Goal: Contribute content

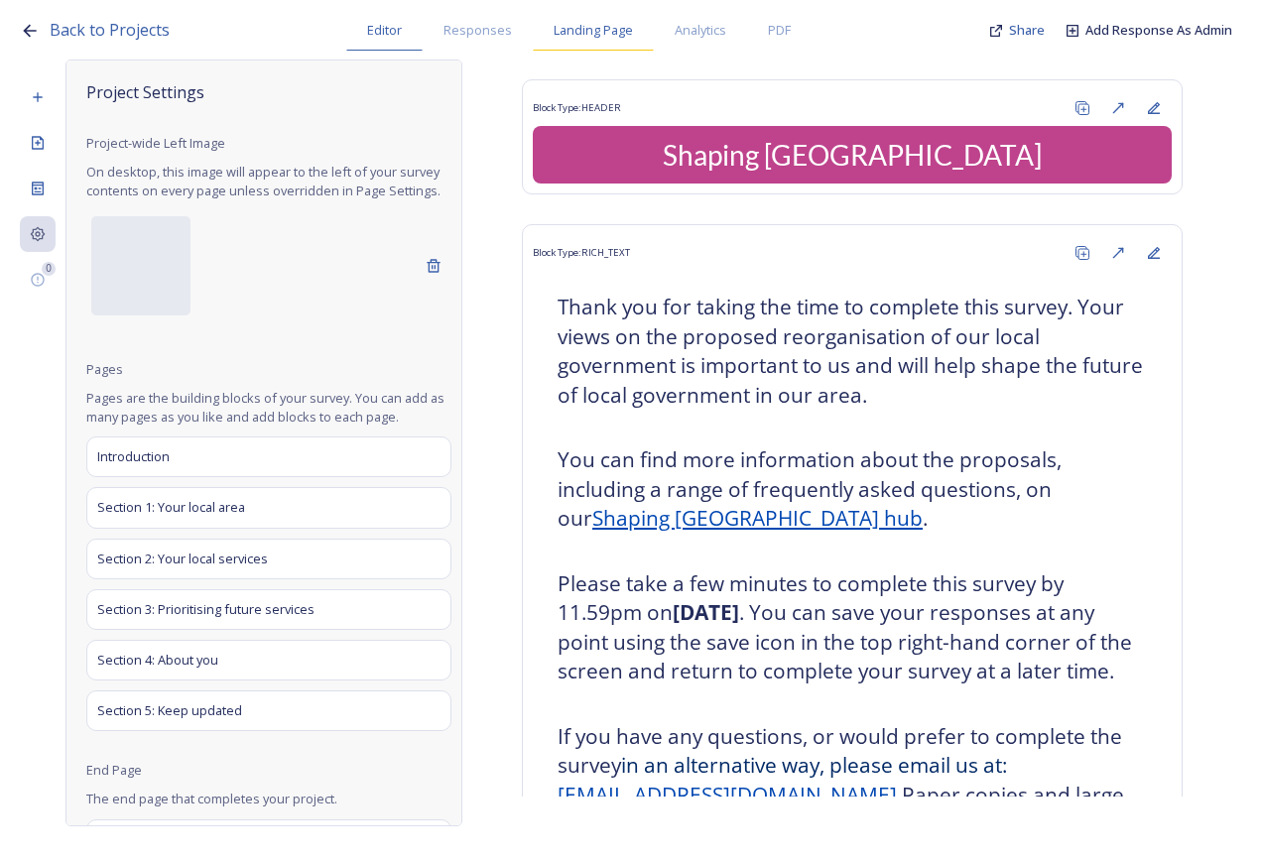
click at [614, 28] on span "Landing Page" at bounding box center [593, 30] width 79 height 19
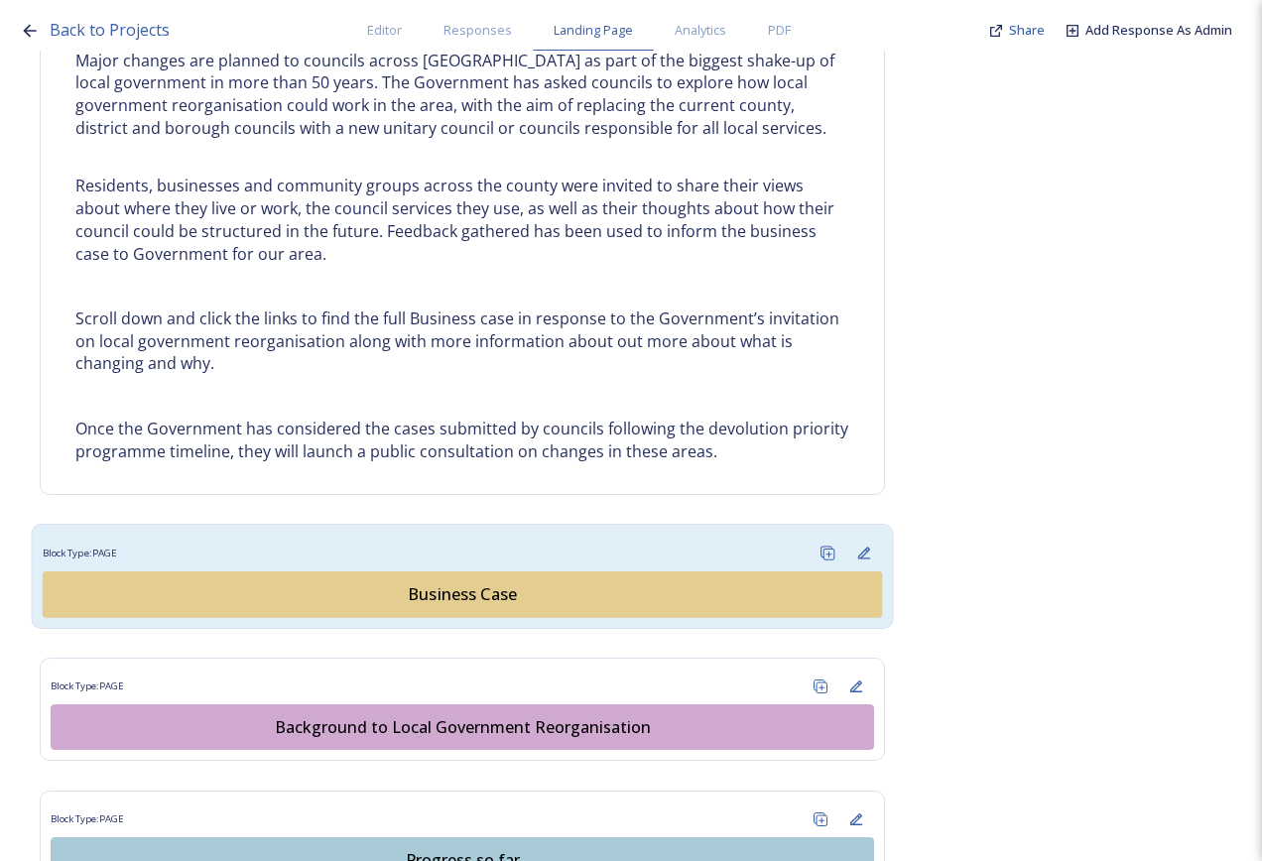
scroll to position [893, 0]
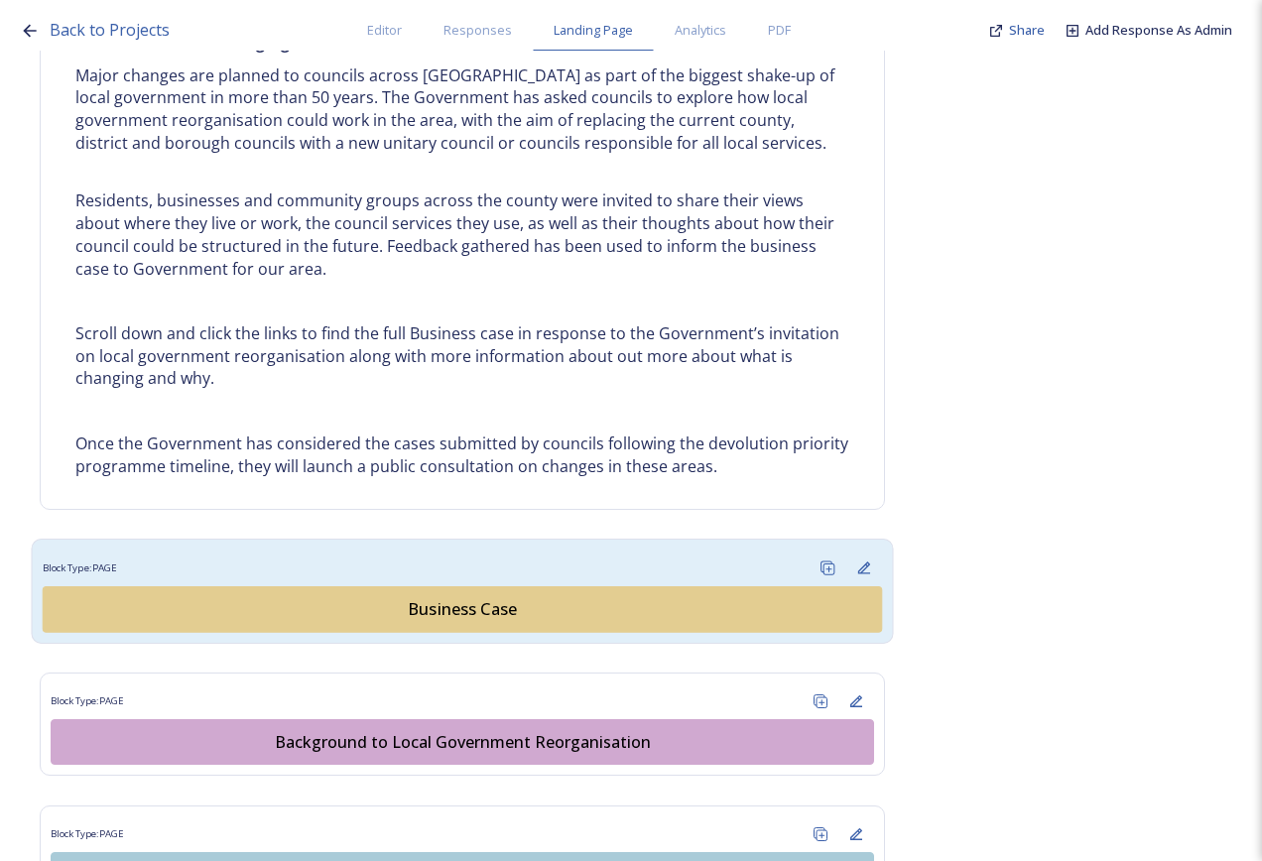
click at [461, 605] on div "Business Case" at bounding box center [462, 609] width 817 height 24
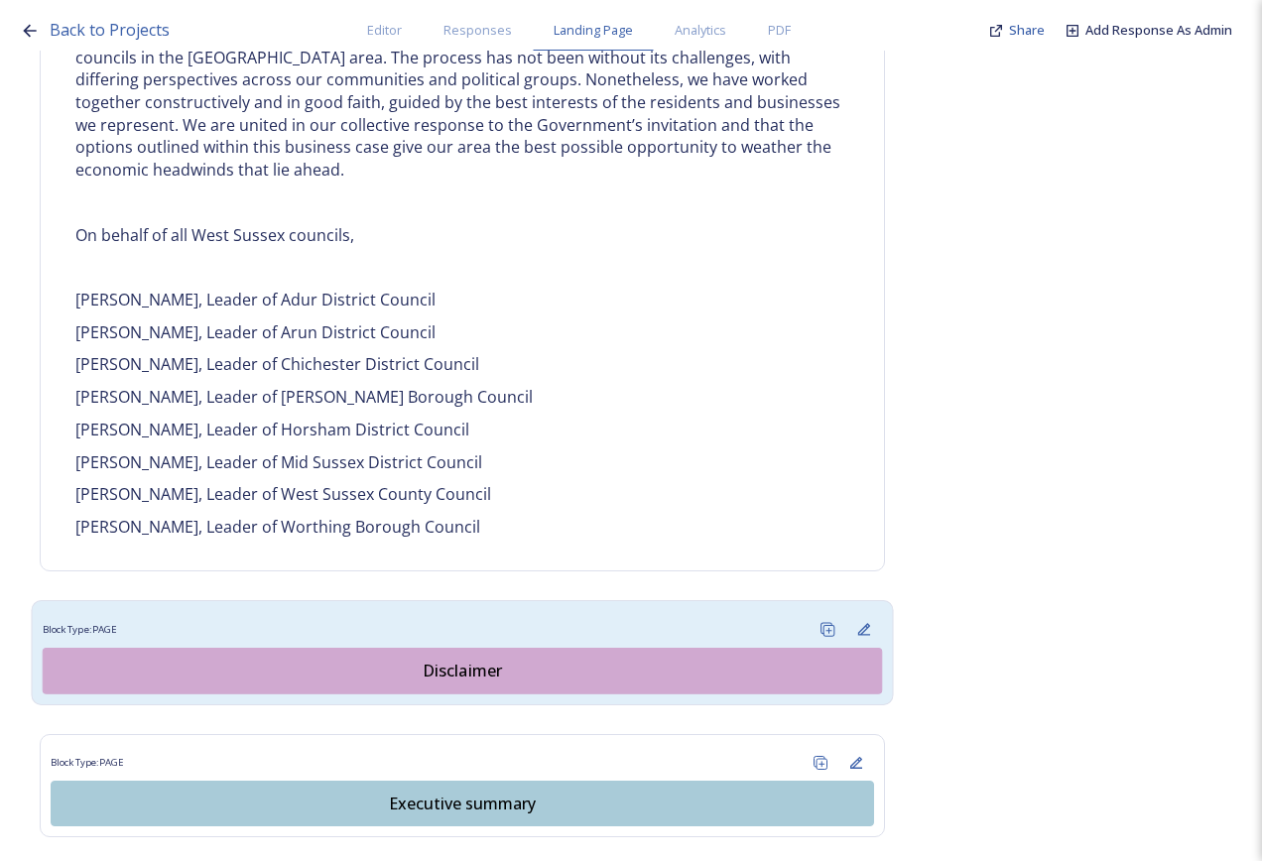
scroll to position [1488, 0]
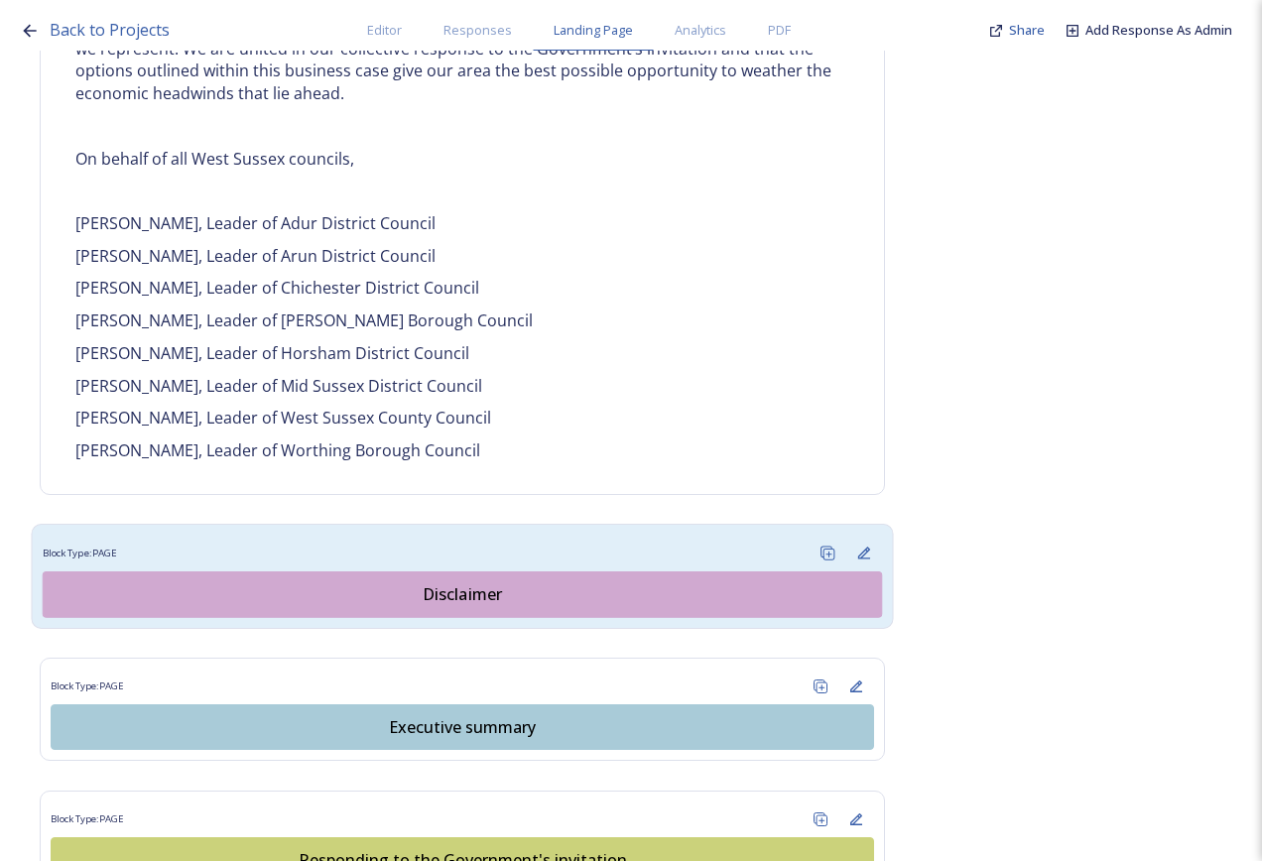
click at [474, 582] on div "Disclaimer" at bounding box center [462, 594] width 817 height 24
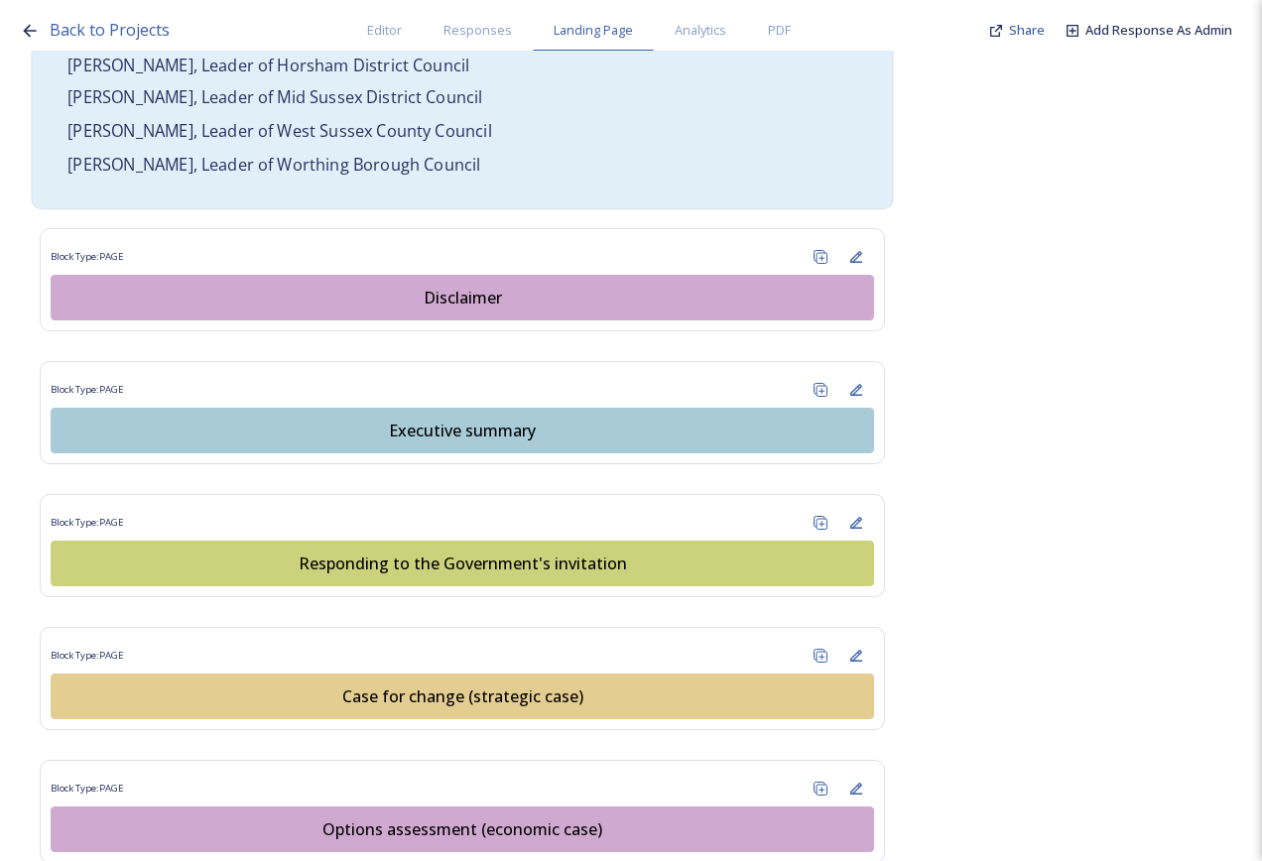
scroll to position [1786, 0]
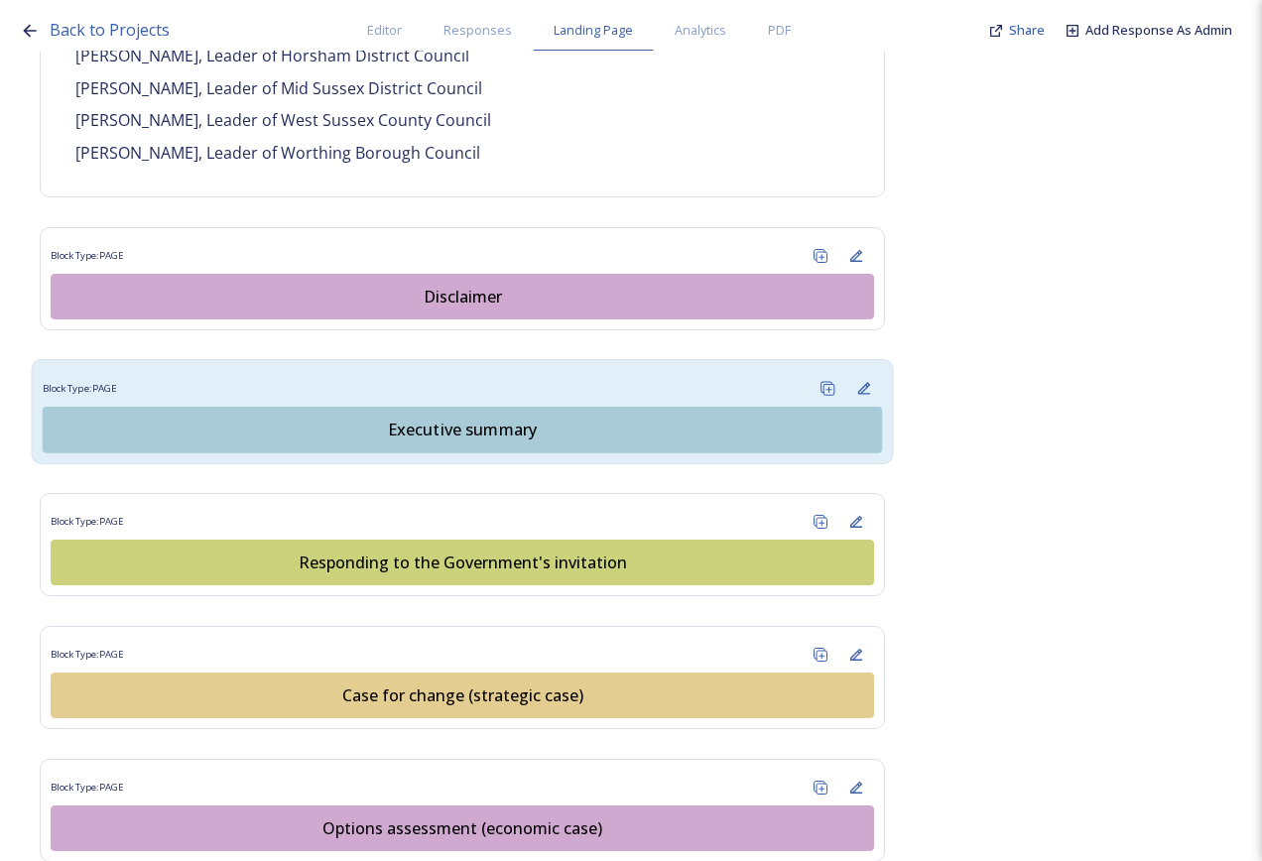
click at [466, 418] on div "Executive summary" at bounding box center [462, 430] width 817 height 24
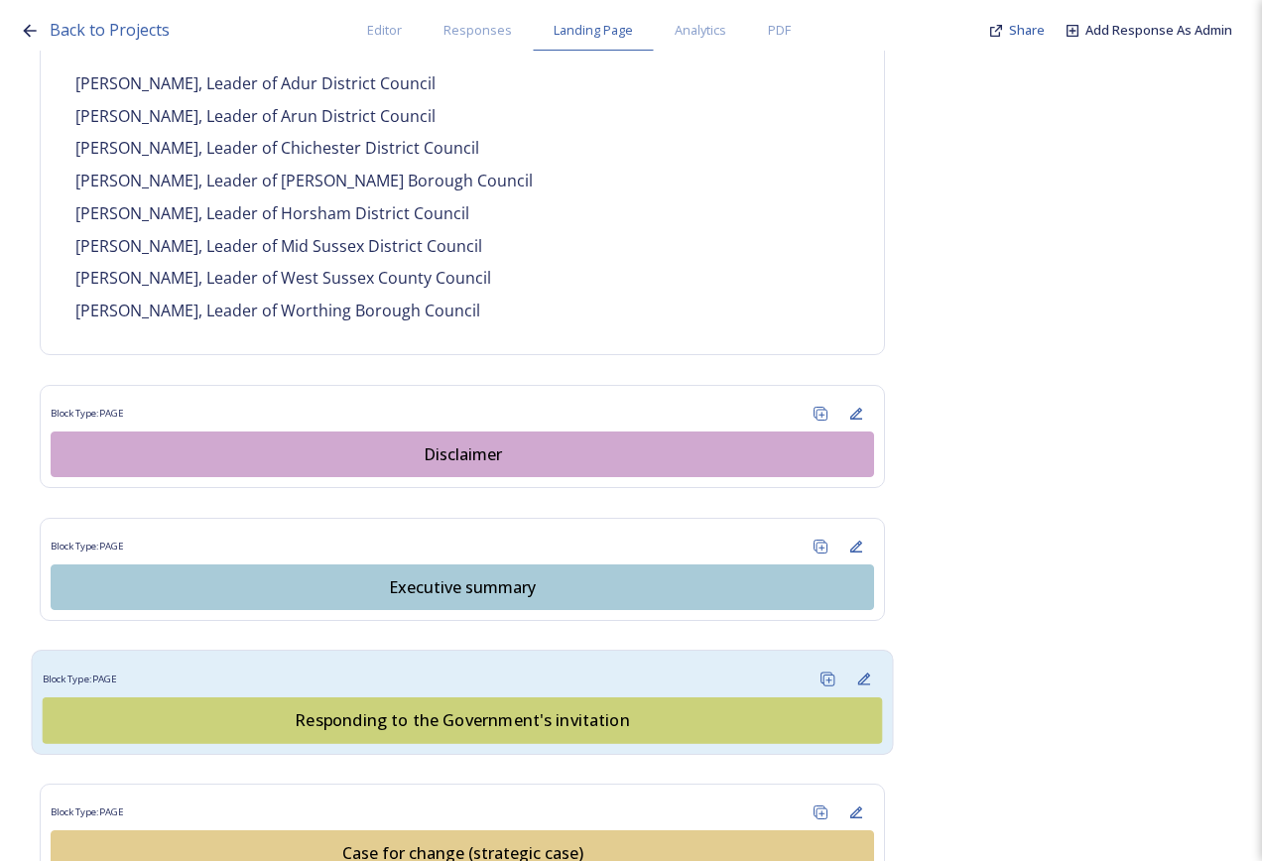
scroll to position [1686, 0]
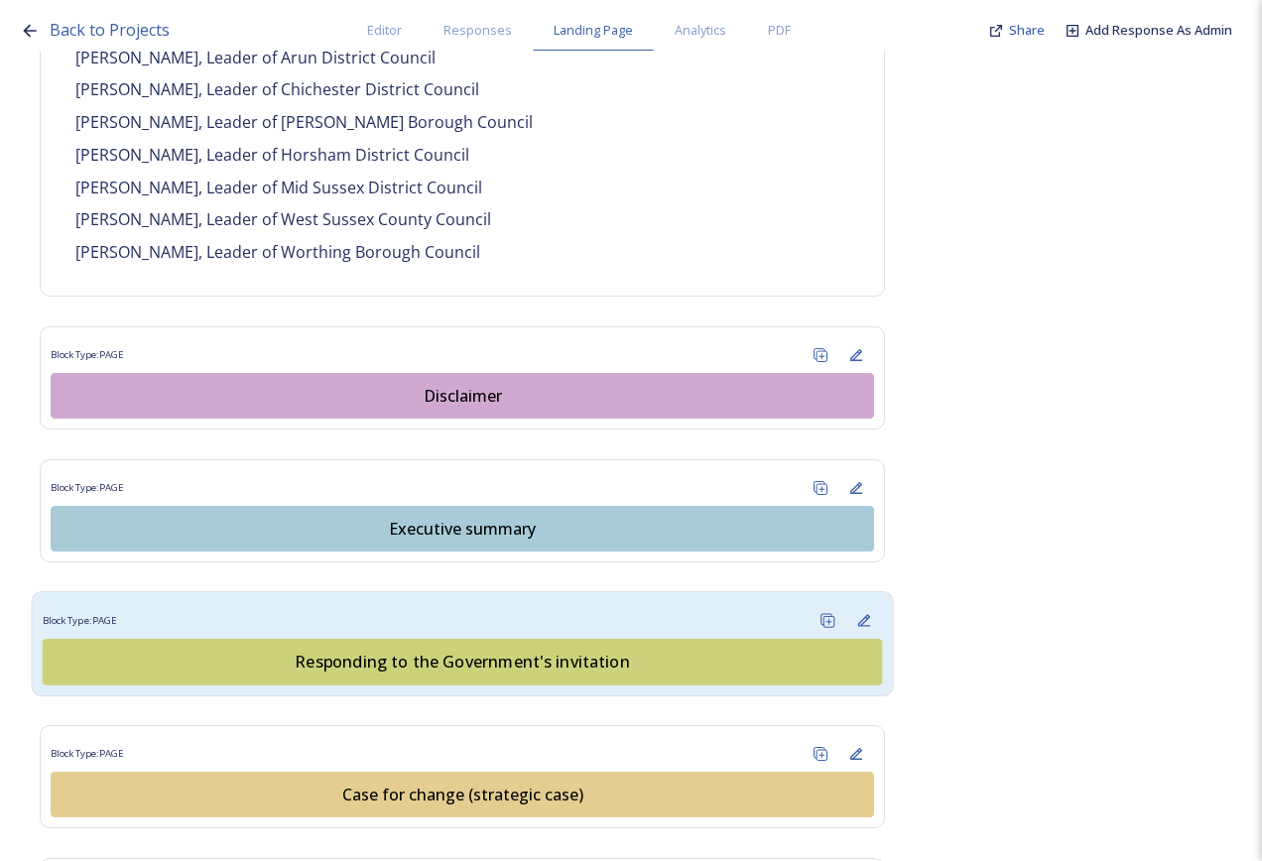
click at [542, 650] on div "Responding to the Government's invitation" at bounding box center [462, 662] width 817 height 24
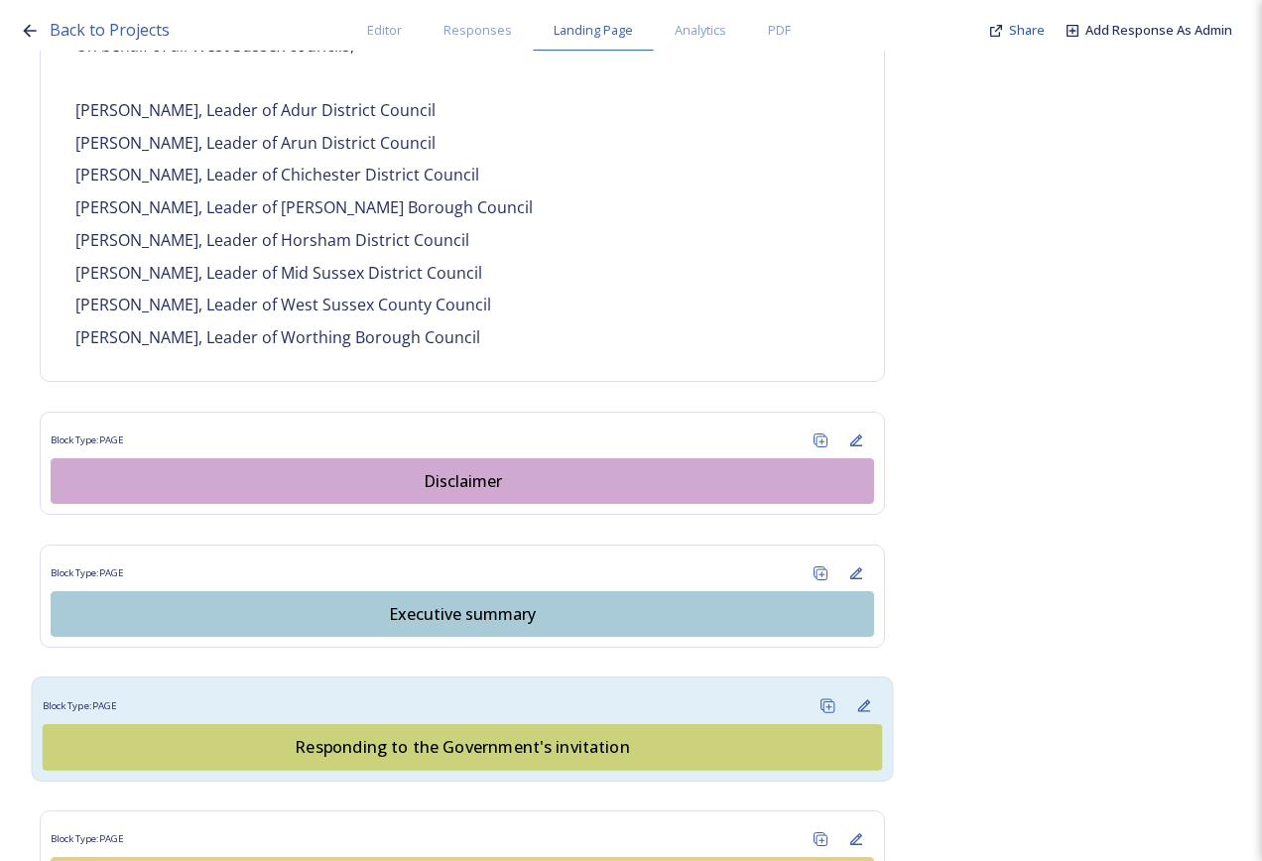
scroll to position [1686, 0]
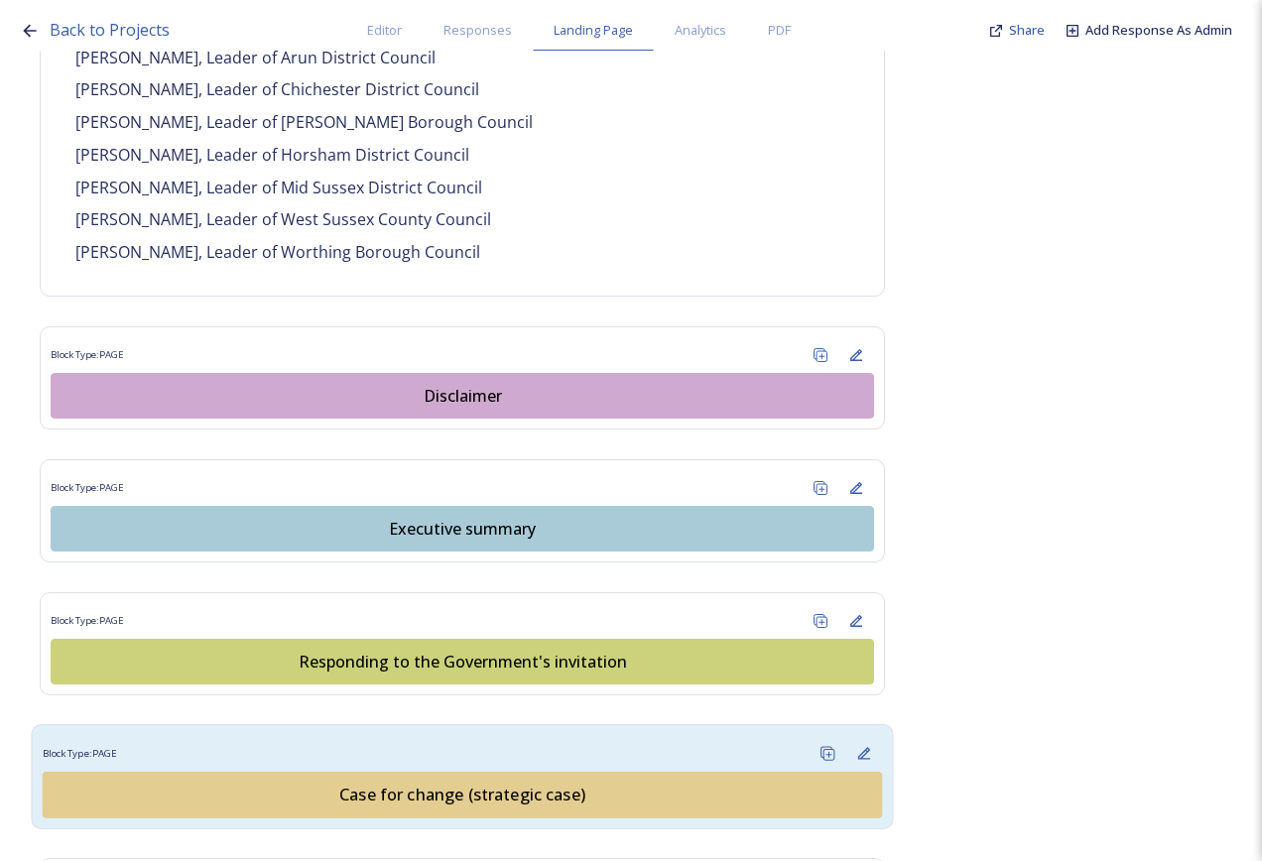
click at [490, 783] on div "Case for change (strategic case)" at bounding box center [462, 795] width 817 height 24
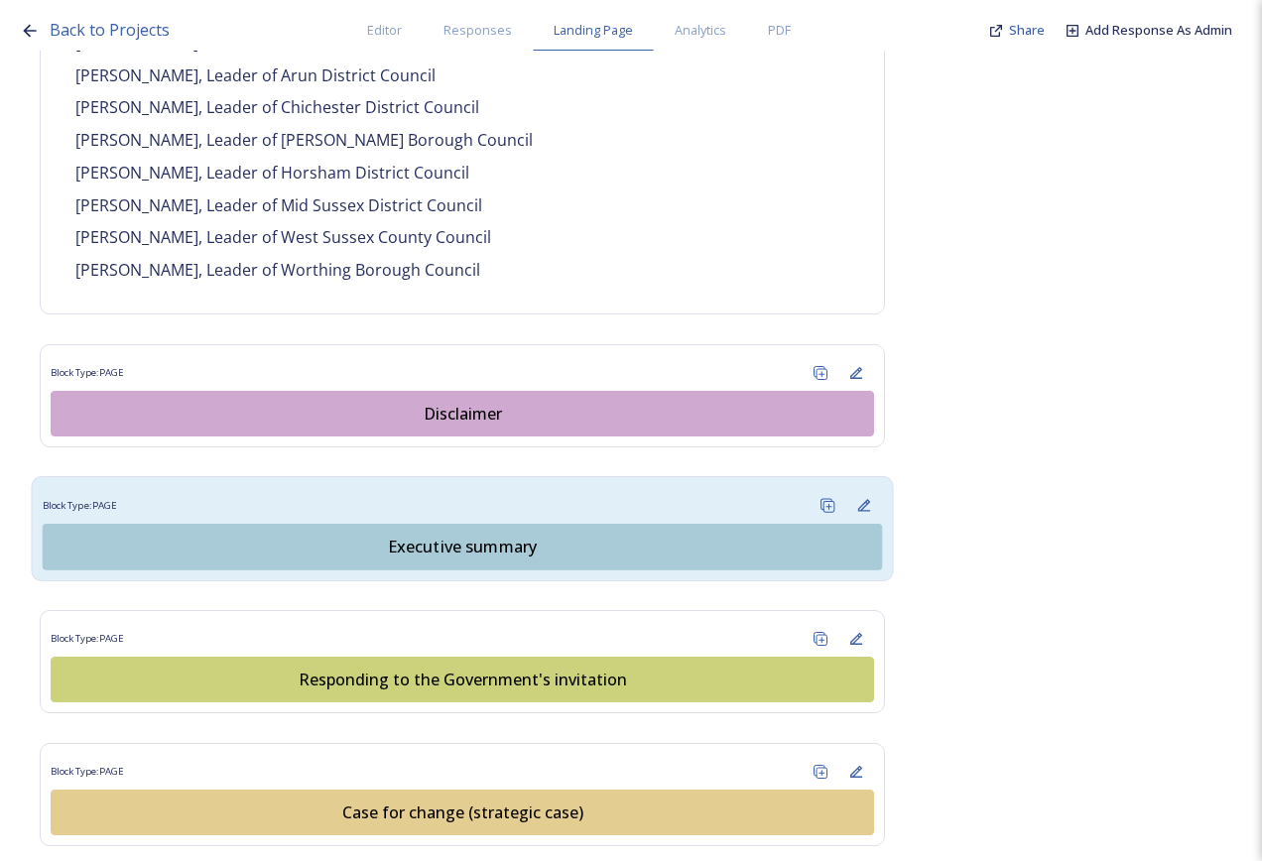
scroll to position [1686, 0]
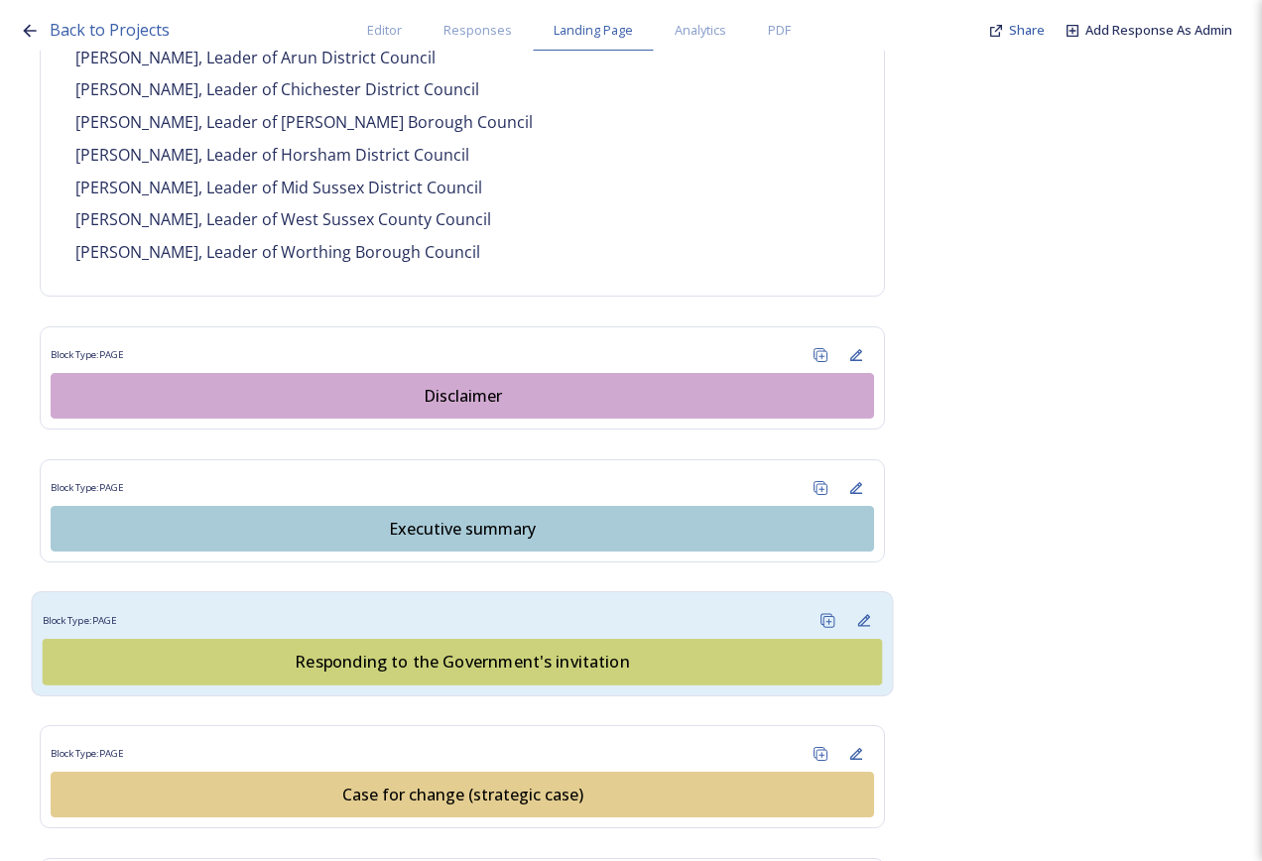
click at [447, 650] on div "Responding to the Government's invitation" at bounding box center [462, 662] width 817 height 24
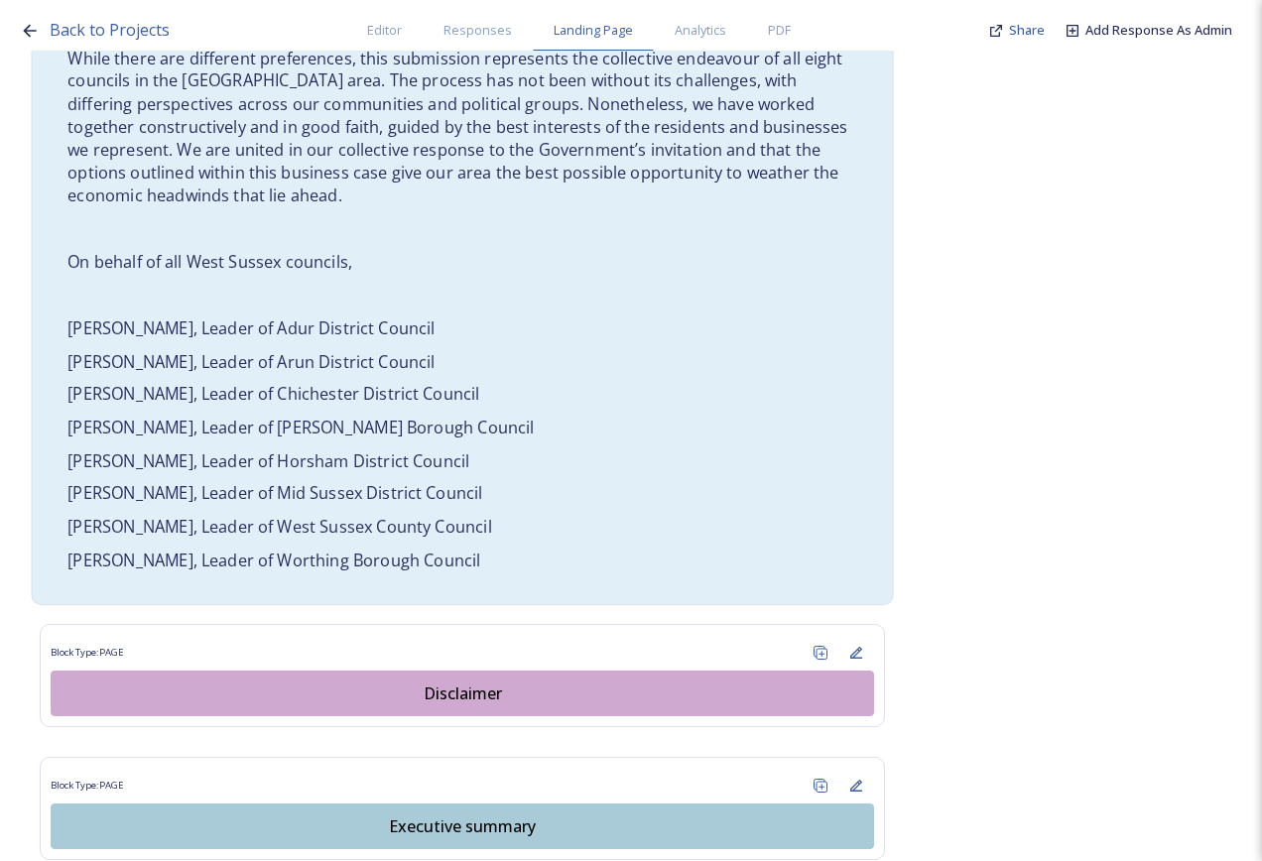
scroll to position [1786, 0]
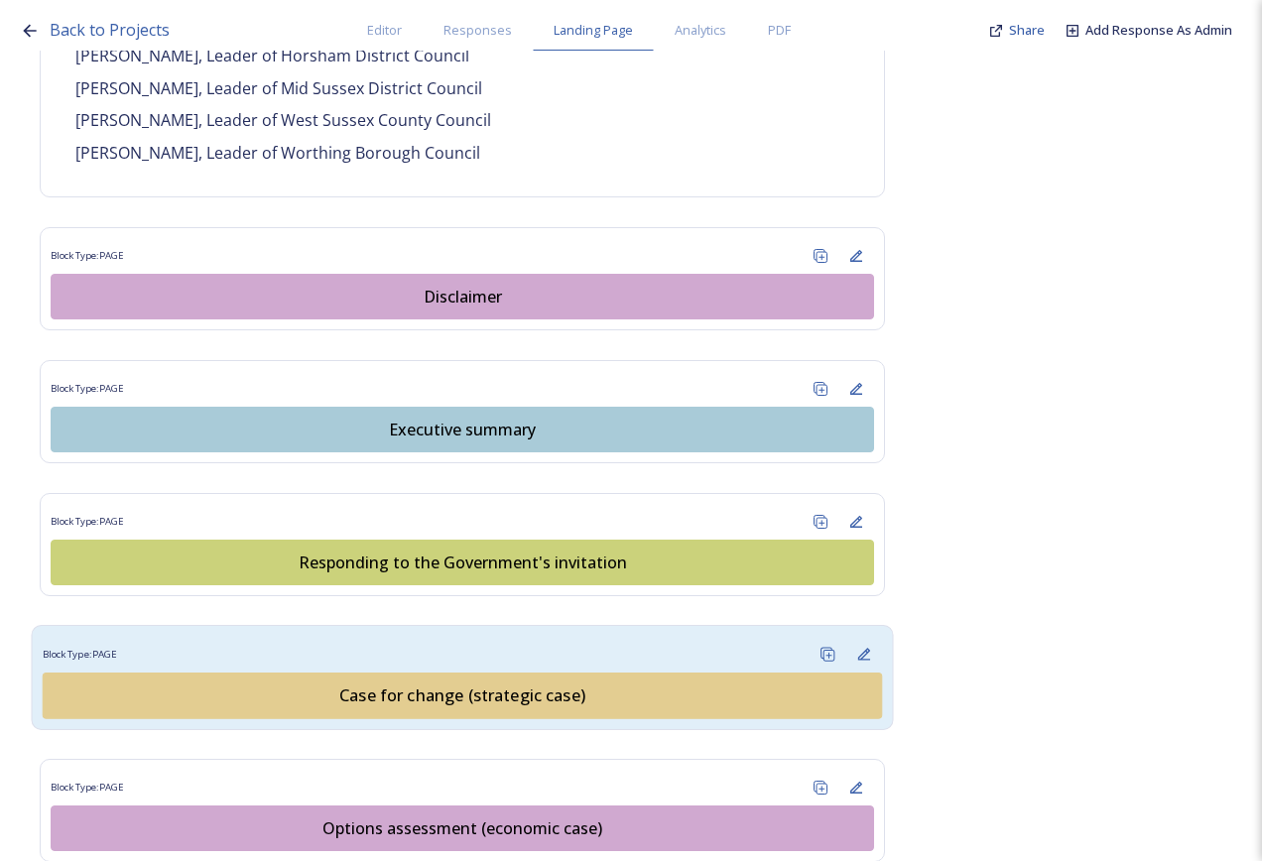
click at [484, 683] on div "Case for change (strategic case)" at bounding box center [462, 695] width 817 height 24
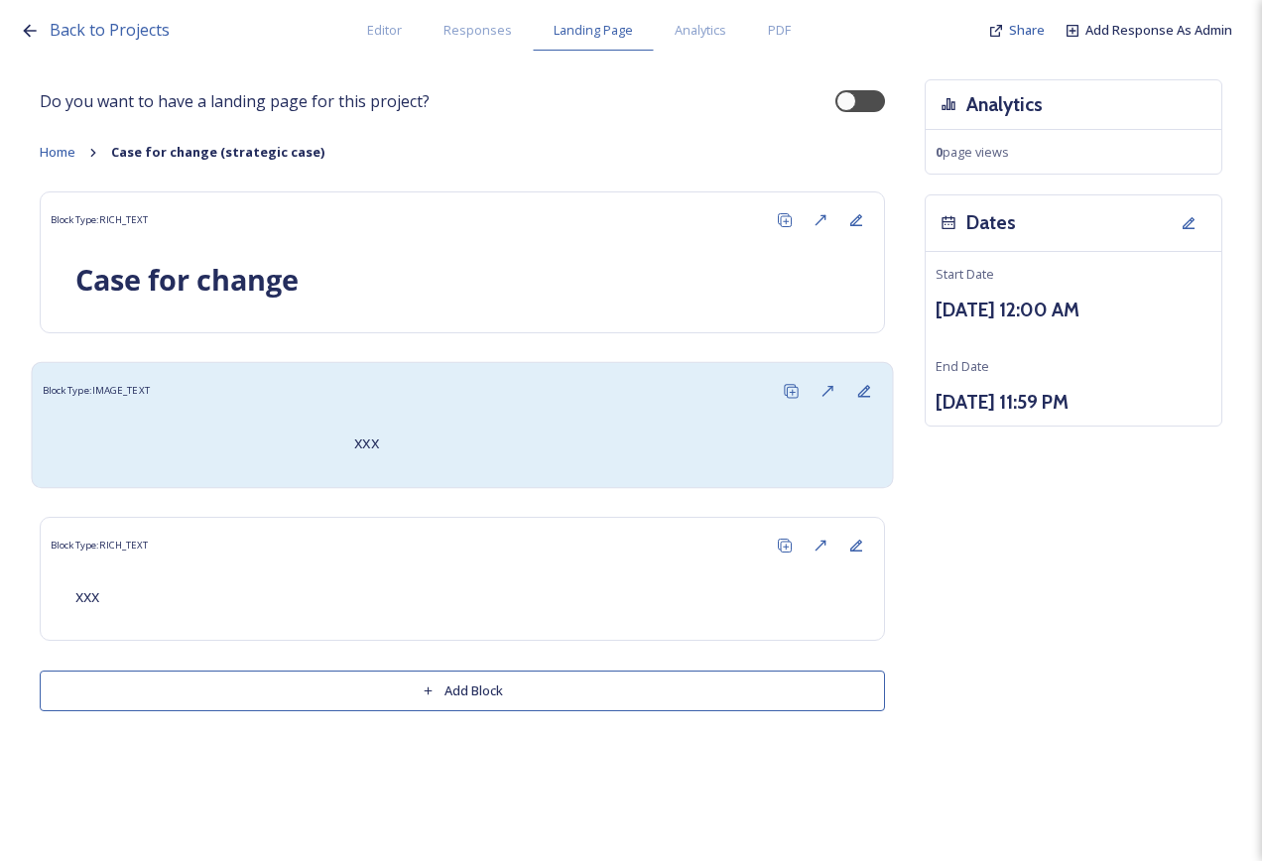
click at [532, 420] on div "xxx" at bounding box center [605, 444] width 533 height 48
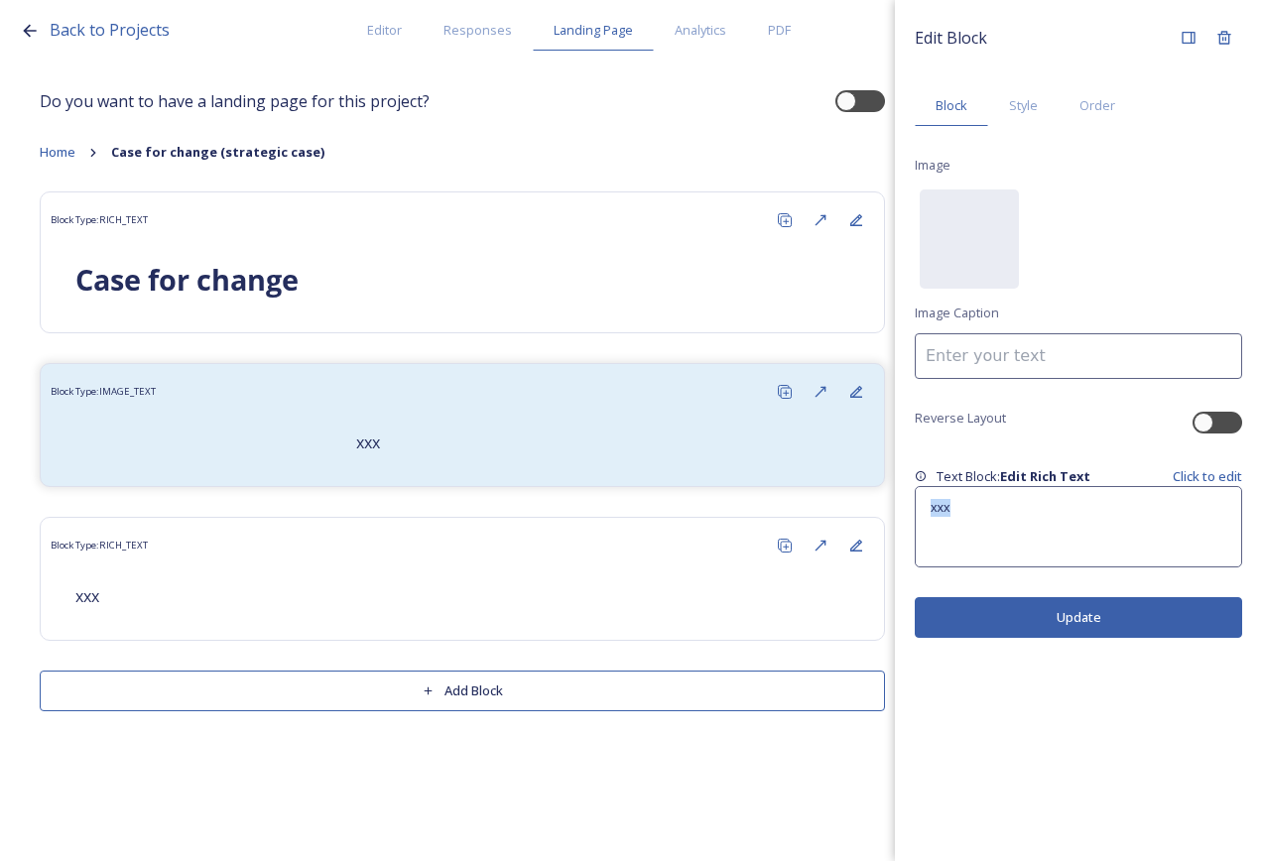
drag, startPoint x: 964, startPoint y: 504, endPoint x: 908, endPoint y: 510, distance: 56.9
click at [908, 510] on div "Edit Block Block Style Order Image No preview available for file of . Image Cap…" at bounding box center [1078, 329] width 367 height 658
click at [1019, 519] on div "xxx" at bounding box center [1078, 526] width 325 height 79
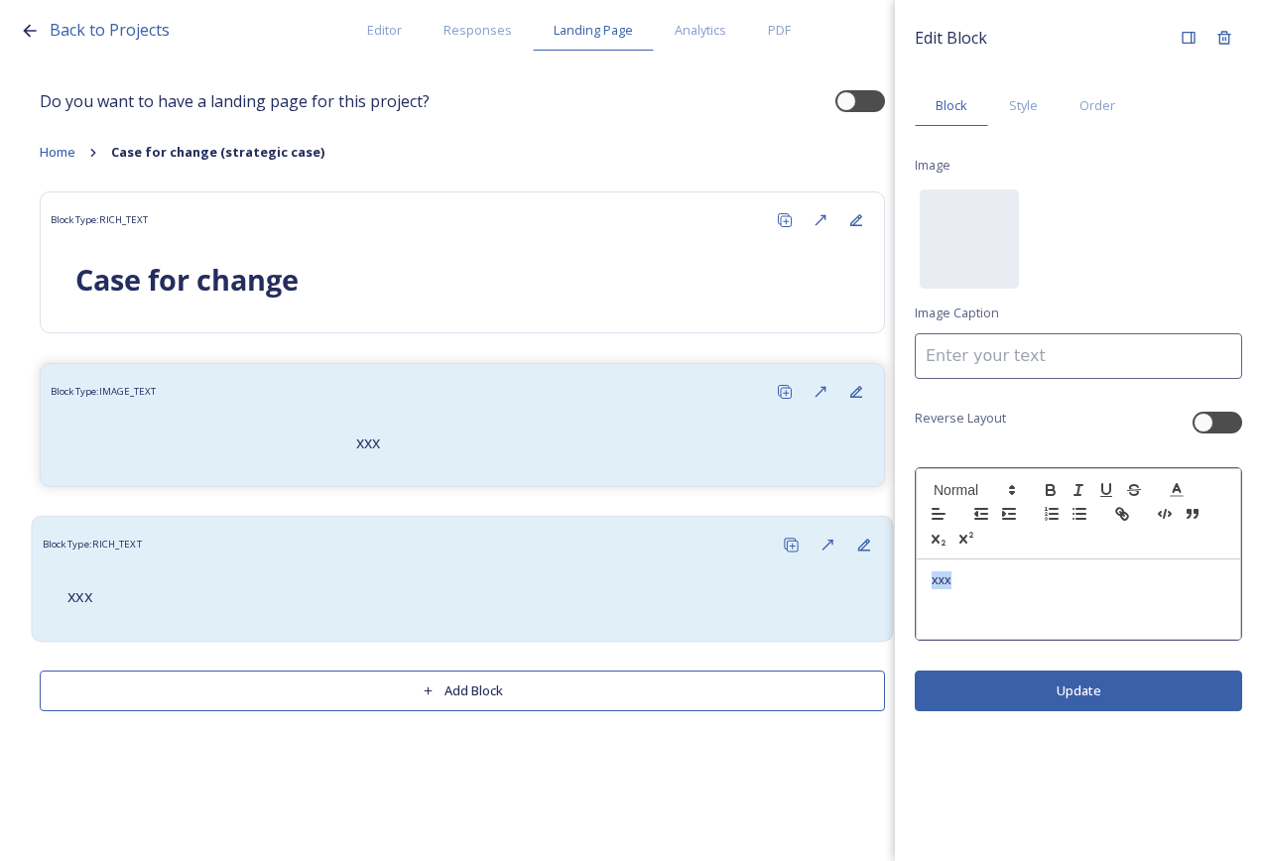
drag, startPoint x: 988, startPoint y: 582, endPoint x: 868, endPoint y: 569, distance: 120.7
click at [868, 569] on div "Back to Projects Editor Responses Landing Page Analytics PDF Share Add Response…" at bounding box center [631, 430] width 1262 height 861
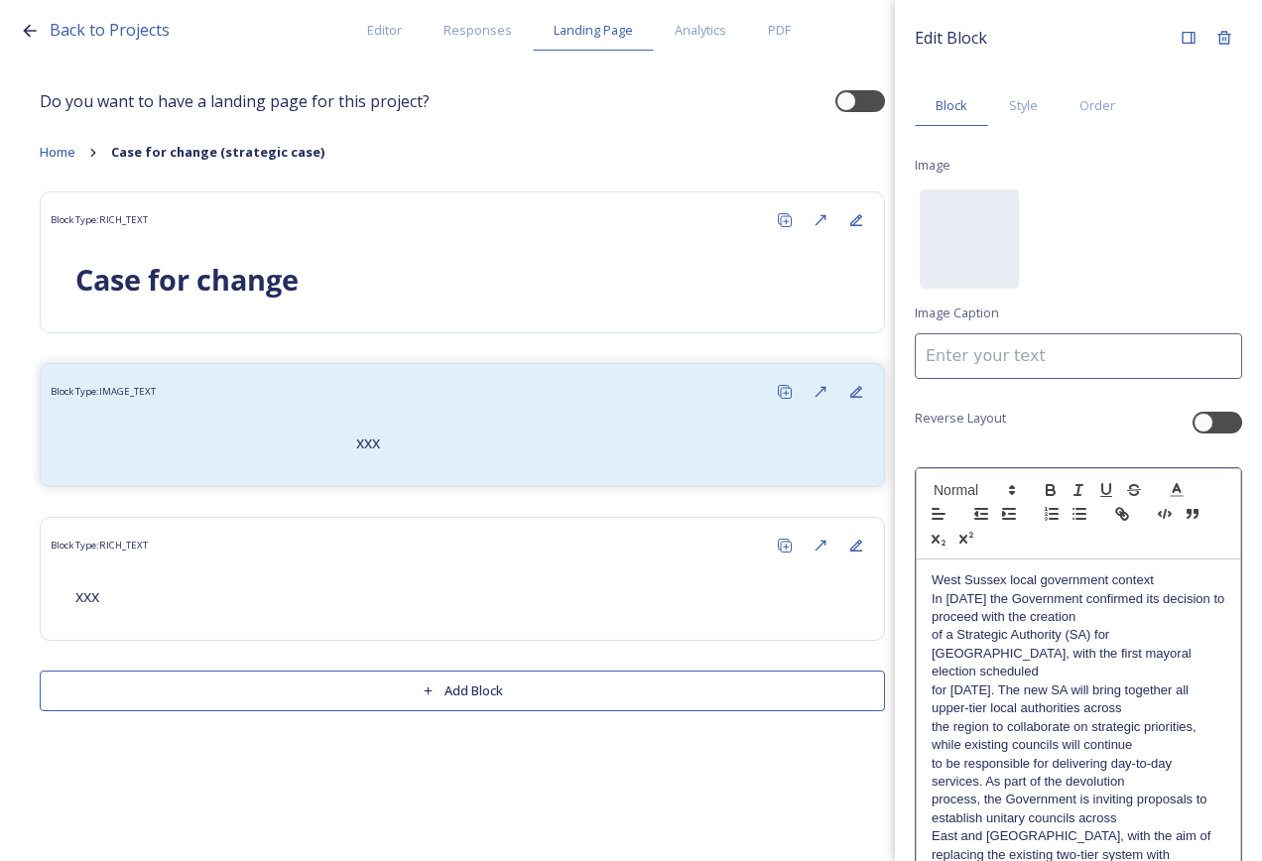
click at [1165, 581] on p "West Sussex local government context" at bounding box center [1078, 580] width 294 height 18
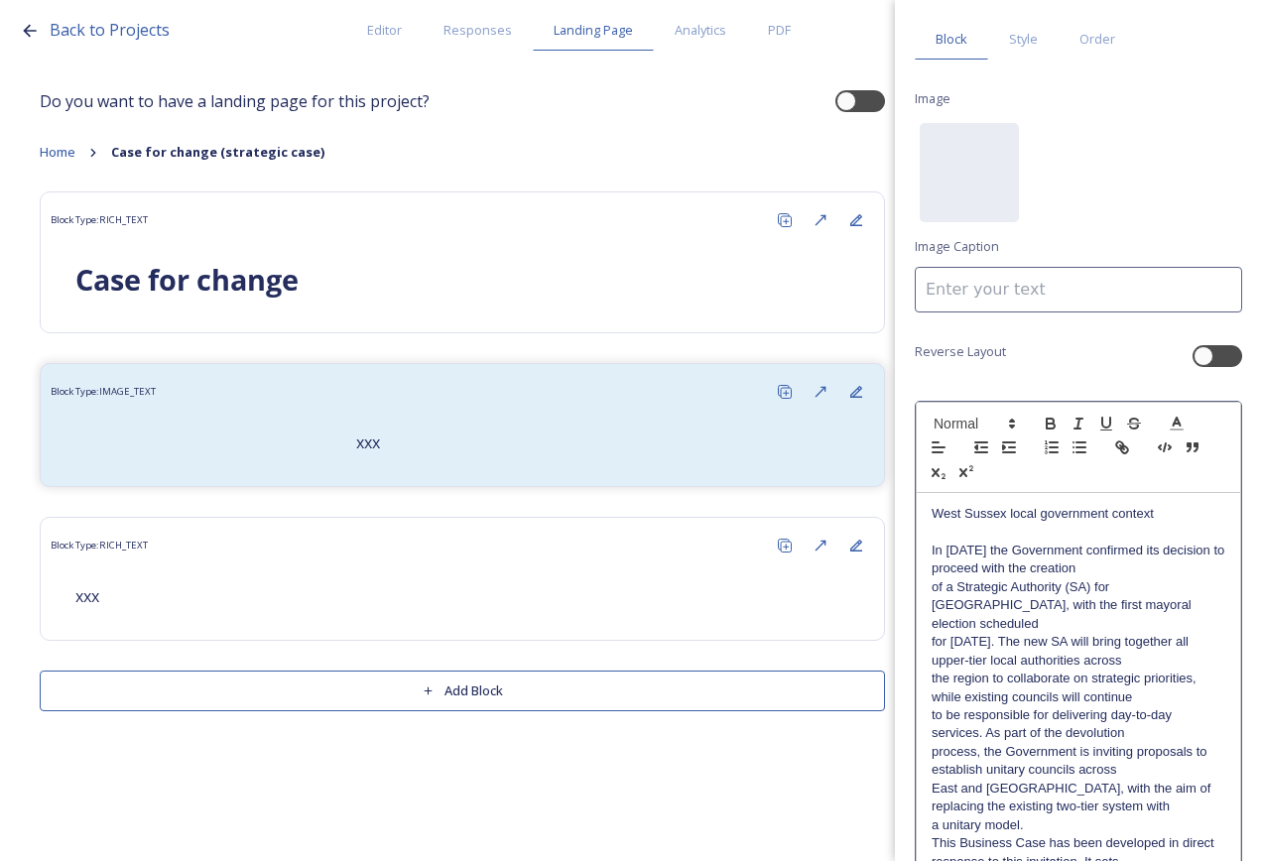
scroll to position [99, 0]
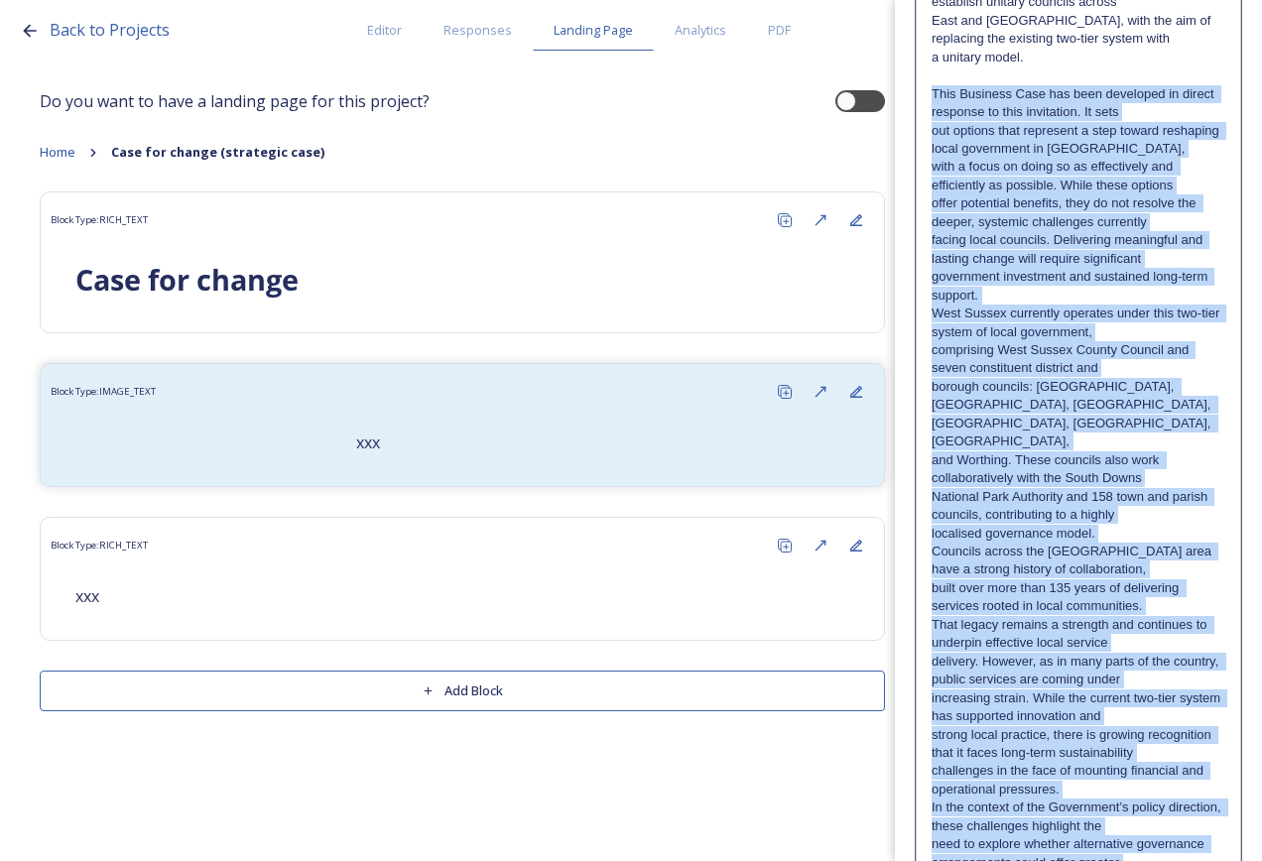
scroll to position [1243, 0]
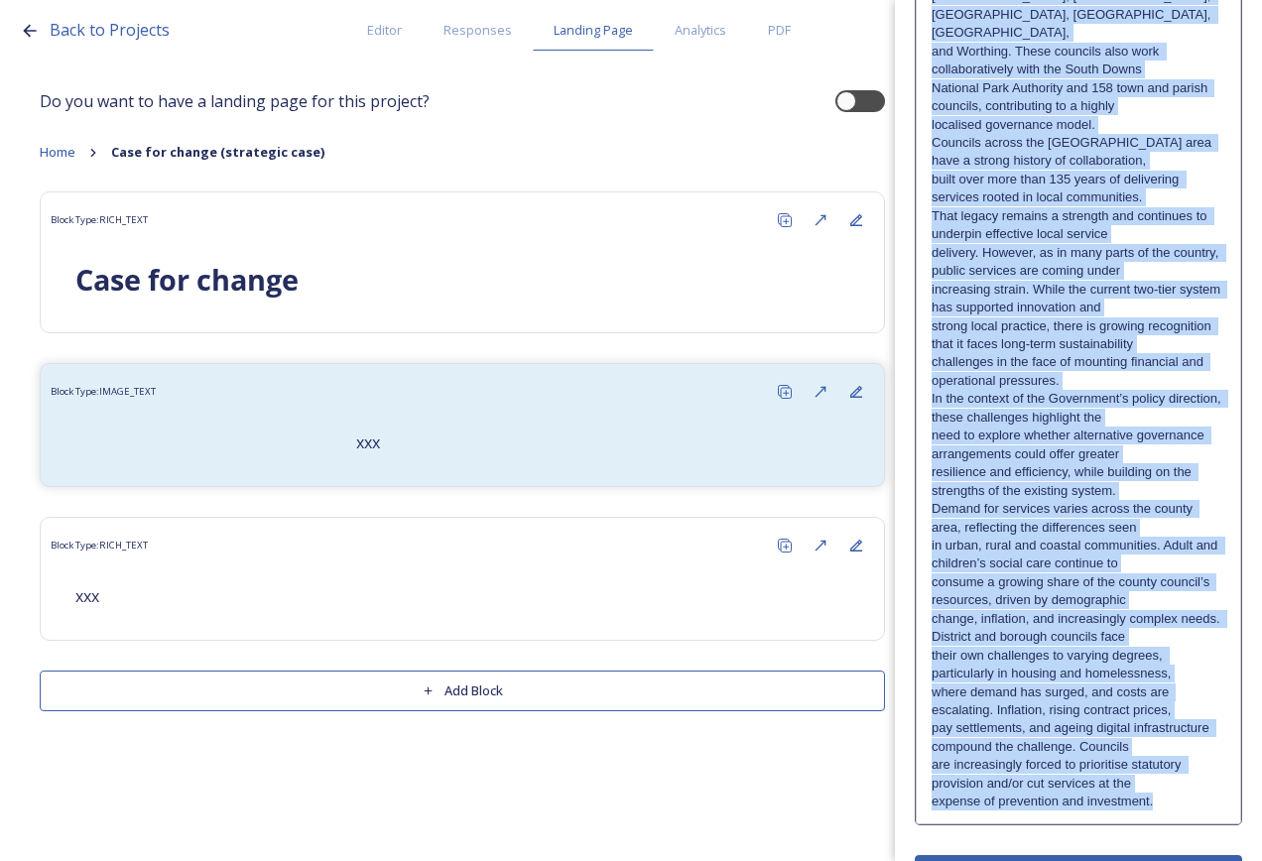
drag, startPoint x: 930, startPoint y: 809, endPoint x: 1204, endPoint y: 860, distance: 278.4
click at [1196, 860] on html "Back to Projects Editor Responses Landing Page Analytics PDF Share Add Response…" at bounding box center [631, 430] width 1262 height 861
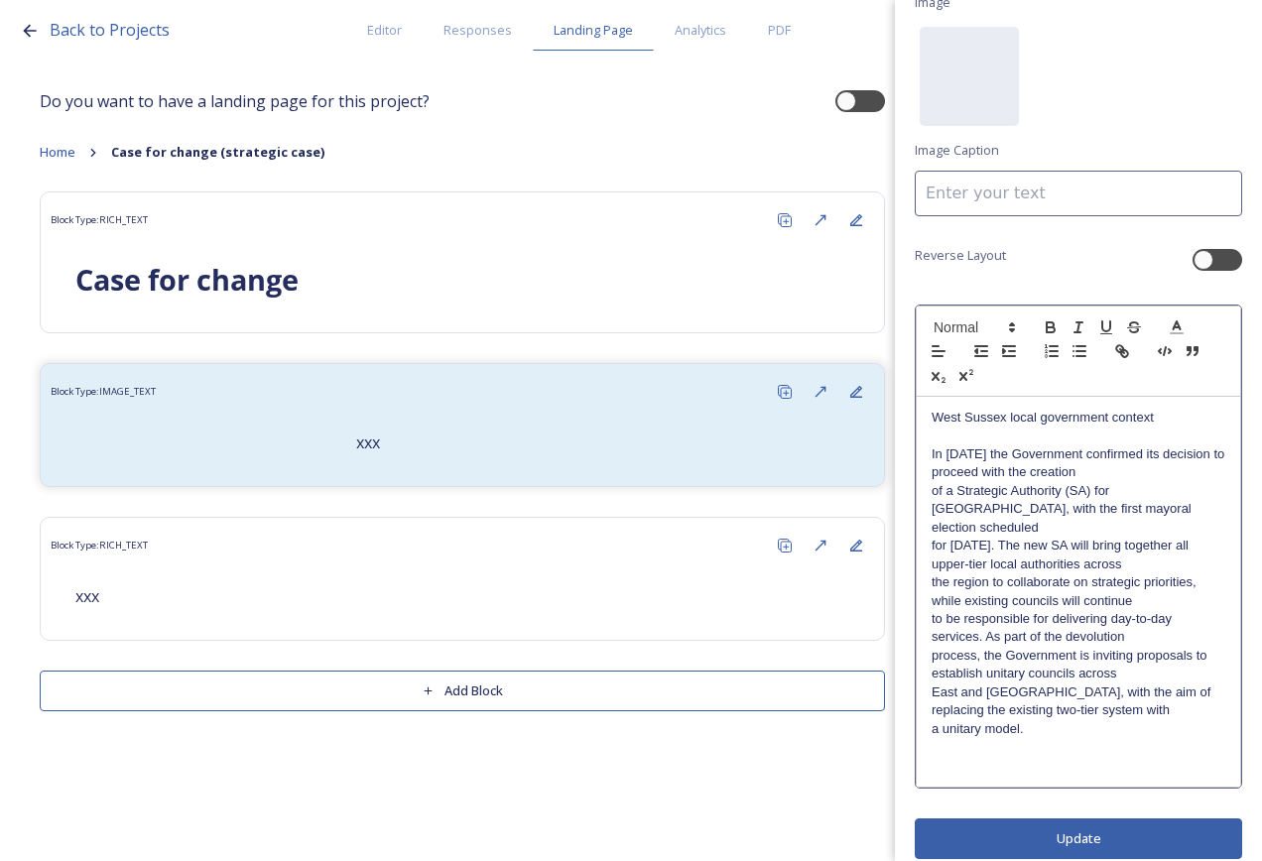
scroll to position [145, 0]
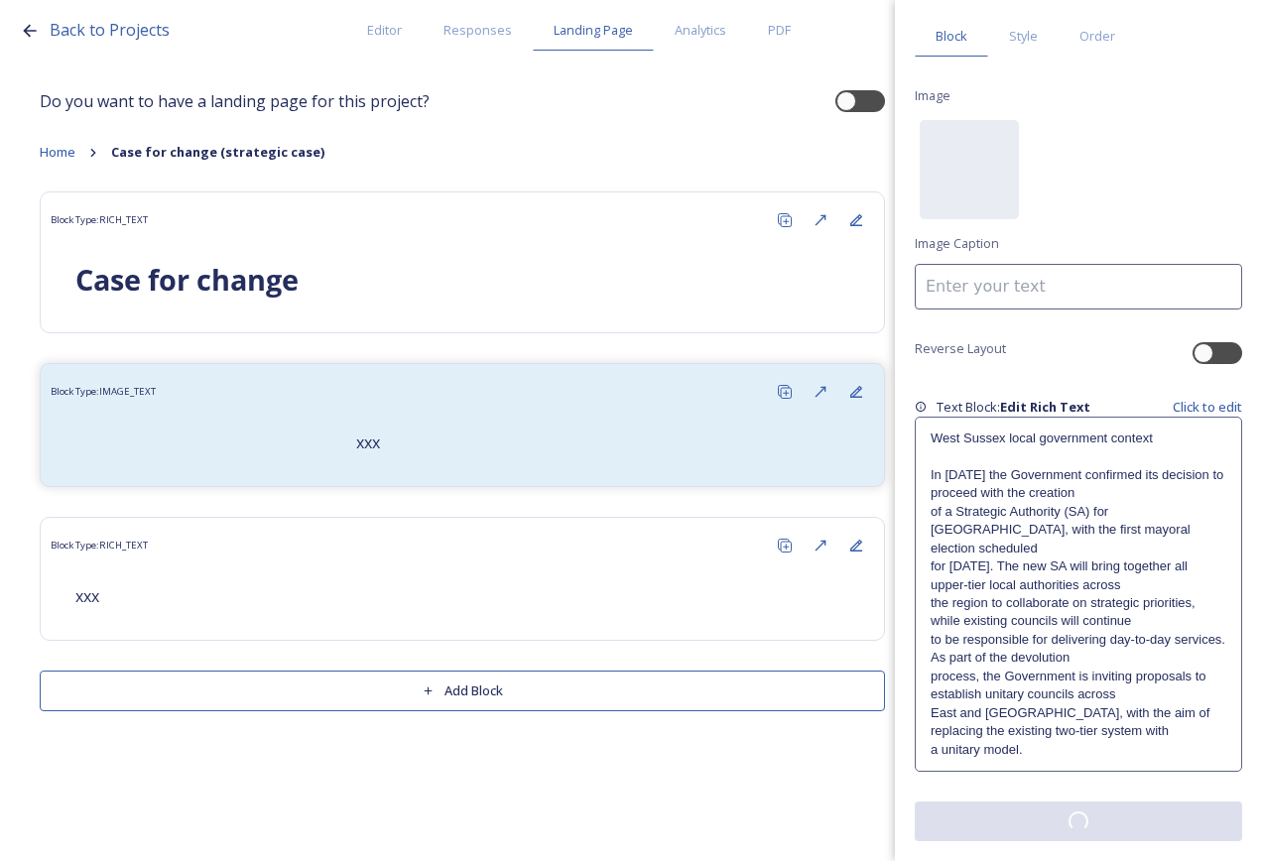
click at [1042, 811] on div "Edit Block Block Style Order Image No preview available for file of . Image Cap…" at bounding box center [1078, 395] width 327 height 891
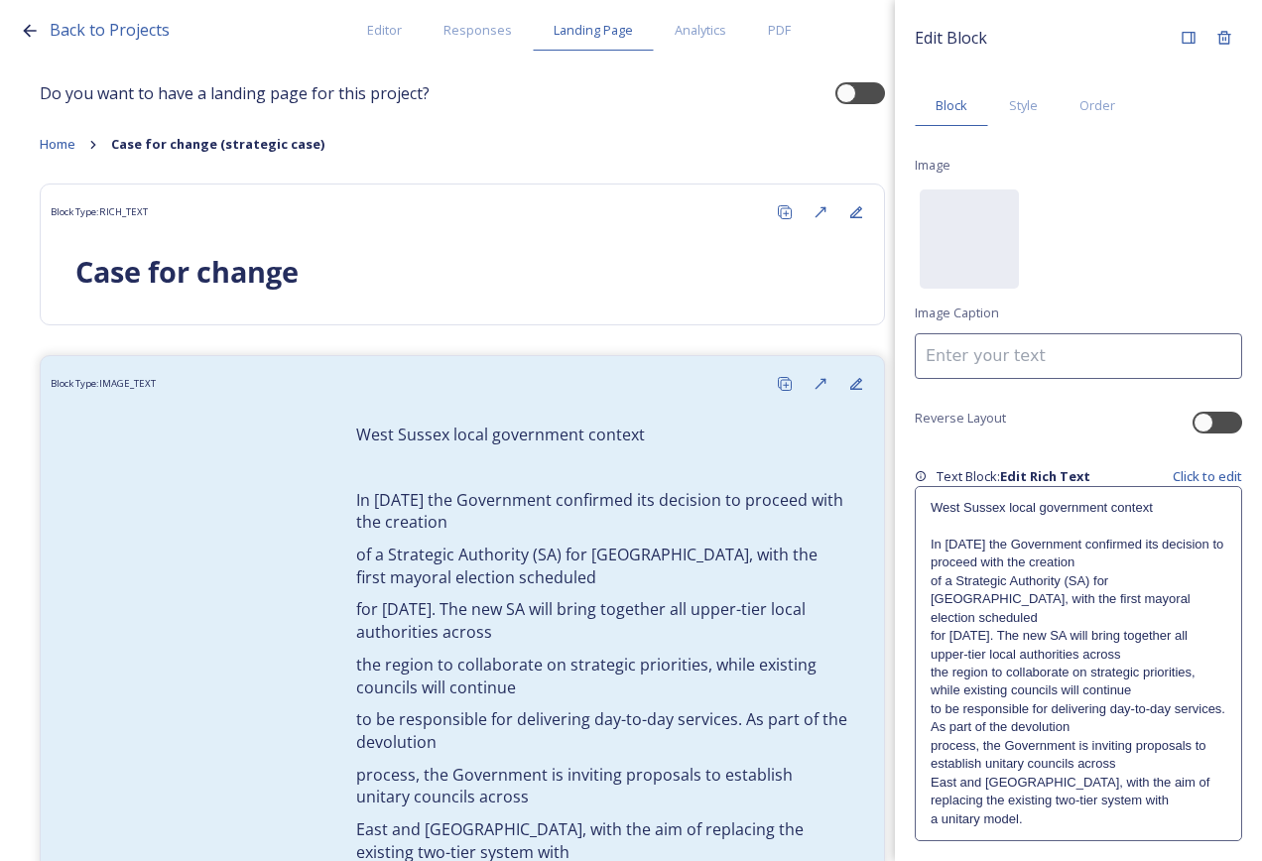
scroll to position [0, 0]
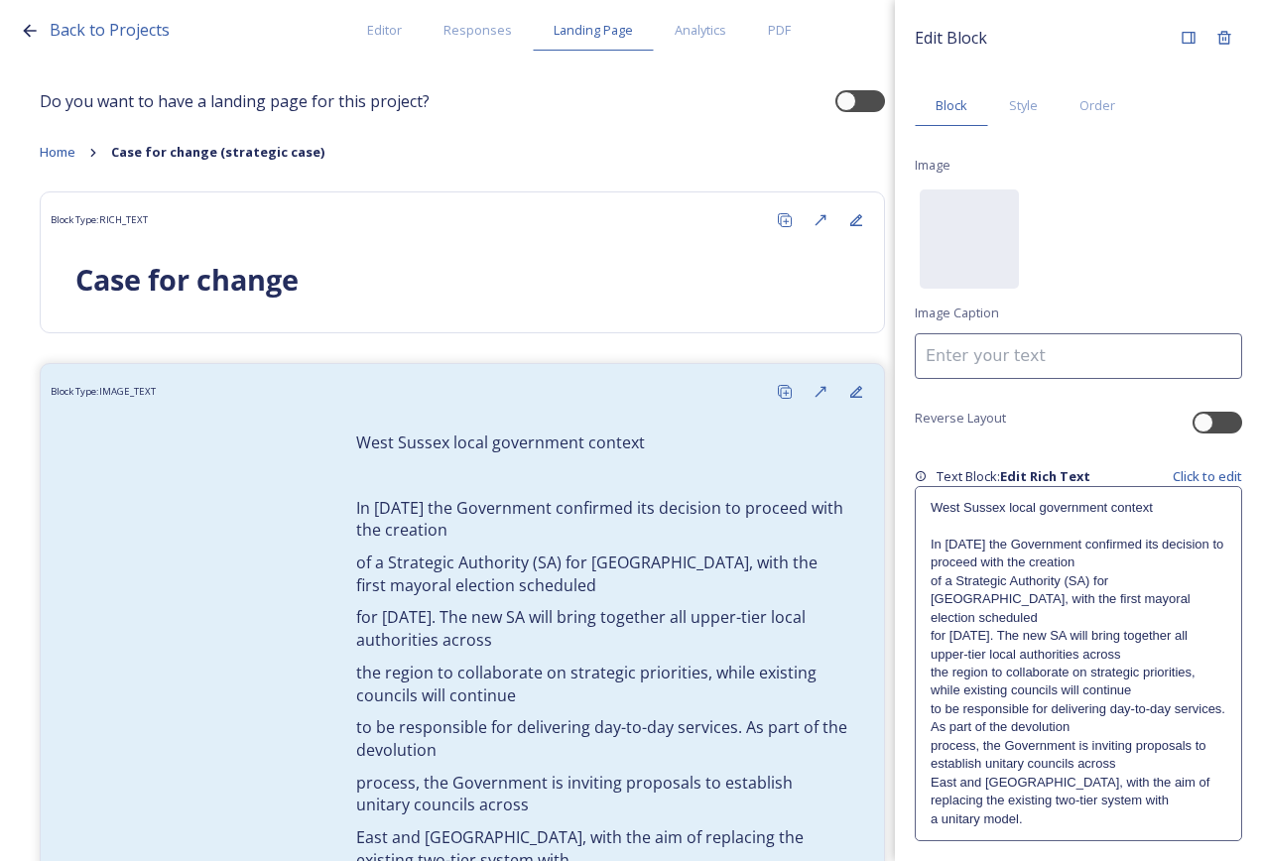
click at [1041, 627] on p "for [DATE]. The new SA will bring together all upper-tier local authorities acr…" at bounding box center [1078, 645] width 296 height 37
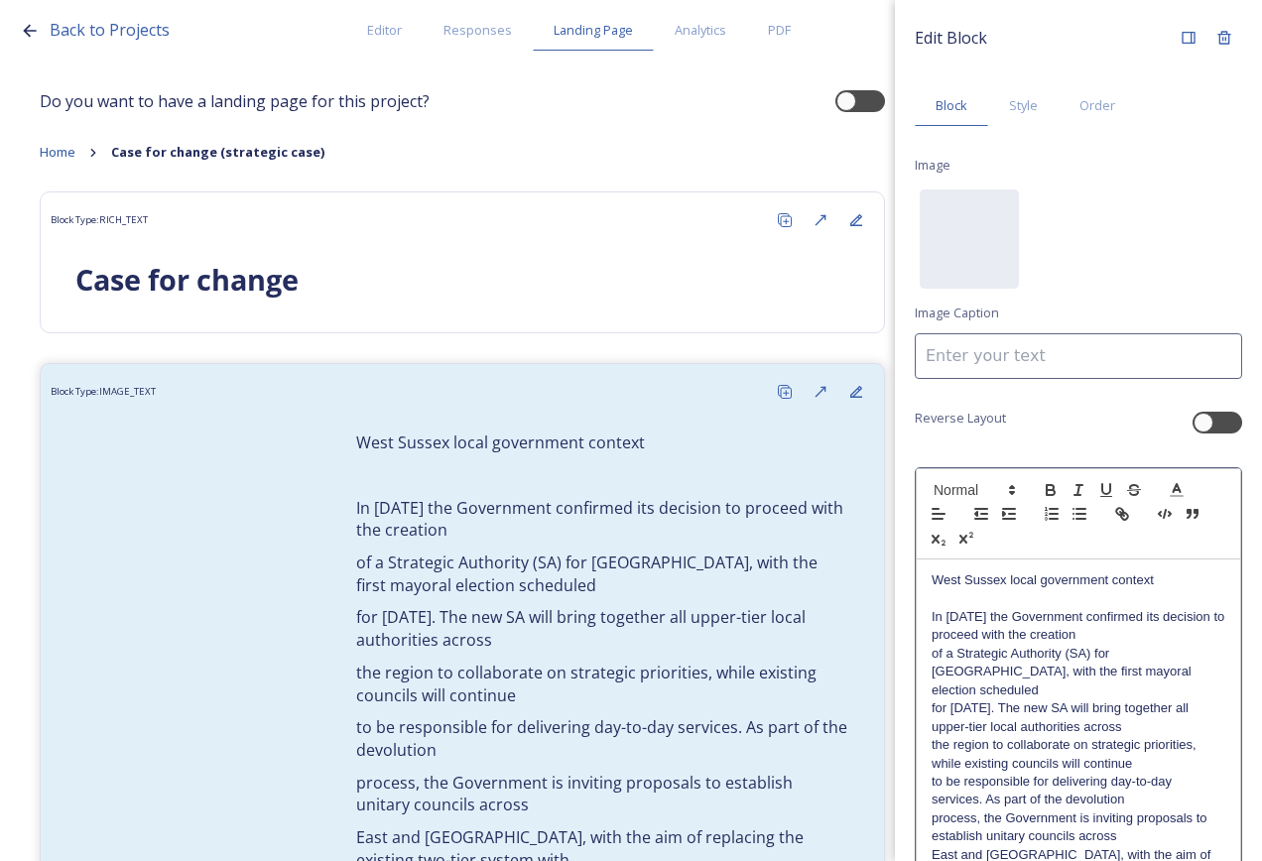
click at [1183, 606] on p at bounding box center [1078, 599] width 294 height 18
click at [1179, 618] on p "In [DATE] the Government confirmed its decision to proceed with the creation" at bounding box center [1078, 626] width 294 height 37
click at [1173, 635] on p "In [DATE] the Government confirmed its decision to proceed with the creation" at bounding box center [1078, 626] width 294 height 37
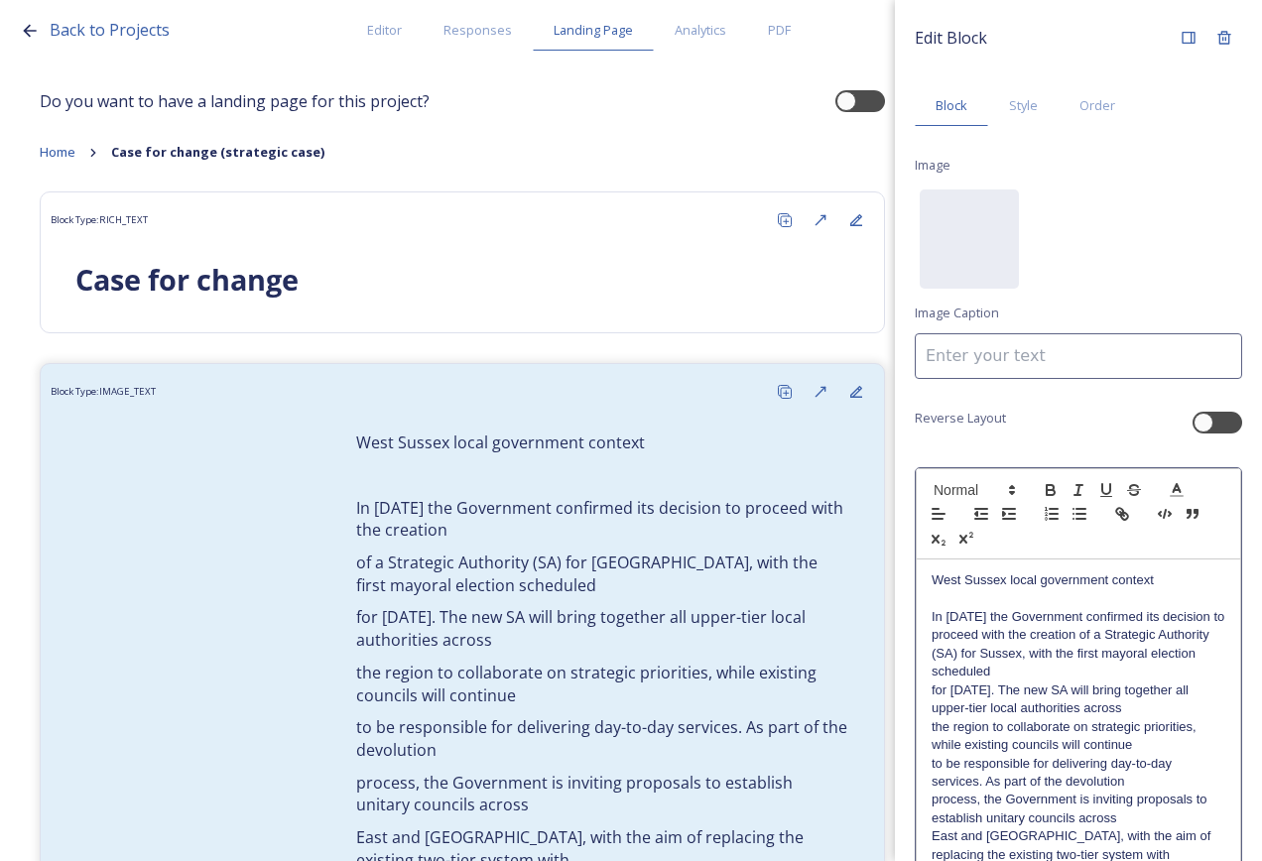
click at [1161, 671] on p "In [DATE] the Government confirmed its decision to proceed with the creation of…" at bounding box center [1078, 644] width 294 height 73
click at [1169, 707] on p "In [DATE] the Government confirmed its decision to proceed with the creation of…" at bounding box center [1078, 663] width 294 height 110
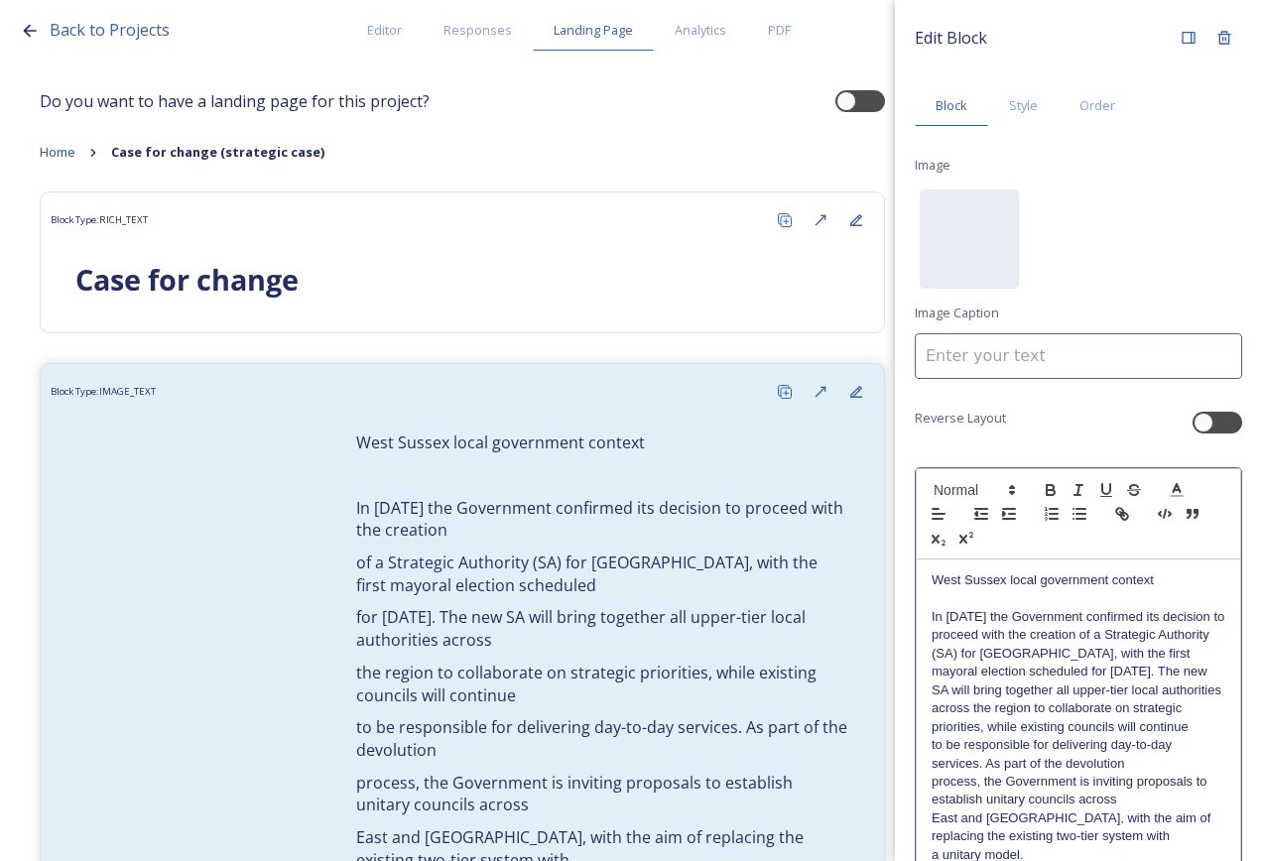
click at [1166, 736] on p "In [DATE] the Government confirmed its decision to proceed with the creation of…" at bounding box center [1078, 672] width 294 height 128
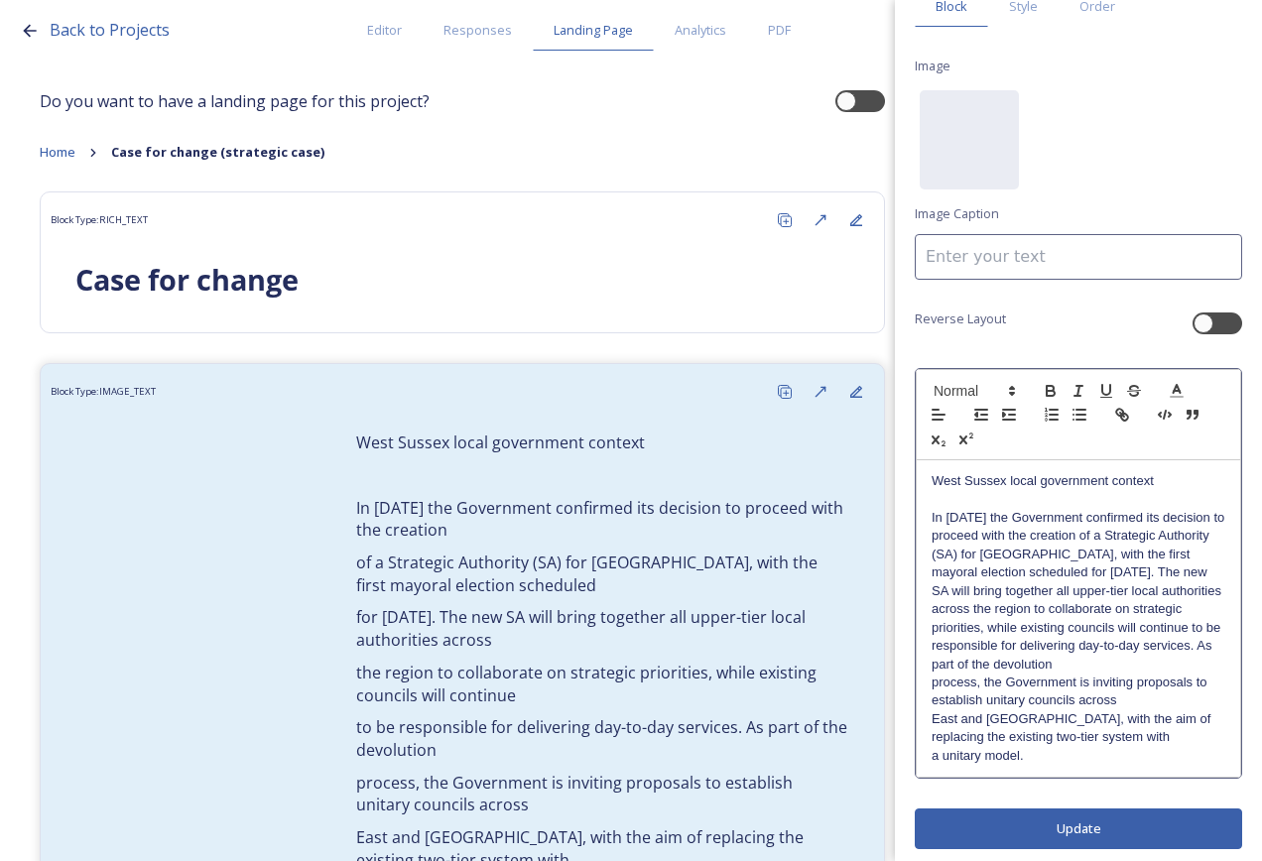
click at [1154, 670] on p "In [DATE] the Government confirmed its decision to proceed with the creation of…" at bounding box center [1078, 591] width 294 height 165
click at [1123, 696] on p "In [DATE] the Government confirmed its decision to proceed with the creation of…" at bounding box center [1078, 609] width 294 height 201
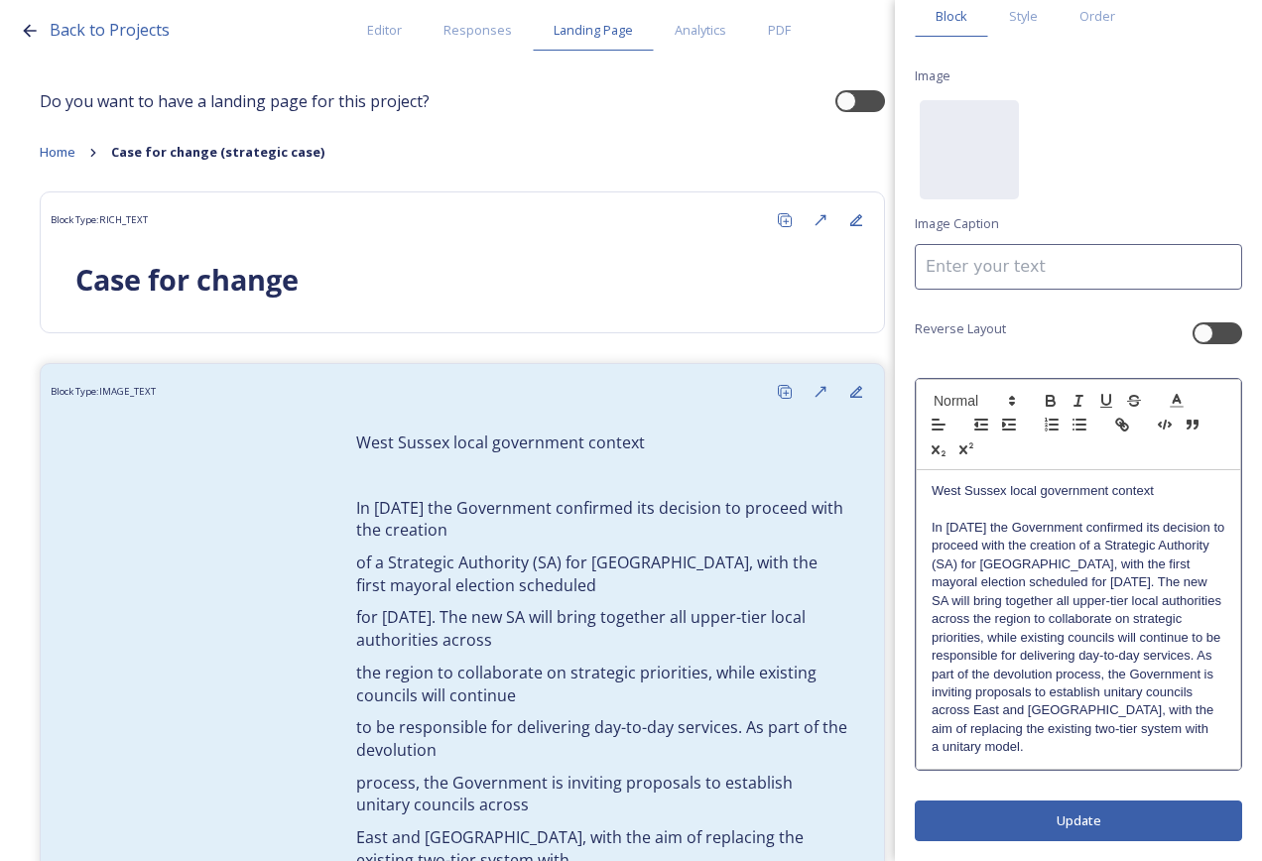
click at [1154, 738] on p "In [DATE] the Government confirmed its decision to proceed with the creation of…" at bounding box center [1078, 628] width 294 height 219
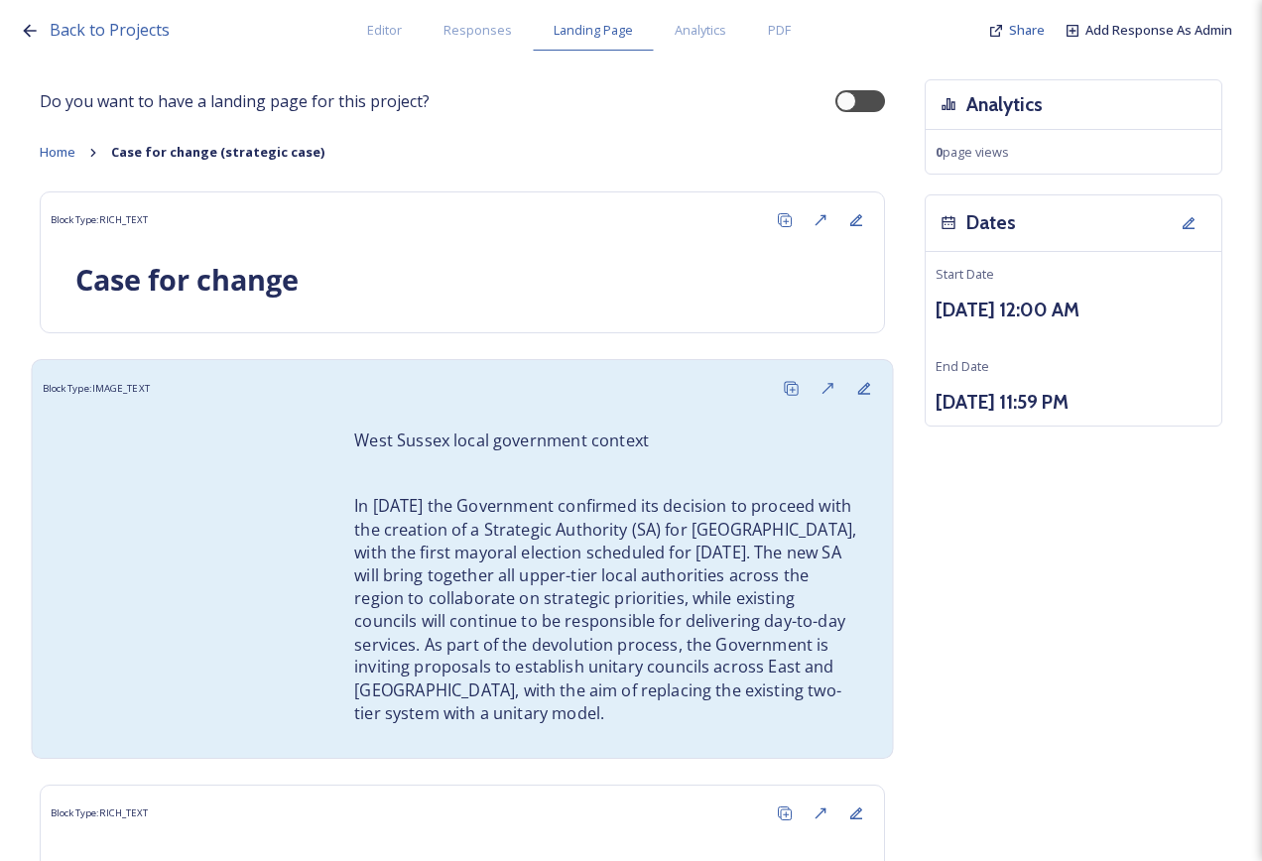
click at [625, 607] on p "In [DATE] the Government confirmed its decision to proceed with the creation of…" at bounding box center [605, 610] width 503 height 230
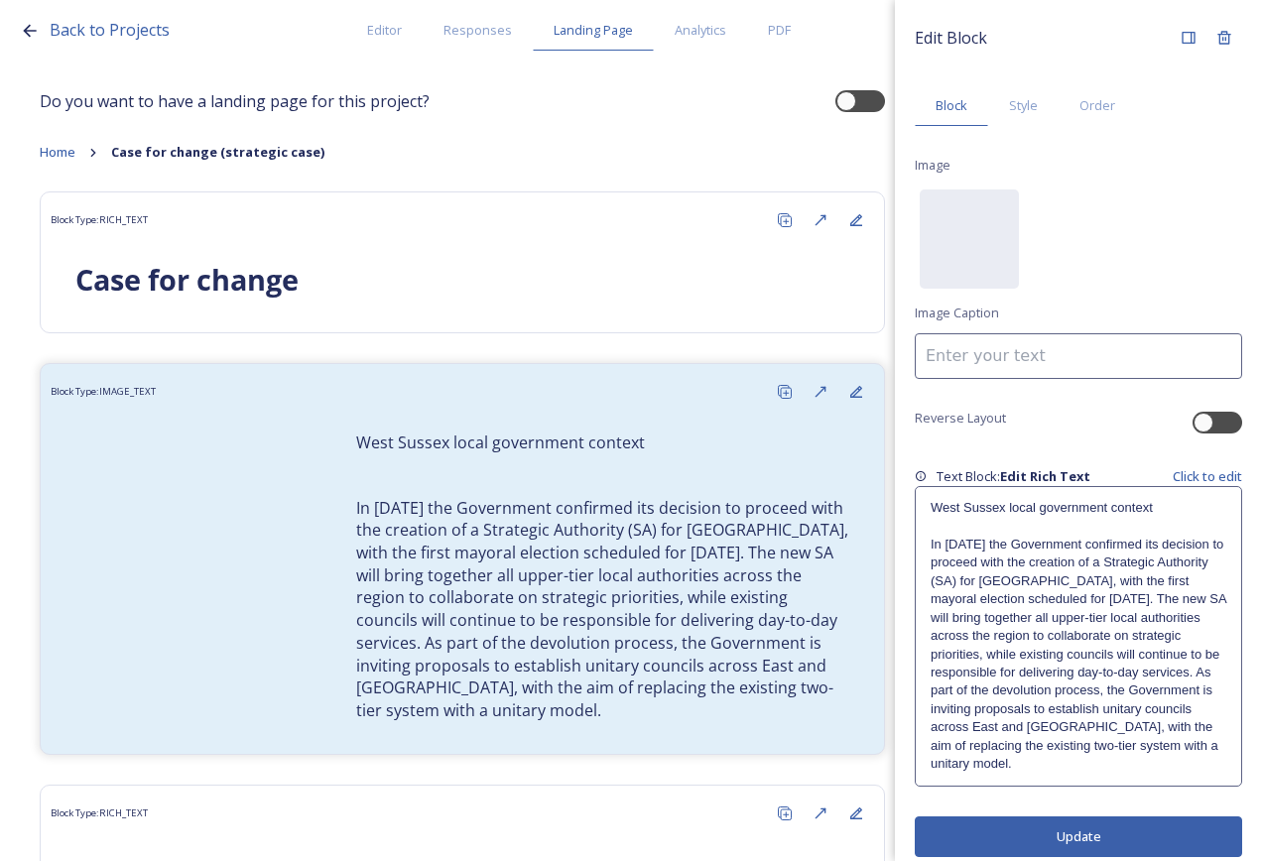
click at [993, 559] on p "In [DATE] the Government confirmed its decision to proceed with the creation of…" at bounding box center [1078, 655] width 296 height 238
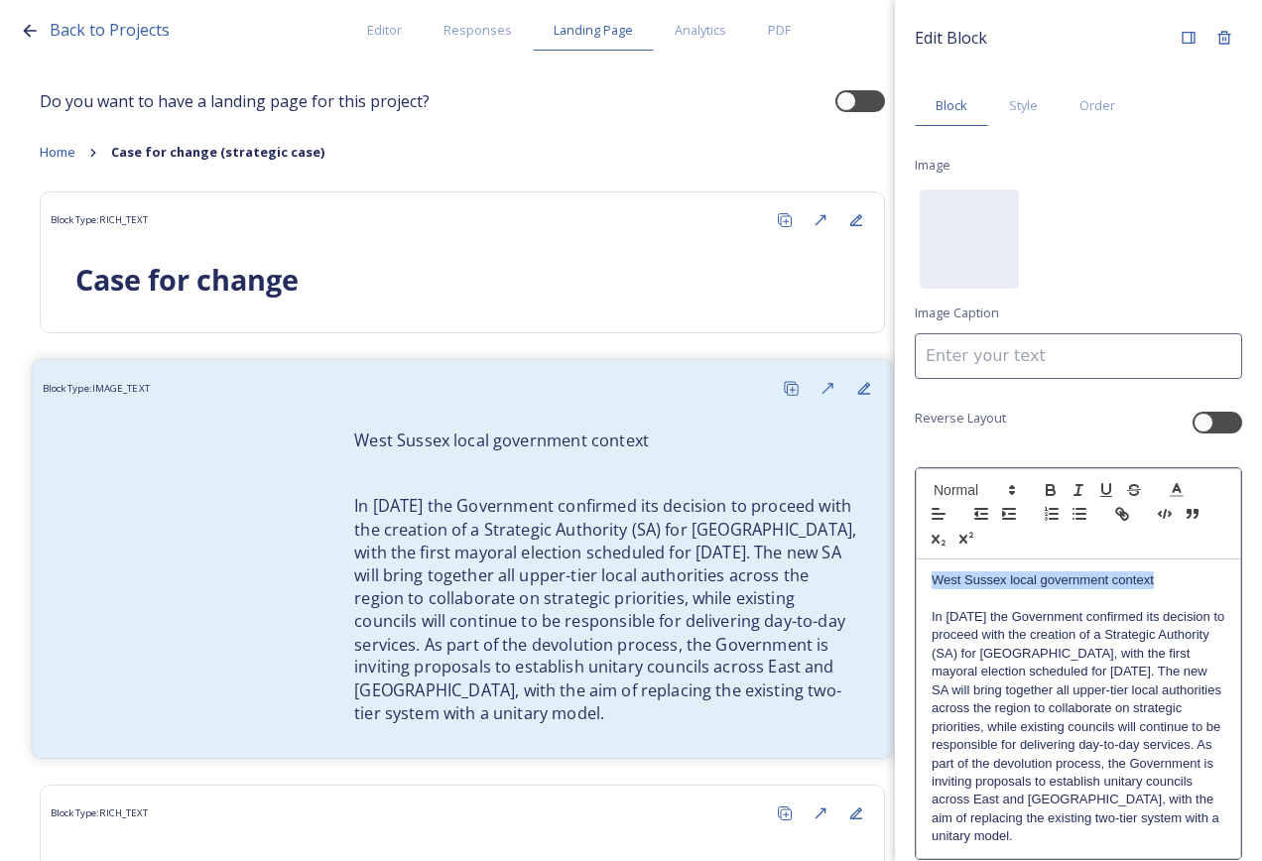
drag, startPoint x: 1164, startPoint y: 581, endPoint x: 820, endPoint y: 576, distance: 343.3
click at [820, 576] on div "Back to Projects Editor Responses Landing Page Analytics PDF Share Add Response…" at bounding box center [631, 430] width 1262 height 861
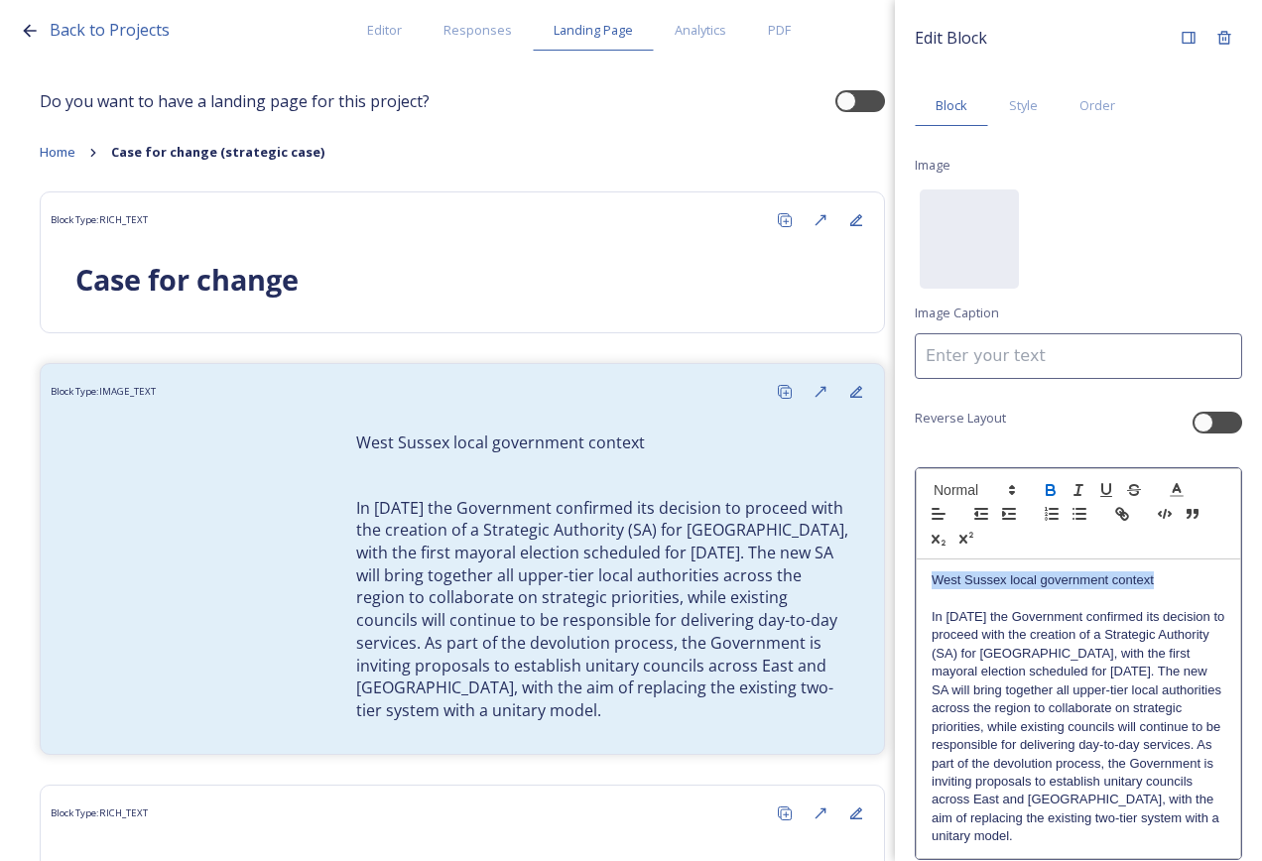
click at [1048, 488] on icon "button" at bounding box center [1051, 490] width 18 height 18
click at [1012, 723] on p "In [DATE] the Government confirmed its decision to proceed with the creation of…" at bounding box center [1078, 727] width 294 height 238
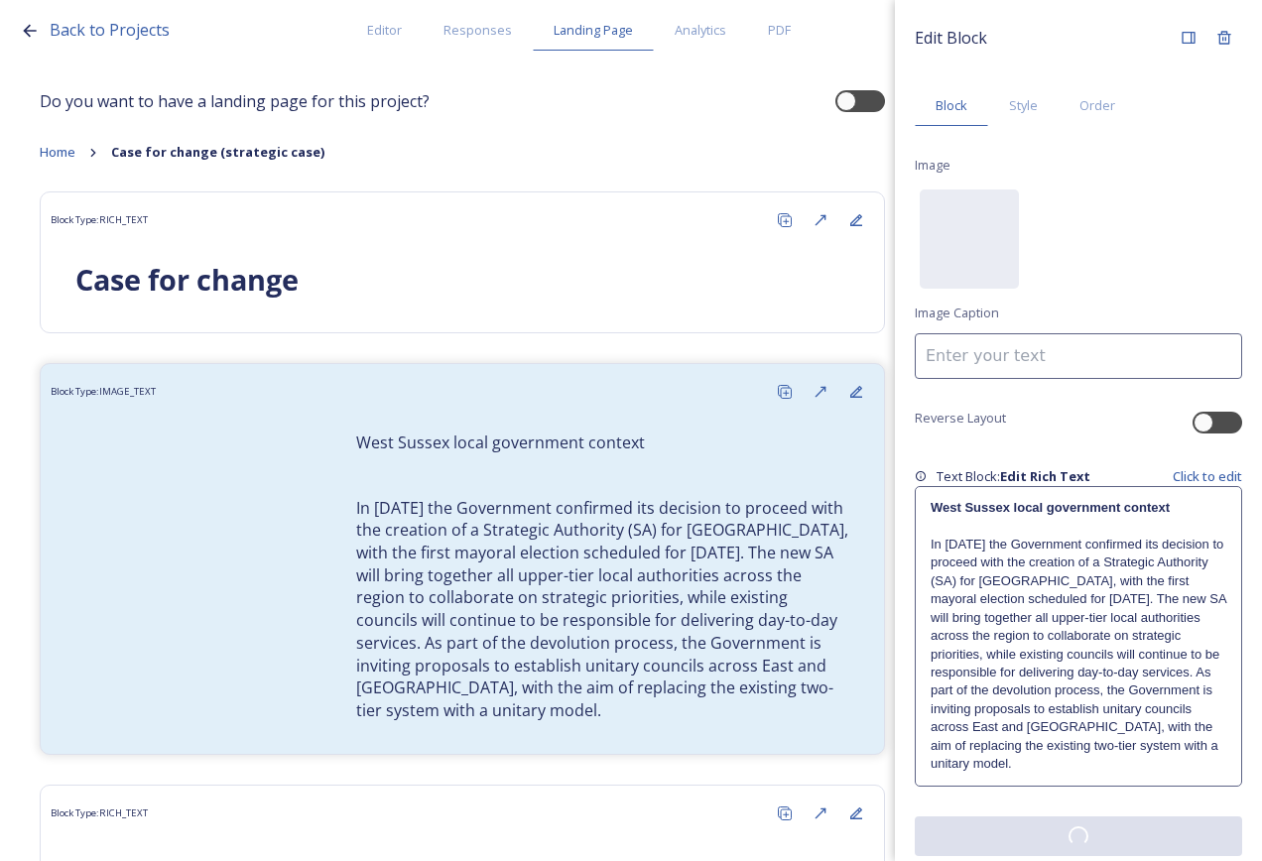
click at [1021, 823] on button at bounding box center [1078, 836] width 327 height 40
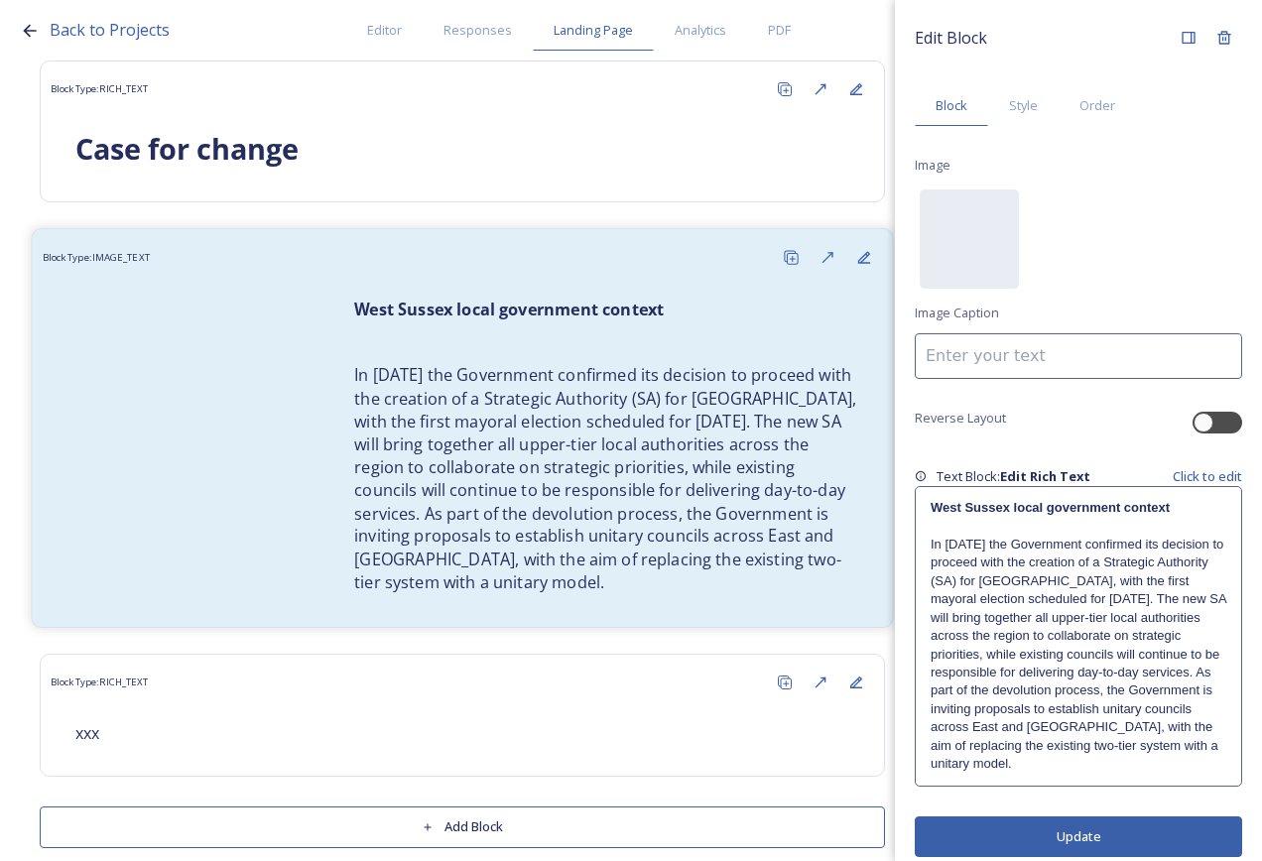
scroll to position [158, 0]
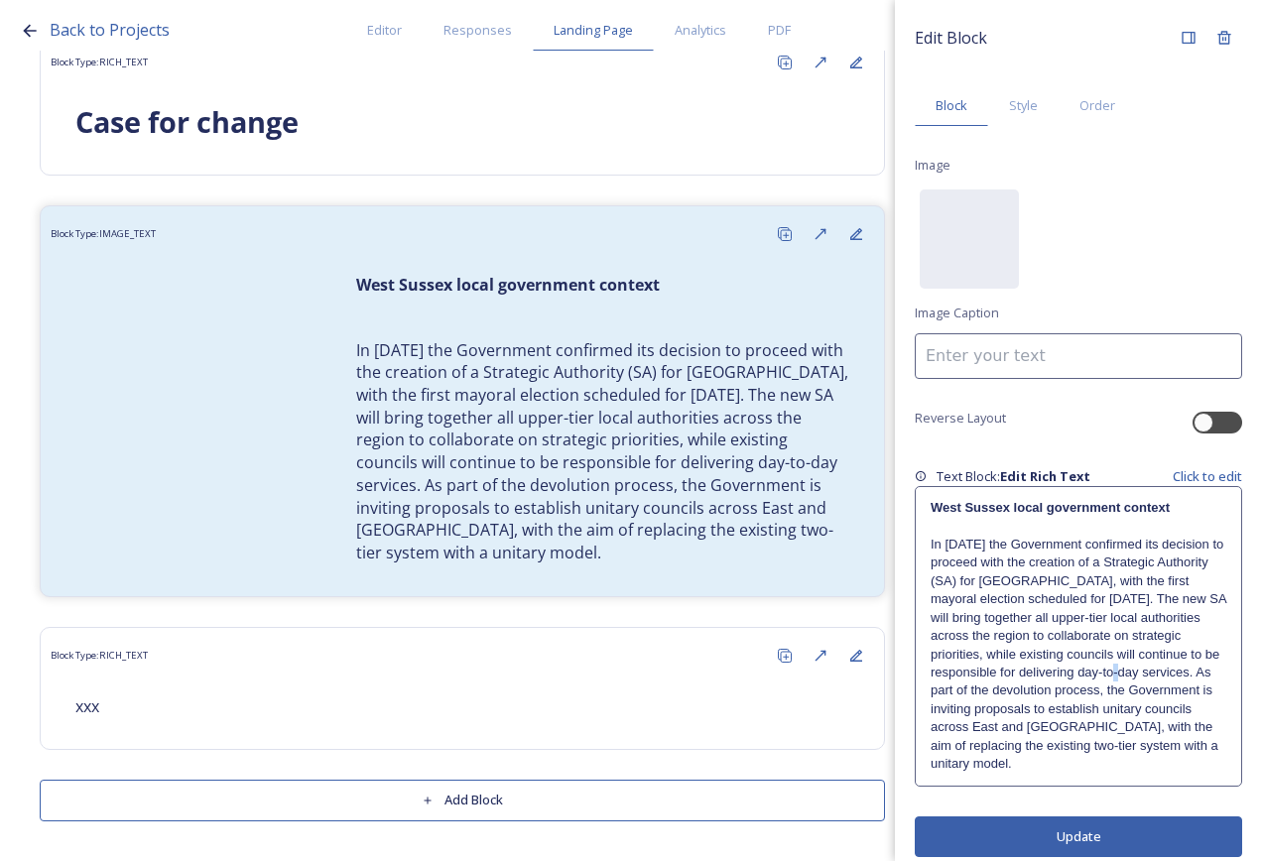
click at [1065, 679] on p "In [DATE] the Government confirmed its decision to proceed with the creation of…" at bounding box center [1078, 655] width 296 height 238
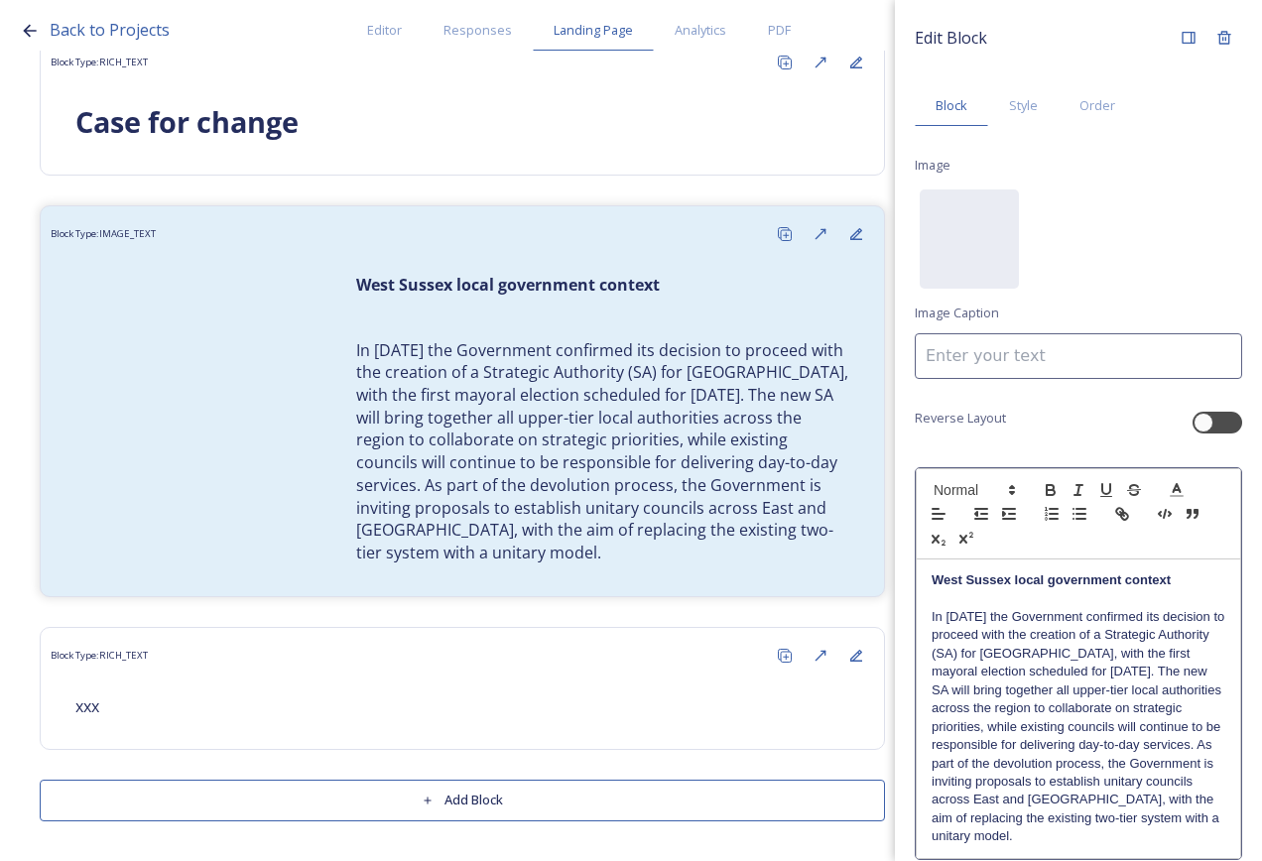
click at [1079, 786] on p "In [DATE] the Government confirmed its decision to proceed with the creation of…" at bounding box center [1078, 727] width 294 height 238
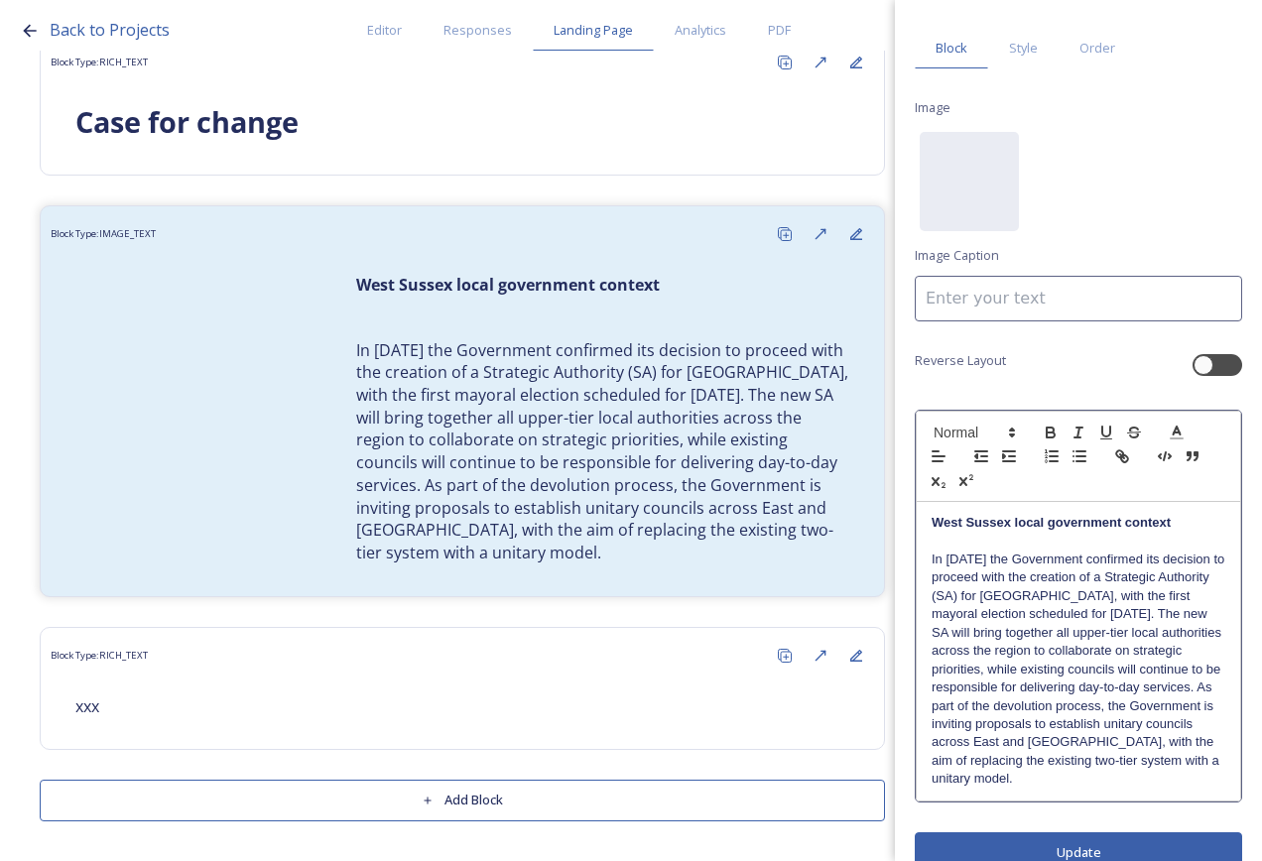
scroll to position [89, 0]
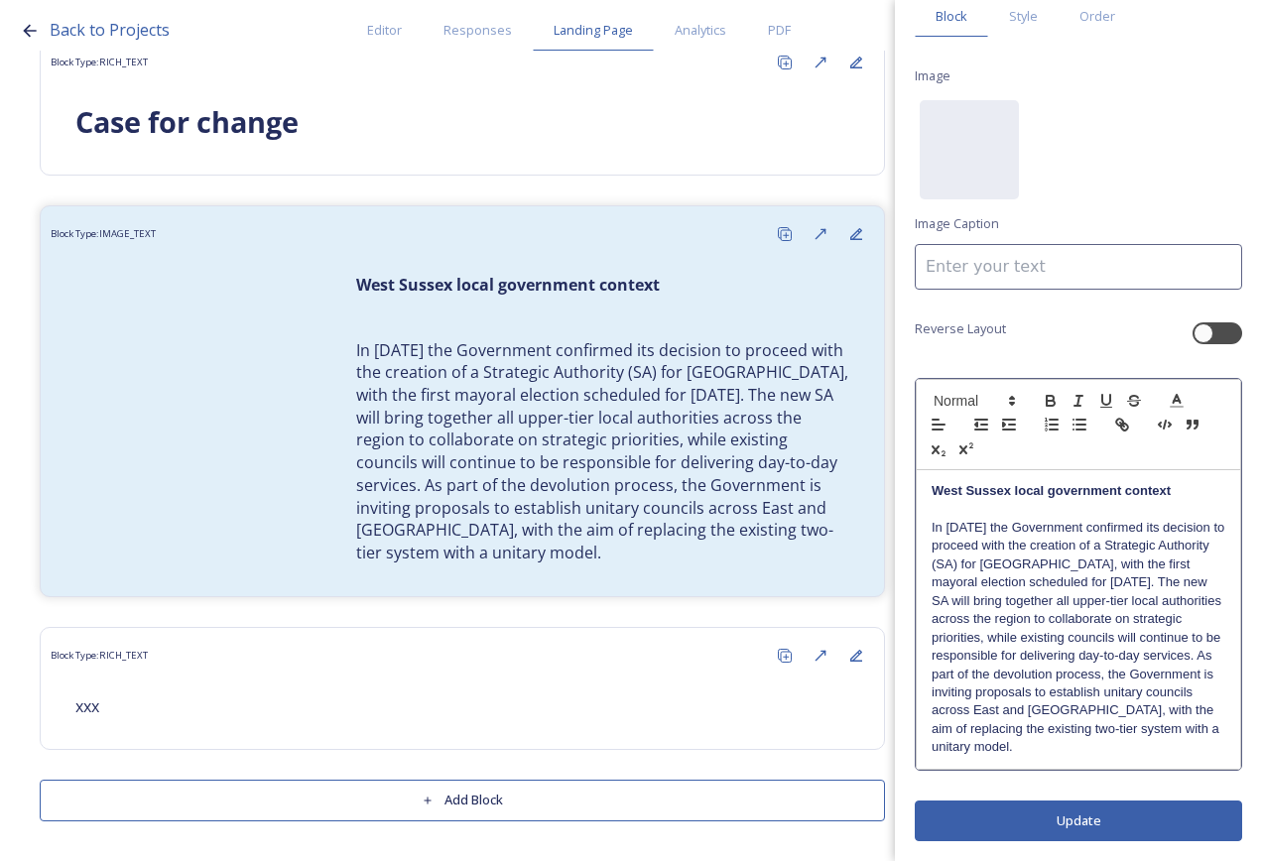
click at [1127, 818] on button "Update" at bounding box center [1078, 821] width 327 height 41
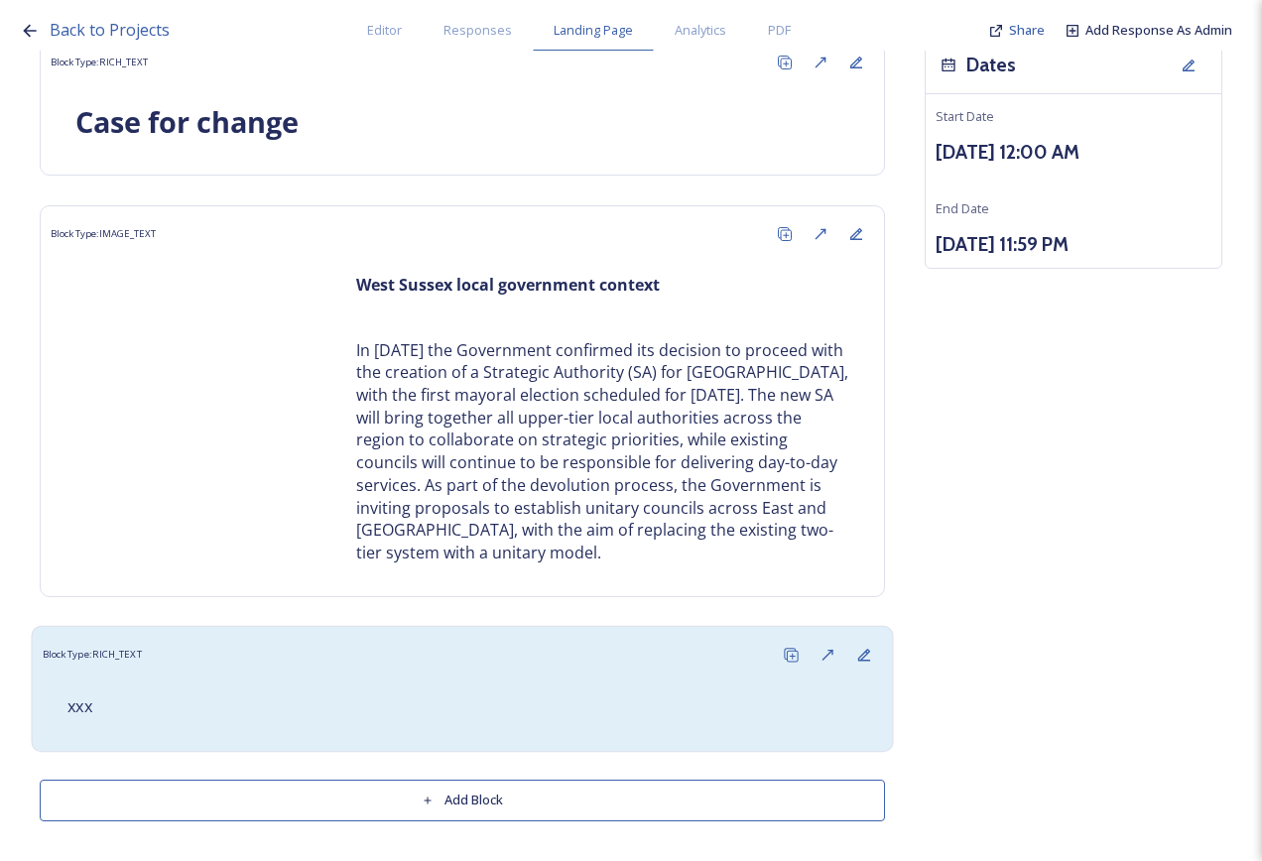
click at [443, 709] on p "xxx" at bounding box center [462, 706] width 790 height 23
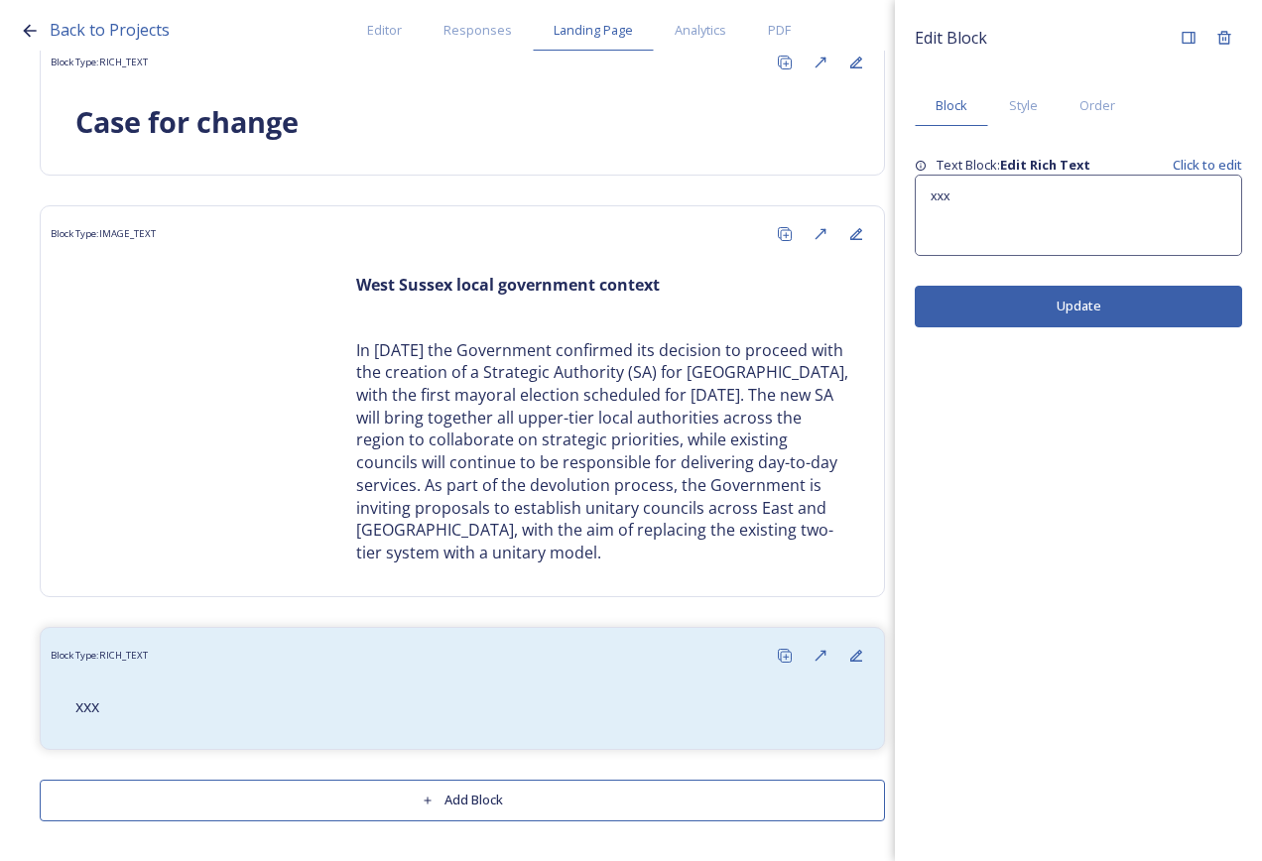
click at [1044, 229] on div "xxx" at bounding box center [1078, 215] width 325 height 79
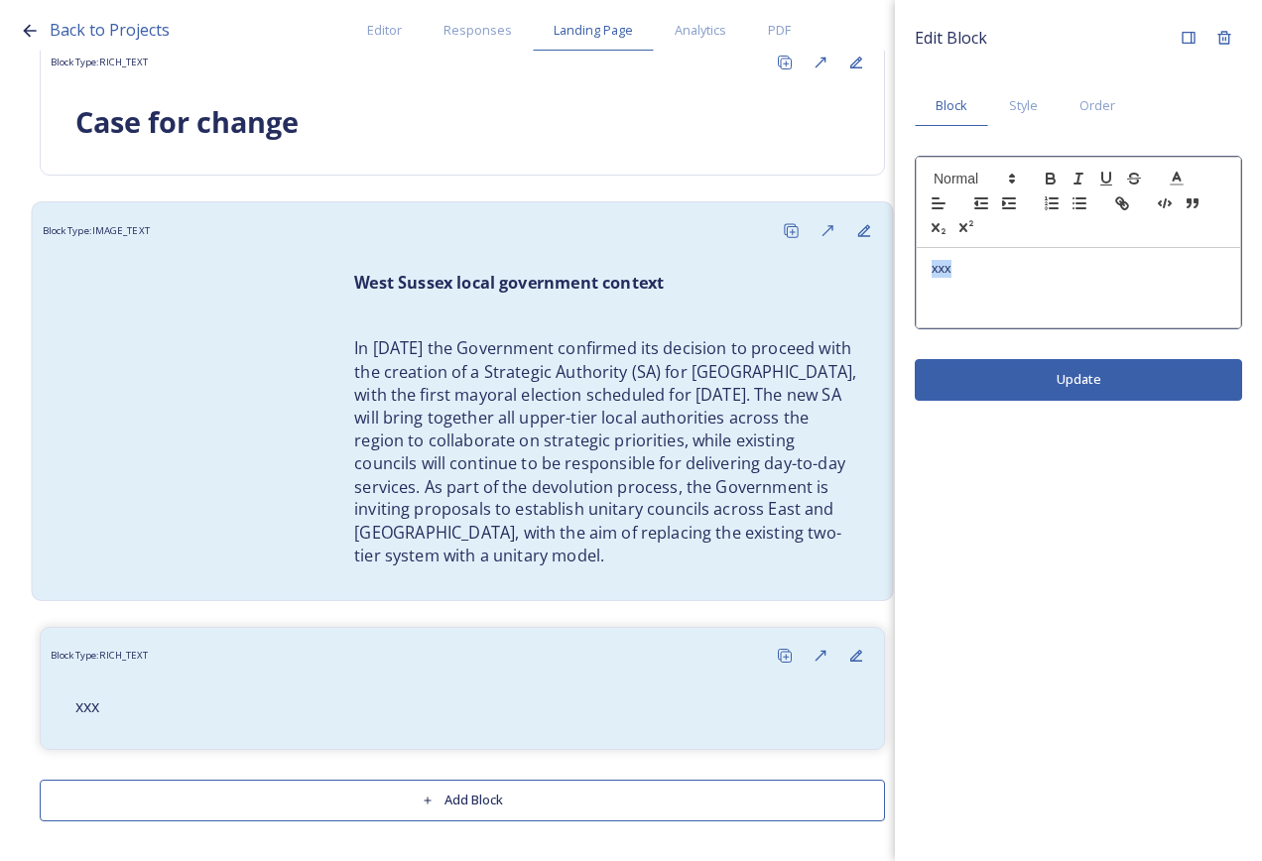
drag, startPoint x: 975, startPoint y: 280, endPoint x: 810, endPoint y: 275, distance: 164.7
click at [804, 276] on div "Back to Projects Editor Responses Landing Page Analytics PDF Share Add Response…" at bounding box center [631, 430] width 1262 height 861
paste div
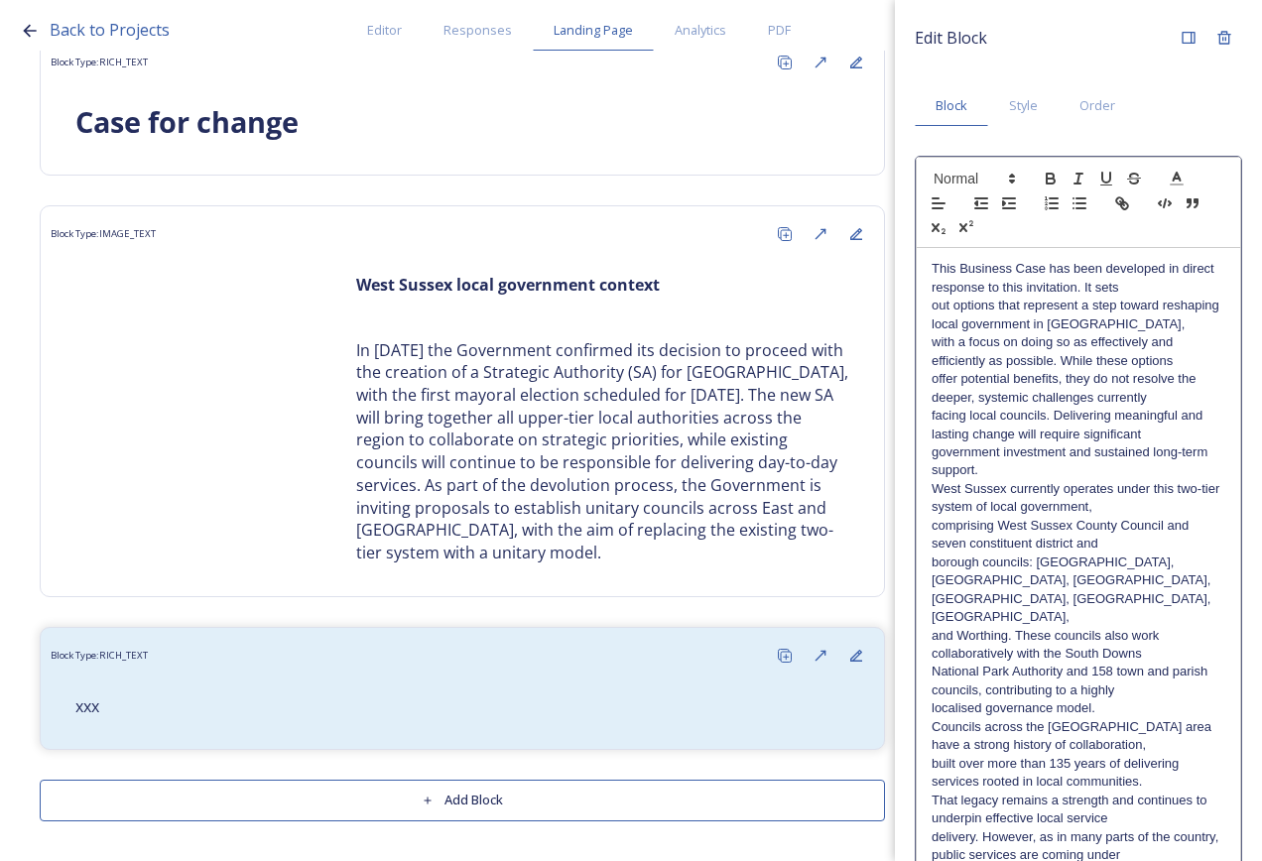
click at [988, 475] on p "government investment and sustained long-term support." at bounding box center [1078, 461] width 294 height 37
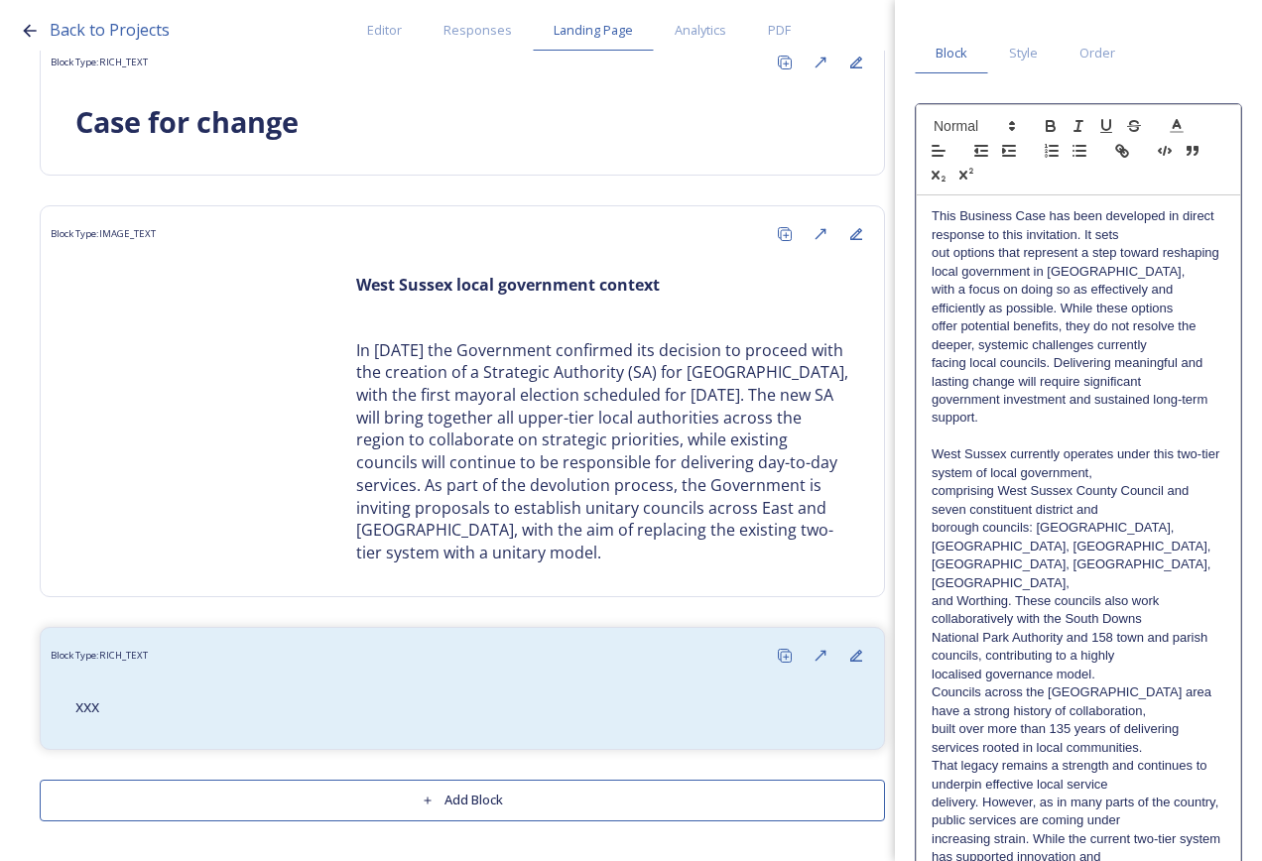
scroll to position [99, 0]
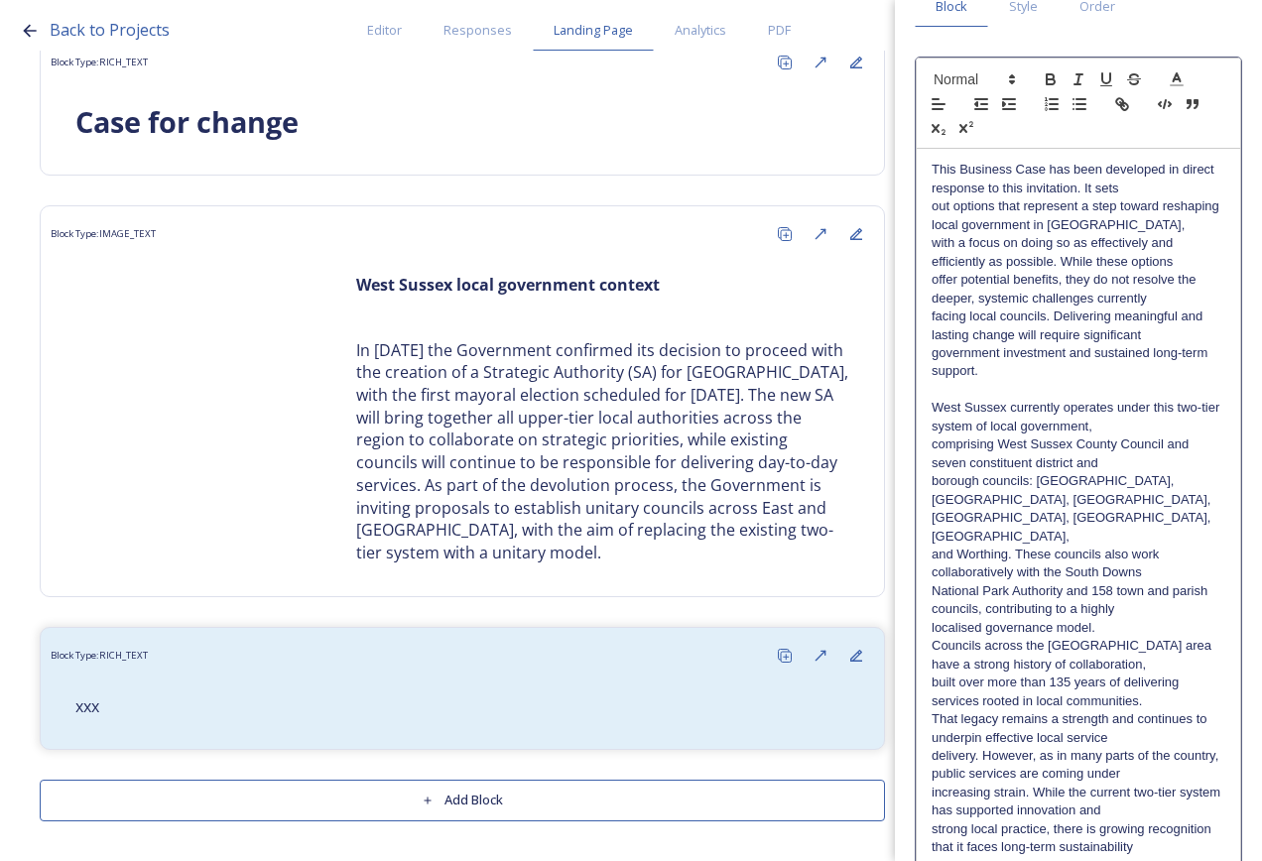
click at [929, 612] on div "This Business Case has been developed in direct response to this invitation. It…" at bounding box center [1078, 737] width 323 height 1177
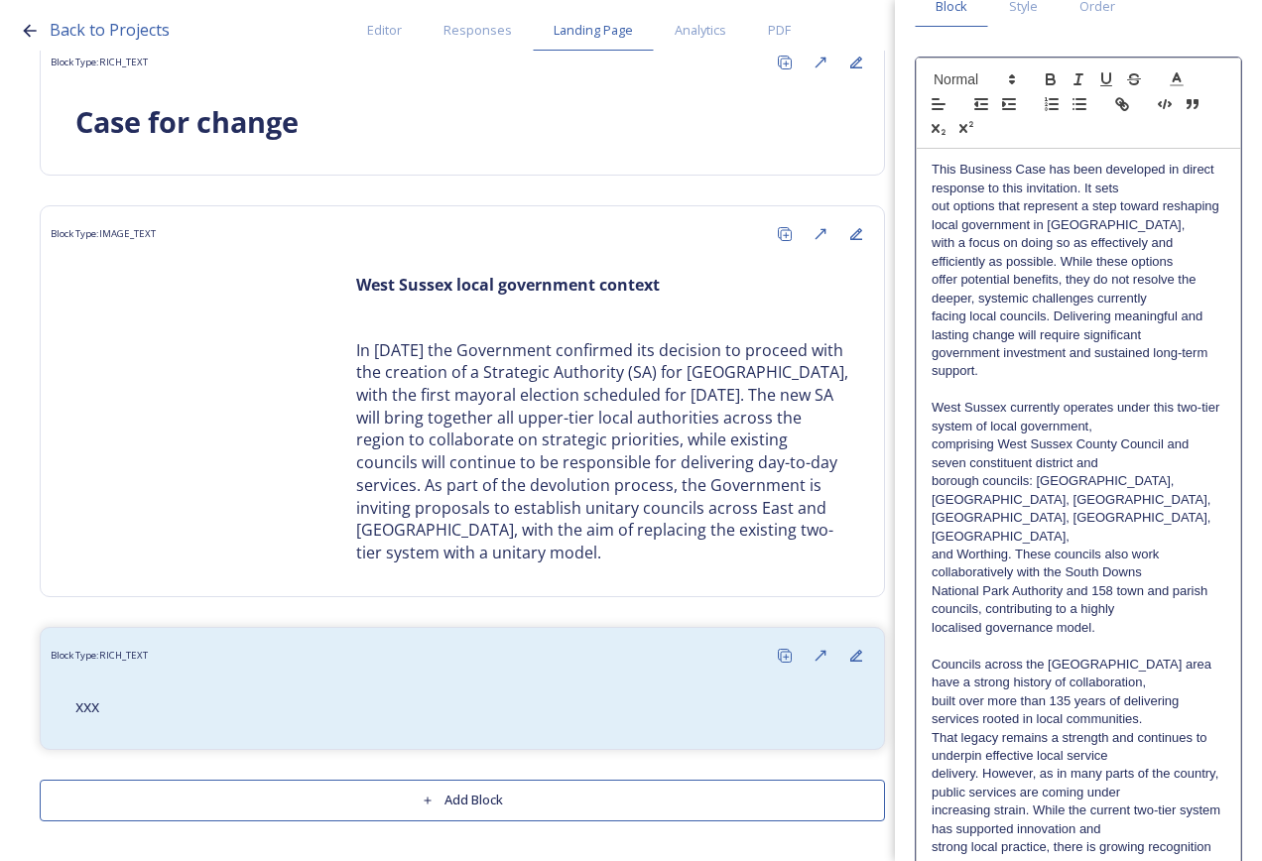
click at [1028, 365] on p "government investment and sustained long-term support." at bounding box center [1078, 362] width 294 height 37
click at [972, 637] on p at bounding box center [1078, 646] width 294 height 18
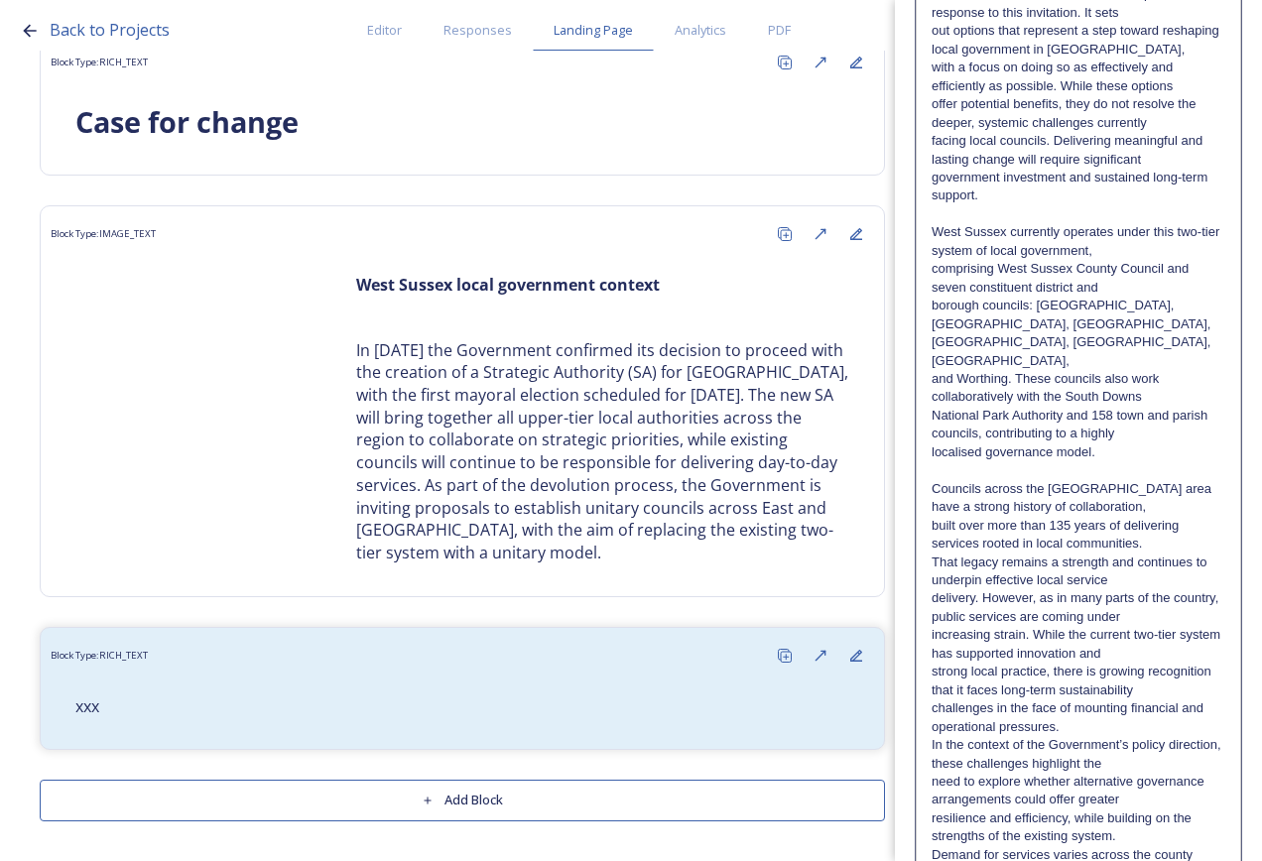
scroll to position [298, 0]
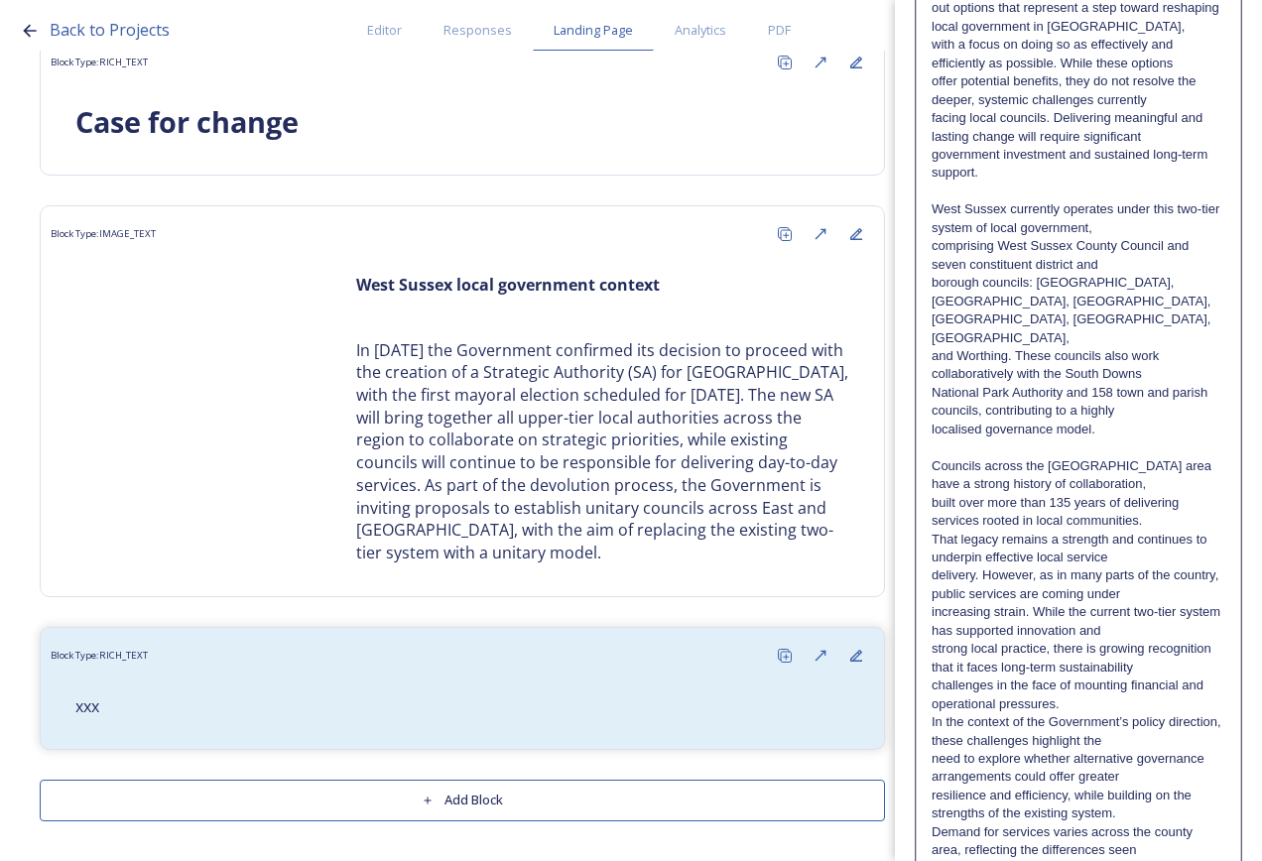
click at [930, 685] on div "This Business Case has been developed in direct response to this invitation. It…" at bounding box center [1078, 547] width 323 height 1195
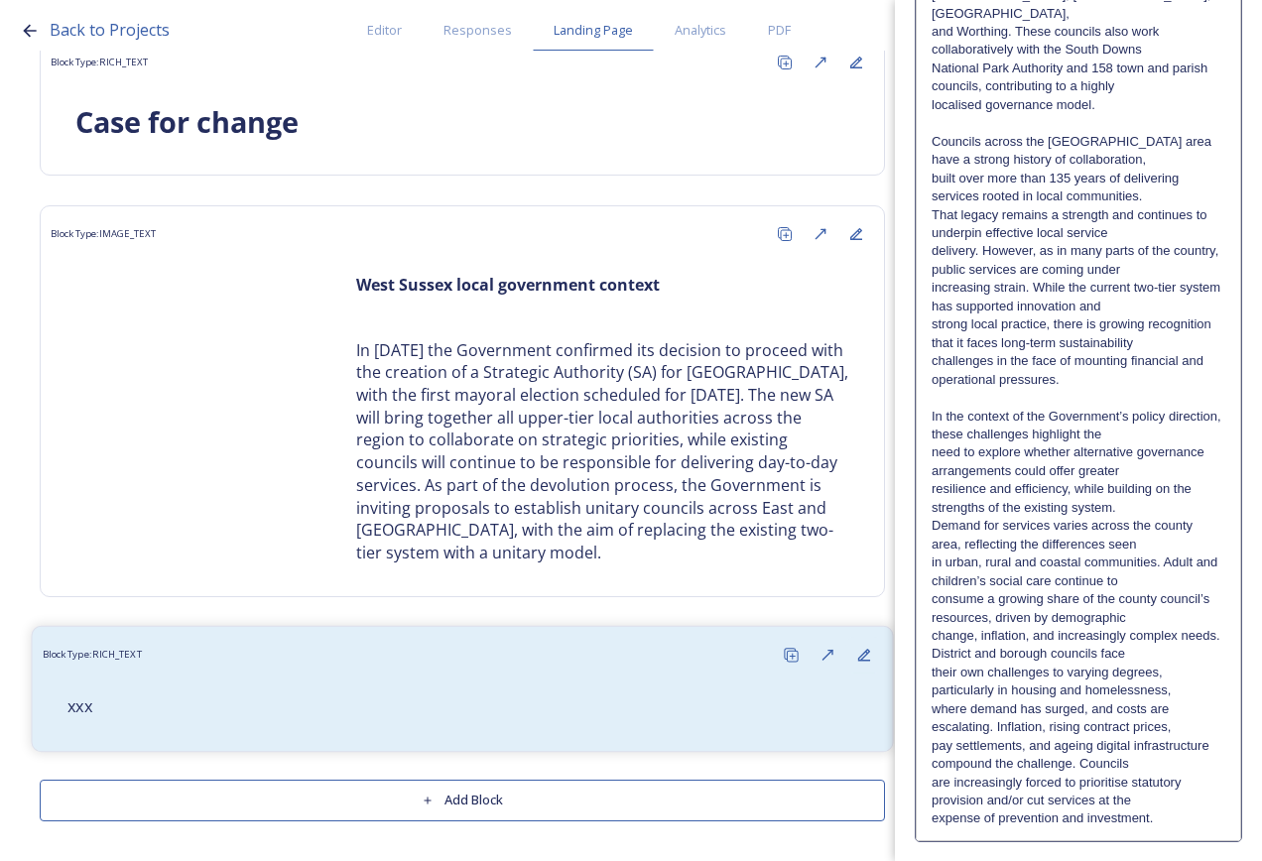
scroll to position [657, 0]
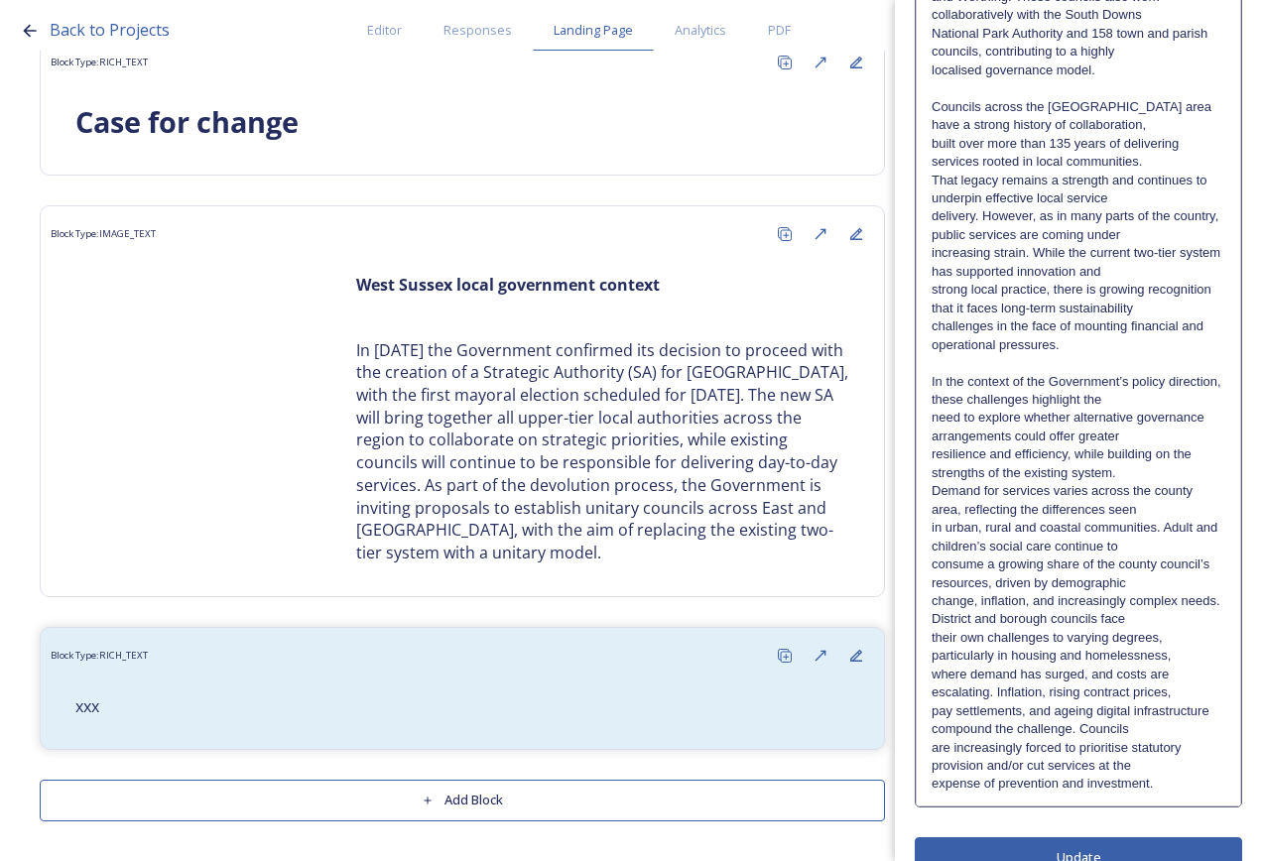
click at [931, 482] on p "Demand for services varies across the county area, reflecting the differences s…" at bounding box center [1078, 500] width 294 height 37
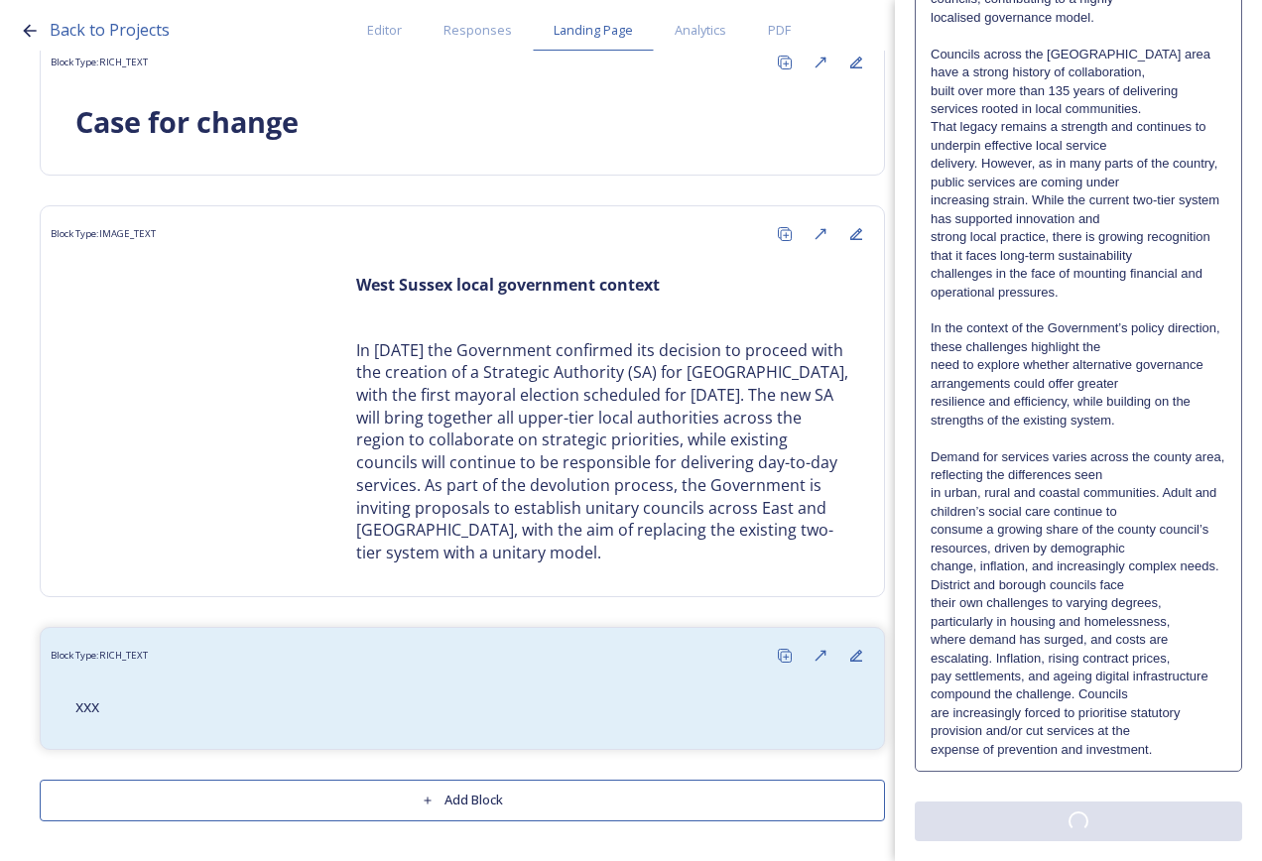
click at [1075, 840] on div "Edit Block Block Style Order Text Block: Edit Rich Text Click to edit This Busi…" at bounding box center [1078, 112] width 327 height 1458
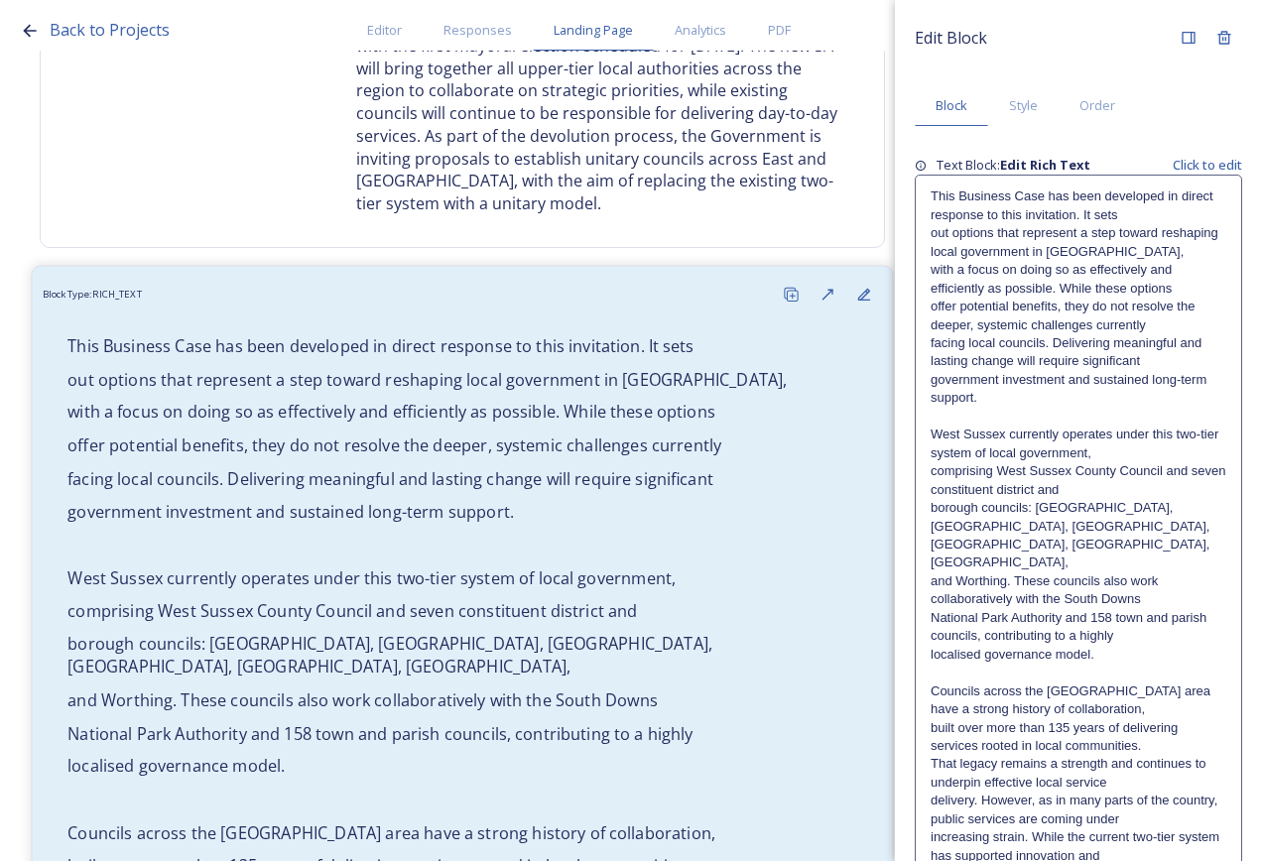
scroll to position [555, 0]
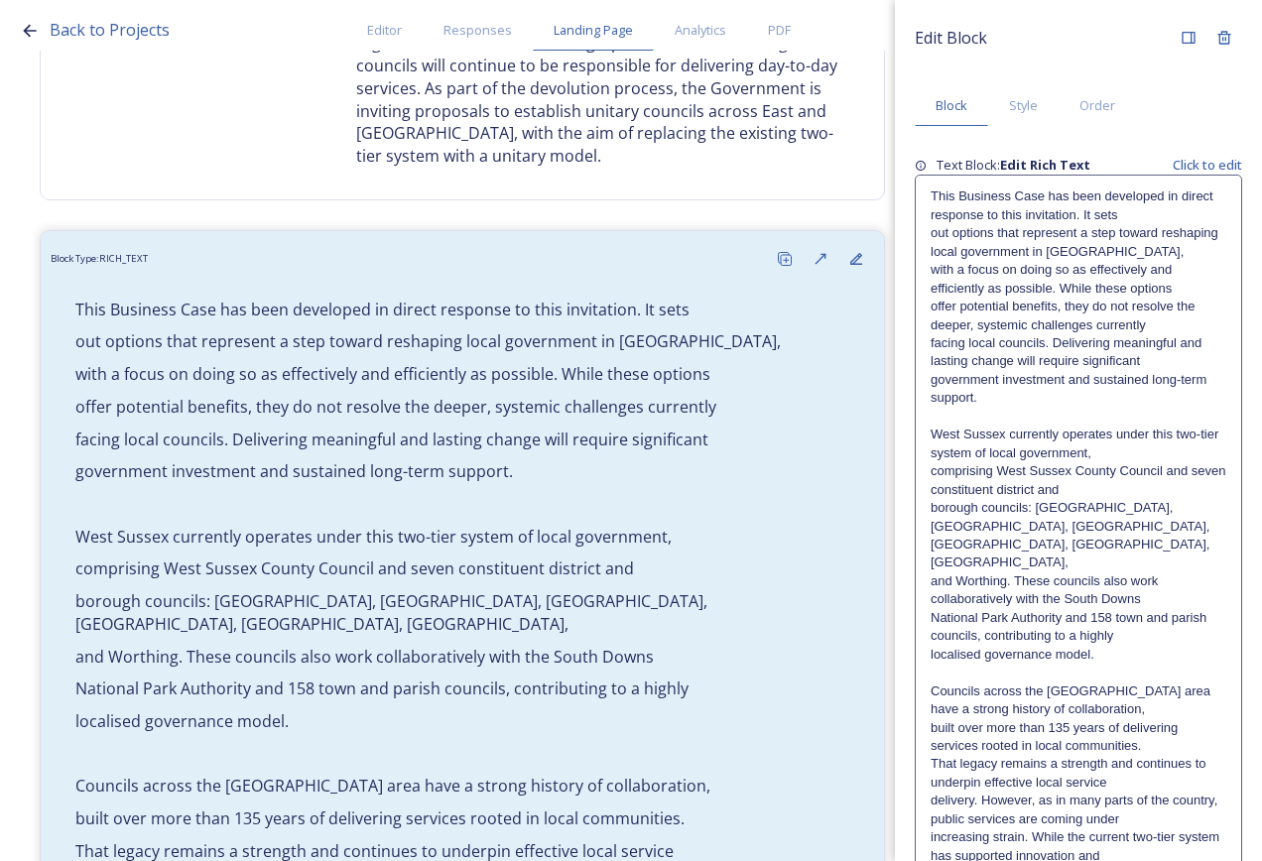
click at [984, 403] on p "government investment and sustained long-term support." at bounding box center [1078, 389] width 296 height 37
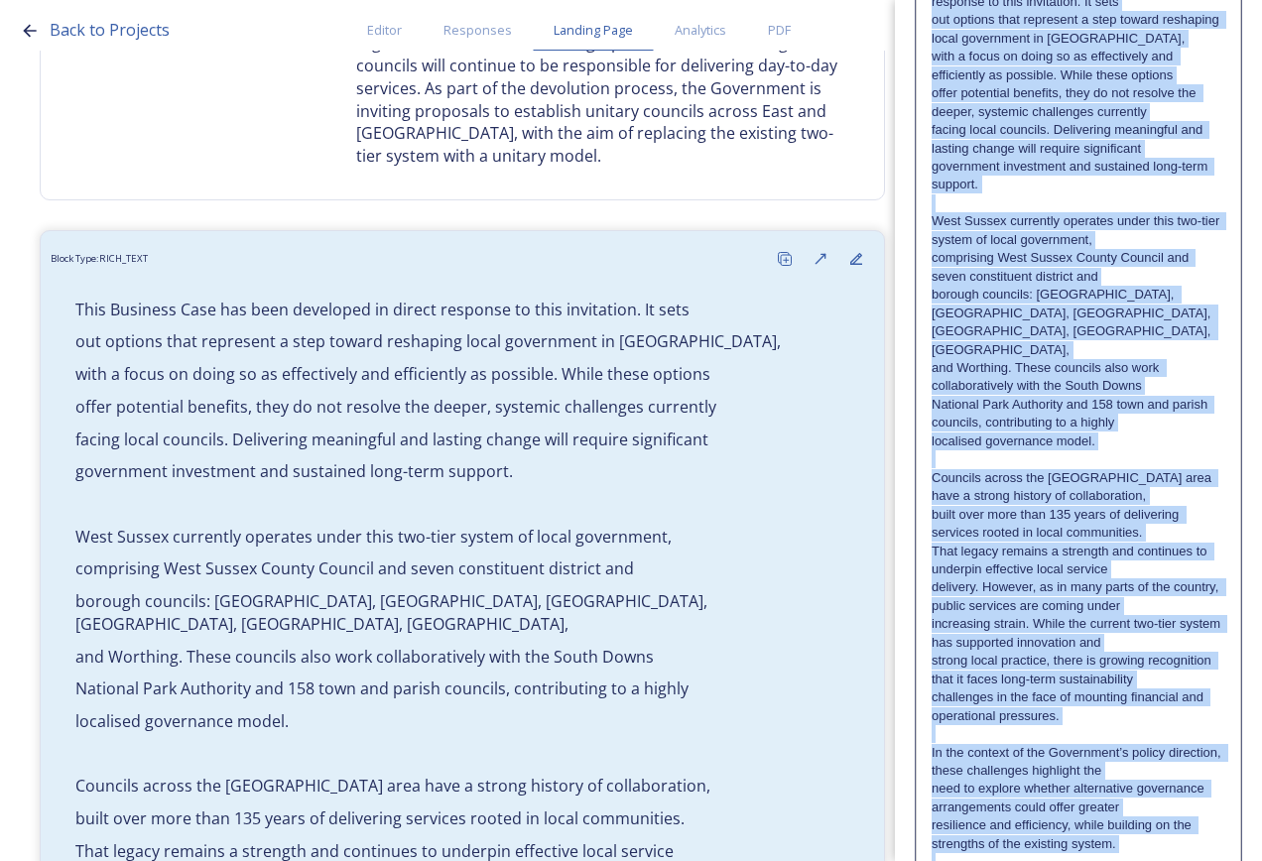
scroll to position [676, 0]
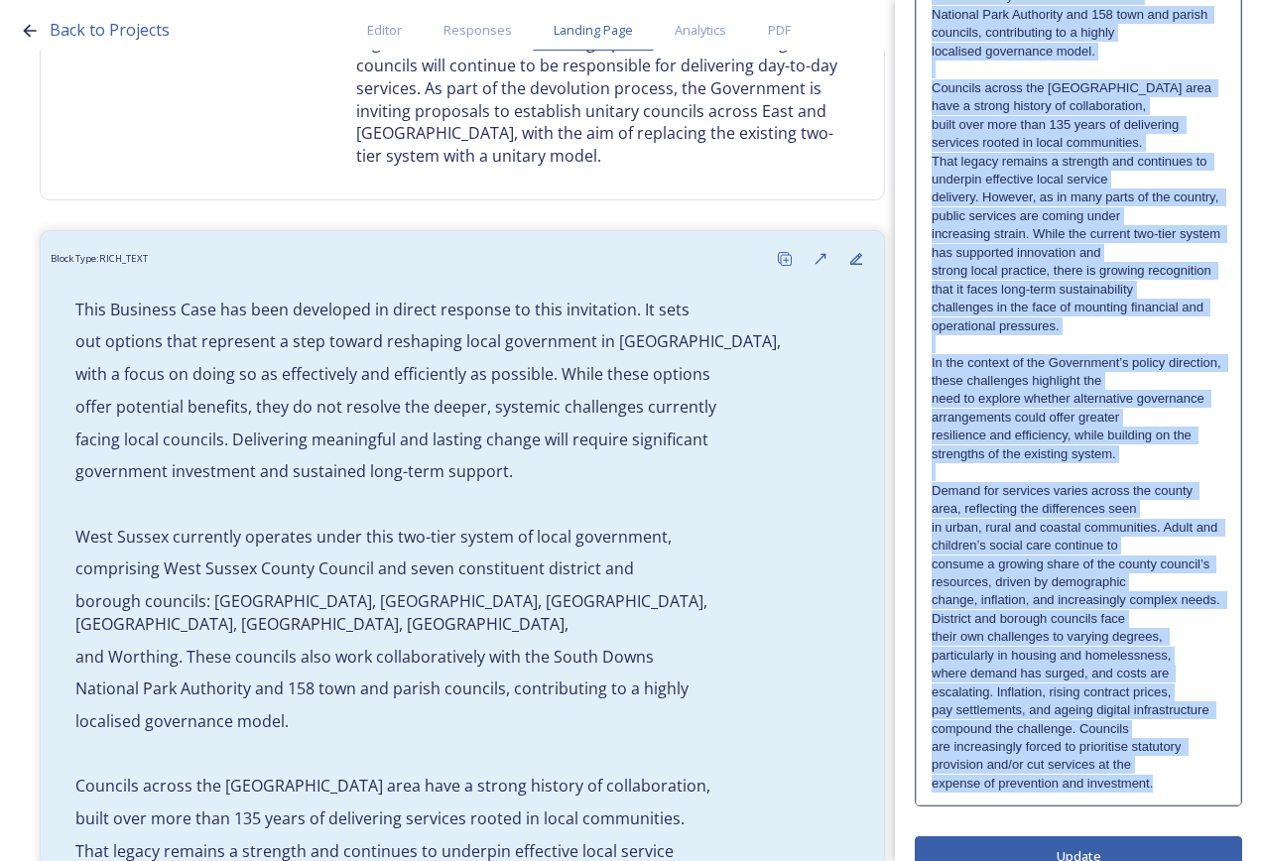
drag, startPoint x: 932, startPoint y: 271, endPoint x: 1183, endPoint y: 755, distance: 545.3
click at [1183, 755] on div "This Business Case has been developed in direct response to this invitation. It…" at bounding box center [1078, 188] width 323 height 1232
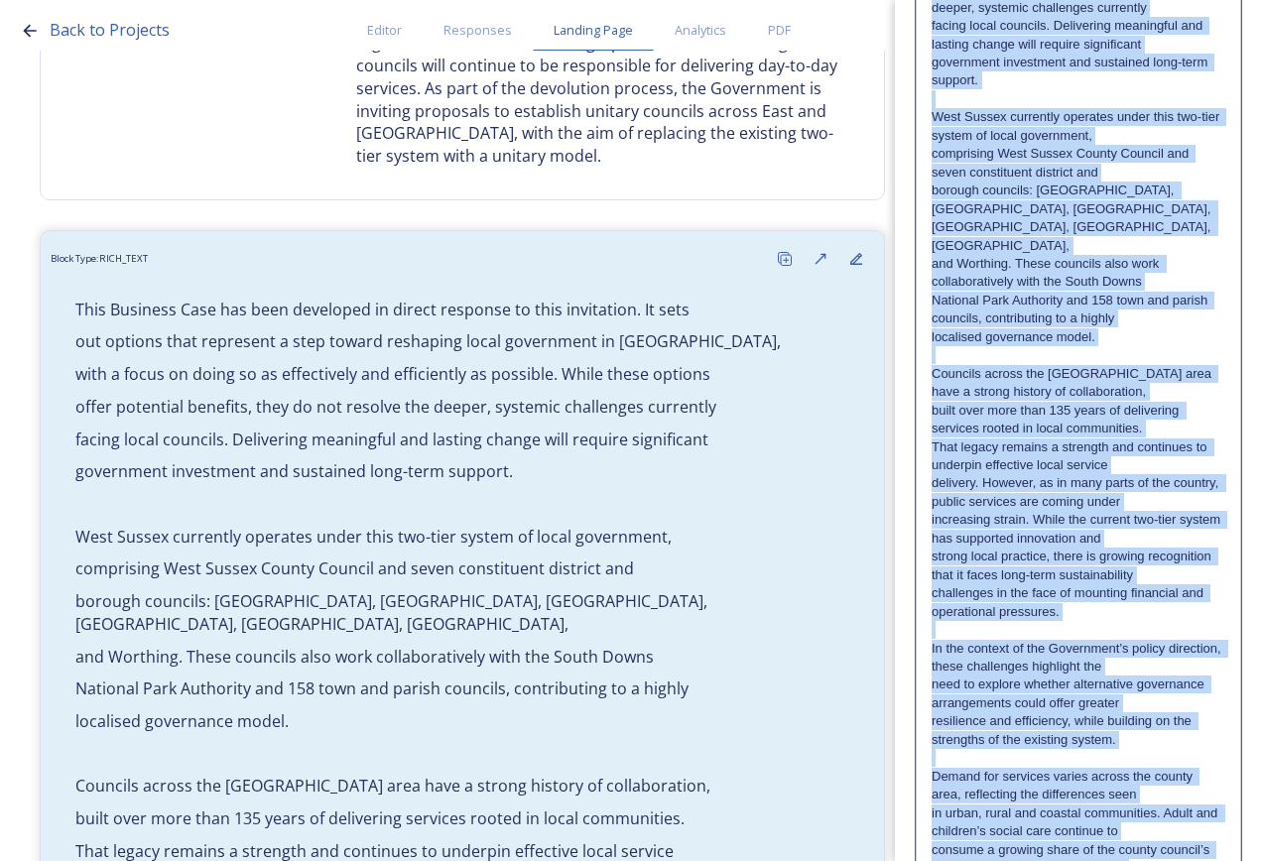
scroll to position [0, 0]
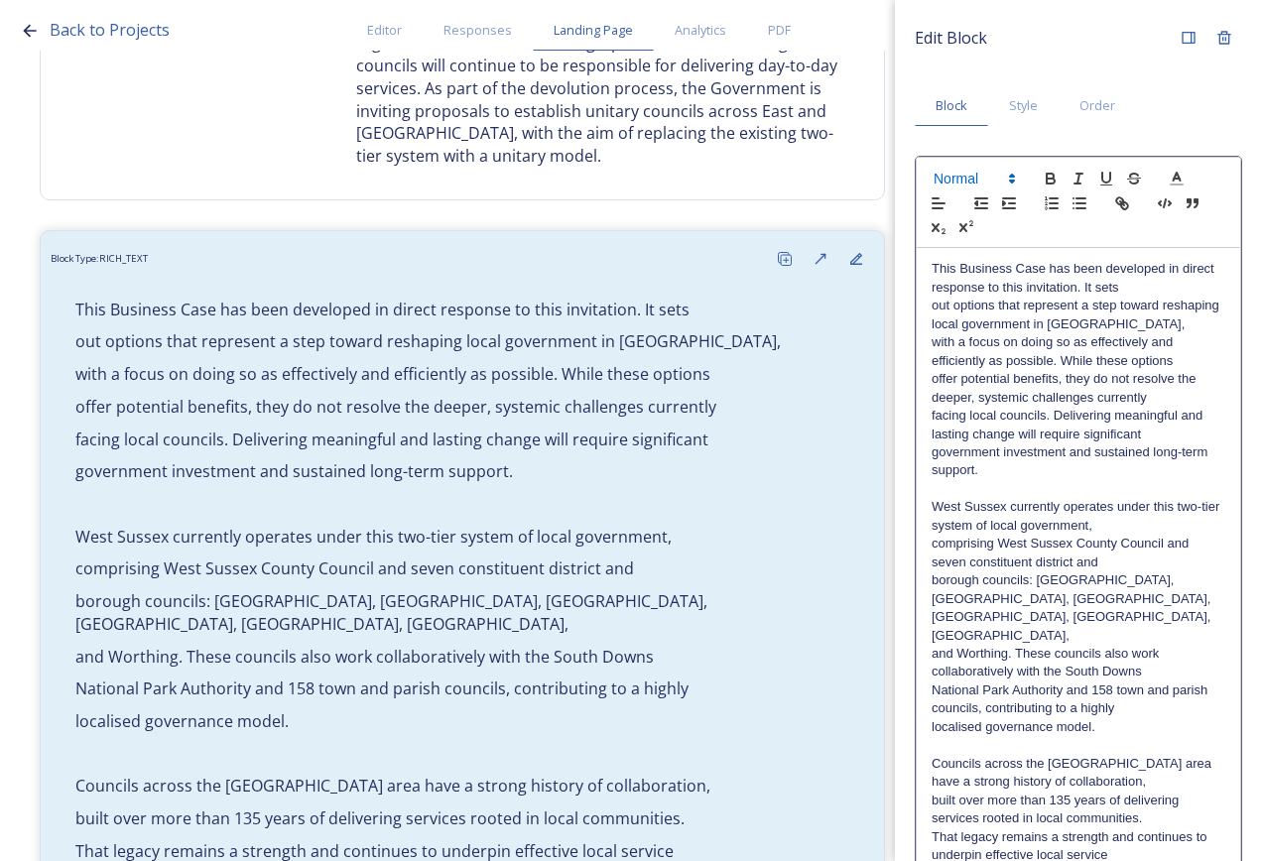
click at [989, 175] on span at bounding box center [972, 179] width 97 height 24
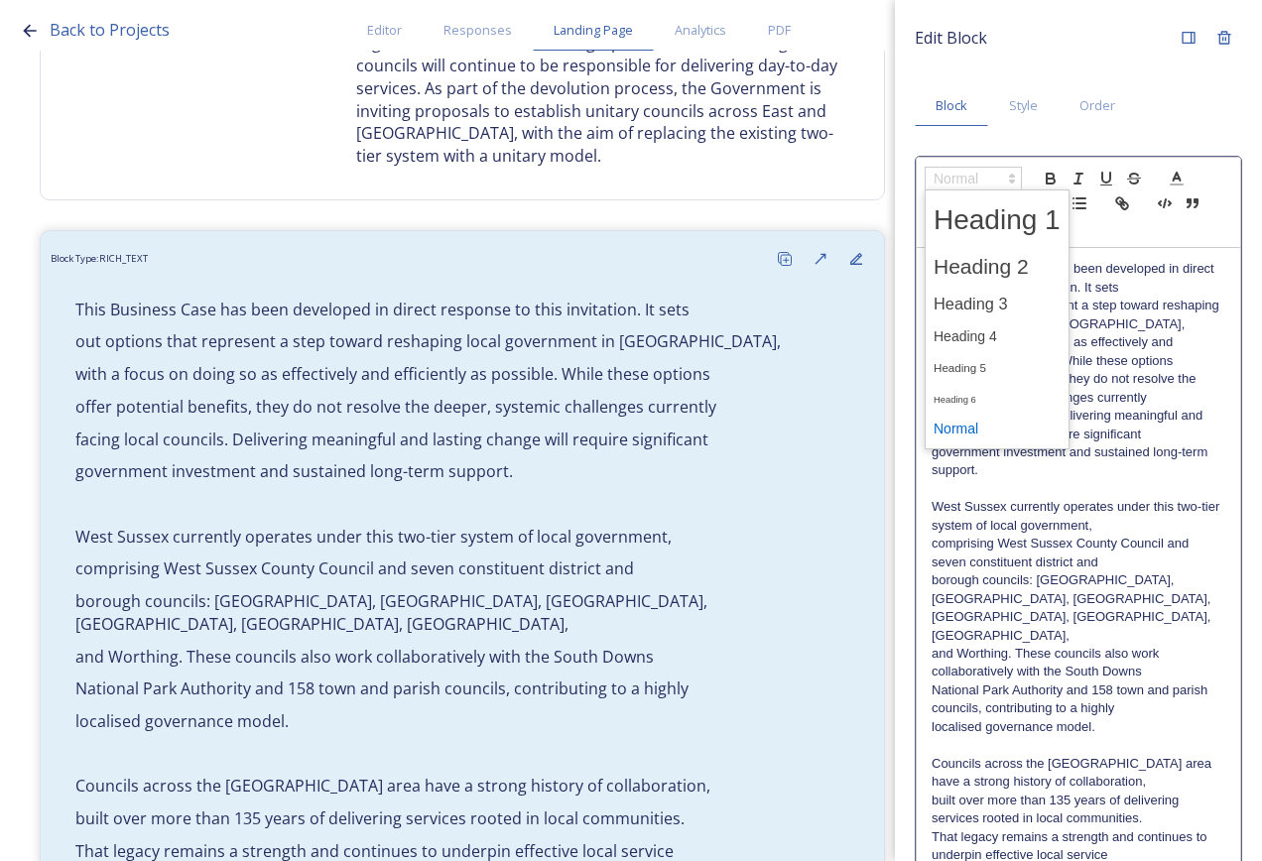
click at [985, 428] on span at bounding box center [996, 429] width 127 height 31
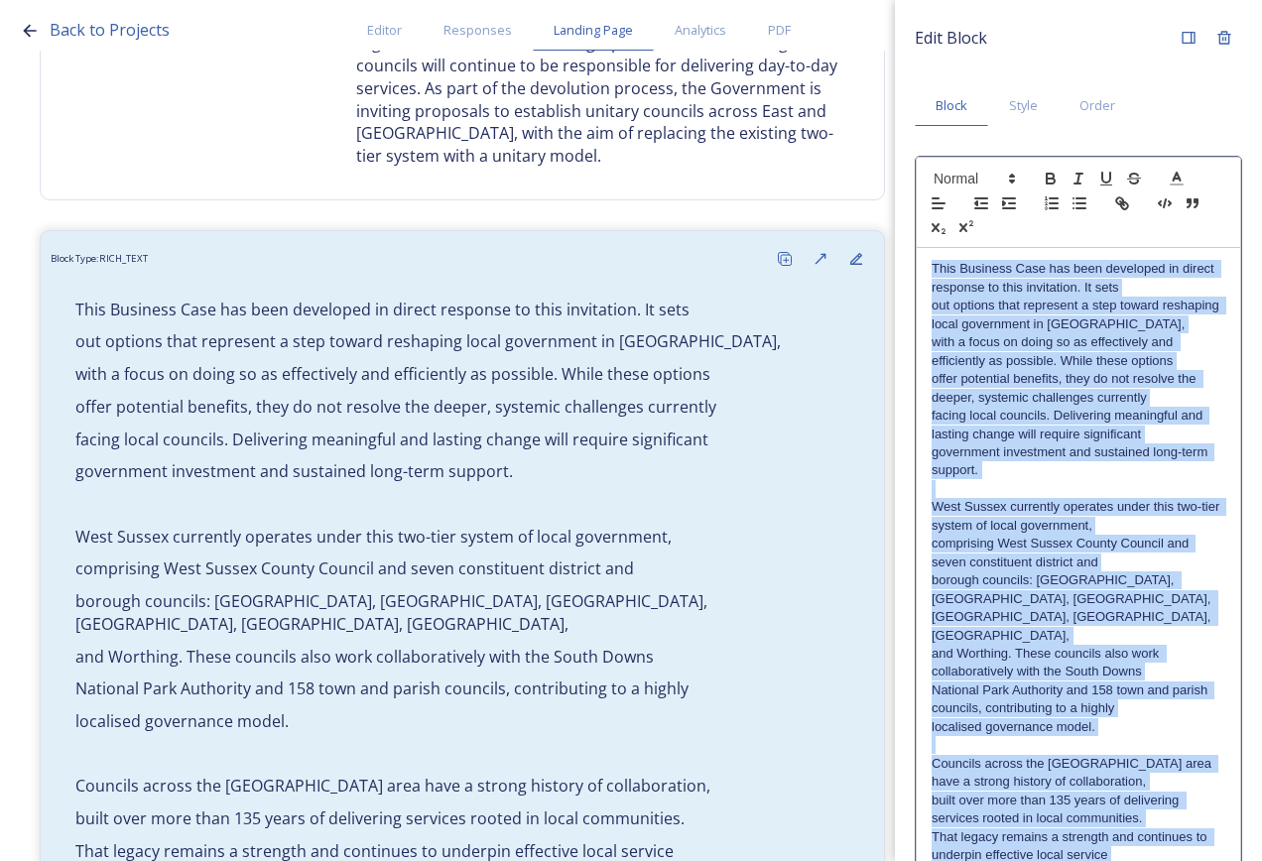
click at [1028, 432] on p "facing local councils. Delivering meaningful and lasting change will require si…" at bounding box center [1078, 425] width 294 height 37
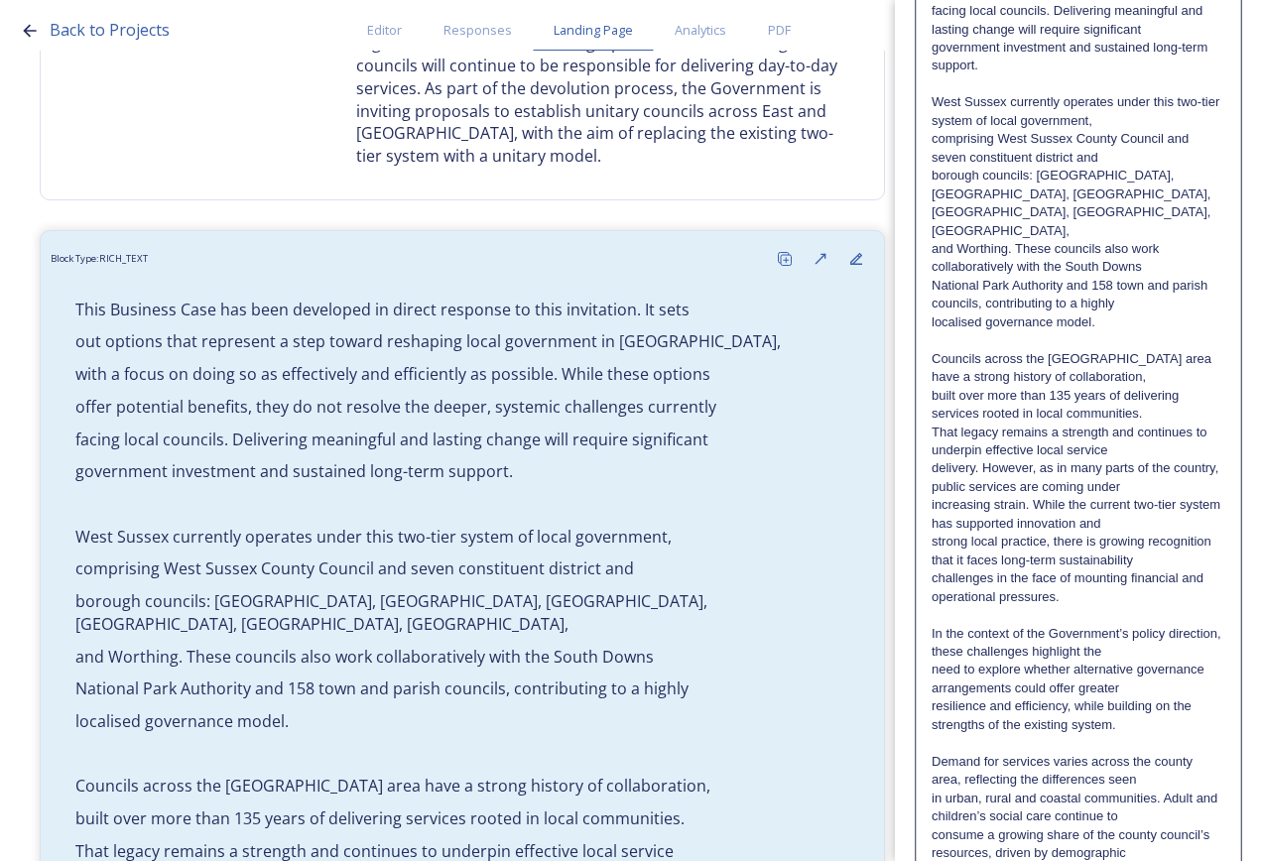
scroll to position [676, 0]
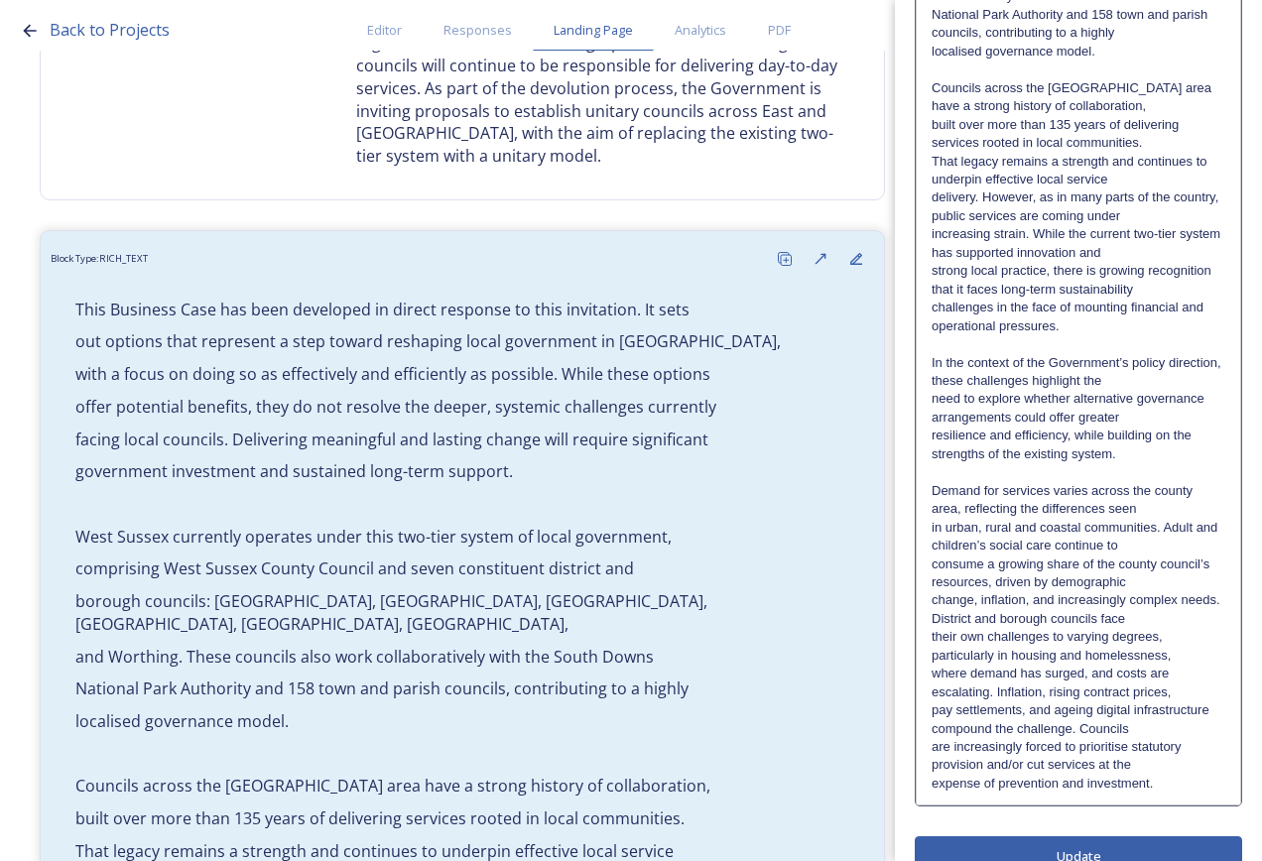
click at [1046, 810] on div "Edit Block Block Style Order This Business Case has been developed in direct re…" at bounding box center [1078, 111] width 327 height 1534
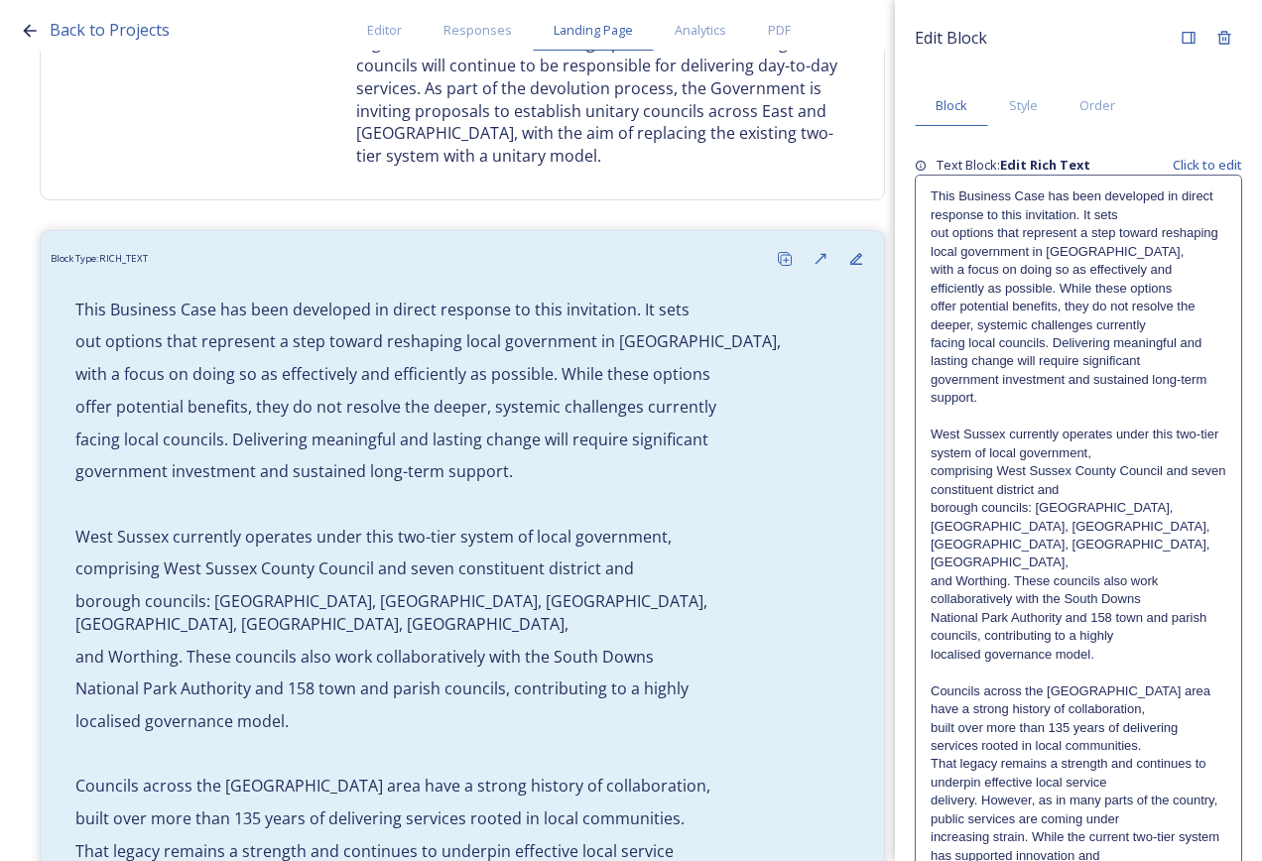
click at [1068, 572] on p "and Worthing. These councils also work collaboratively with the South Downs" at bounding box center [1078, 590] width 296 height 37
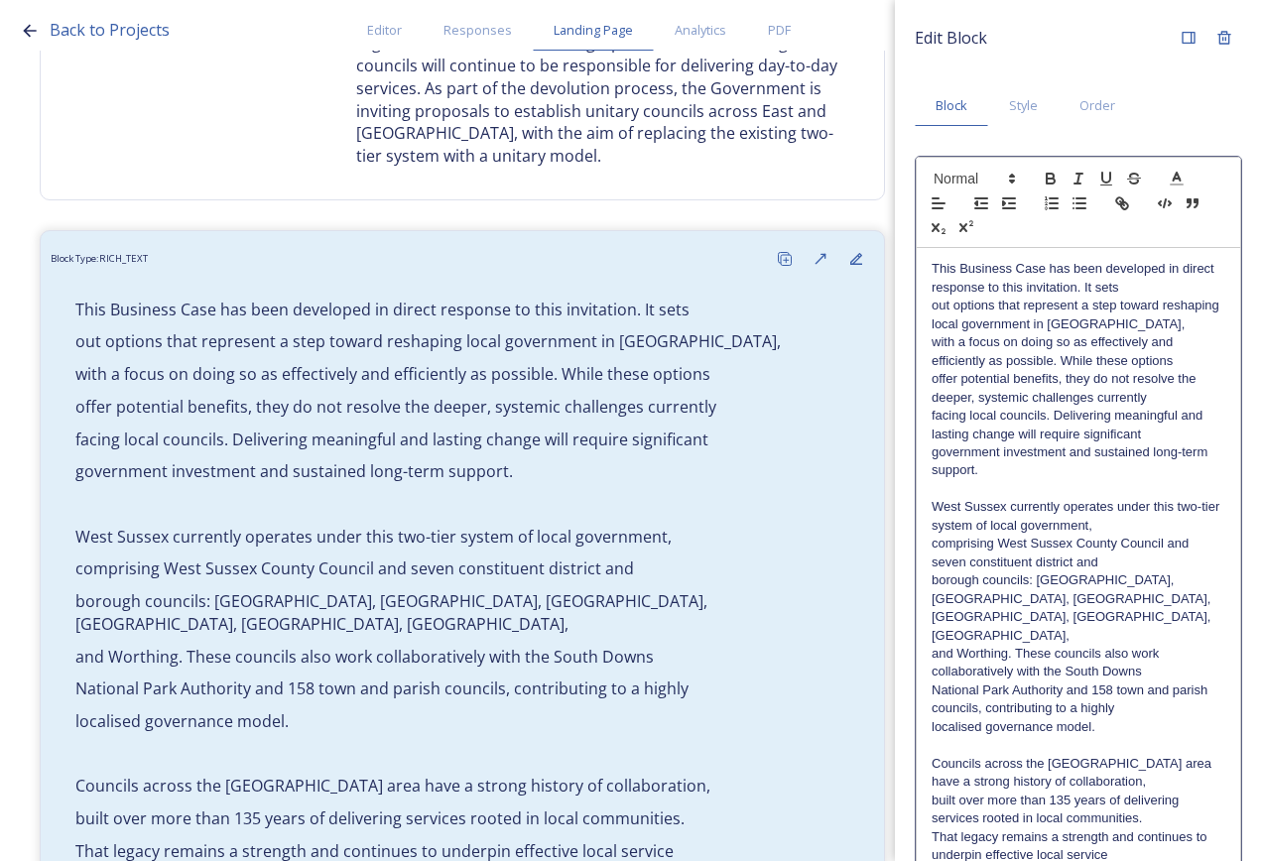
click at [1178, 266] on p "This Business Case has been developed in direct response to this invitation. It…" at bounding box center [1078, 278] width 294 height 37
click at [949, 345] on p "with a focus on doing so as effectively and efficiently as possible. While thes…" at bounding box center [1078, 351] width 294 height 37
click at [1084, 500] on p "West Sussex currently operates under this two-tier system of local government," at bounding box center [1078, 516] width 294 height 37
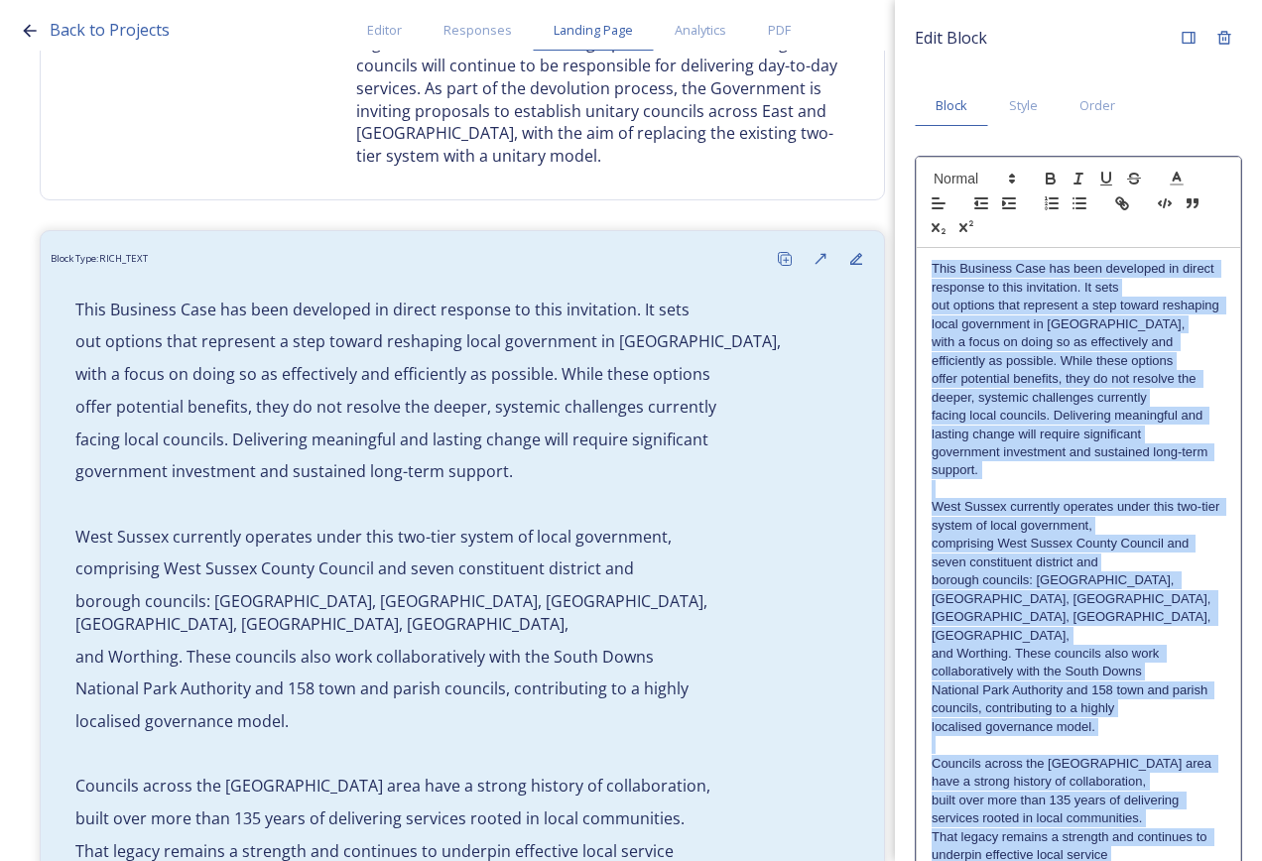
drag, startPoint x: 1144, startPoint y: 753, endPoint x: 827, endPoint y: -54, distance: 866.3
click at [827, 0] on html "Back to Projects Editor Responses Landing Page Analytics PDF Share Add Response…" at bounding box center [631, 430] width 1262 height 861
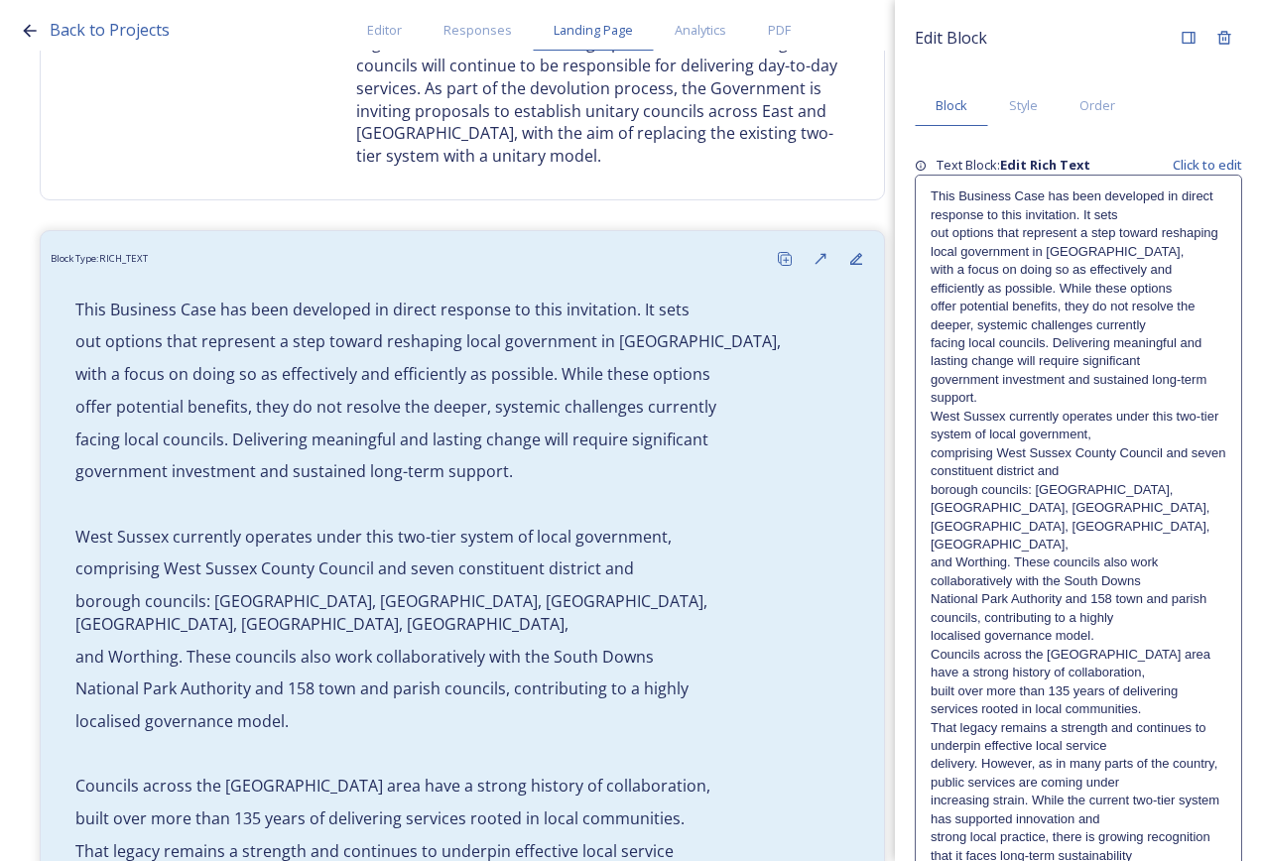
click at [1041, 812] on div "Edit Block Block Style Order Text Block: Edit Rich Text Click to edit This Busi…" at bounding box center [1078, 712] width 327 height 1385
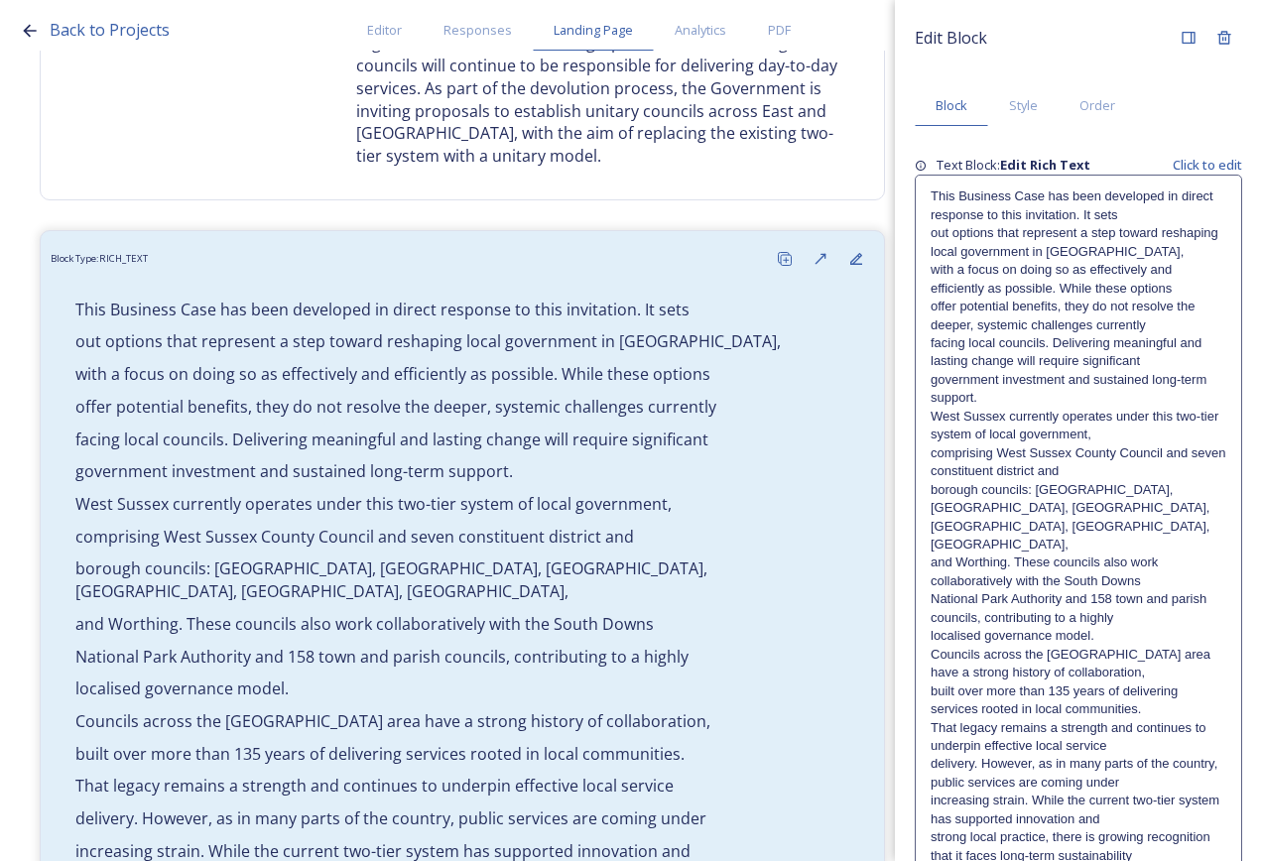
click at [1025, 444] on p "comprising West Sussex County Council and seven constituent district and" at bounding box center [1078, 462] width 296 height 37
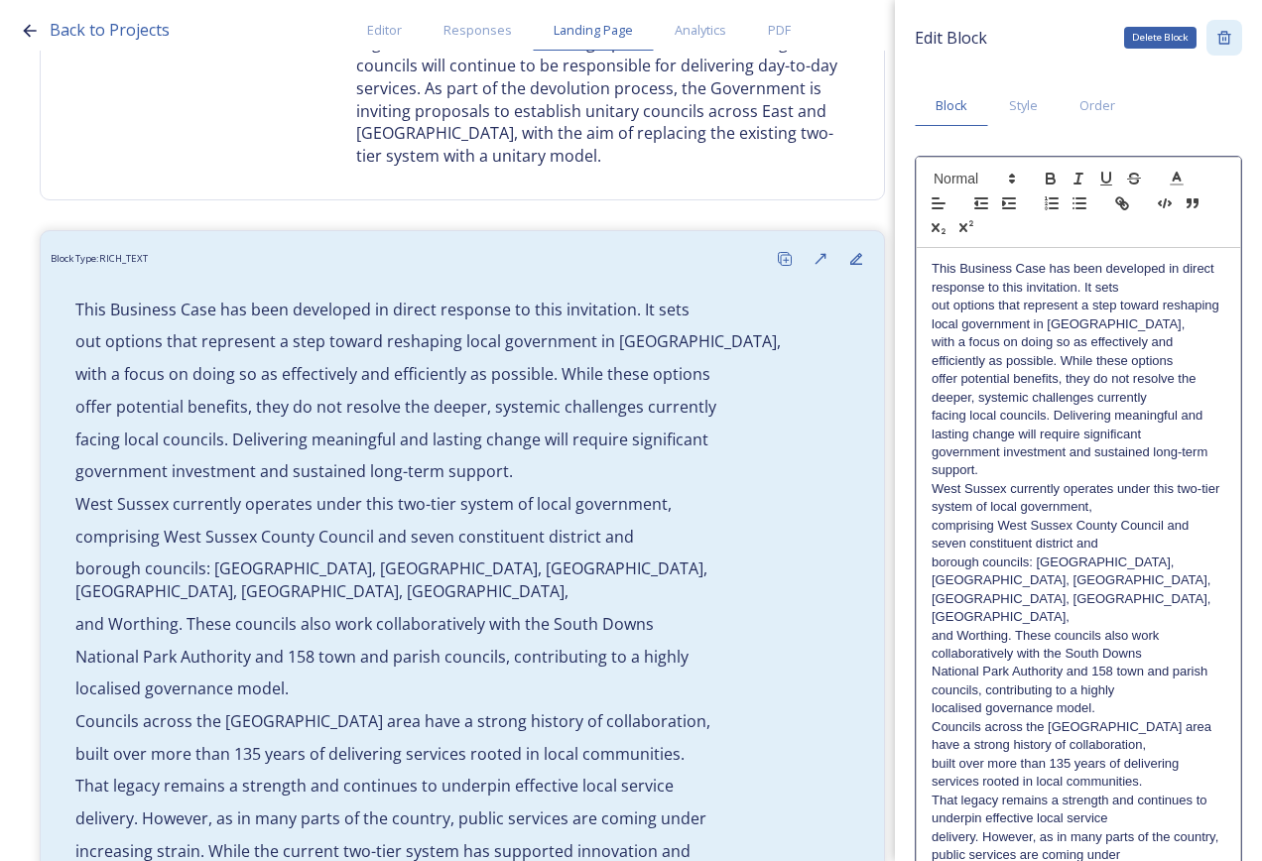
click at [1216, 36] on icon at bounding box center [1224, 38] width 16 height 16
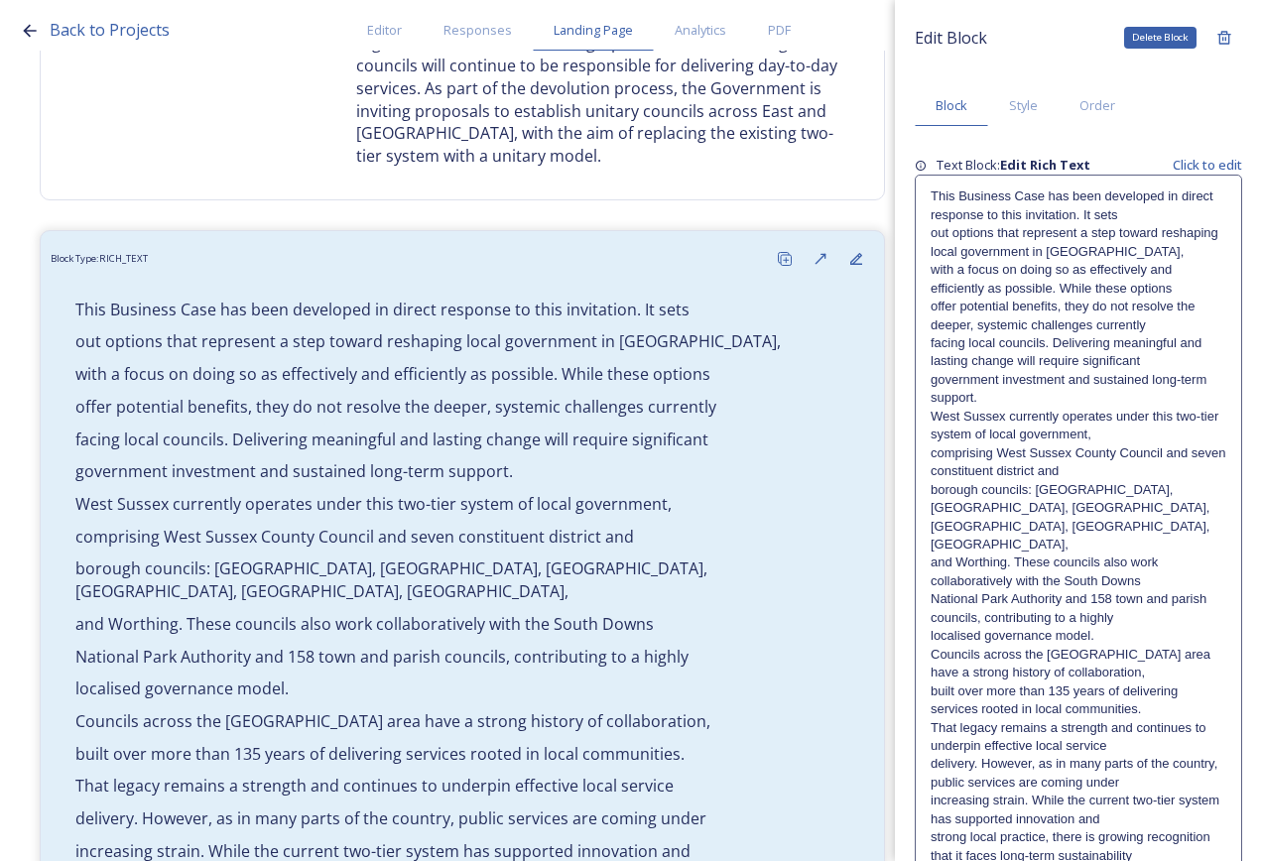
scroll to position [4, 0]
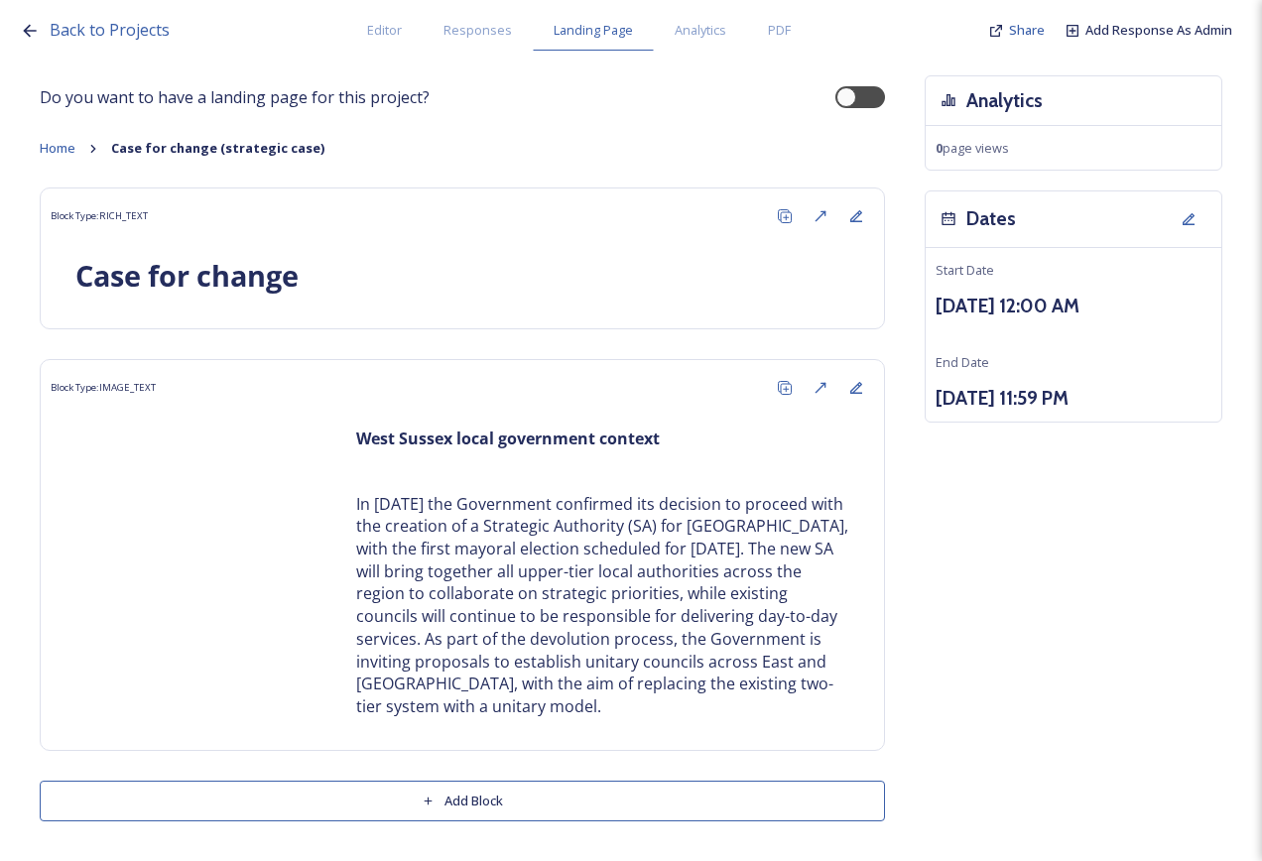
click at [418, 791] on button "Add Block" at bounding box center [462, 801] width 845 height 41
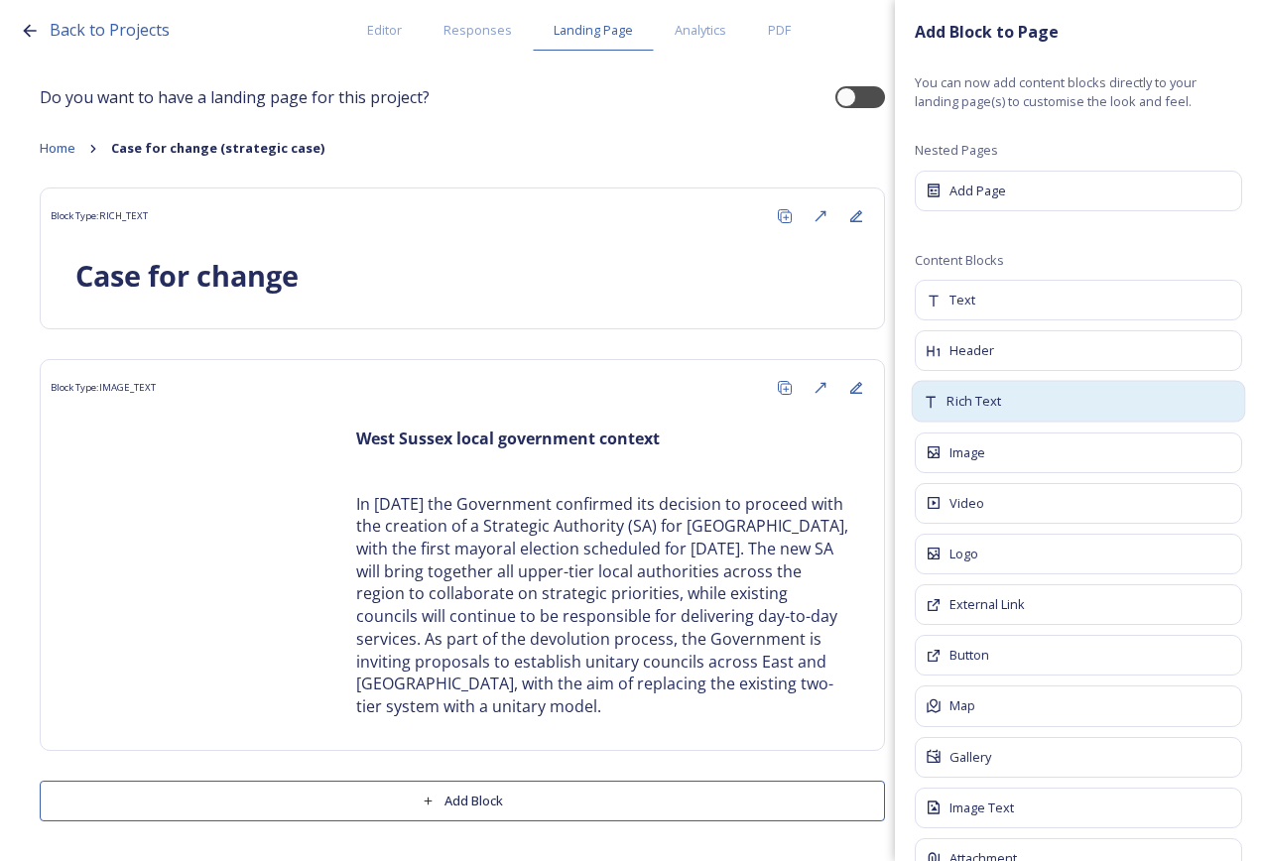
click at [1038, 396] on div "Rich Text" at bounding box center [1079, 402] width 334 height 42
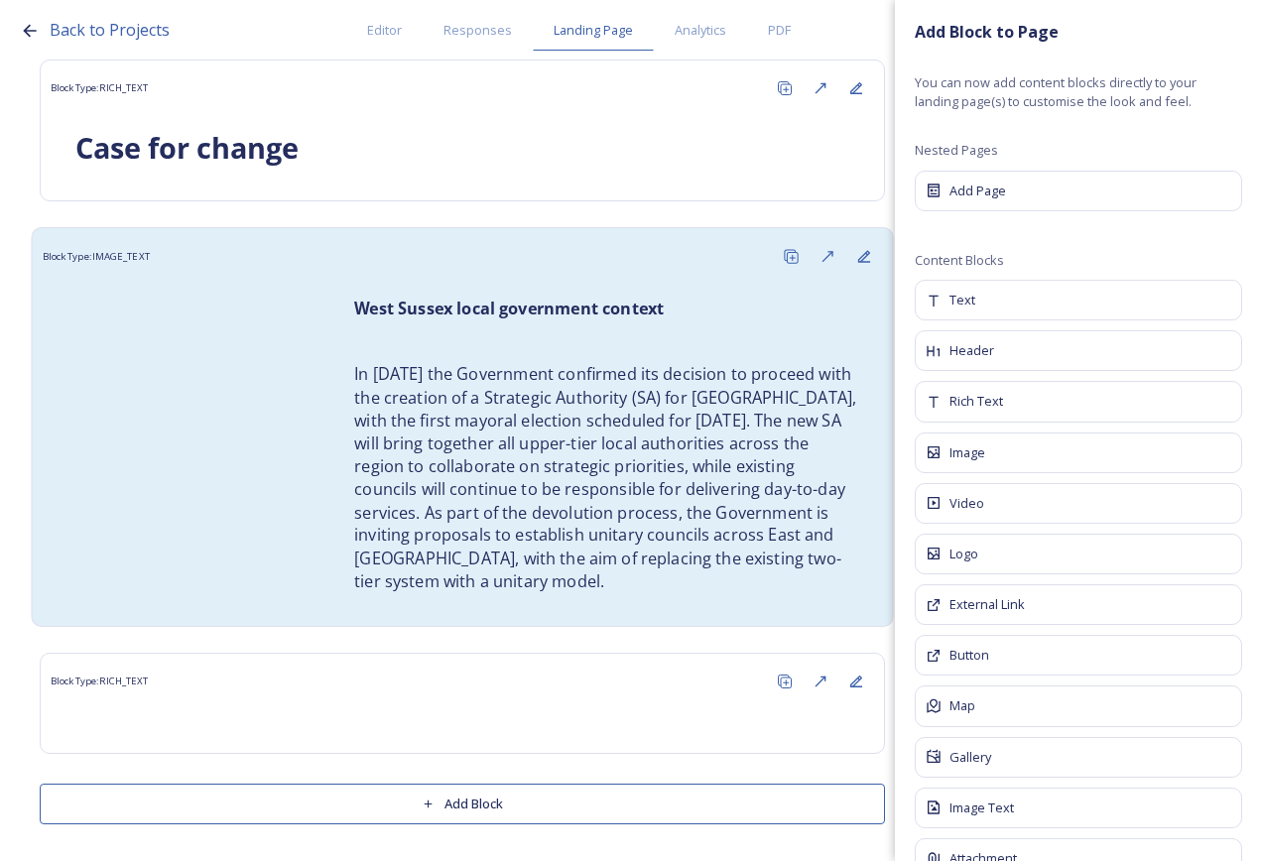
scroll to position [135, 0]
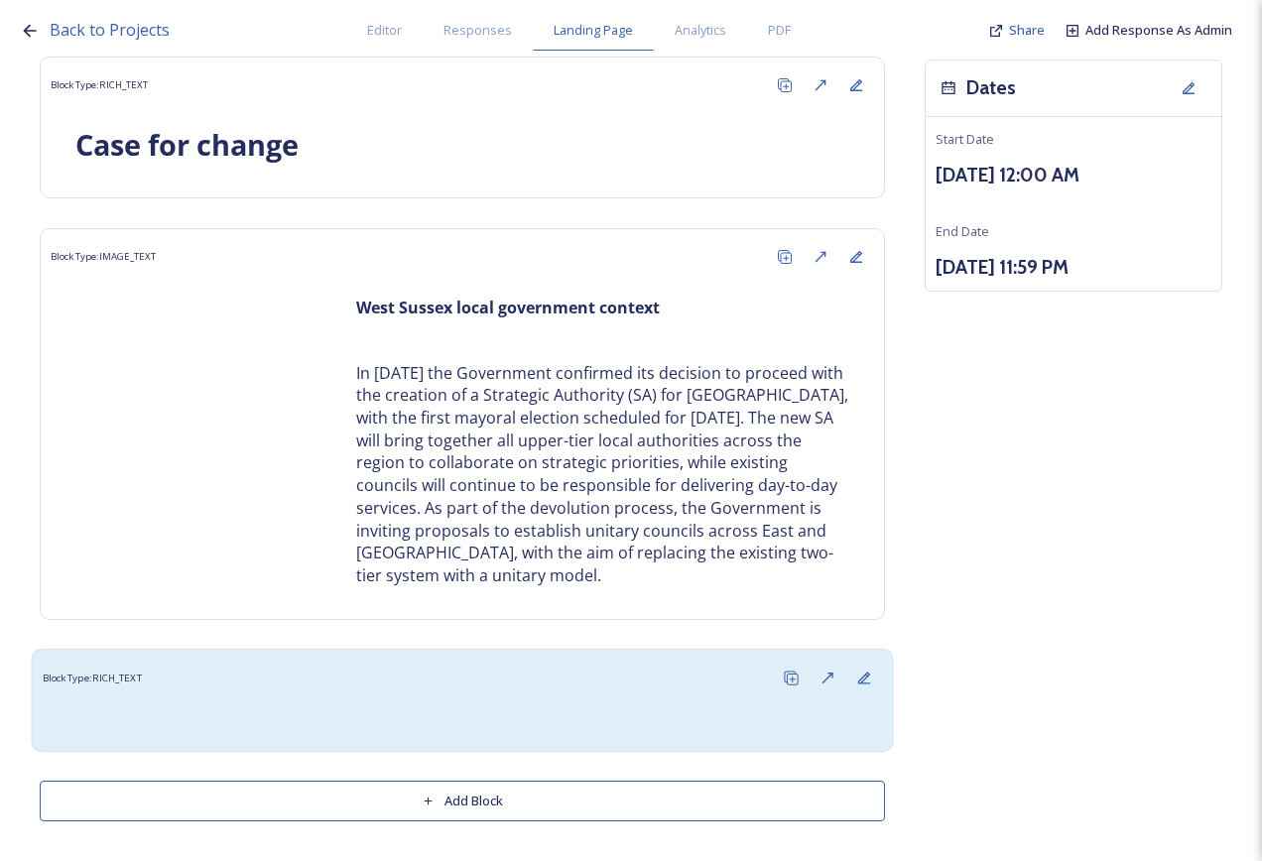
click at [473, 719] on div at bounding box center [462, 718] width 819 height 24
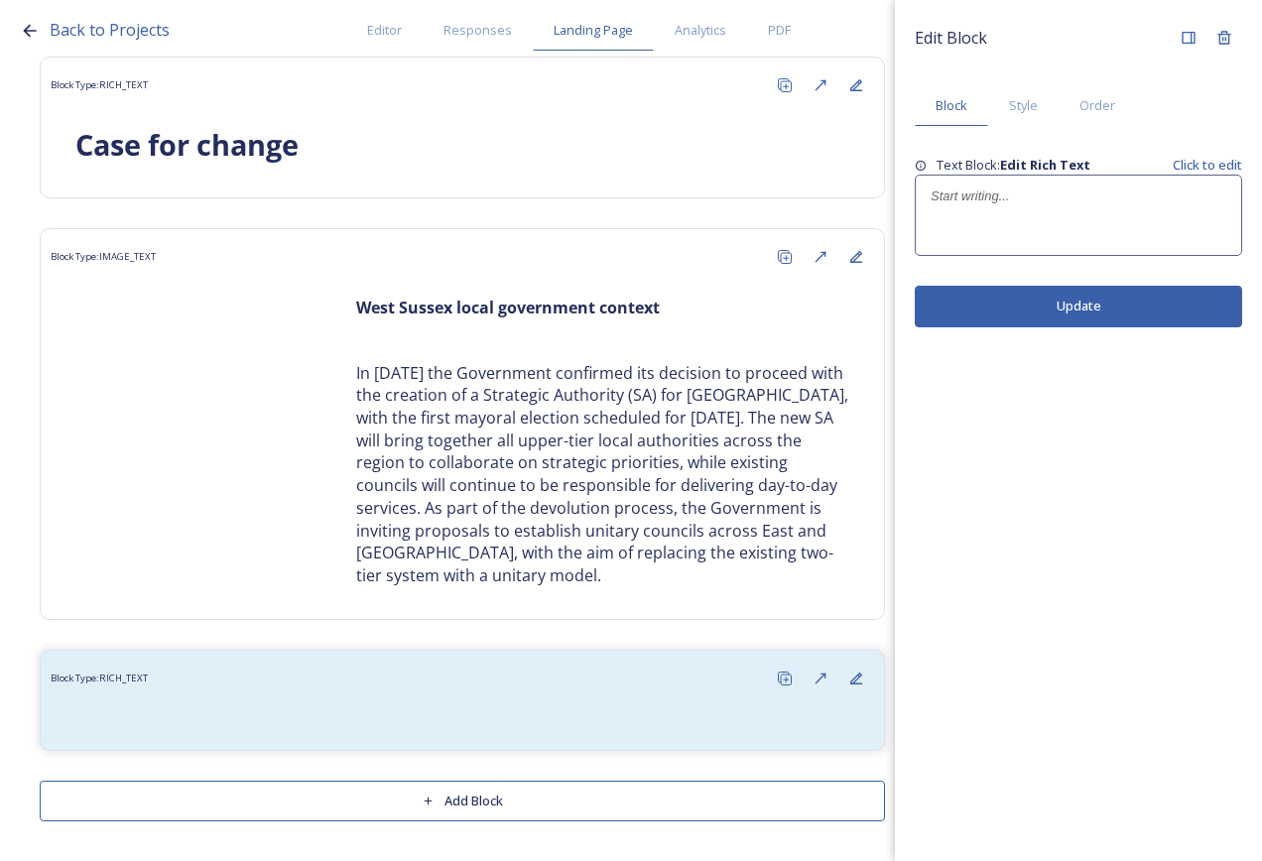
click at [998, 187] on p at bounding box center [1078, 196] width 296 height 18
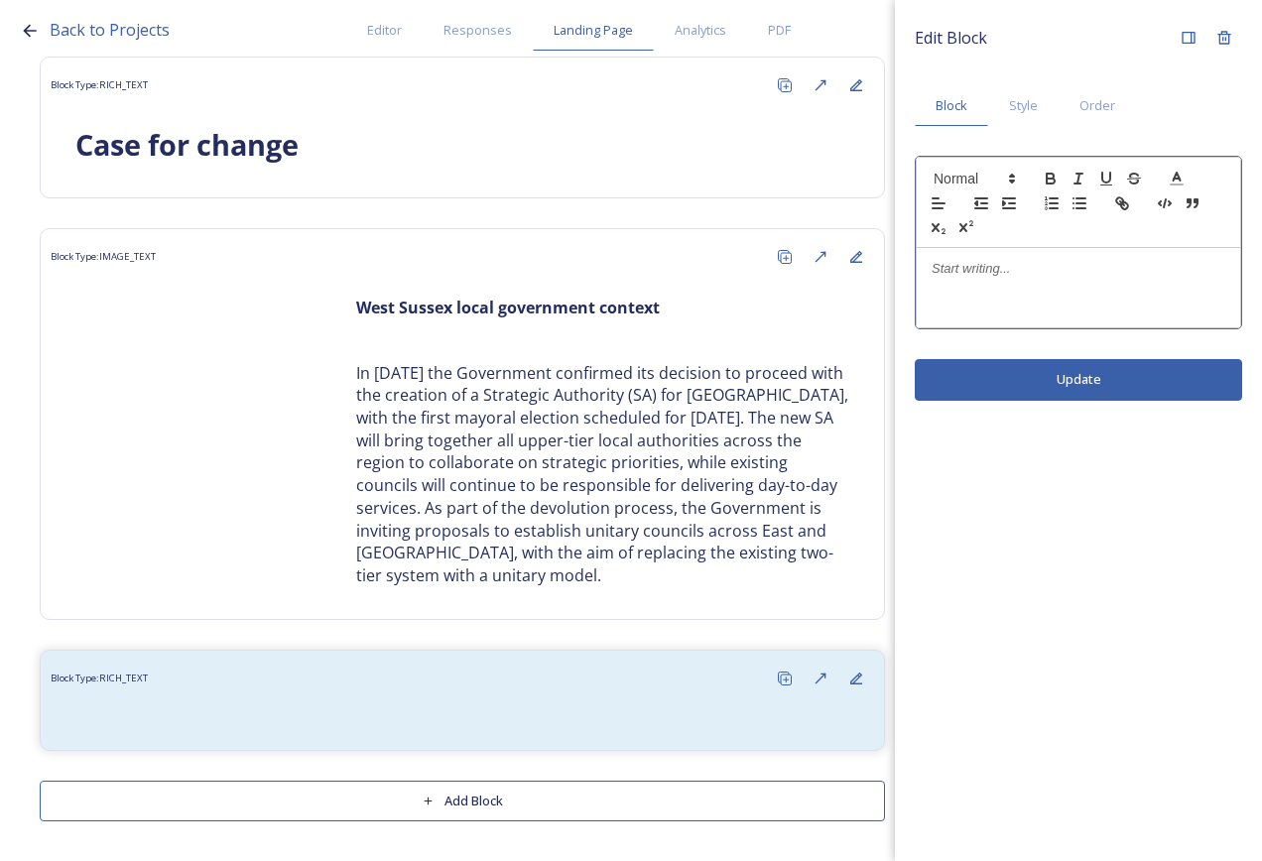
click at [1014, 280] on div at bounding box center [1078, 287] width 323 height 79
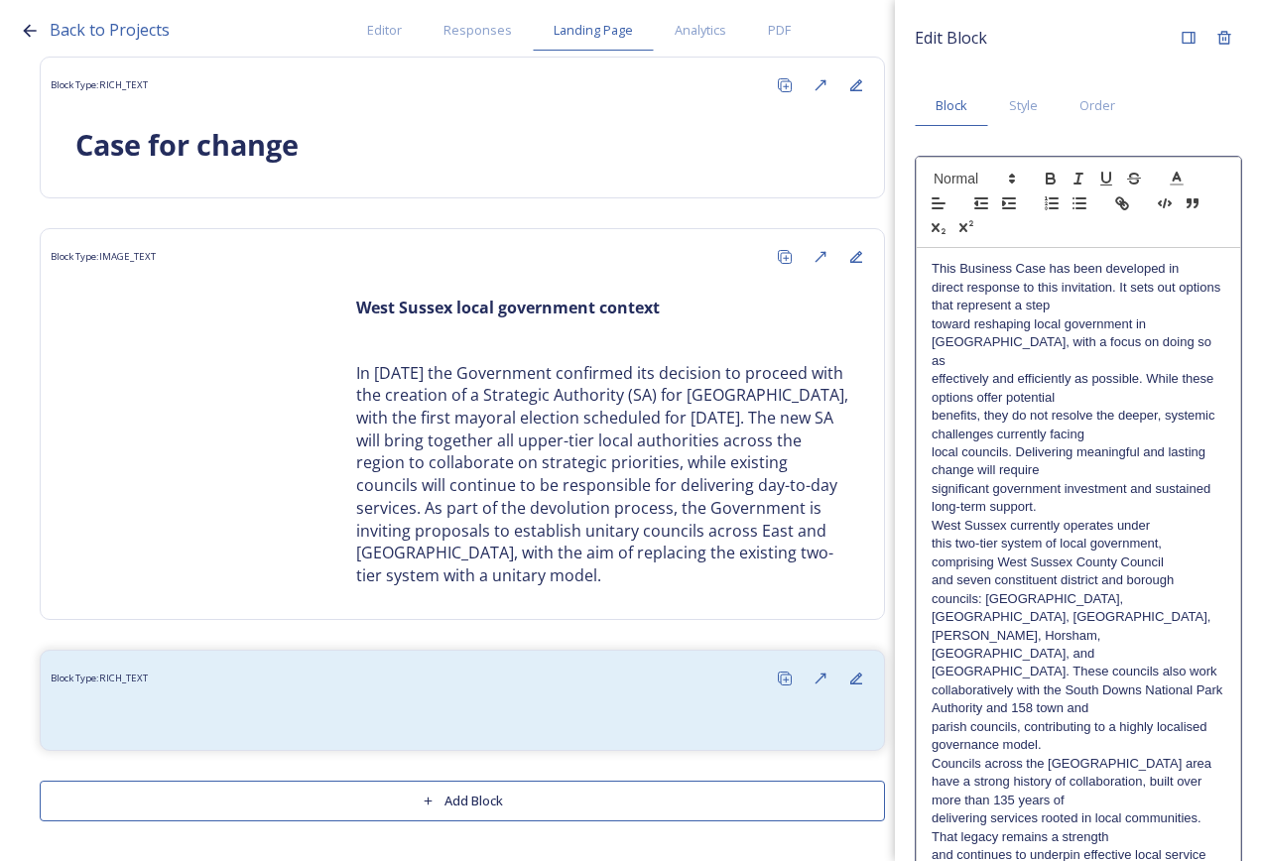
click at [1116, 306] on p "direct response to this invitation. It sets out options that represent a step" at bounding box center [1078, 297] width 294 height 37
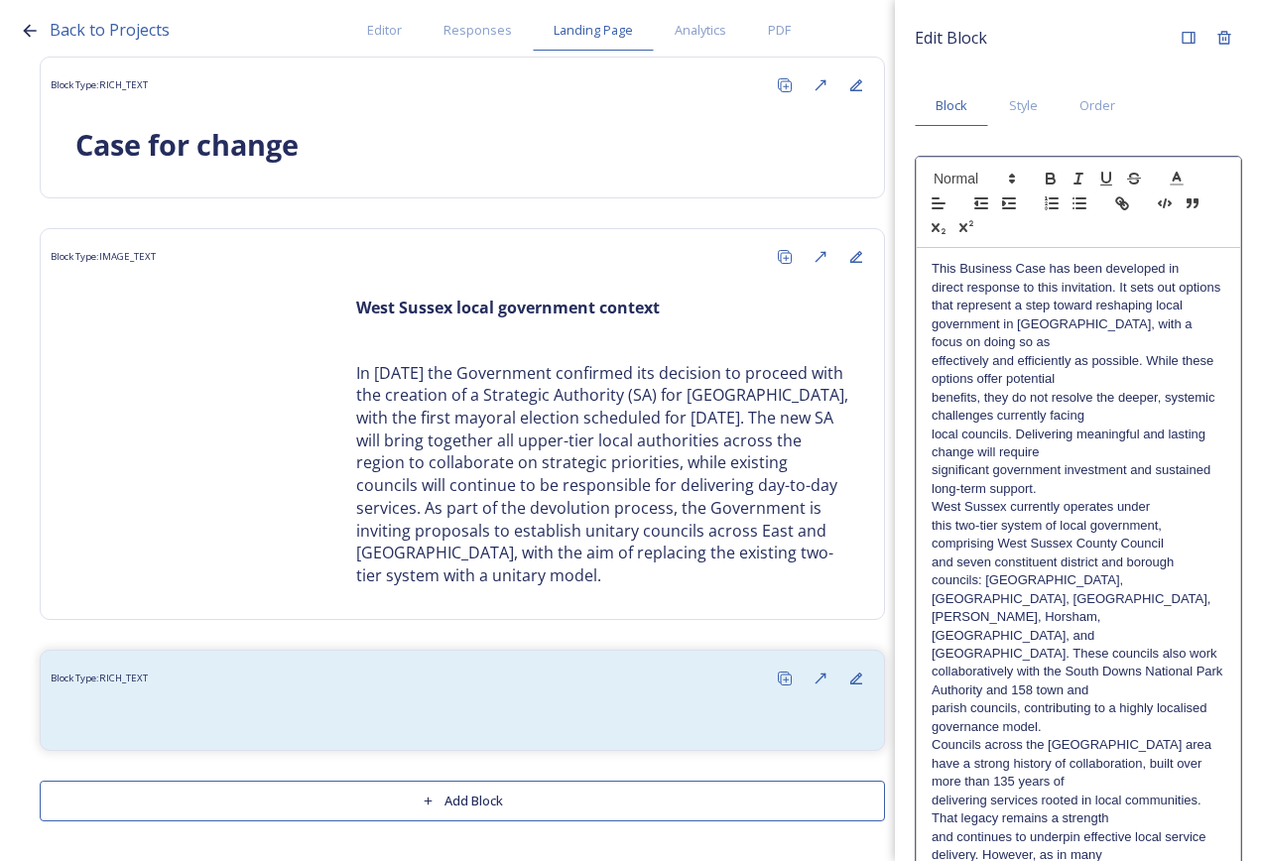
click at [1148, 339] on p "direct response to this invitation. It sets out options that represent a step t…" at bounding box center [1078, 315] width 294 height 73
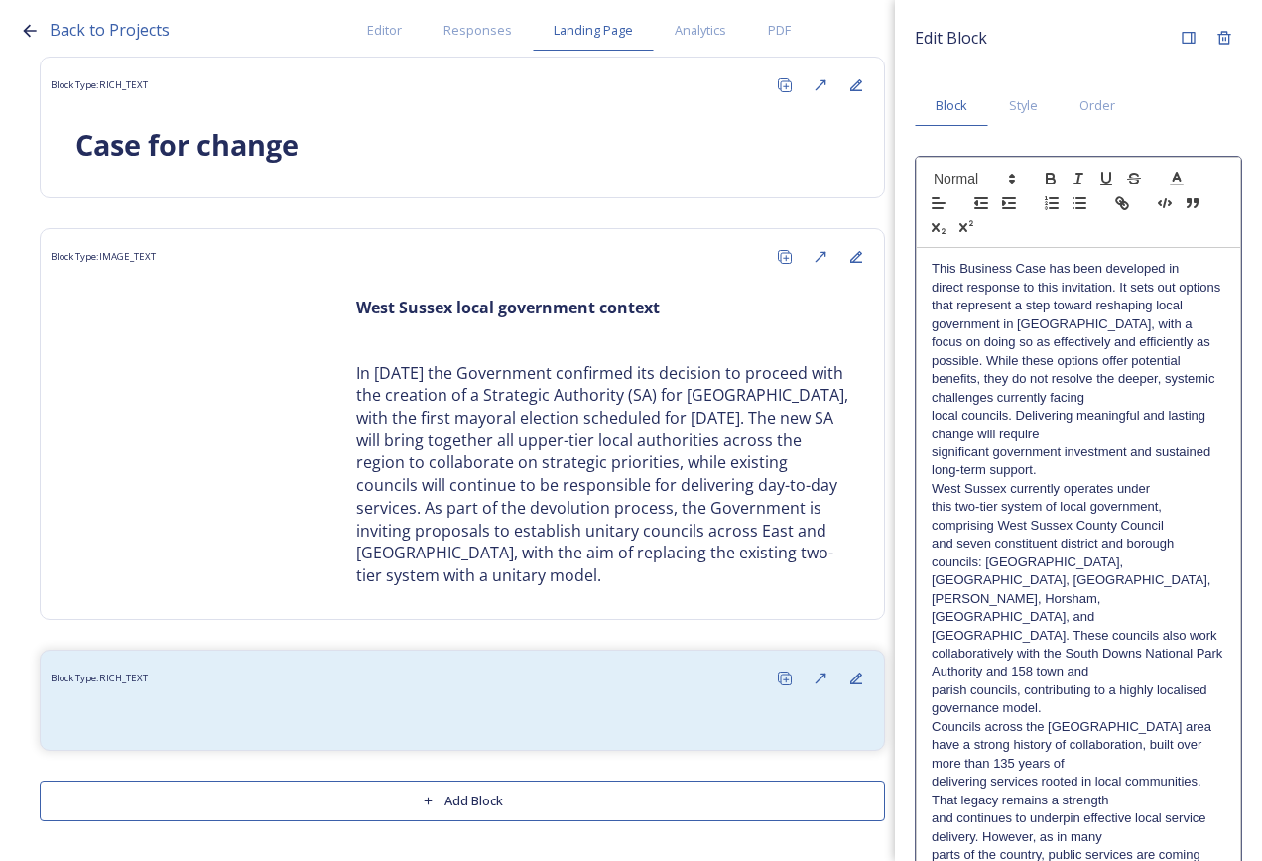
click at [1102, 432] on p "local councils. Delivering meaningful and lasting change will require" at bounding box center [1078, 425] width 294 height 37
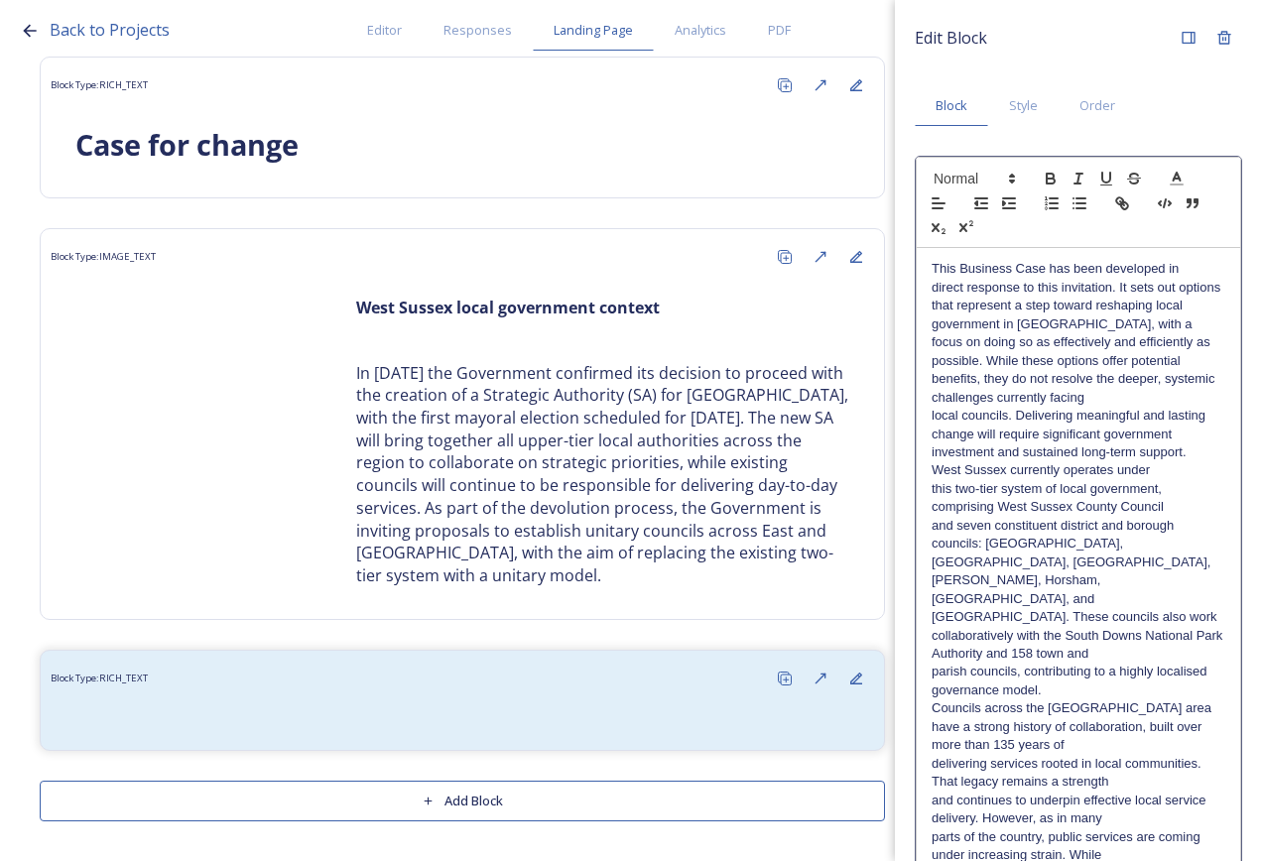
click at [942, 499] on p "this two-tier system of local government, comprising West Sussex County Council" at bounding box center [1078, 498] width 294 height 37
click at [933, 477] on p "West Sussex currently operates under" at bounding box center [1078, 470] width 294 height 18
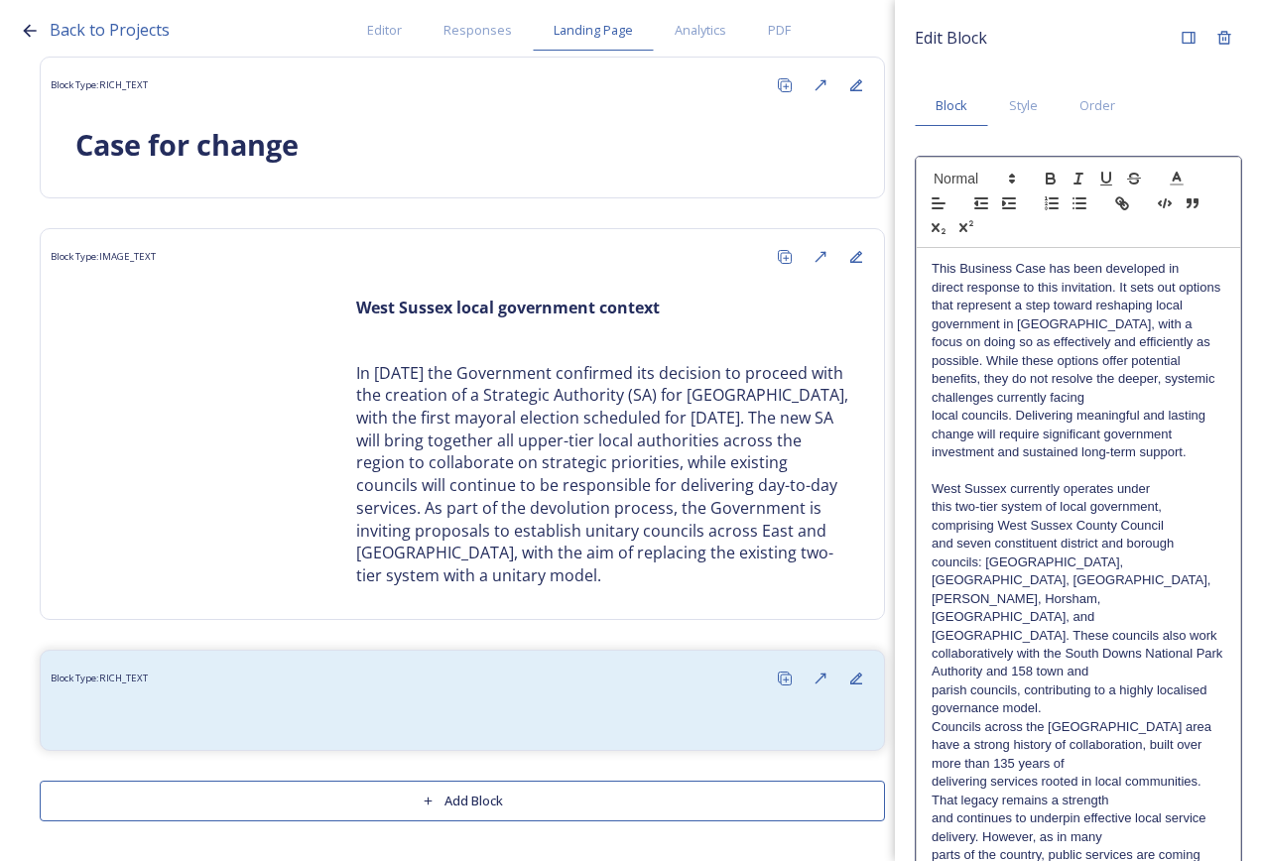
click at [935, 718] on p "Councils across the [GEOGRAPHIC_DATA] area" at bounding box center [1078, 727] width 294 height 18
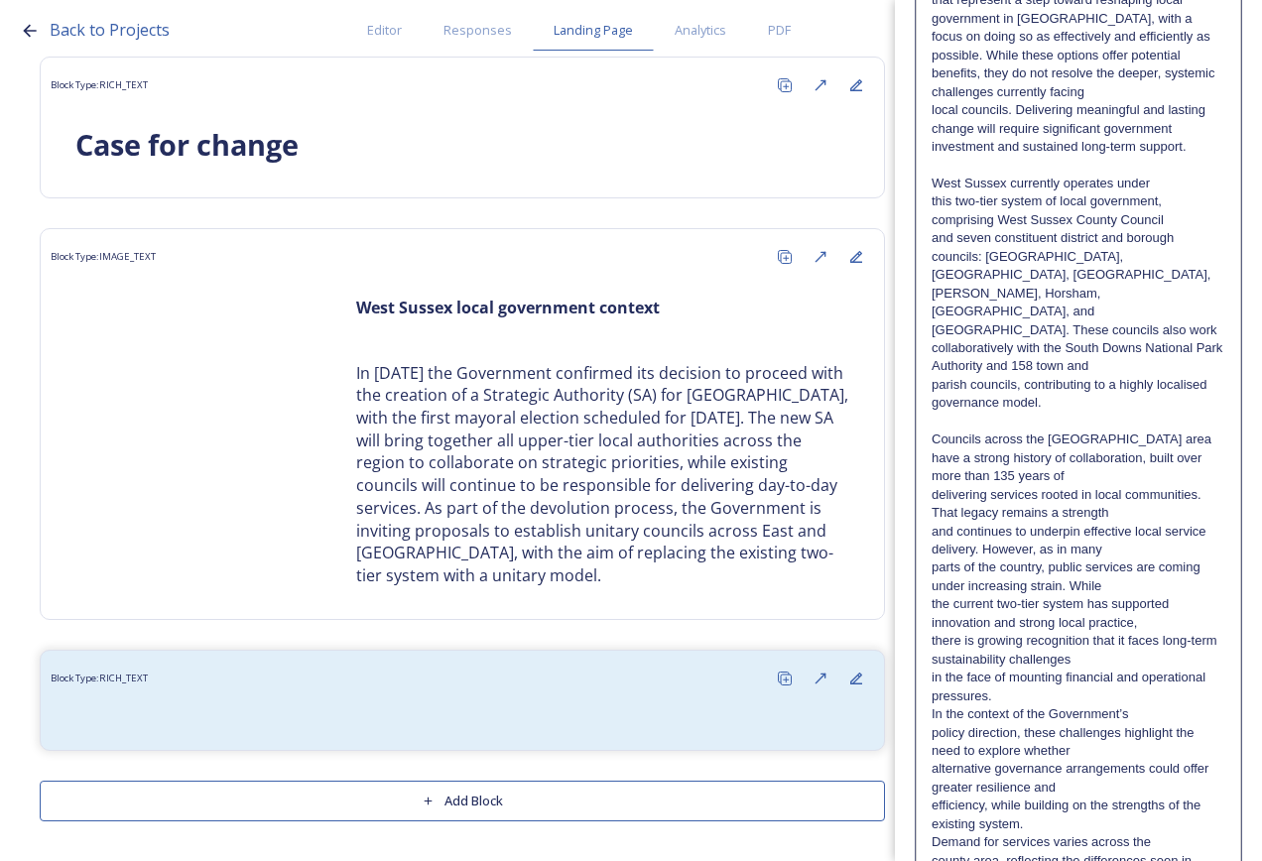
scroll to position [397, 0]
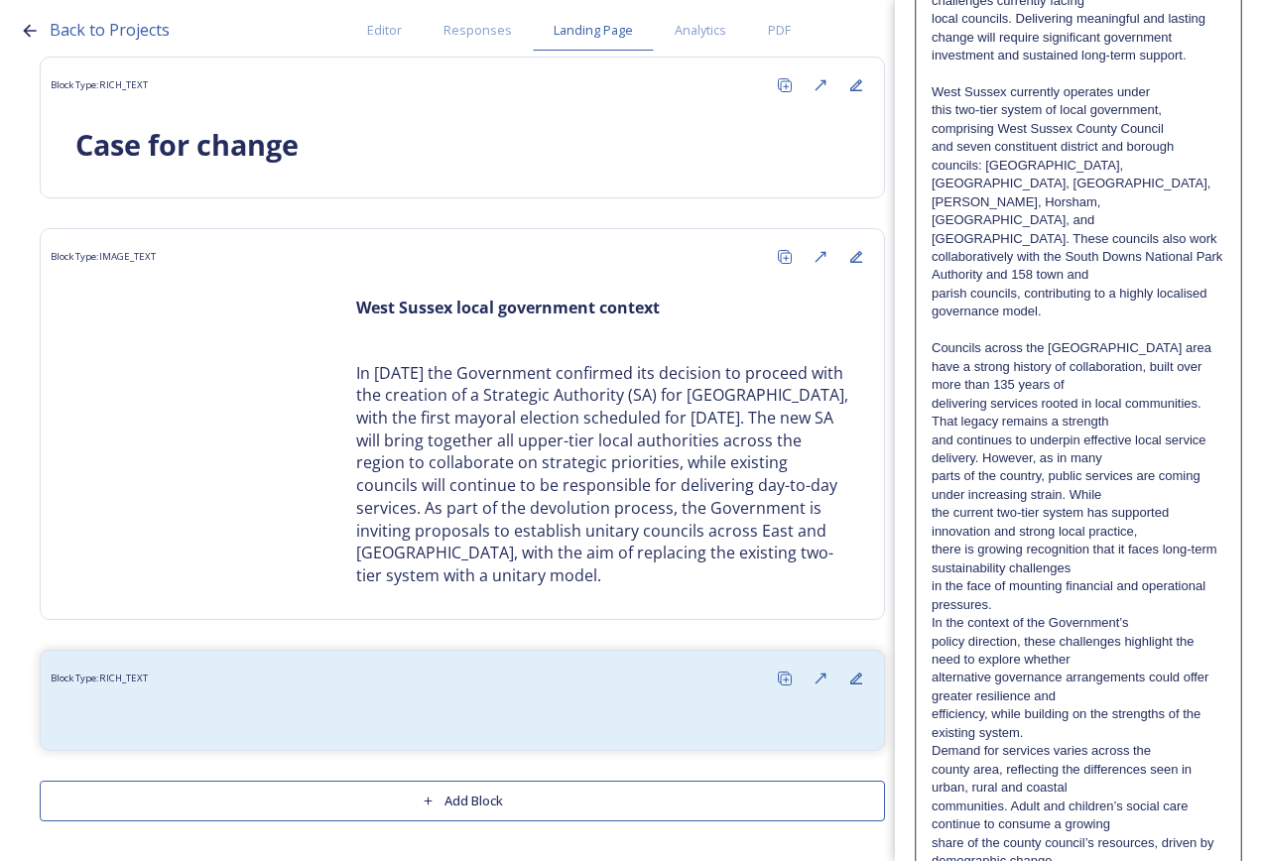
click at [929, 589] on div "This Business Case has been developed in direct response to this invitation. It…" at bounding box center [1078, 485] width 323 height 1269
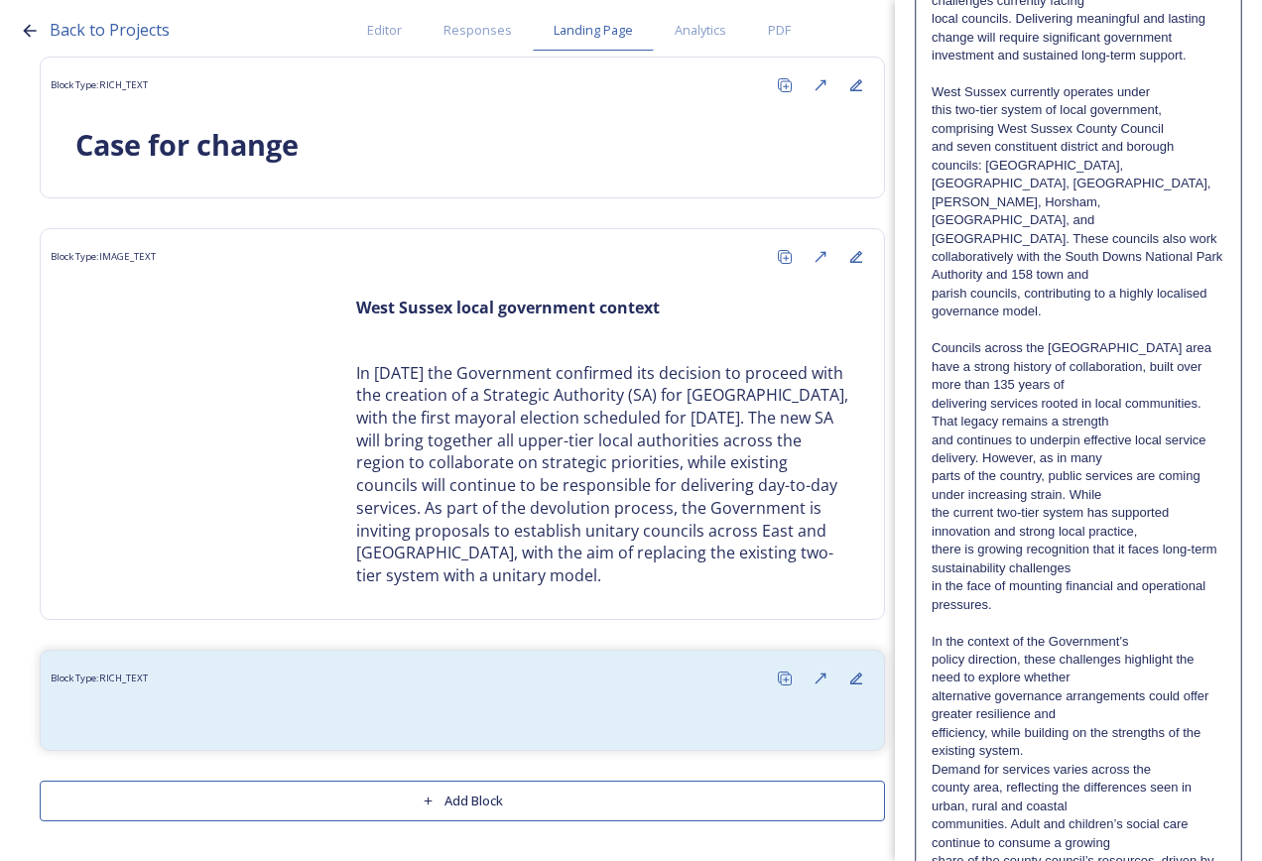
click at [933, 761] on p "Demand for services varies across the" at bounding box center [1078, 770] width 294 height 18
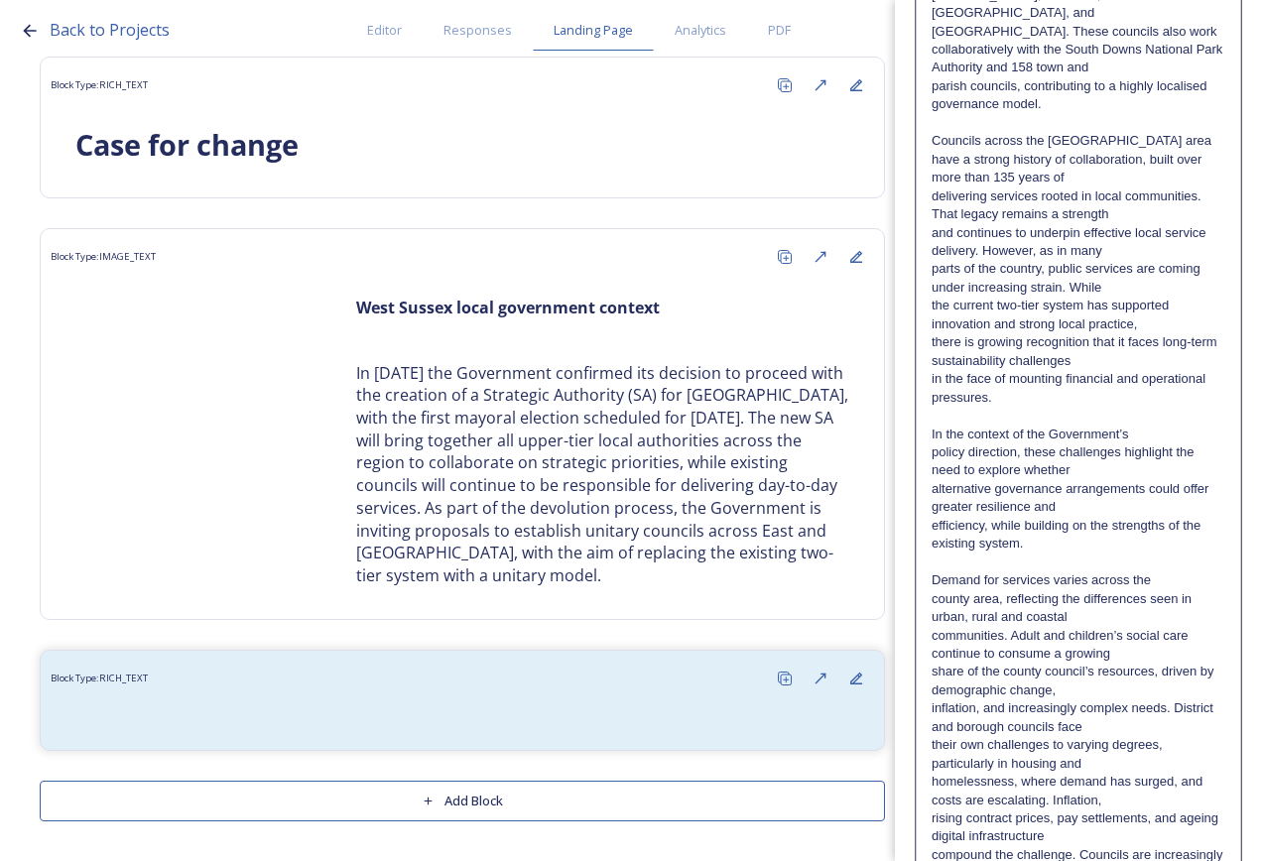
scroll to position [749, 0]
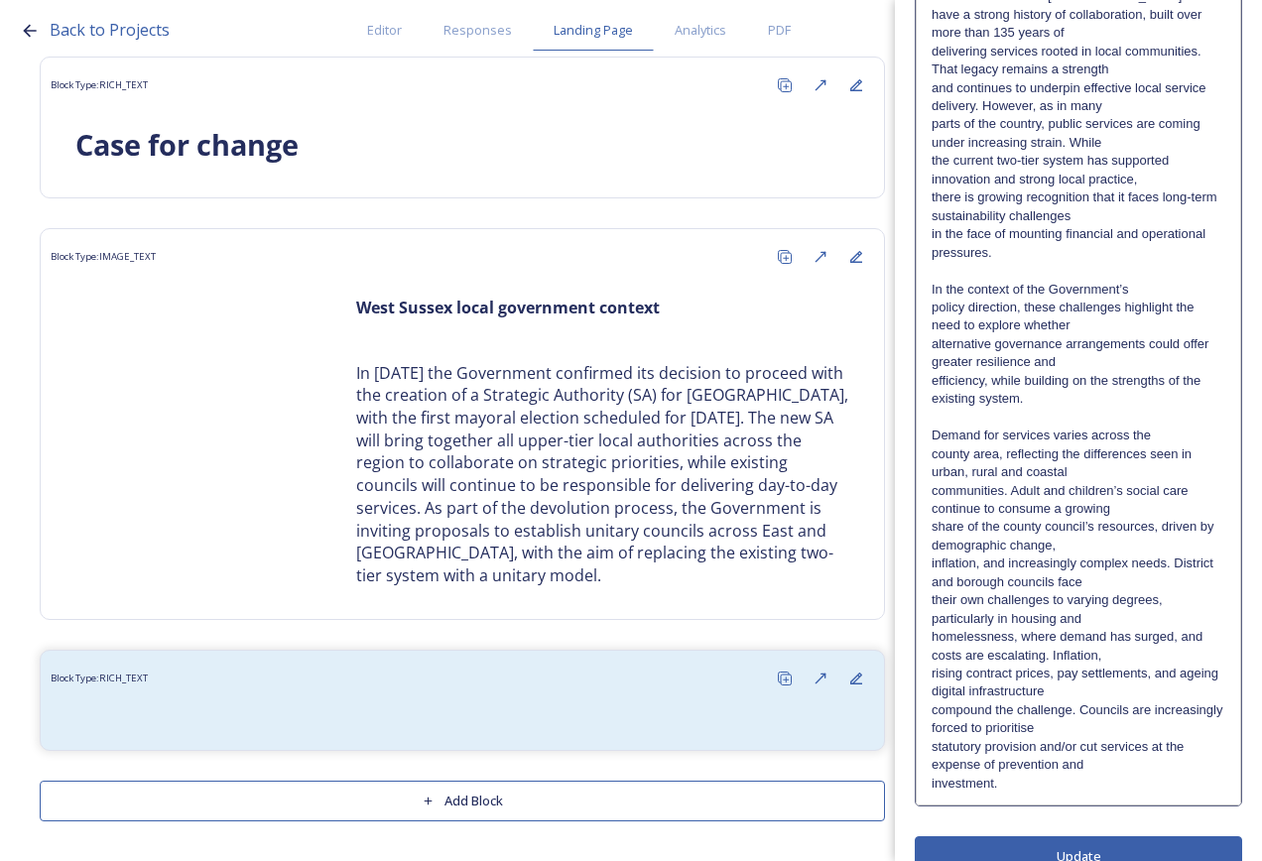
click at [1086, 819] on div "Edit Block Block Style Order This Business Case has been developed in direct re…" at bounding box center [1078, 74] width 327 height 1606
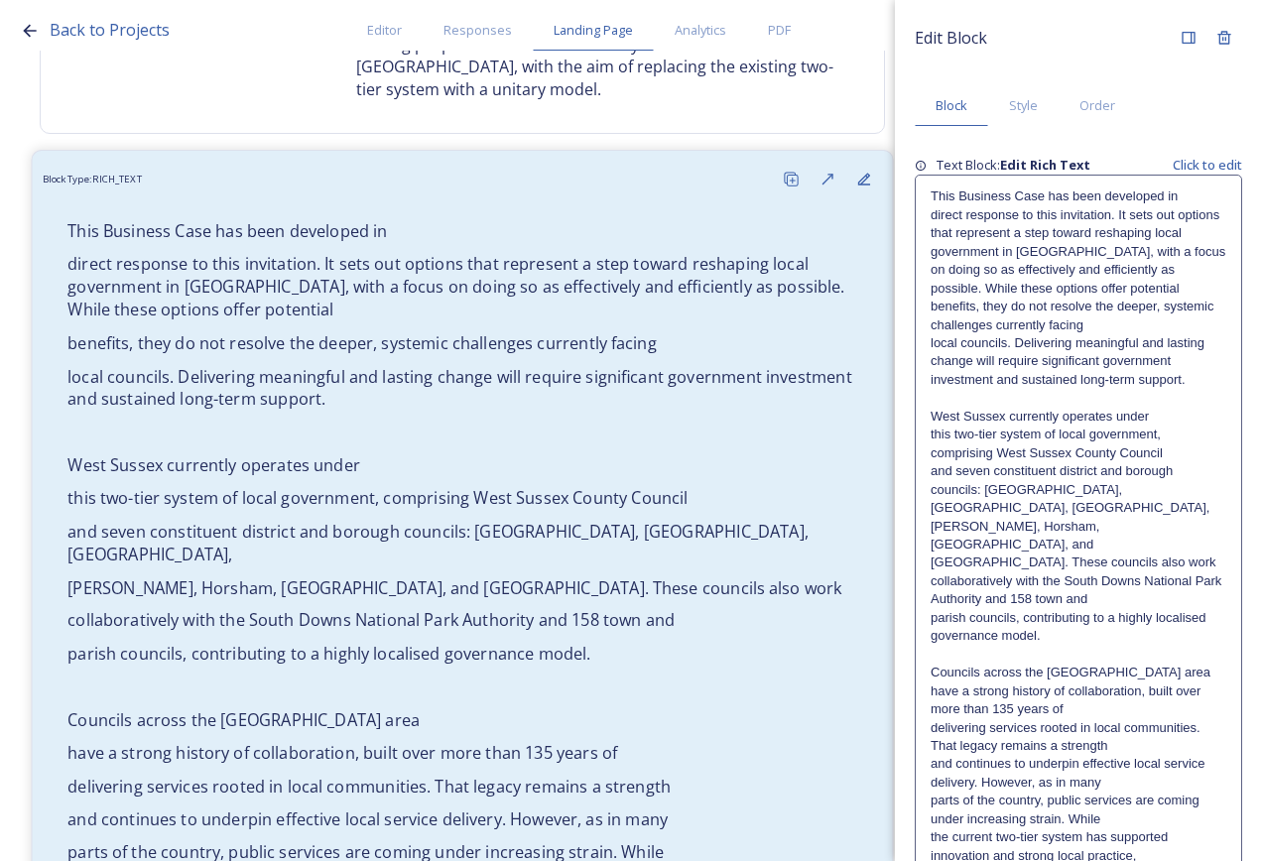
scroll to position [631, 0]
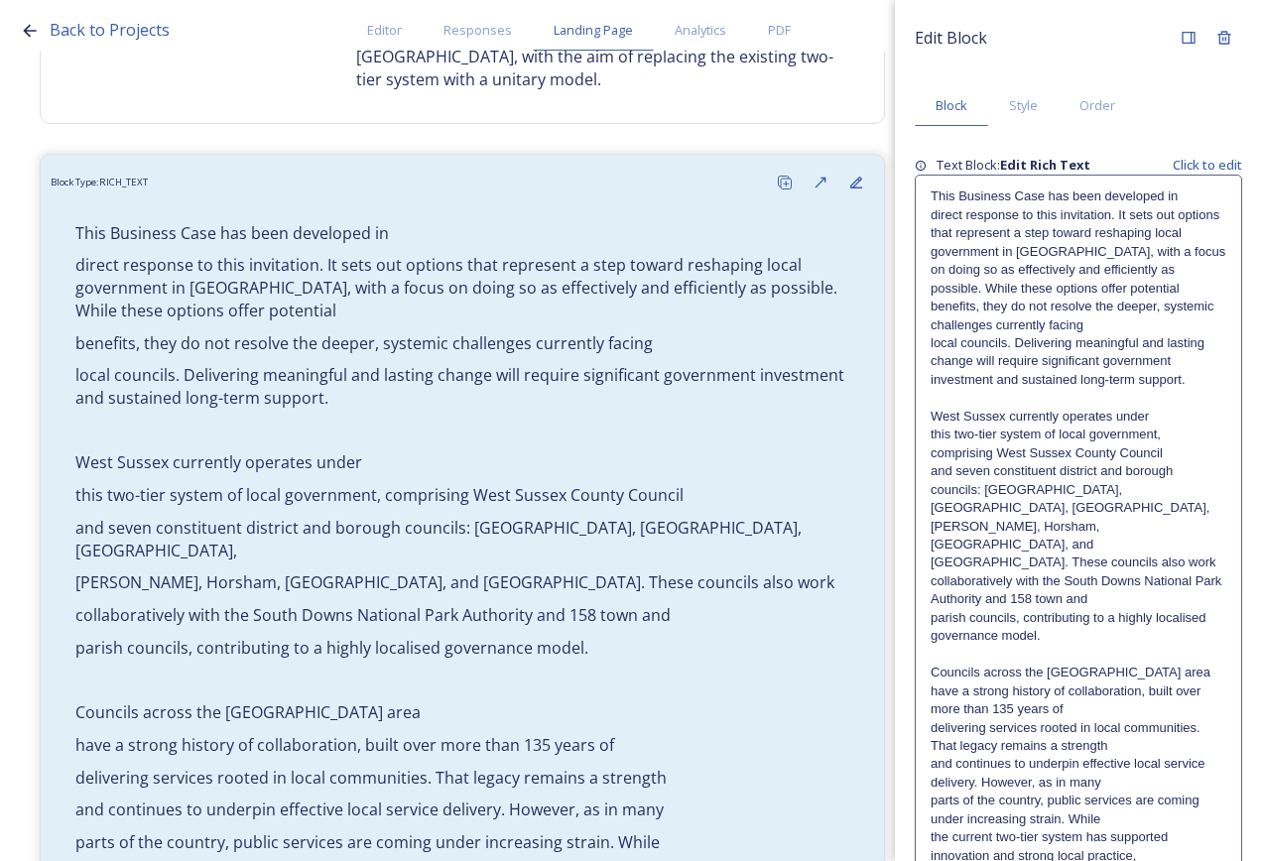
click at [1159, 519] on p "[PERSON_NAME], Horsham, [GEOGRAPHIC_DATA], and [GEOGRAPHIC_DATA]. These council…" at bounding box center [1078, 545] width 296 height 55
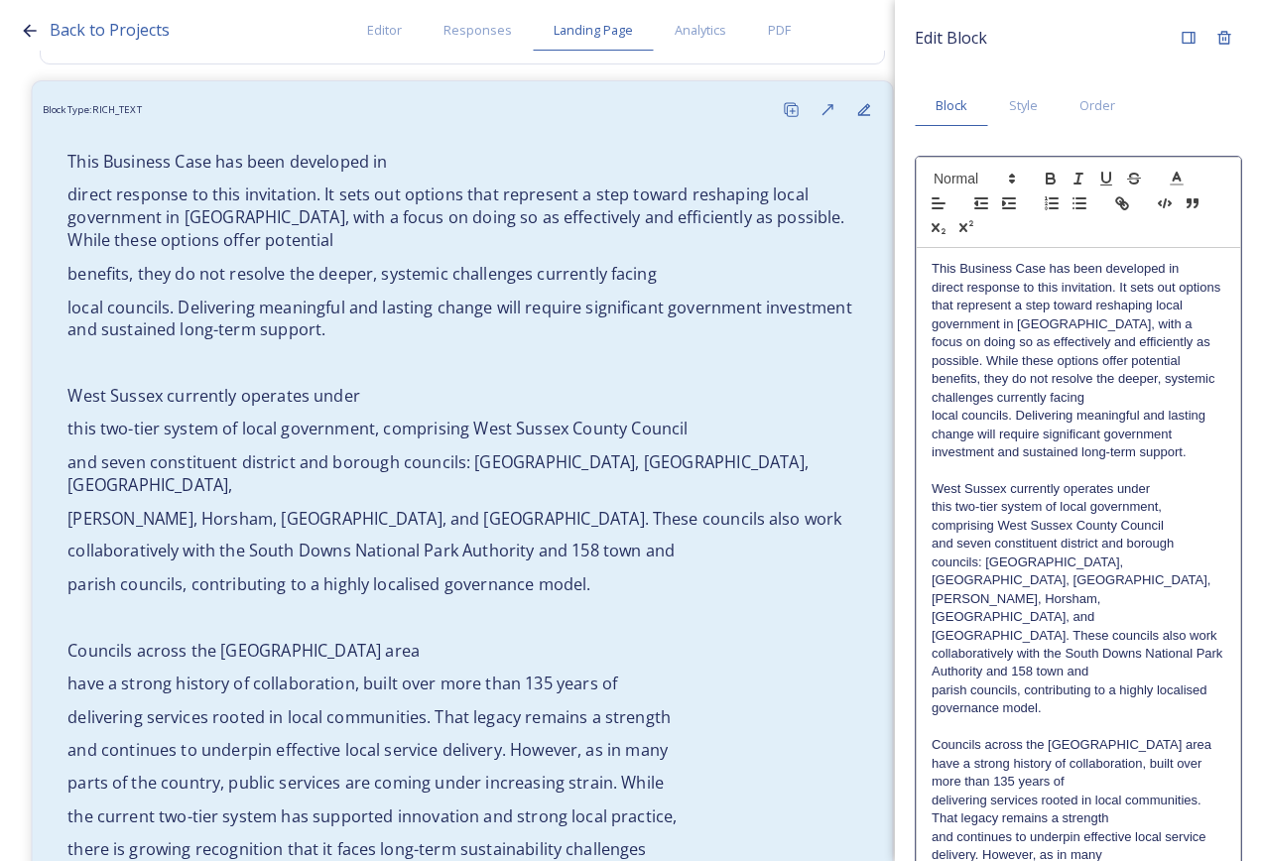
scroll to position [730, 0]
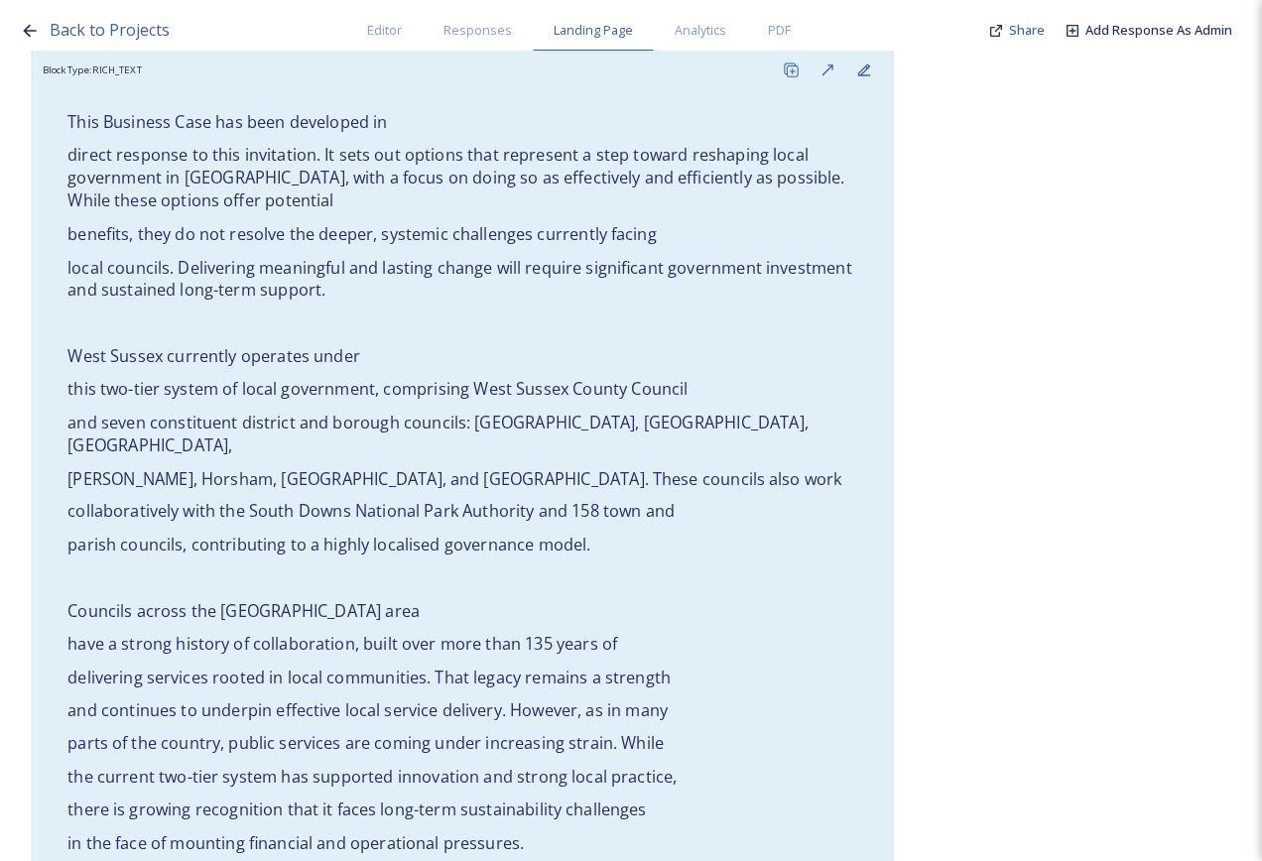
click at [581, 415] on p "and seven constituent district and borough councils: [GEOGRAPHIC_DATA], [GEOGRA…" at bounding box center [462, 434] width 790 height 46
click at [534, 536] on div "This Business Case has been developed in direct response to this invitation. It…" at bounding box center [462, 763] width 819 height 1331
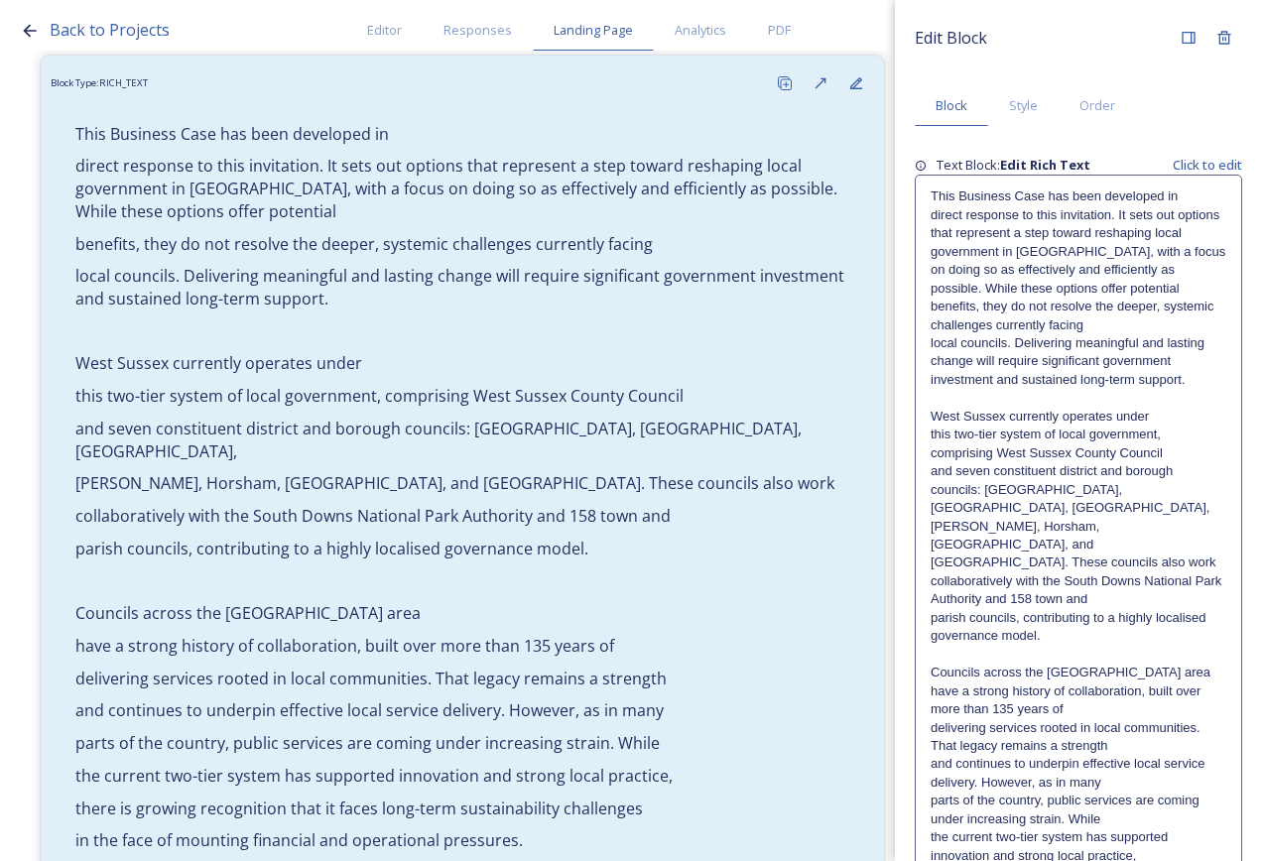
click at [1218, 435] on div "This Business Case has been developed in direct response to this invitation. It…" at bounding box center [1078, 828] width 325 height 1305
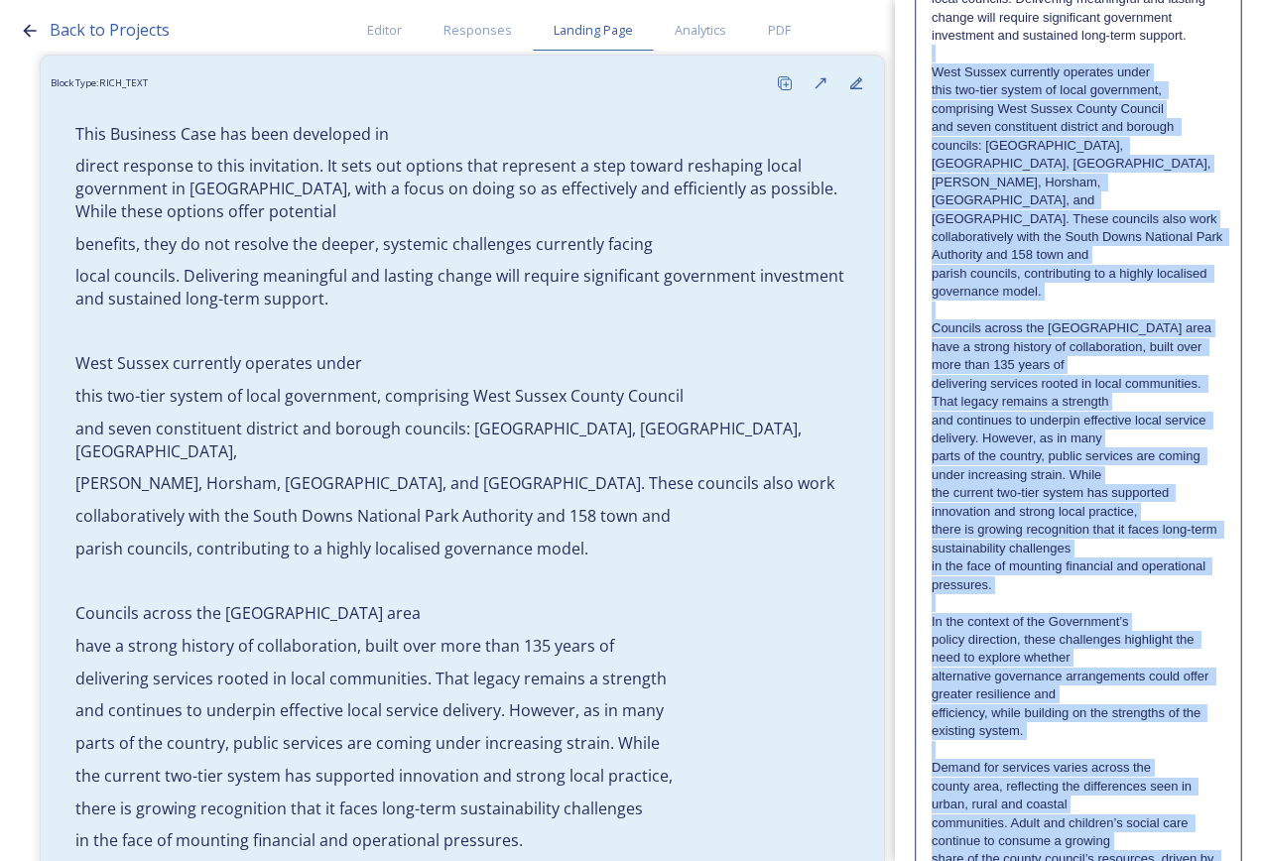
scroll to position [749, 0]
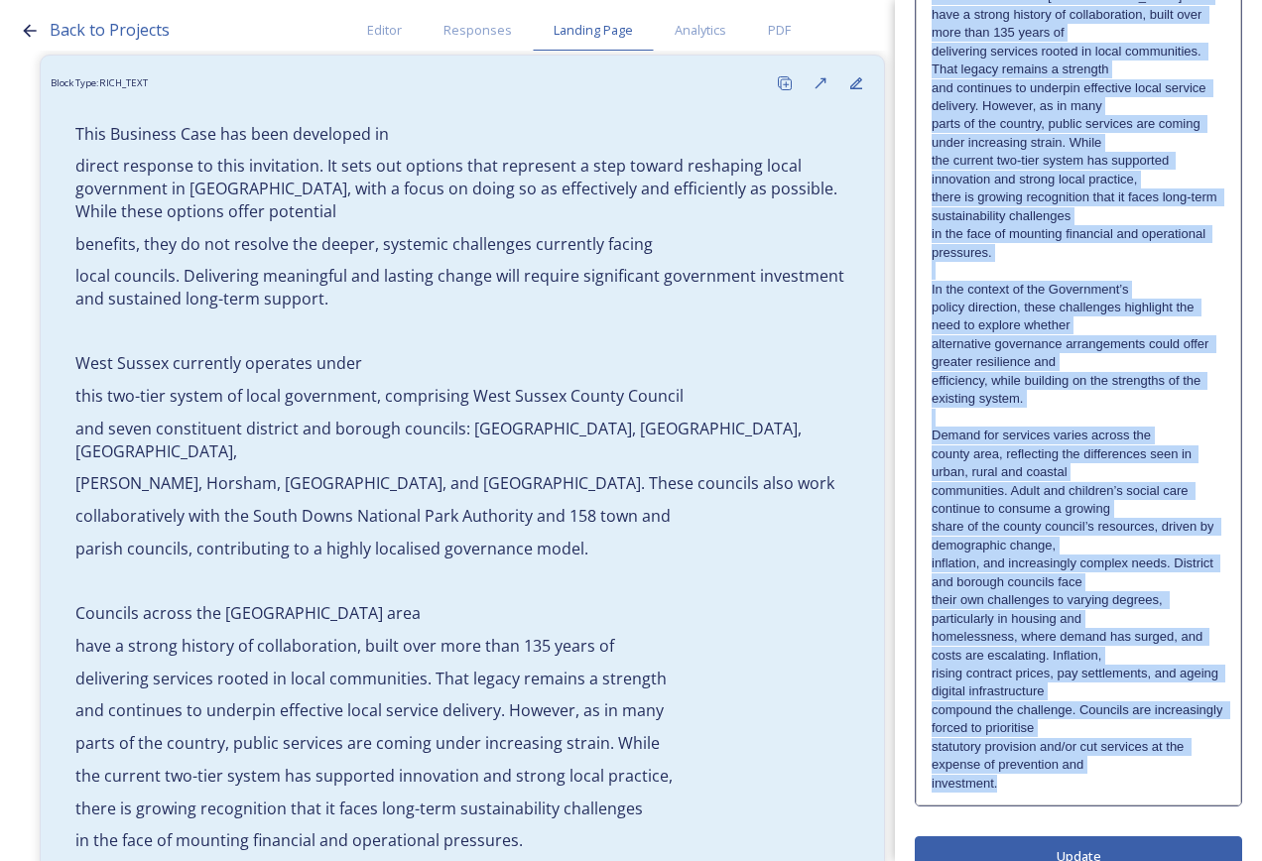
drag, startPoint x: 1149, startPoint y: 462, endPoint x: 1265, endPoint y: 908, distance: 460.3
click at [1261, 860] on html "Back to Projects Editor Responses Landing Page Analytics PDF Share Add Response…" at bounding box center [631, 430] width 1262 height 861
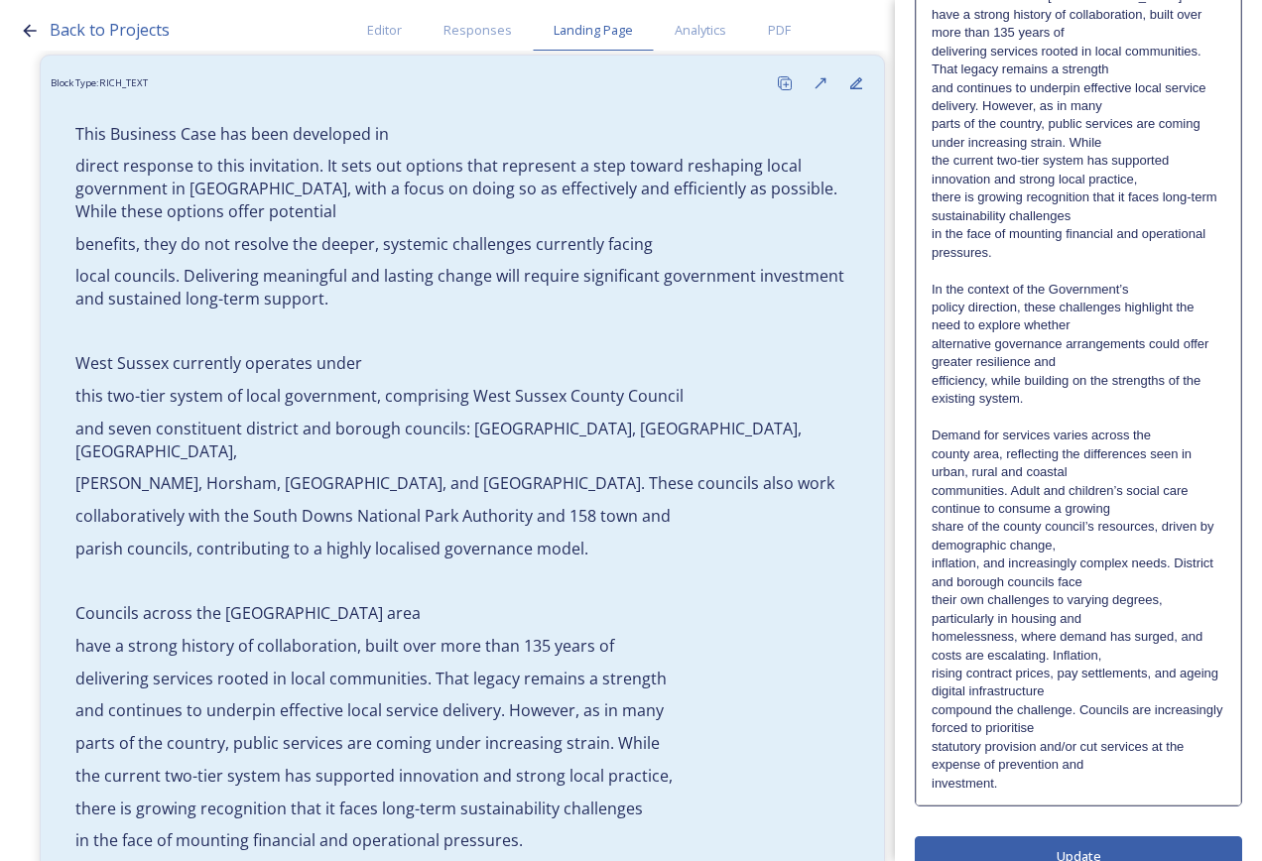
scroll to position [0, 0]
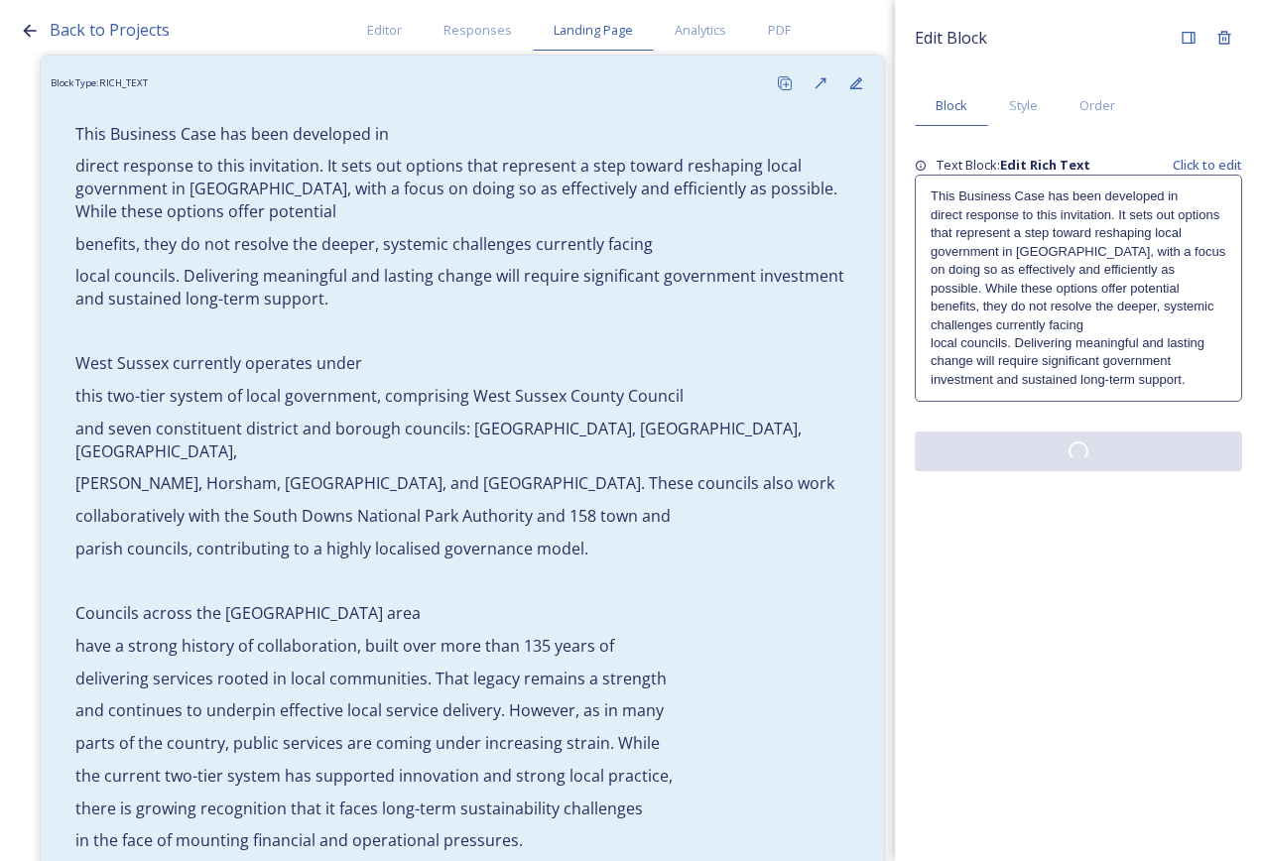
click at [1052, 529] on div "Edit Block Block Style Order Text Block: Edit Rich Text Click to edit This Busi…" at bounding box center [1078, 430] width 367 height 861
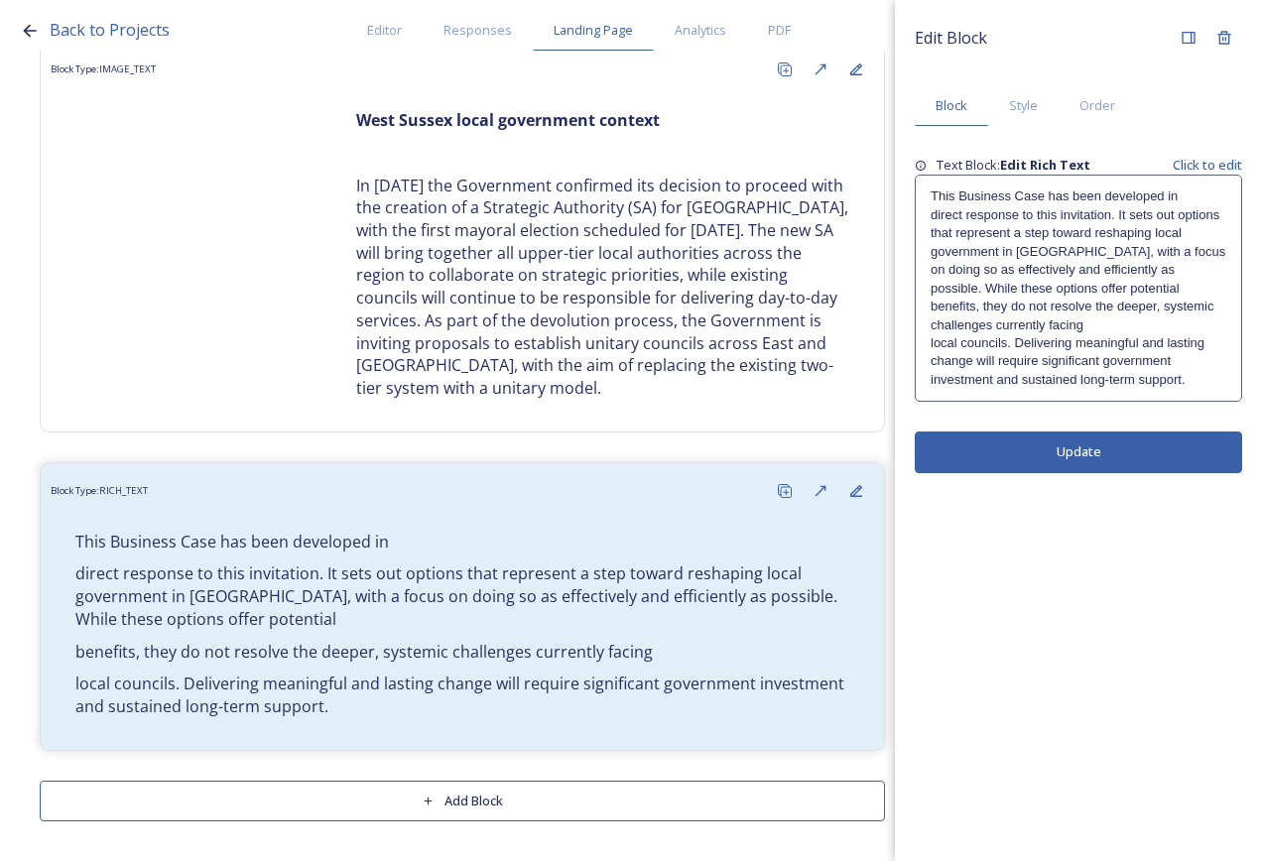
click at [621, 796] on button "Add Block" at bounding box center [462, 801] width 845 height 41
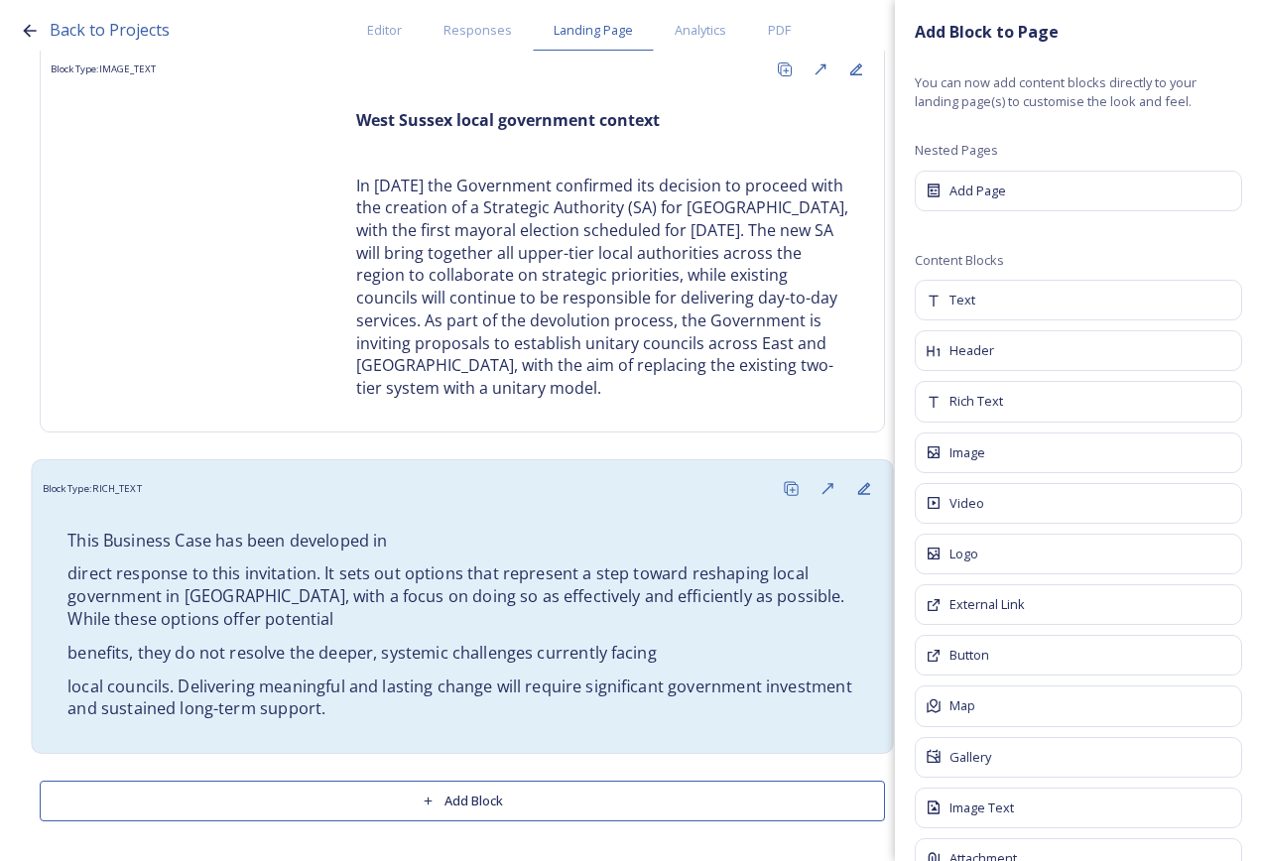
click at [557, 662] on p "benefits, they do not resolve the deeper, systemic challenges currently facing" at bounding box center [462, 652] width 790 height 23
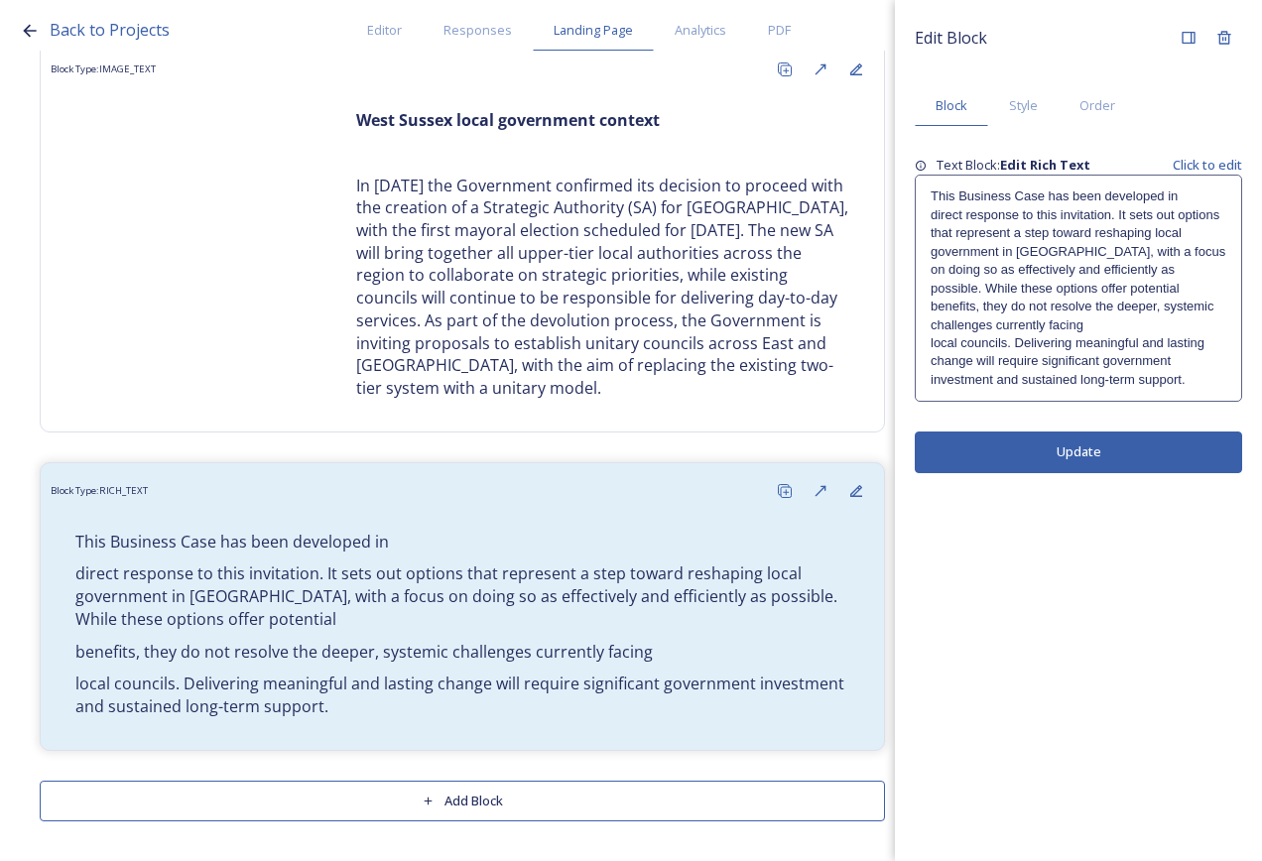
click at [1145, 258] on p "direct response to this invitation. It sets out options that represent a step t…" at bounding box center [1078, 251] width 296 height 91
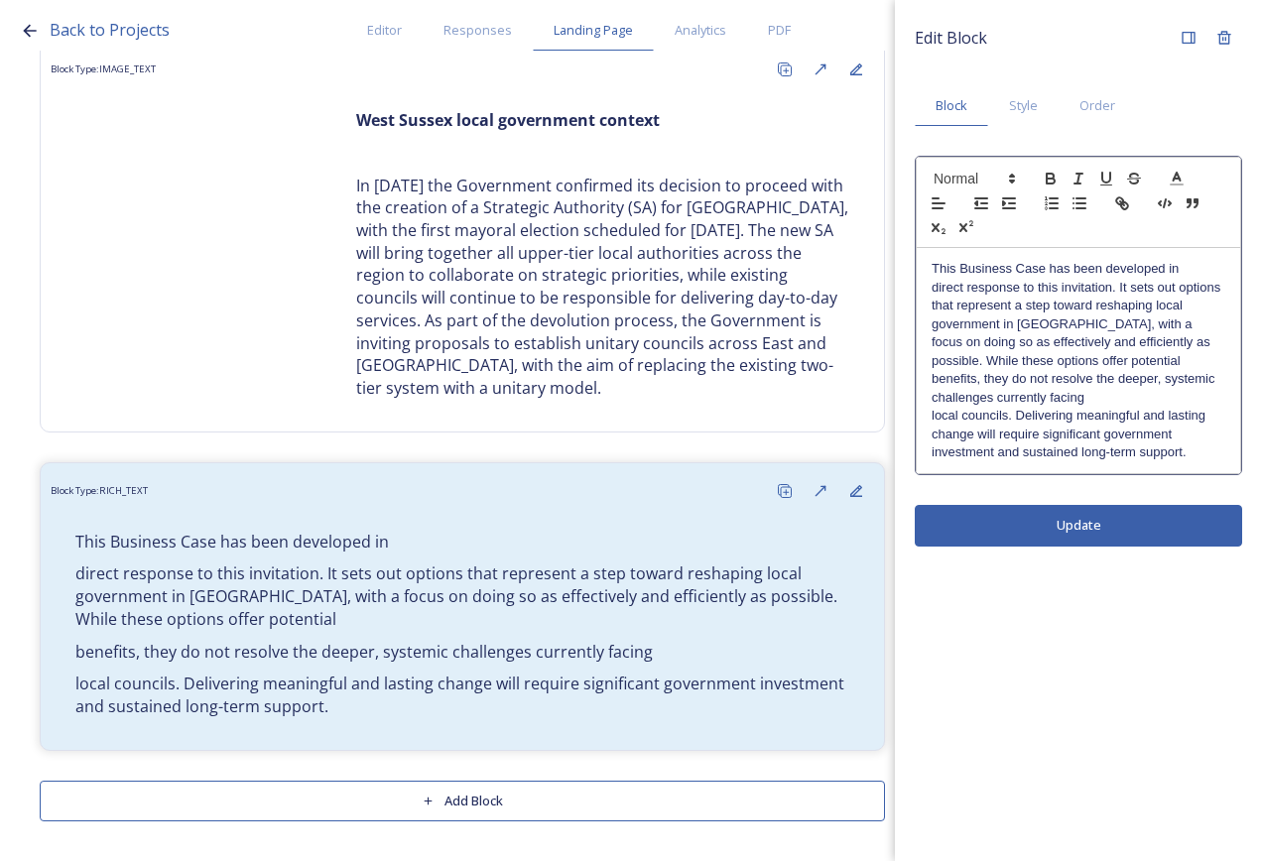
click at [1187, 258] on div "This Business Case has been developed in direct response to this invitation. It…" at bounding box center [1078, 360] width 323 height 225
click at [1191, 302] on p "This Business Case has been developed in direct response to this invitation. It…" at bounding box center [1078, 315] width 294 height 110
click at [1173, 353] on p "This Business Case has been developed in direct response to this invitation. It…" at bounding box center [1078, 315] width 294 height 110
click at [1165, 393] on p "This Business Case has been developed in direct response to this invitation. It…" at bounding box center [1078, 333] width 294 height 147
click at [1180, 511] on div "Edit Block Block Style Order This Business Case has been developed in direct re…" at bounding box center [1078, 430] width 367 height 861
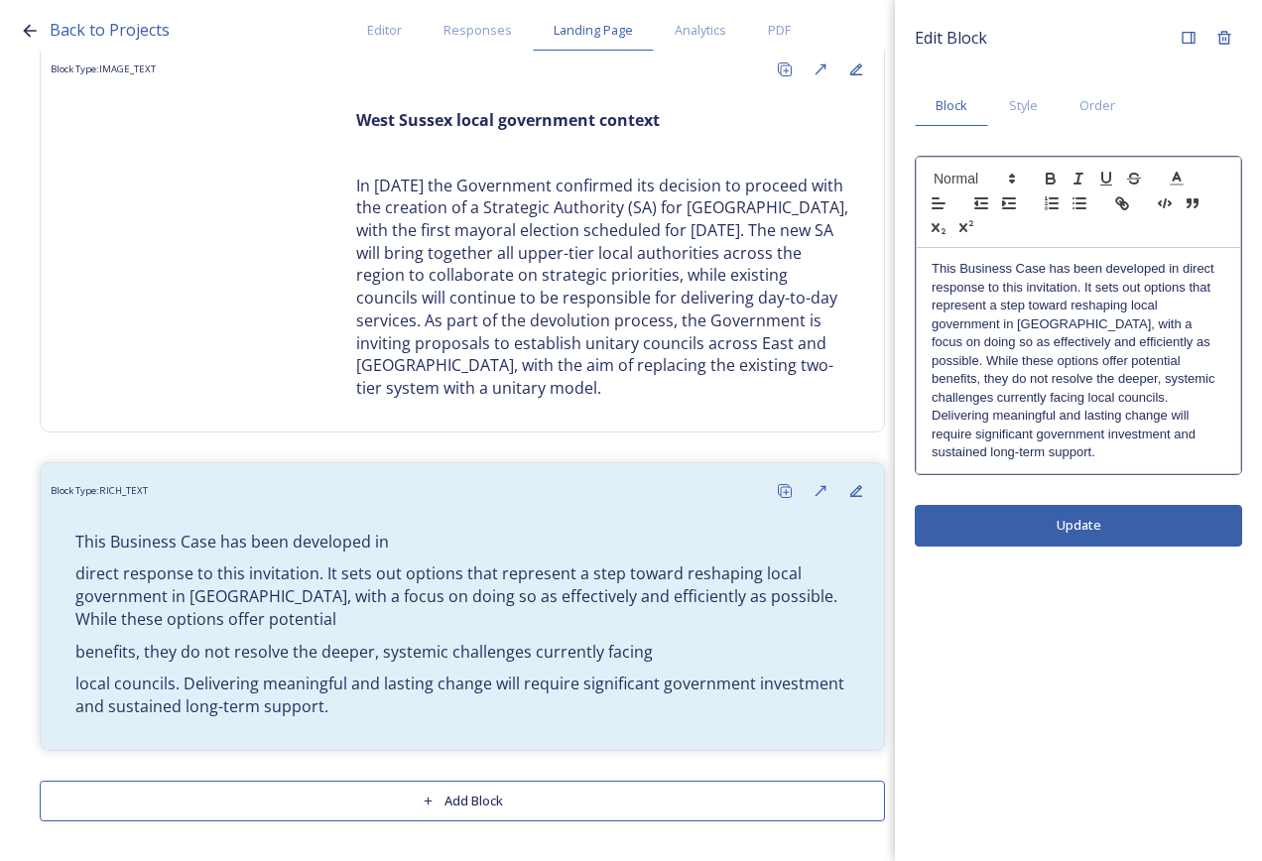
scroll to position [247, 0]
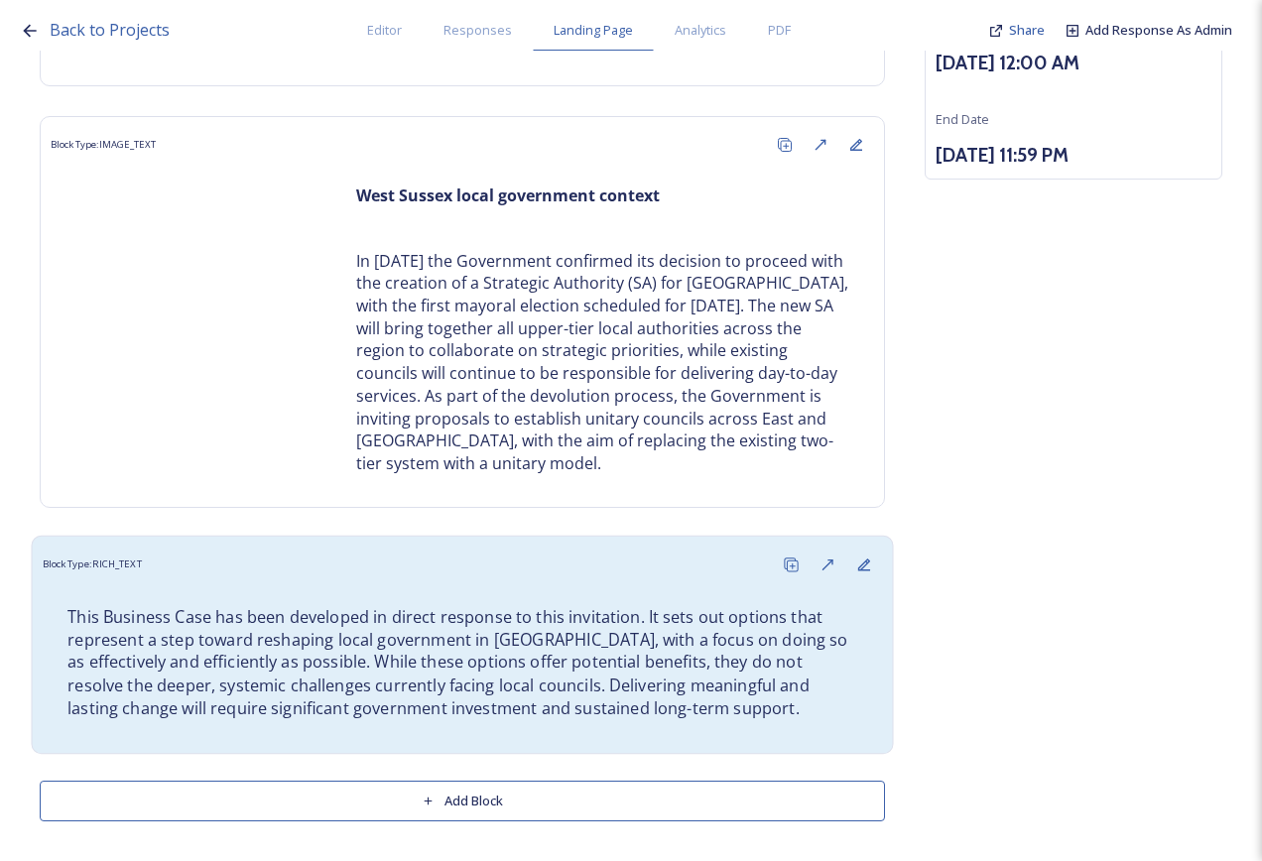
click at [755, 666] on p "This Business Case has been developed in direct response to this invitation. It…" at bounding box center [462, 662] width 790 height 115
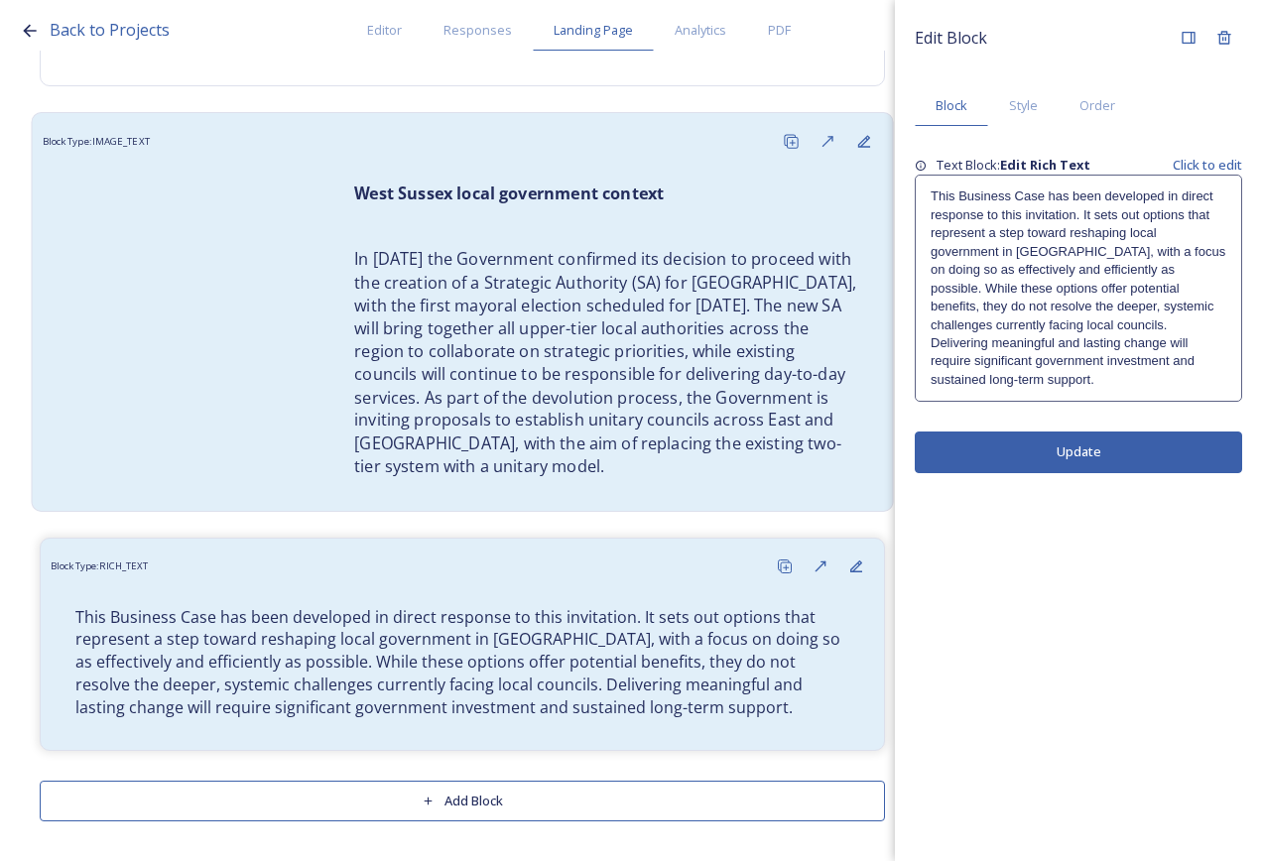
scroll to position [246, 0]
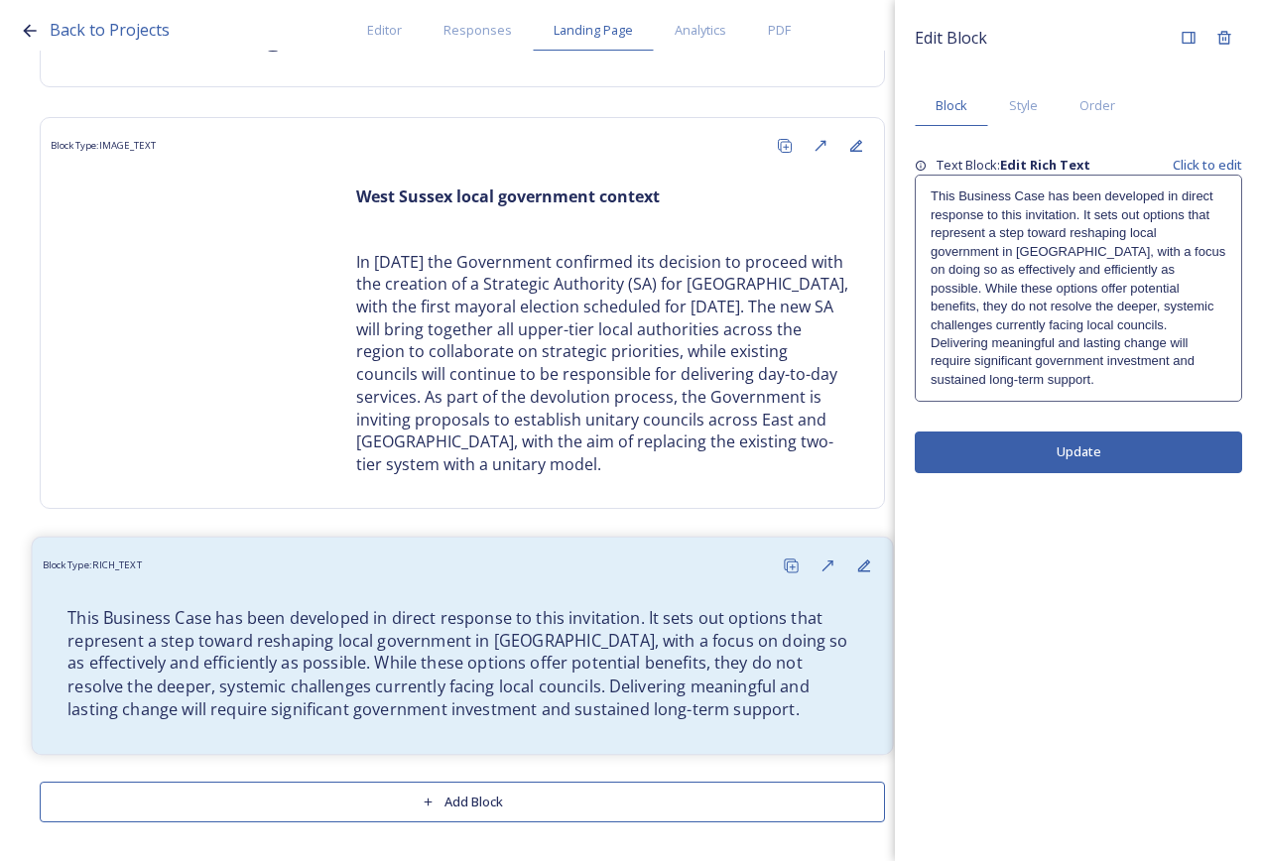
click at [617, 656] on p "This Business Case has been developed in direct response to this invitation. It…" at bounding box center [462, 663] width 790 height 115
click at [1172, 262] on p "This Business Case has been developed in direct response to this invitation. It…" at bounding box center [1078, 287] width 296 height 201
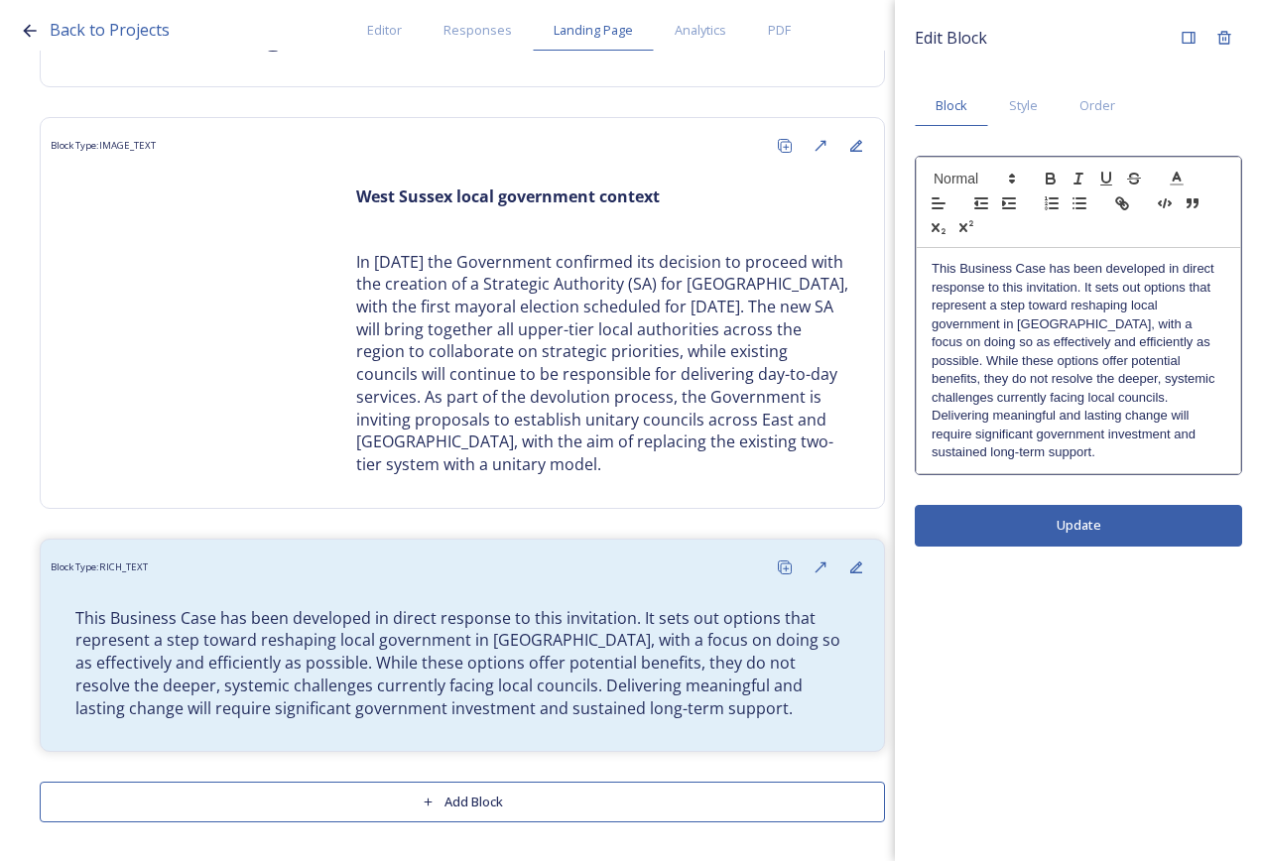
click at [1221, 435] on p "This Business Case has been developed in direct response to this invitation. It…" at bounding box center [1078, 360] width 294 height 201
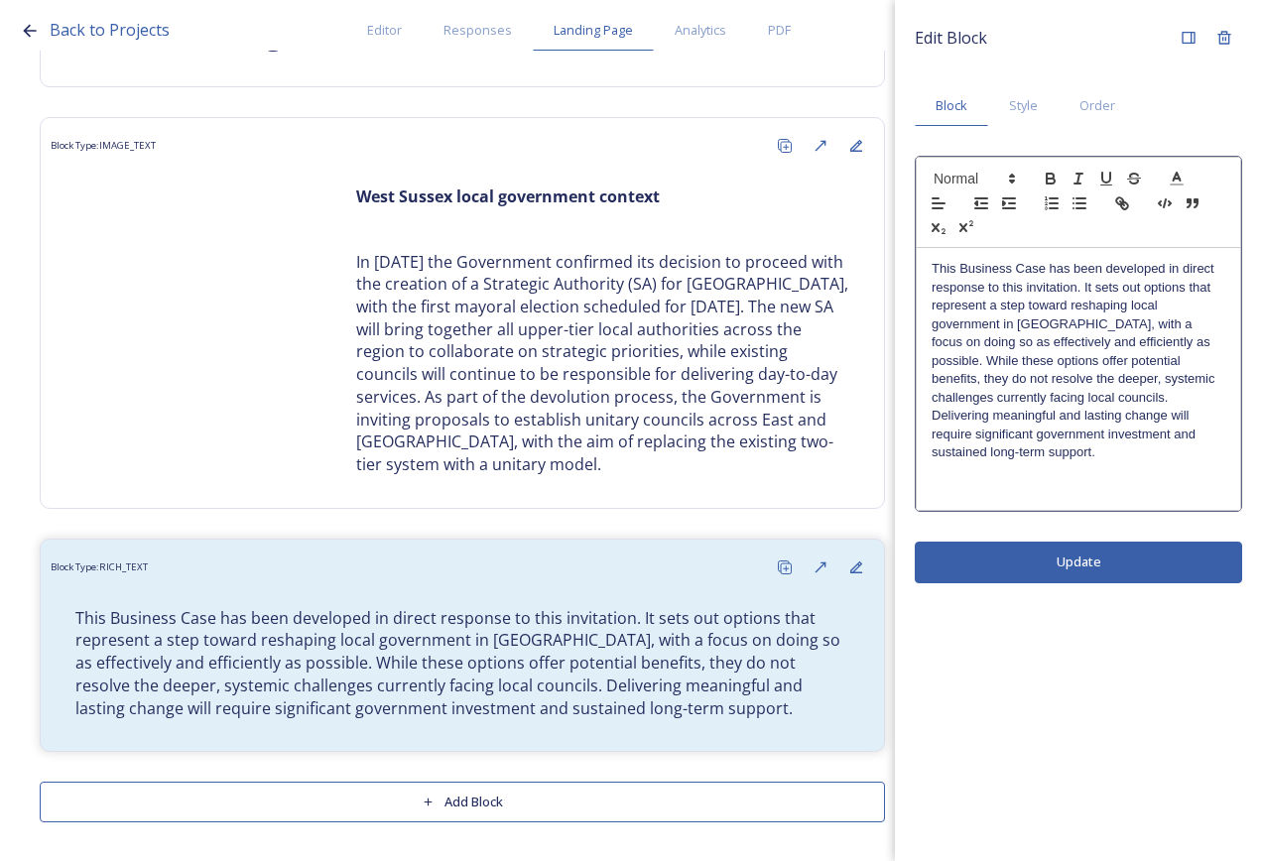
click at [1118, 389] on p "This Business Case has been developed in direct response to this invitation. It…" at bounding box center [1078, 360] width 294 height 201
click at [1192, 461] on p at bounding box center [1078, 470] width 294 height 18
click at [1204, 437] on p "This Business Case has been developed in direct response to this invitation. It…" at bounding box center [1078, 360] width 294 height 201
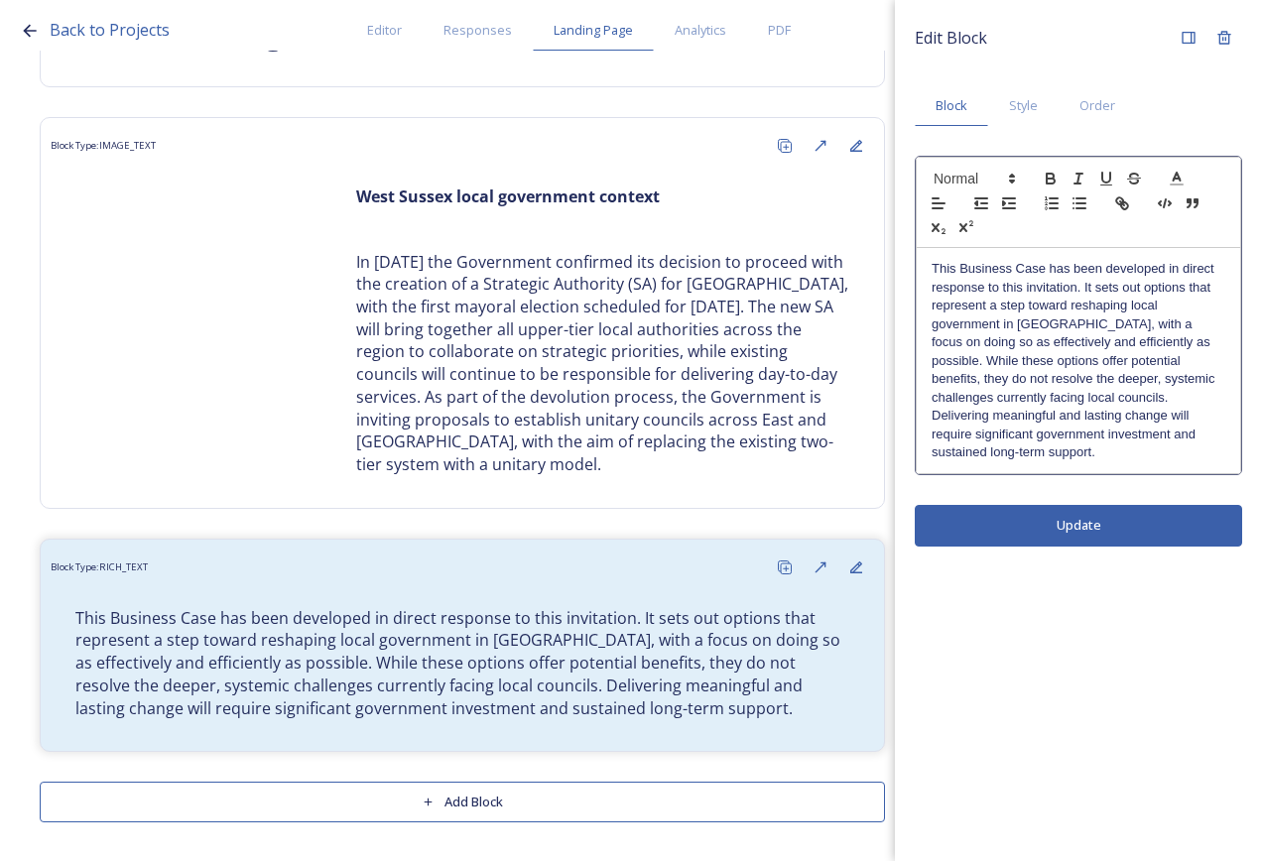
scroll to position [0, 0]
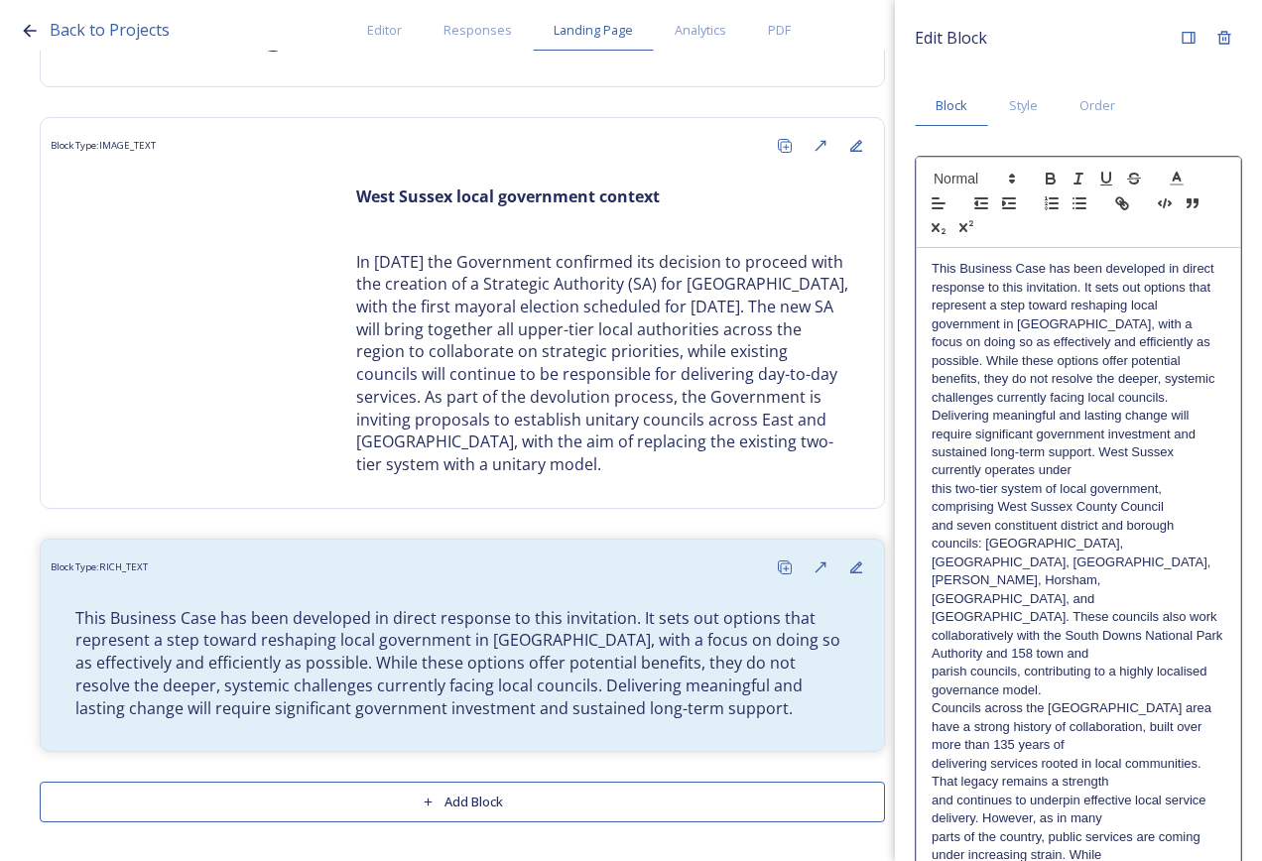
click at [1198, 448] on p "This Business Case has been developed in direct response to this invitation. It…" at bounding box center [1078, 369] width 294 height 219
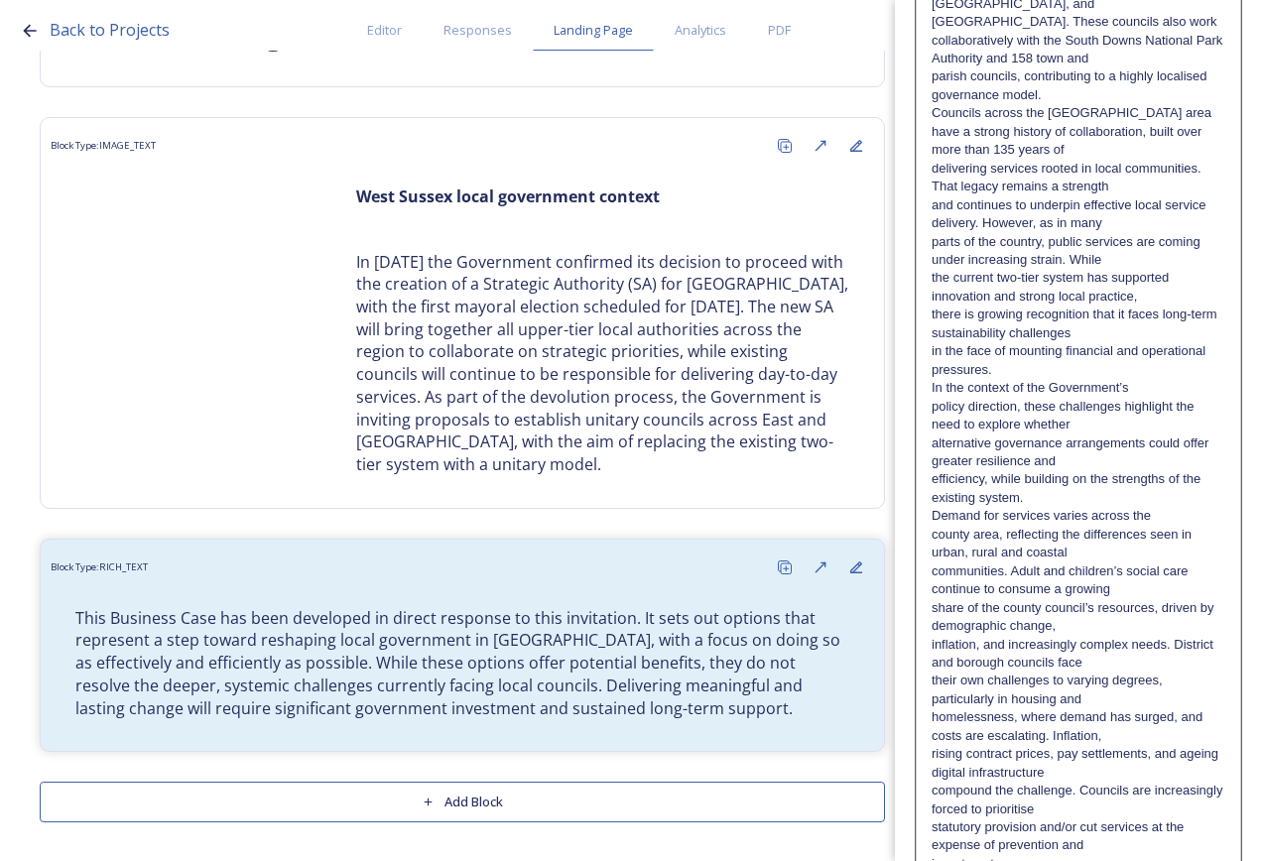
scroll to position [676, 0]
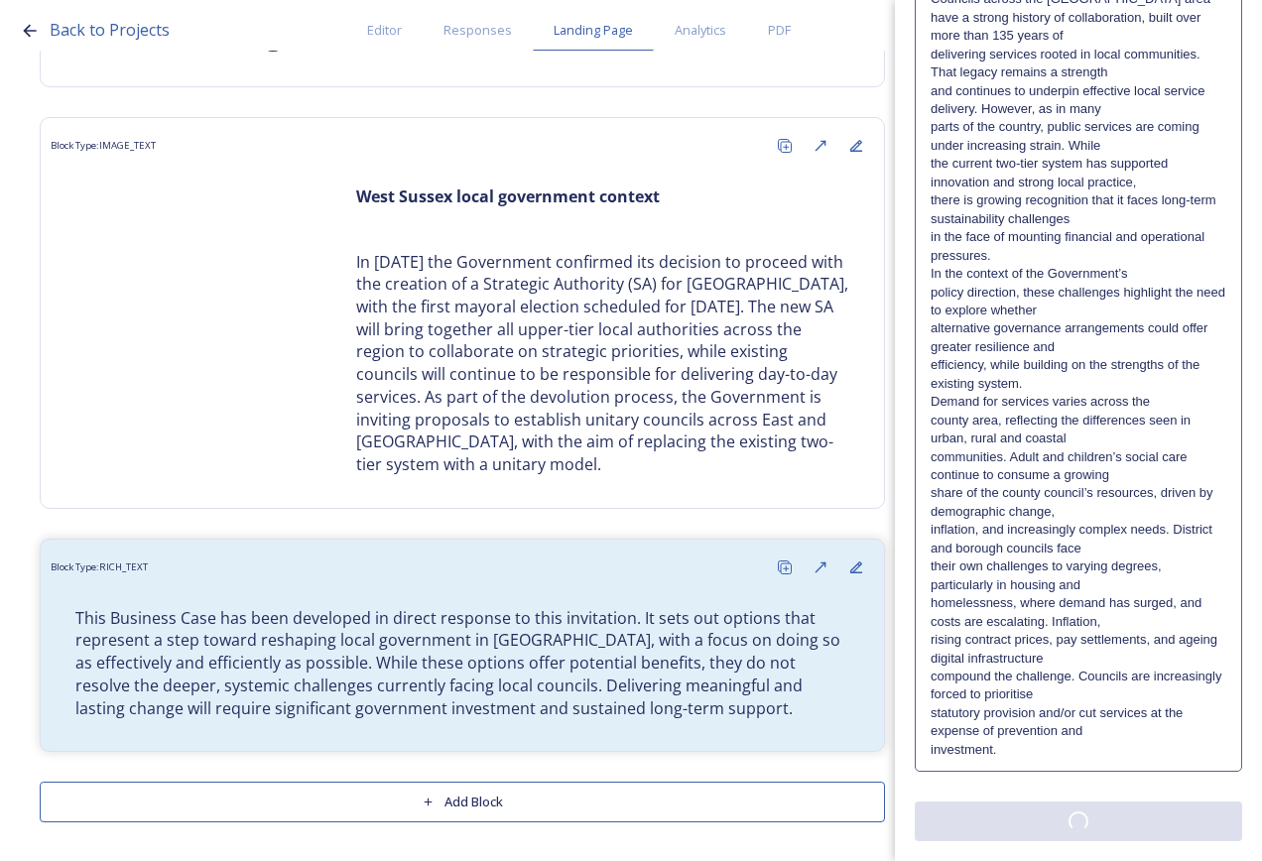
click at [1096, 810] on div "Edit Block Block Style Order Text Block: Edit Rich Text Click to edit This Busi…" at bounding box center [1078, 112] width 327 height 1458
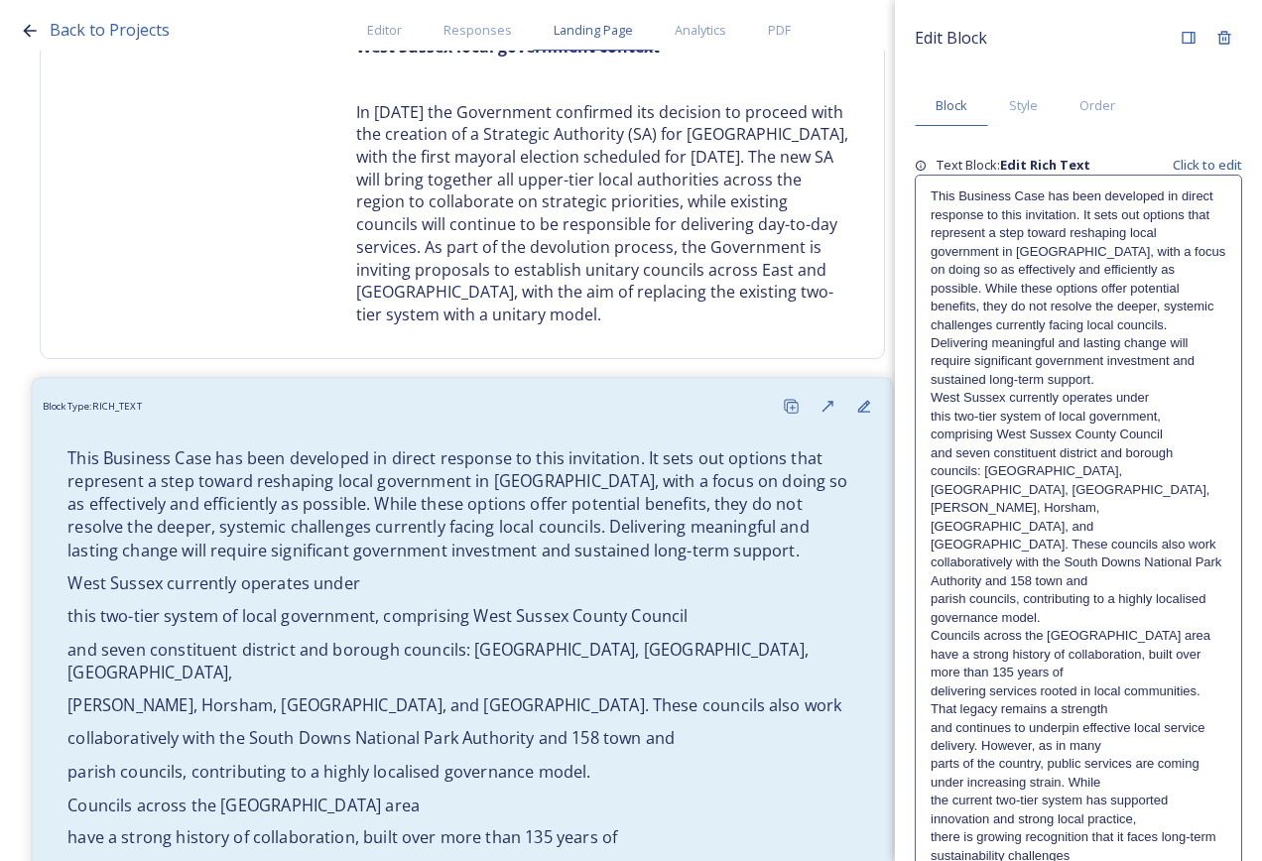
scroll to position [395, 0]
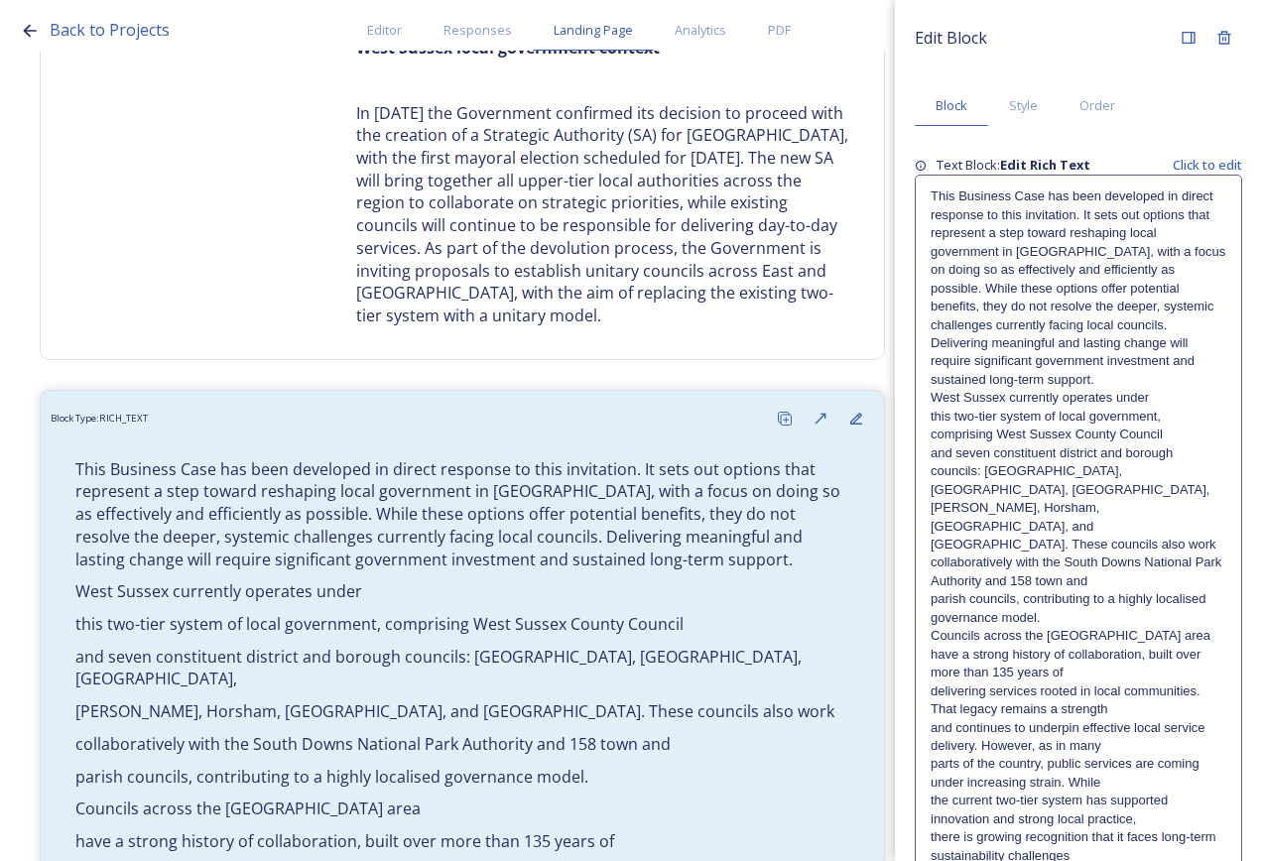
click at [1121, 472] on p "and seven constituent district and borough councils: [GEOGRAPHIC_DATA], [GEOGRA…" at bounding box center [1078, 471] width 296 height 55
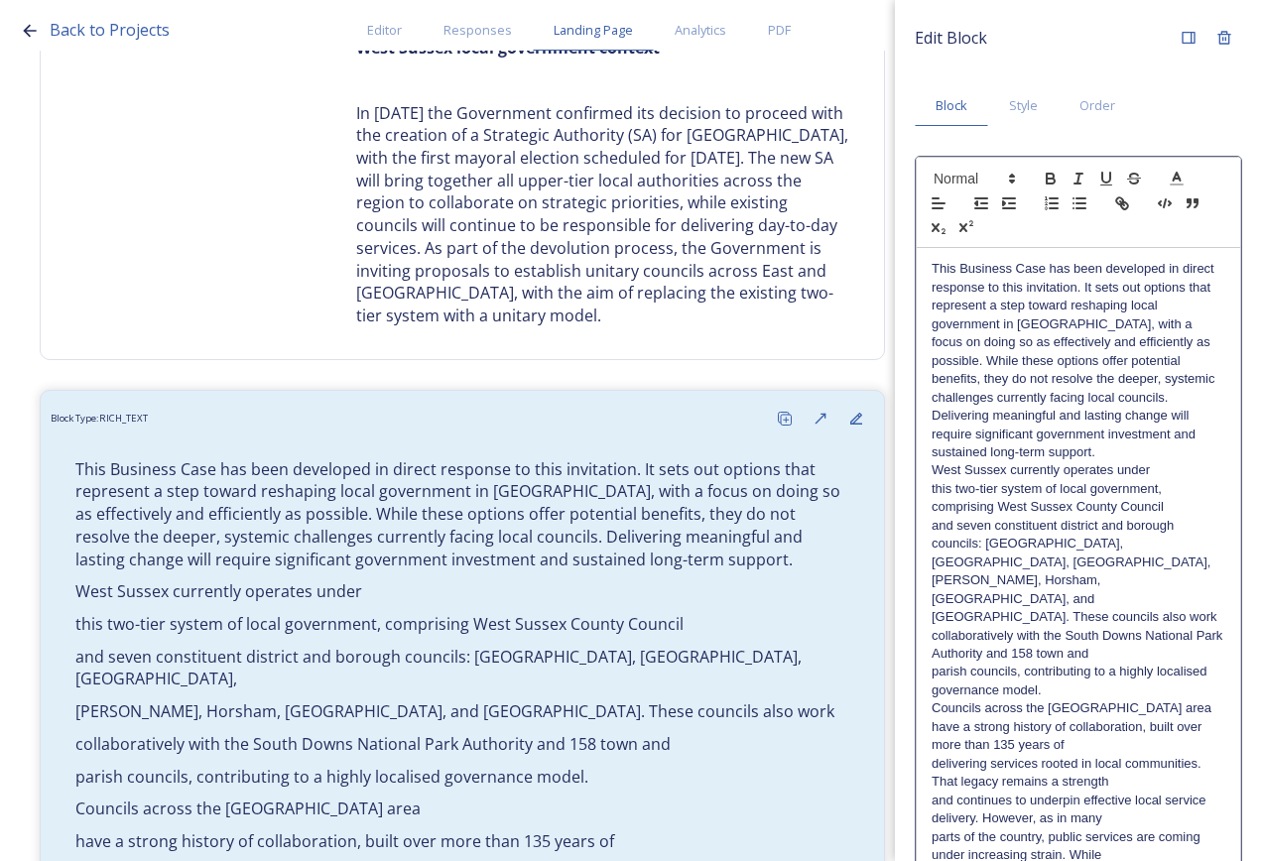
click at [931, 468] on p "West Sussex currently operates under" at bounding box center [1078, 470] width 294 height 18
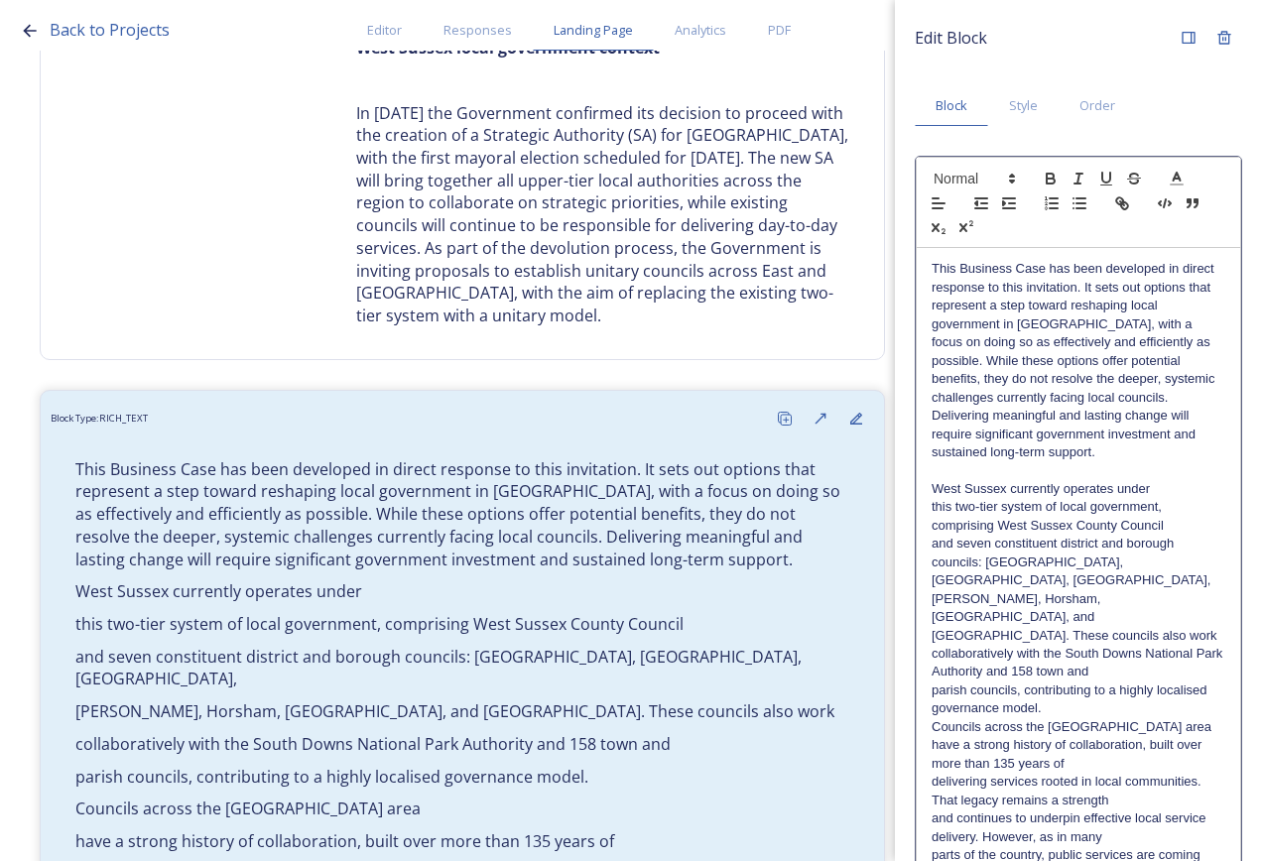
click at [1157, 486] on p "West Sussex currently operates under" at bounding box center [1078, 489] width 294 height 18
click at [1158, 521] on p "West Sussex currently operates under this two-tier system of local government, …" at bounding box center [1078, 507] width 294 height 55
click at [1120, 558] on p "West Sussex currently operates under this two-tier system of local government, …" at bounding box center [1078, 535] width 294 height 110
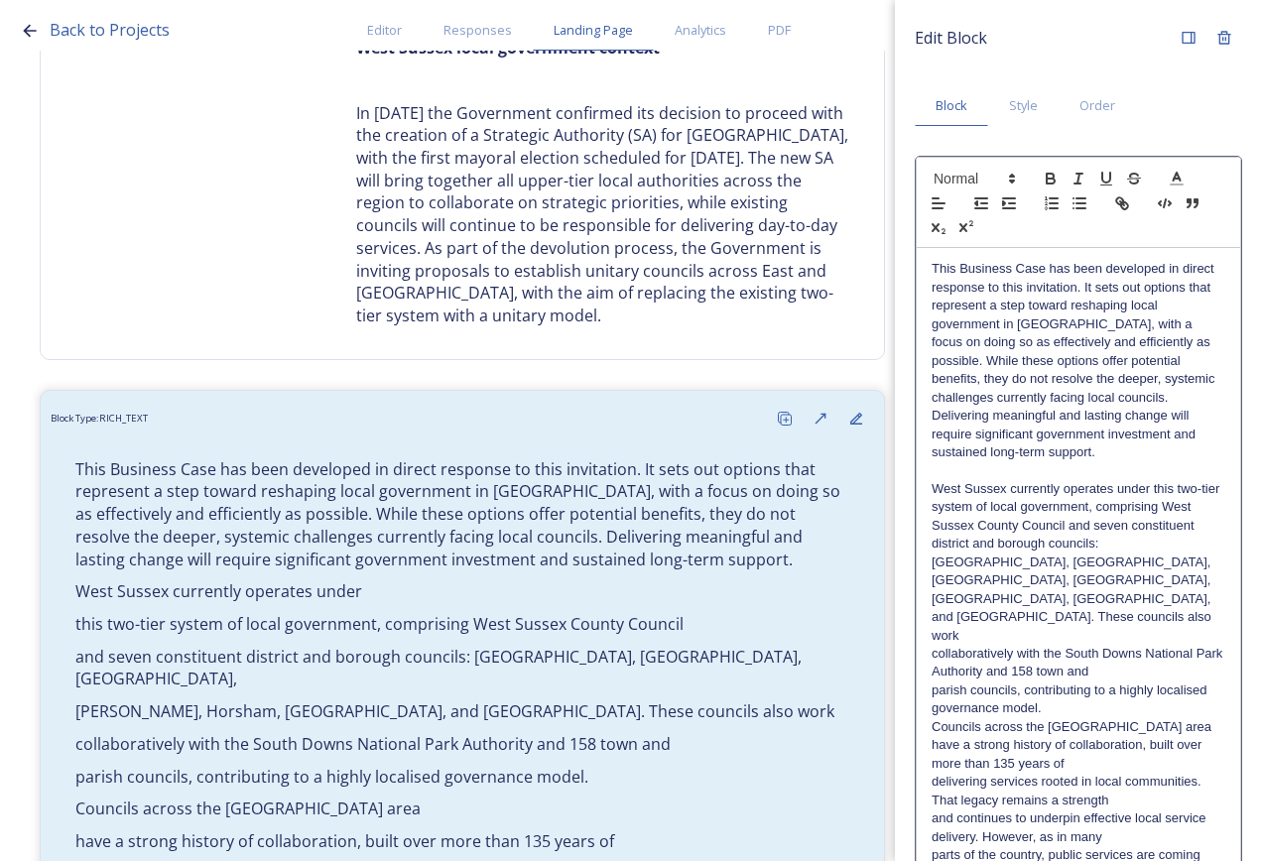
click at [1134, 645] on p "collaboratively with the South Downs National Park Authority and 158 town and" at bounding box center [1078, 663] width 294 height 37
click at [1117, 648] on p "collaboratively with the South Downs National Park Authority and 158 town and p…" at bounding box center [1078, 681] width 294 height 73
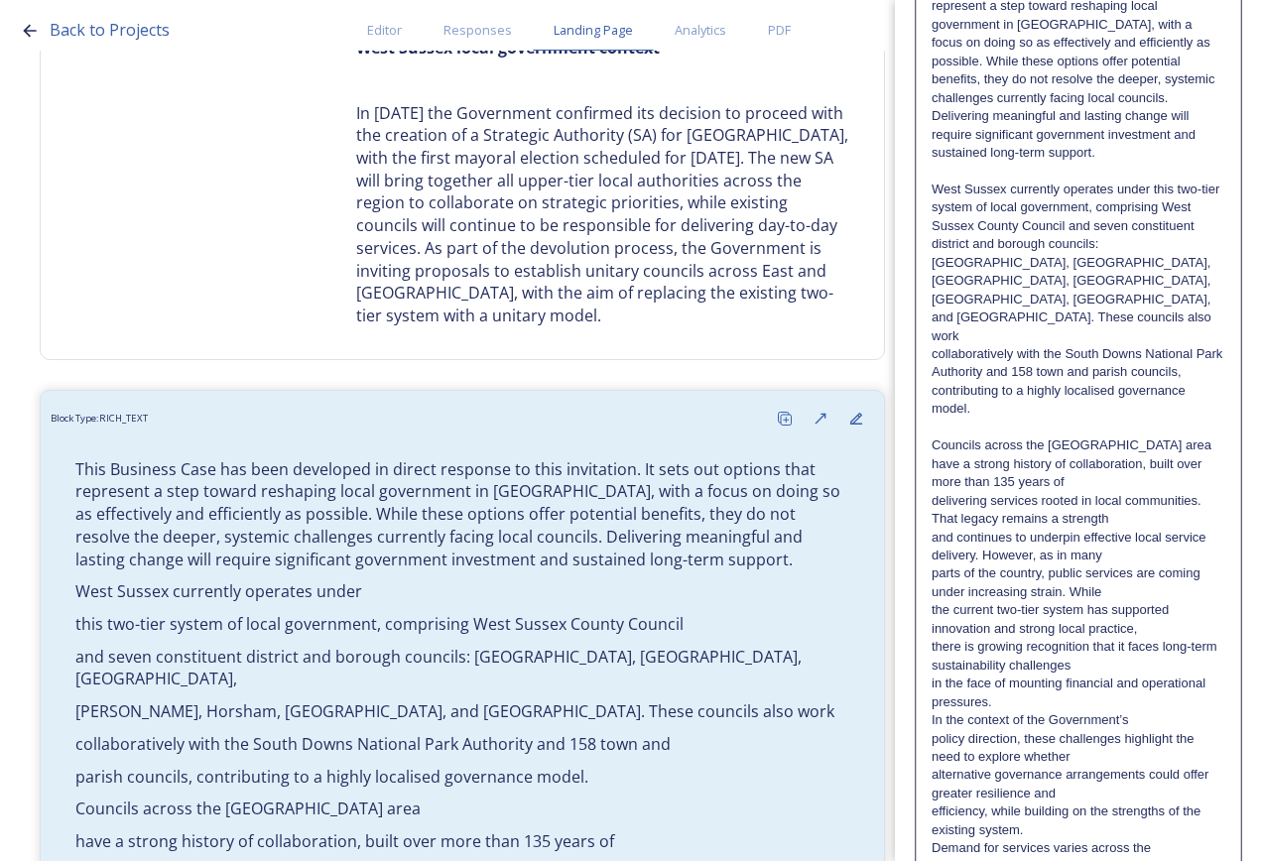
scroll to position [693, 0]
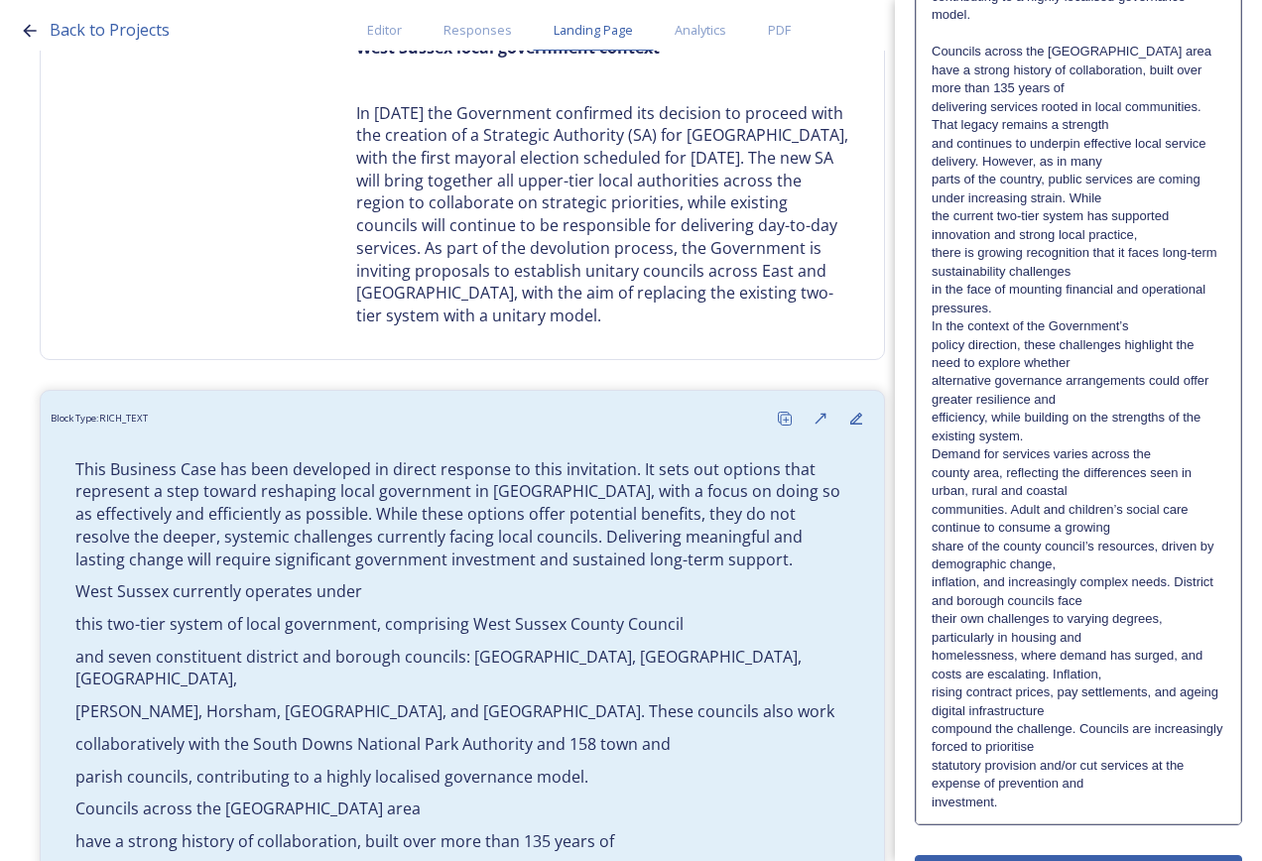
click at [1057, 814] on div "Edit Block Block Style Order This Business Case has been developed in direct re…" at bounding box center [1078, 110] width 327 height 1569
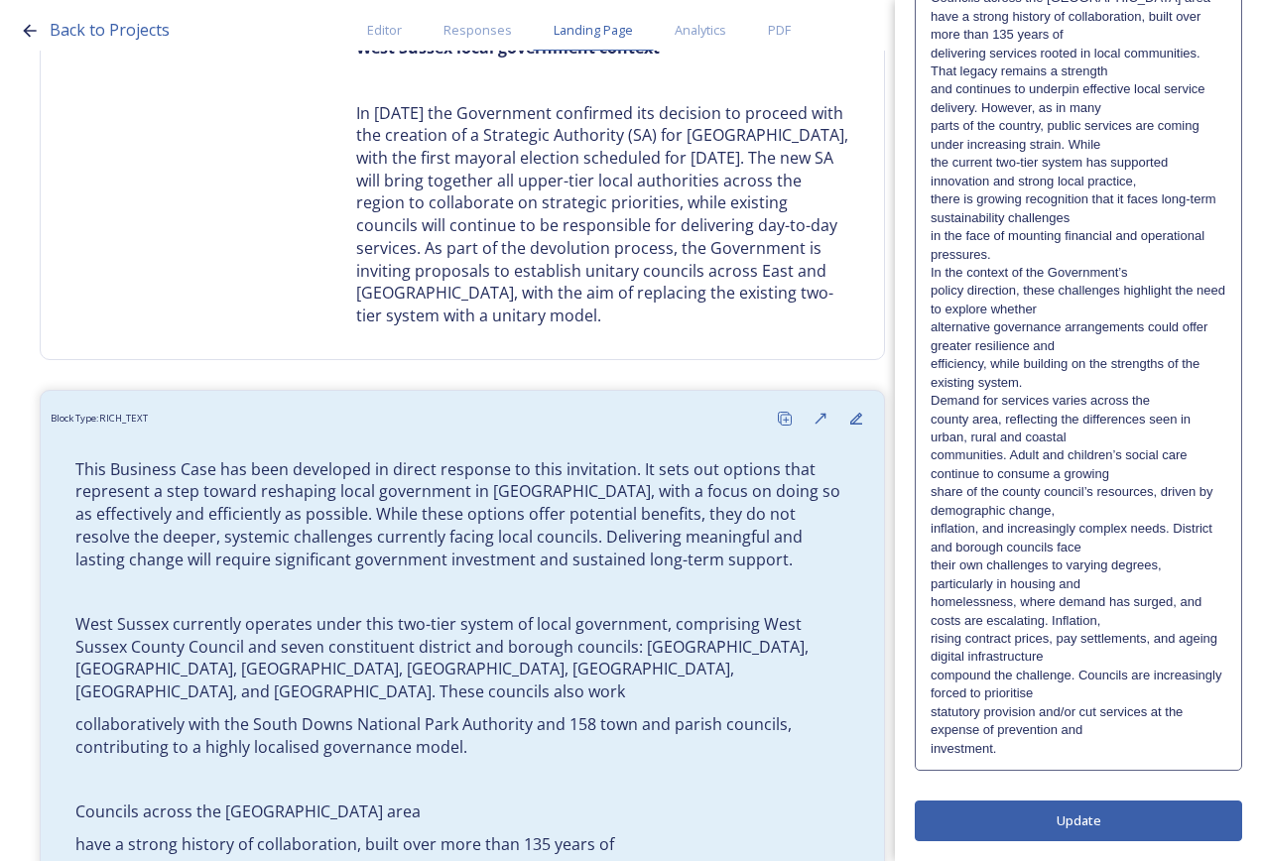
scroll to position [0, 0]
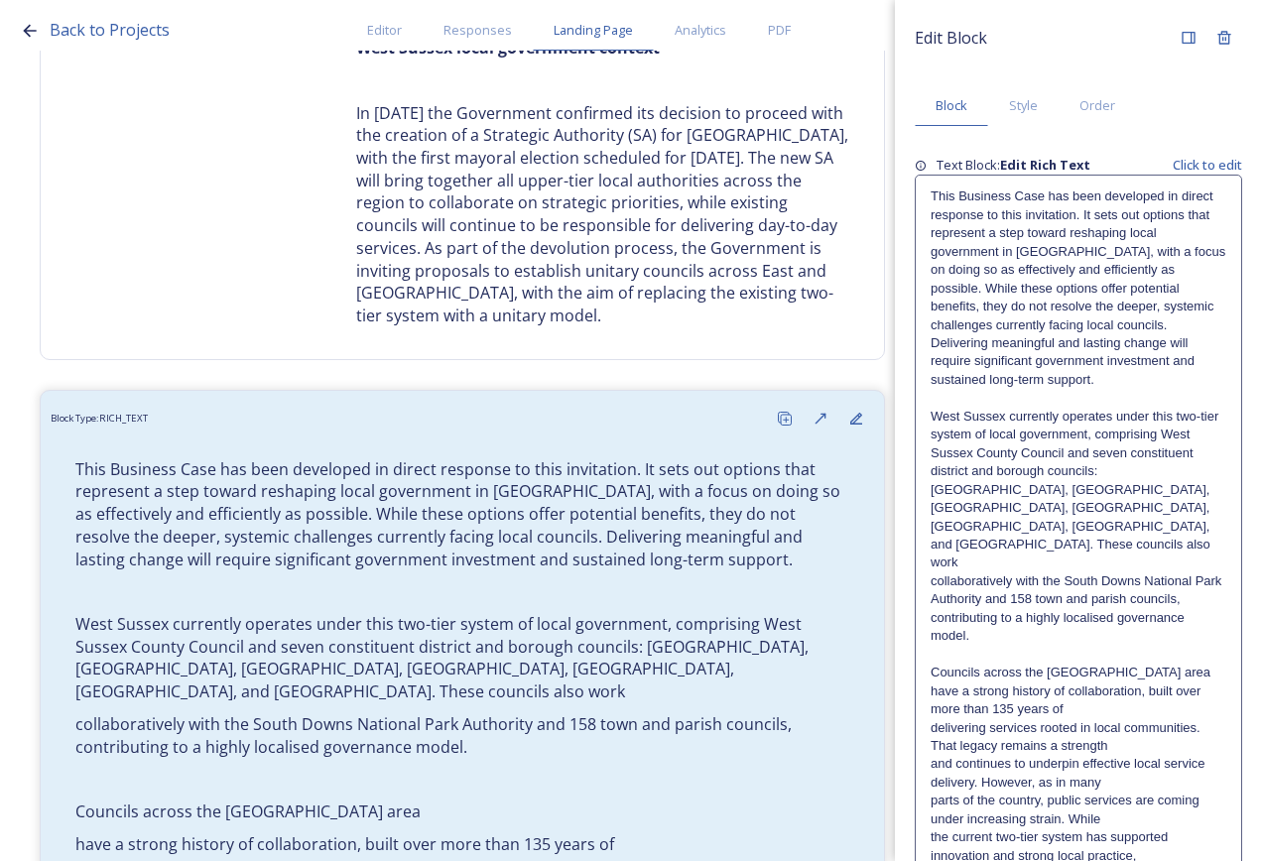
click at [1010, 572] on p "collaboratively with the South Downs National Park Authority and 158 town and p…" at bounding box center [1078, 608] width 296 height 73
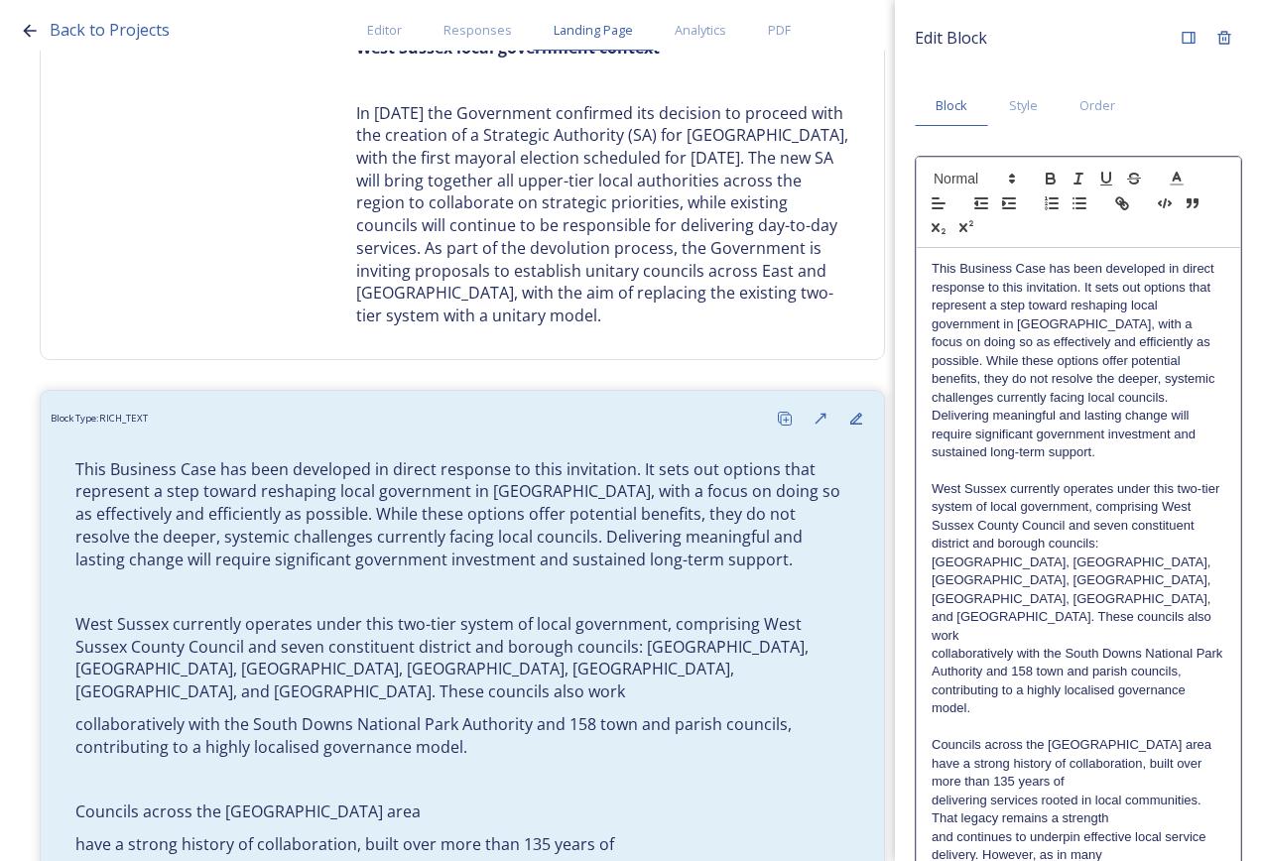
click at [1204, 448] on p "This Business Case has been developed in direct response to this invitation. It…" at bounding box center [1078, 360] width 294 height 201
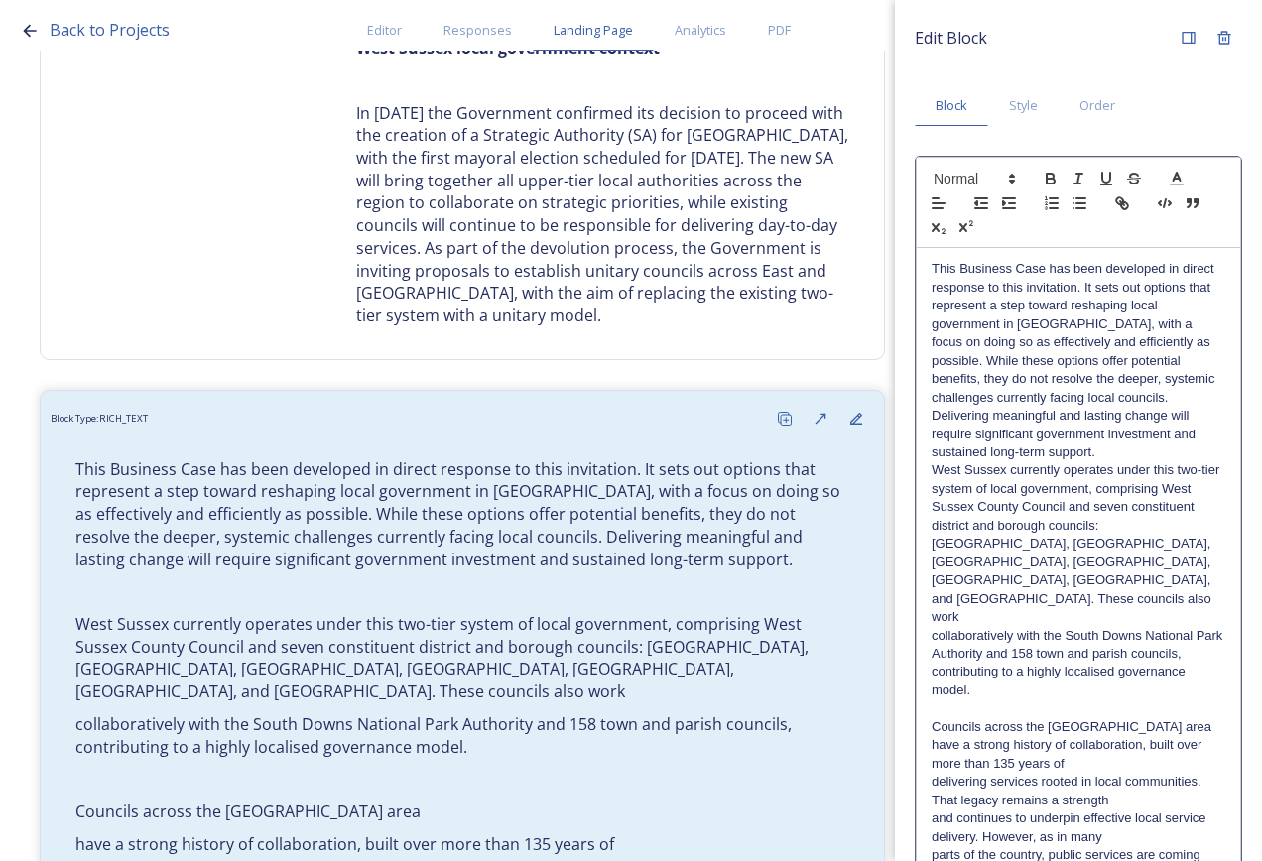
click at [1086, 633] on p "collaboratively with the South Downs National Park Authority and 158 town and p…" at bounding box center [1078, 663] width 294 height 73
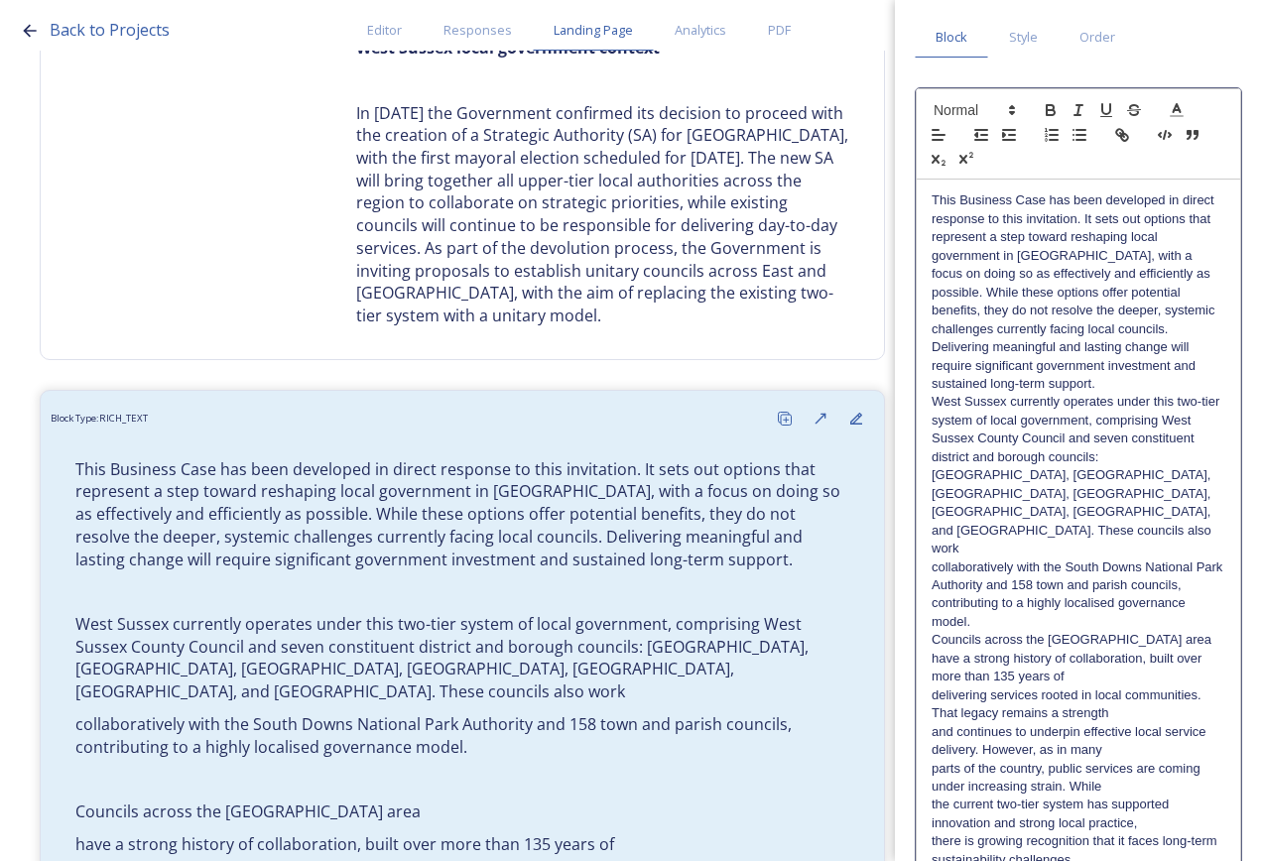
scroll to position [198, 0]
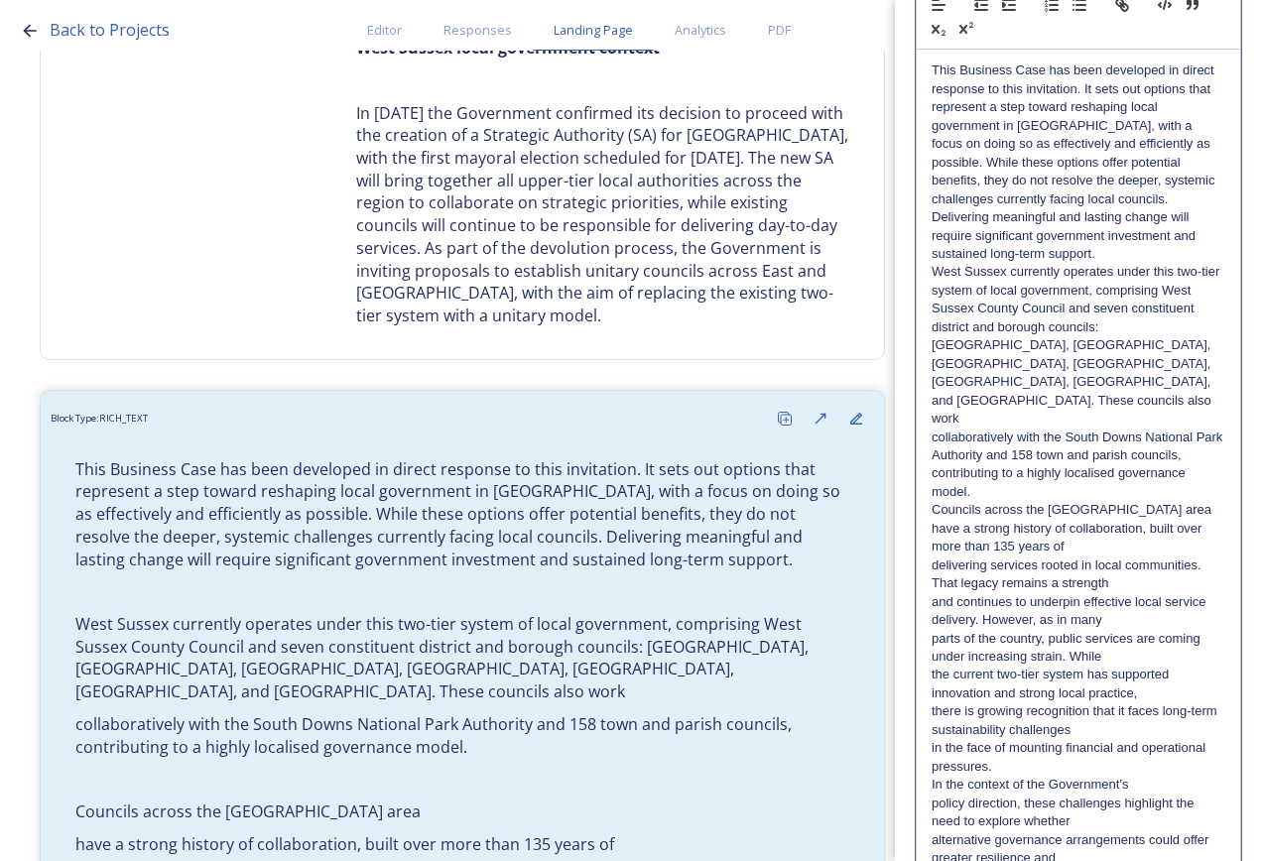
click at [1157, 501] on p "Councils across the [GEOGRAPHIC_DATA] area" at bounding box center [1078, 510] width 294 height 18
click at [1169, 501] on p "Councils across the [GEOGRAPHIC_DATA] area have a strong history of collaborati…" at bounding box center [1078, 528] width 294 height 55
click at [1157, 532] on p "Councils across the [GEOGRAPHIC_DATA] area have a strong history of collaborati…" at bounding box center [1078, 546] width 294 height 91
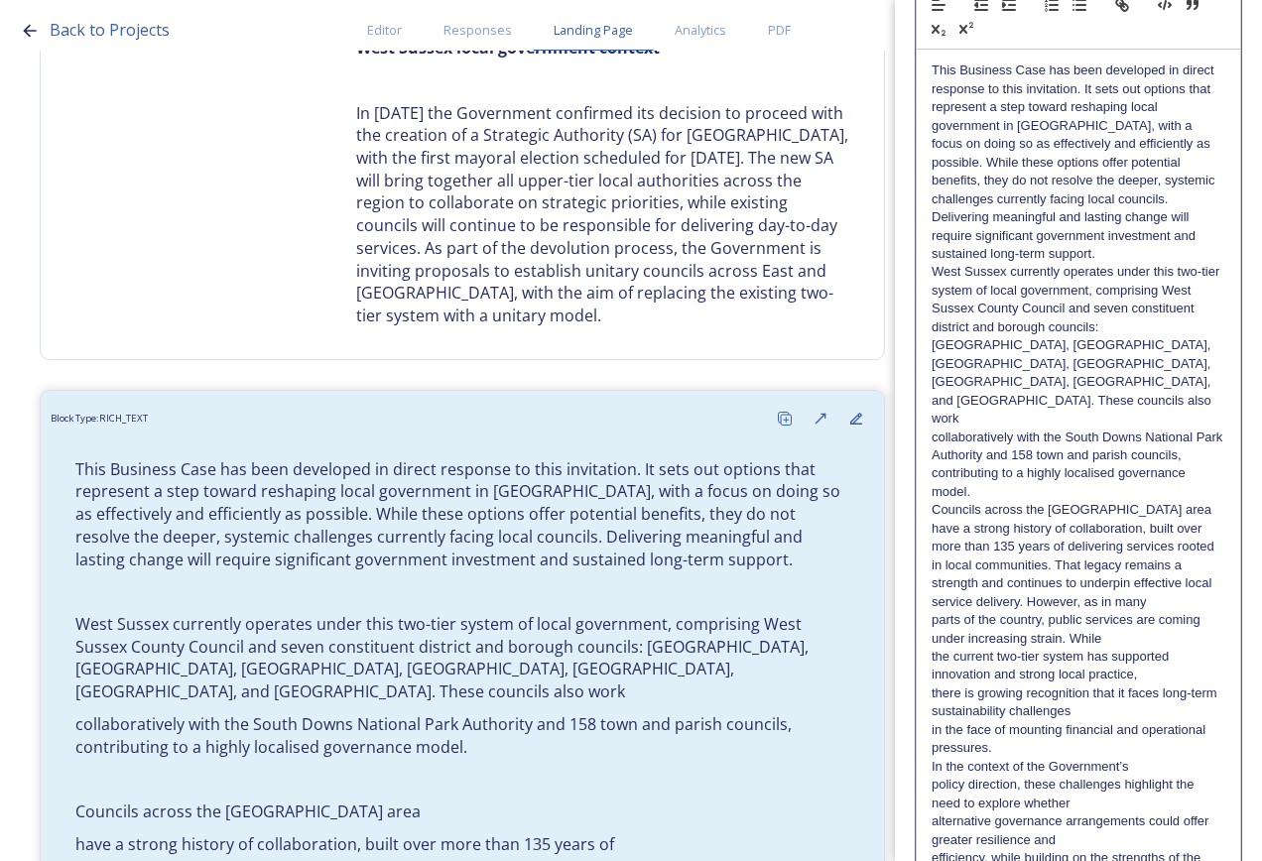
click at [1169, 544] on p "Councils across the [GEOGRAPHIC_DATA] area have a strong history of collaborati…" at bounding box center [1078, 556] width 294 height 110
click at [1187, 545] on p "Councils across the [GEOGRAPHIC_DATA] area have a strong history of collaborati…" at bounding box center [1078, 556] width 294 height 110
click at [1151, 575] on p "Councils across the [GEOGRAPHIC_DATA] area have a strong history of collaborati…" at bounding box center [1078, 574] width 294 height 147
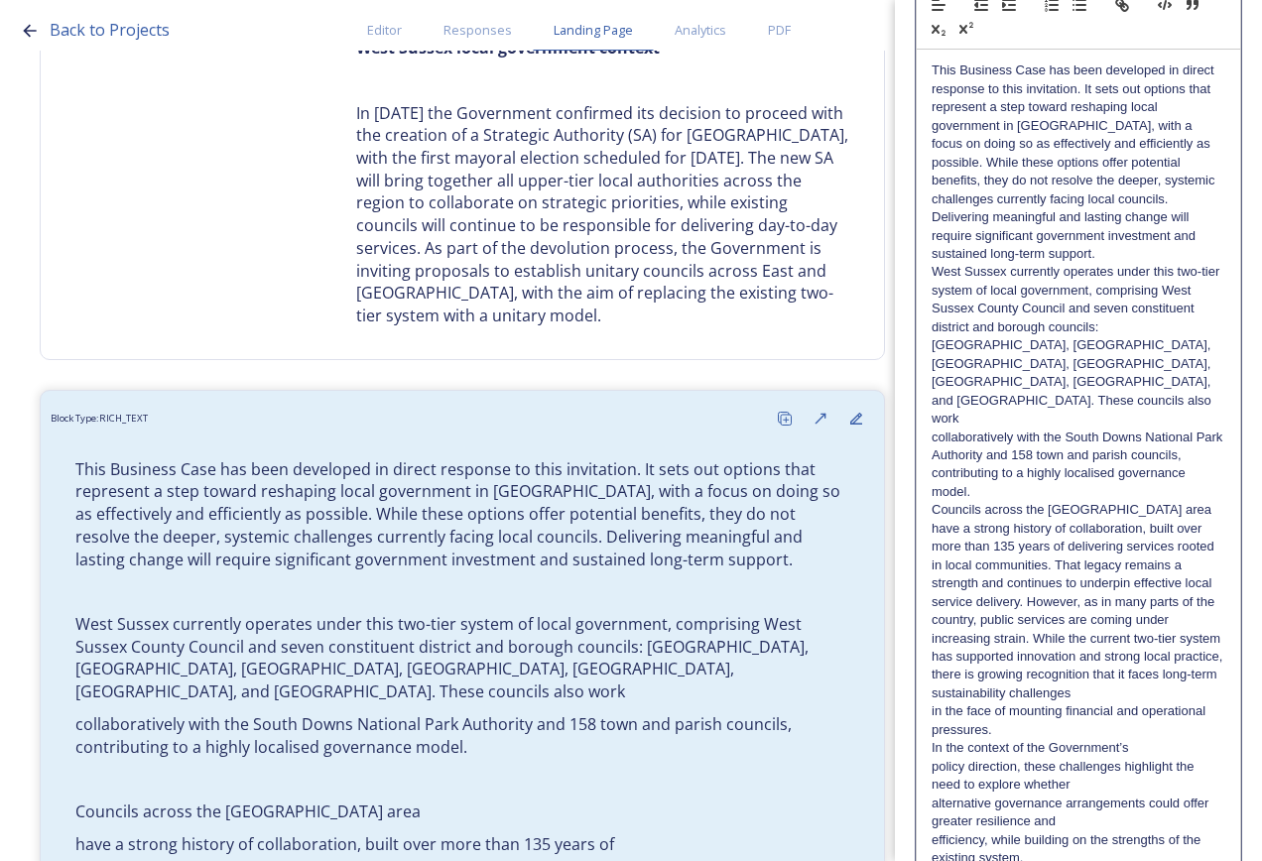
click at [1127, 613] on p "Councils across the [GEOGRAPHIC_DATA] area have a strong history of collaborati…" at bounding box center [1078, 583] width 294 height 165
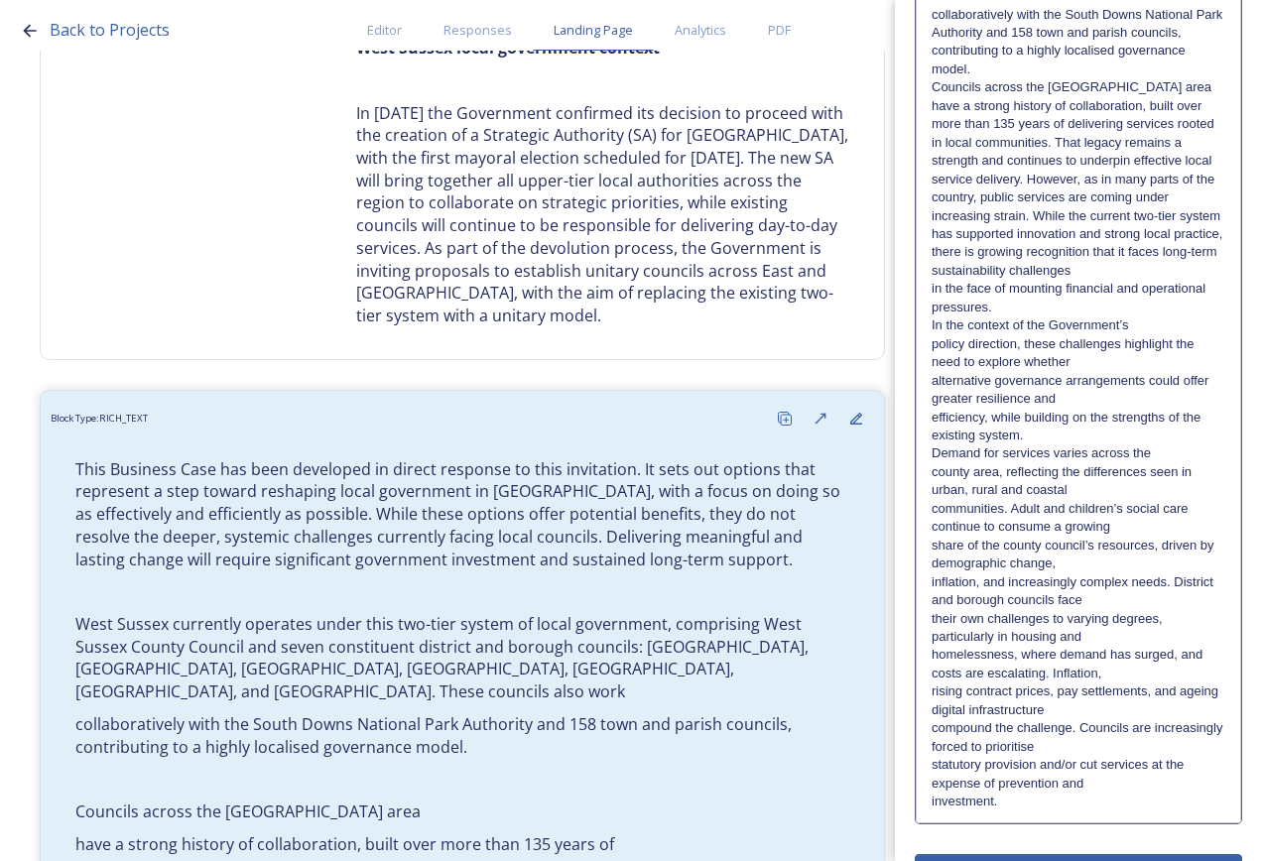
scroll to position [0, 0]
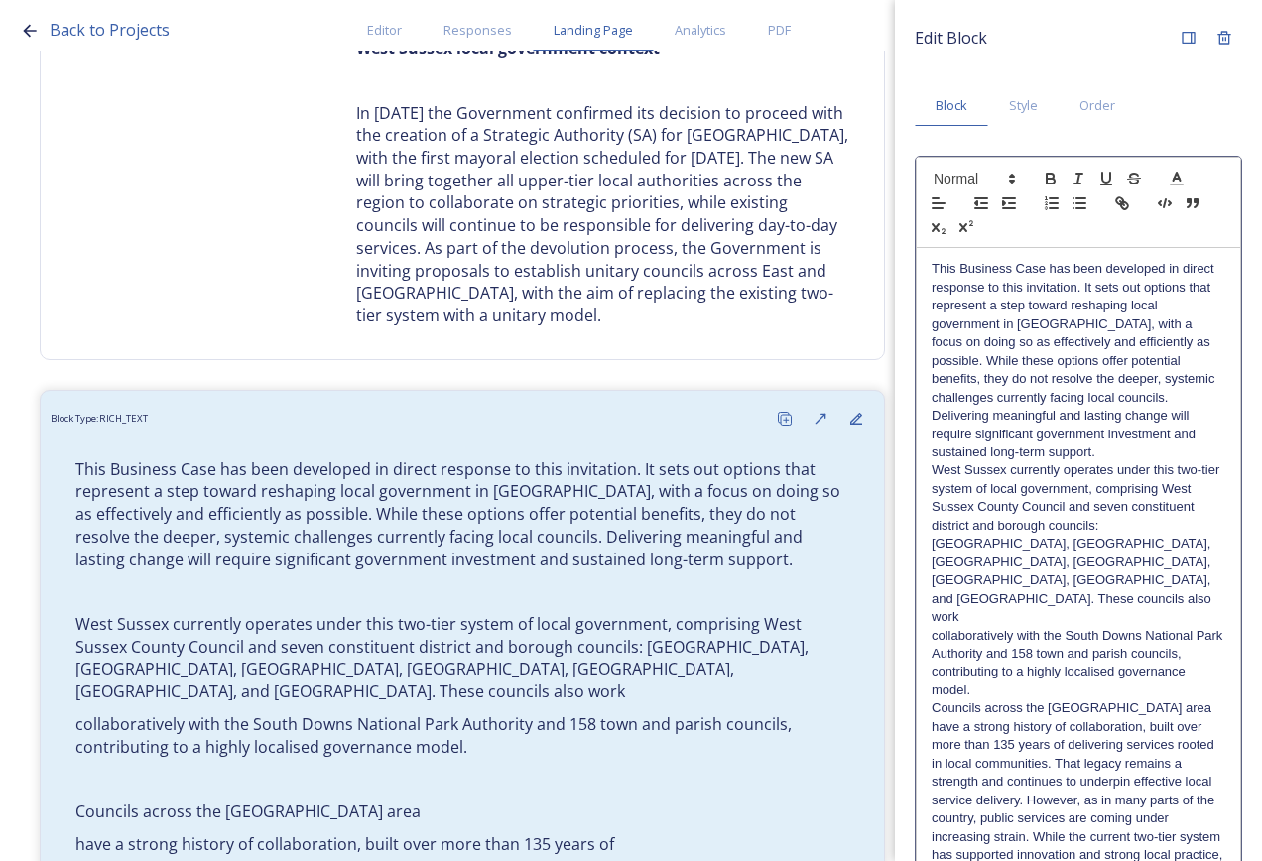
click at [1062, 813] on div "Edit Block Block Style Order This Business Case has been developed in direct re…" at bounding box center [1078, 768] width 327 height 1497
